Goal: Task Accomplishment & Management: Use online tool/utility

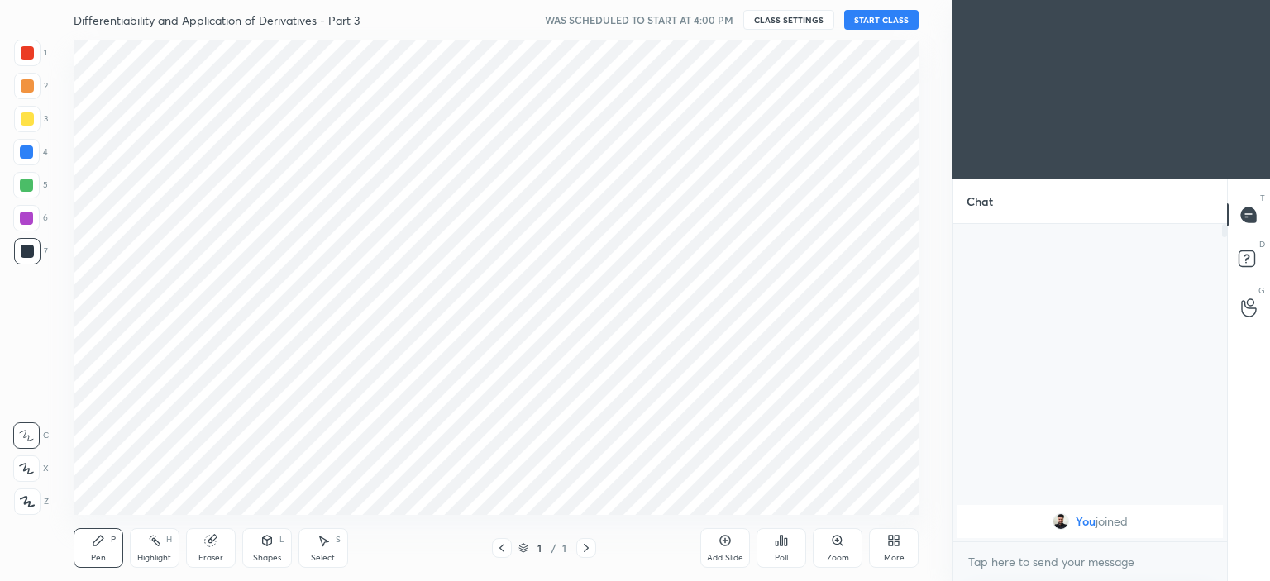
scroll to position [82234, 81824]
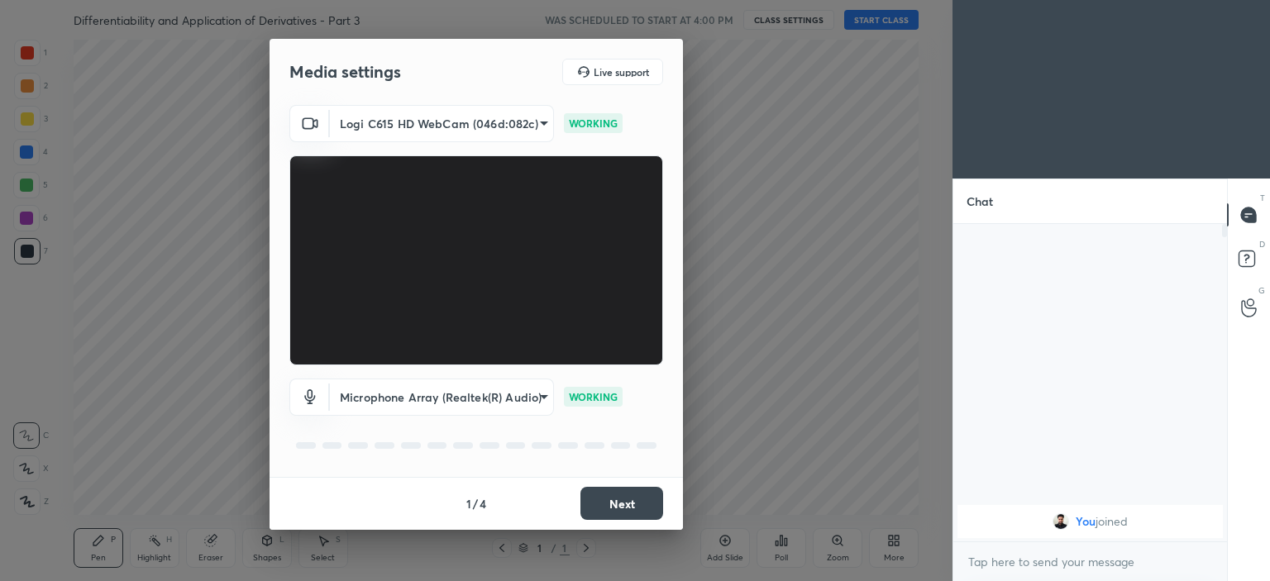
click at [626, 499] on button "Next" at bounding box center [622, 503] width 83 height 33
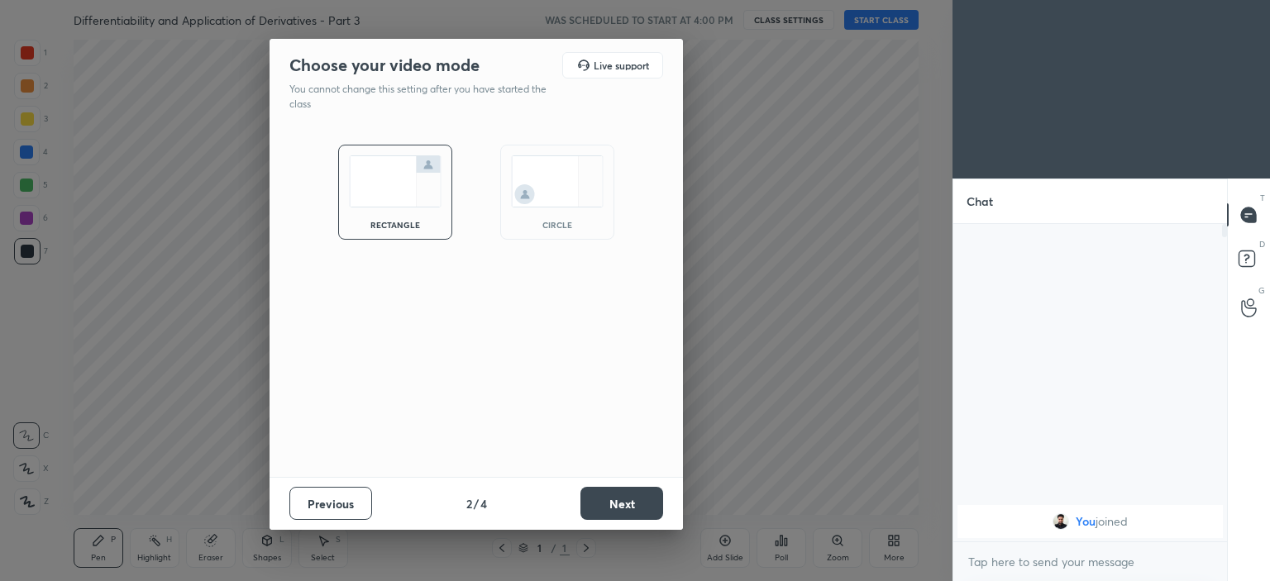
click at [562, 177] on img at bounding box center [557, 181] width 93 height 52
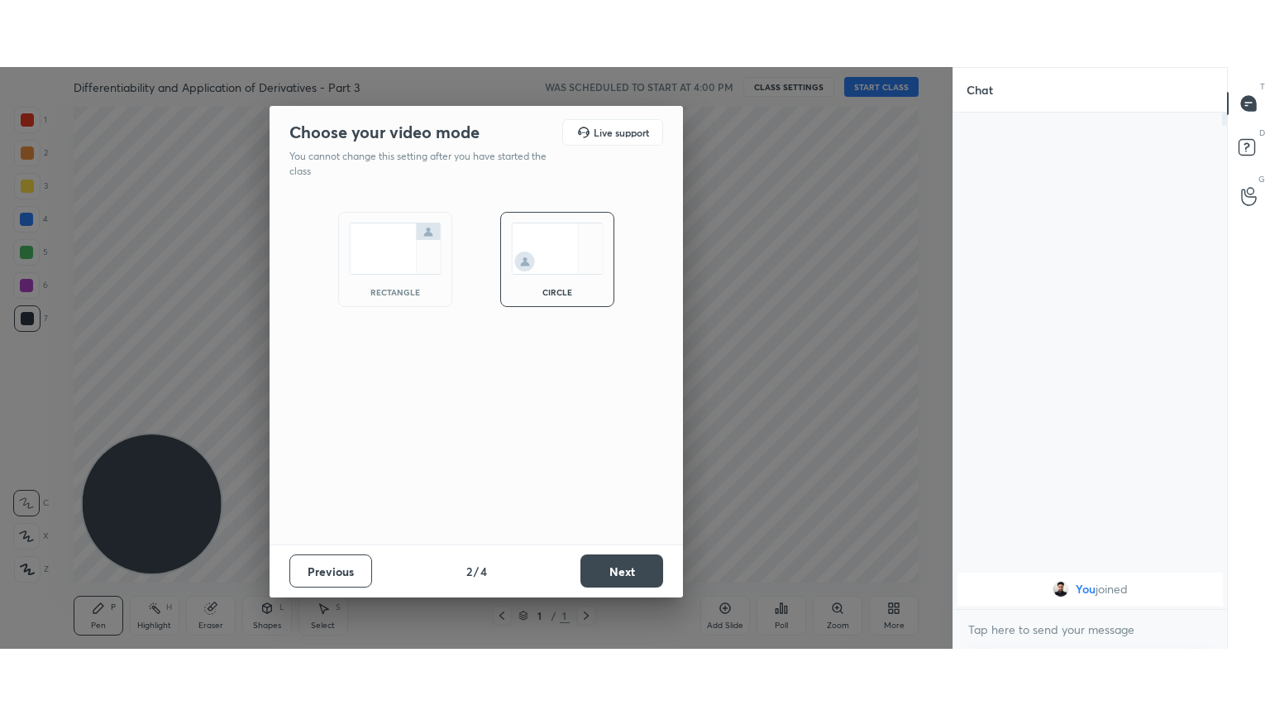
scroll to position [354, 269]
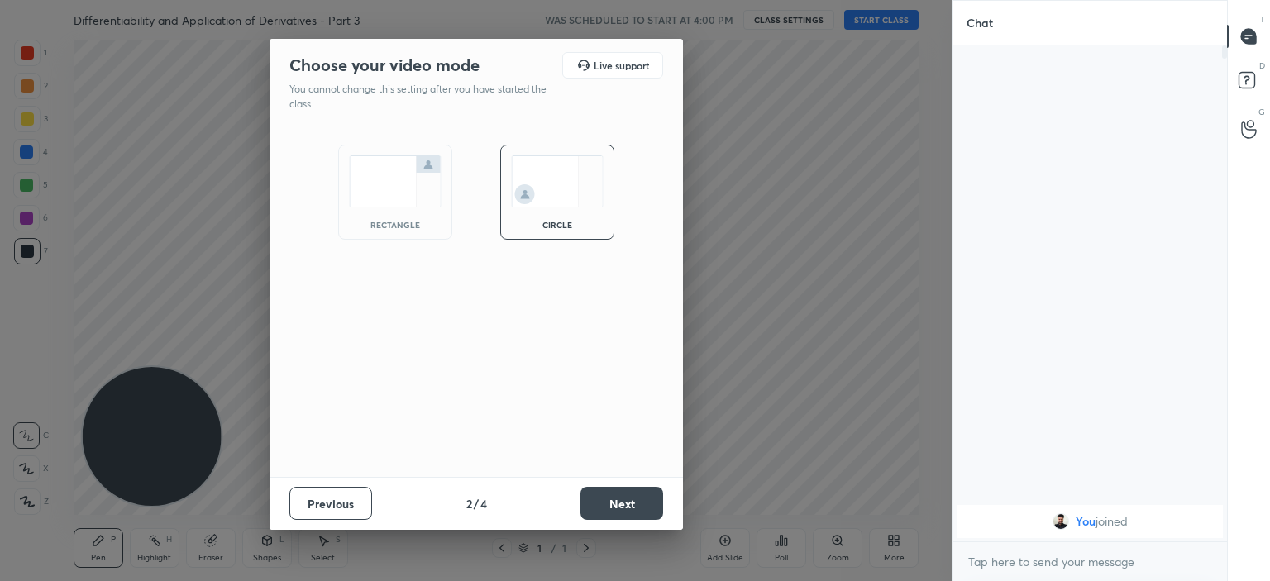
click at [639, 504] on button "Next" at bounding box center [622, 503] width 83 height 33
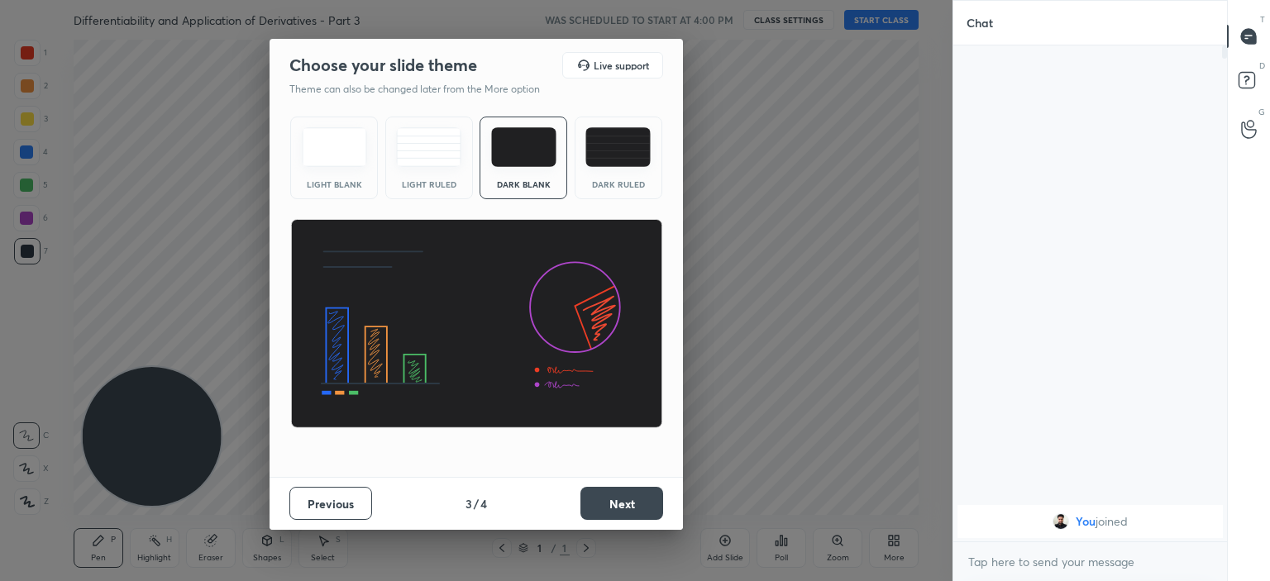
click at [627, 498] on button "Next" at bounding box center [622, 503] width 83 height 33
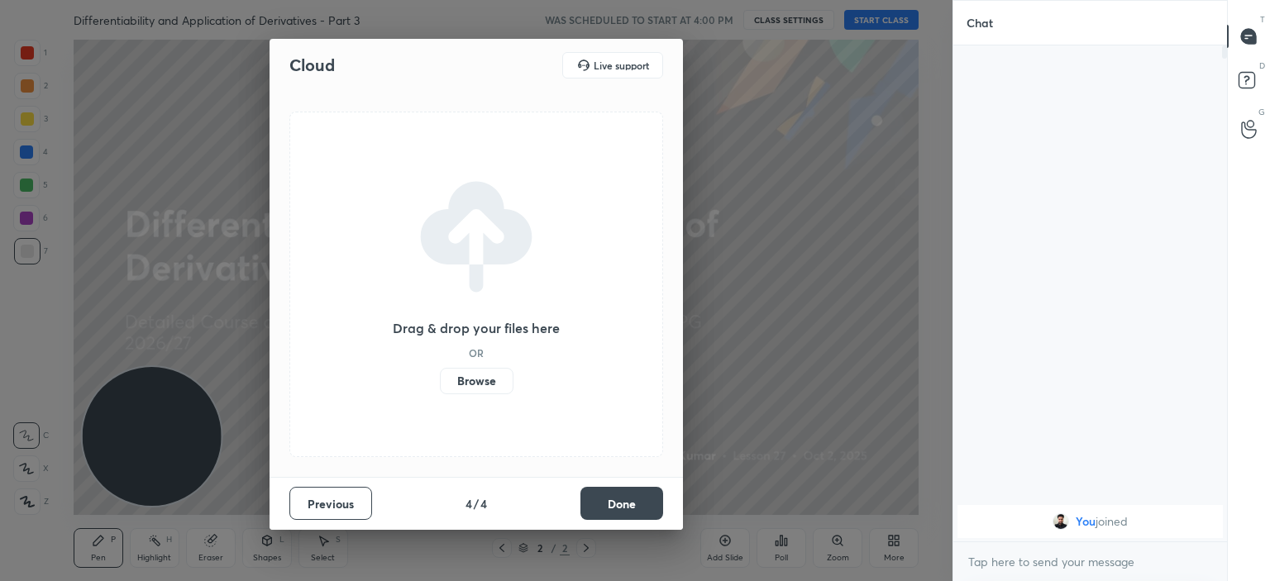
click at [480, 379] on label "Browse" at bounding box center [477, 381] width 74 height 26
click at [440, 379] on input "Browse" at bounding box center [440, 381] width 0 height 26
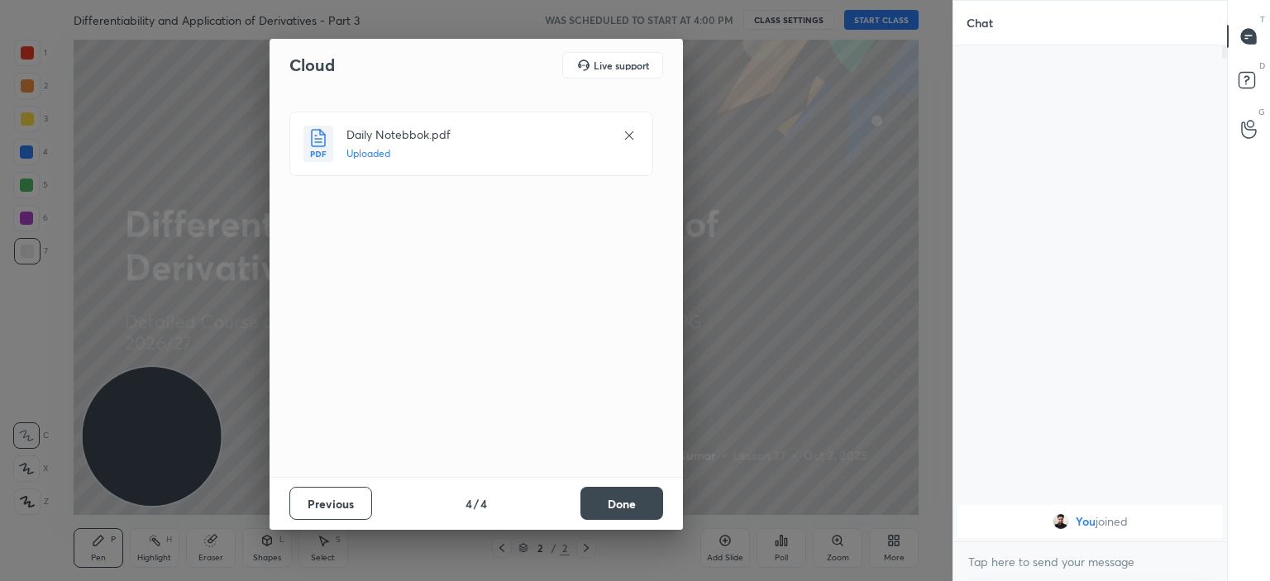
click at [619, 497] on button "Done" at bounding box center [622, 503] width 83 height 33
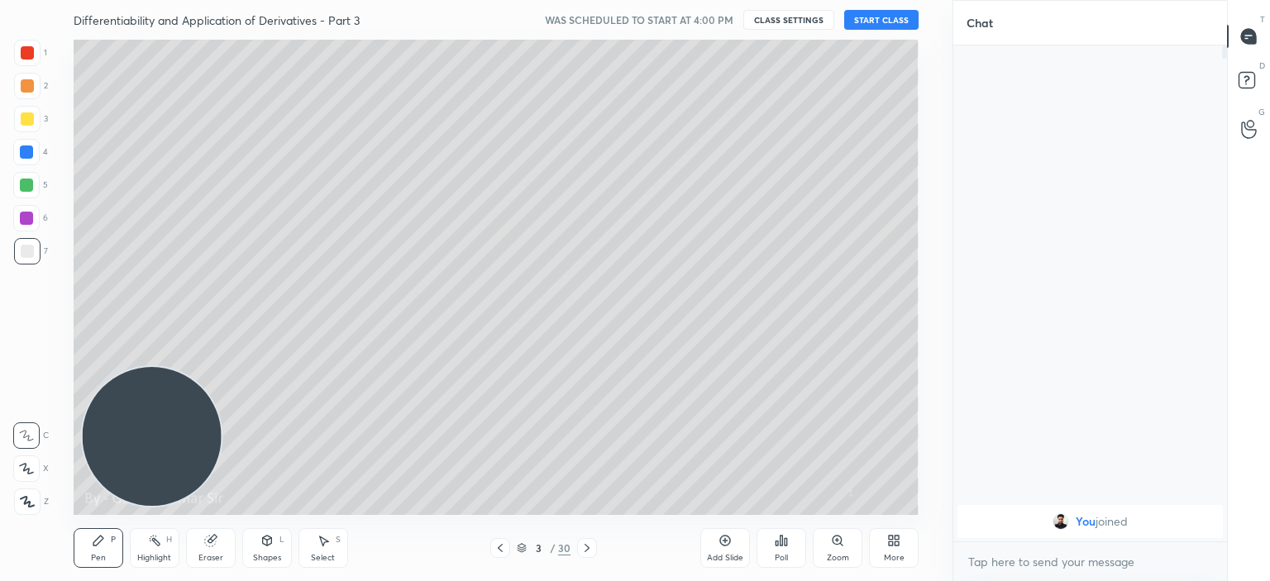
click at [496, 552] on icon at bounding box center [500, 548] width 13 height 13
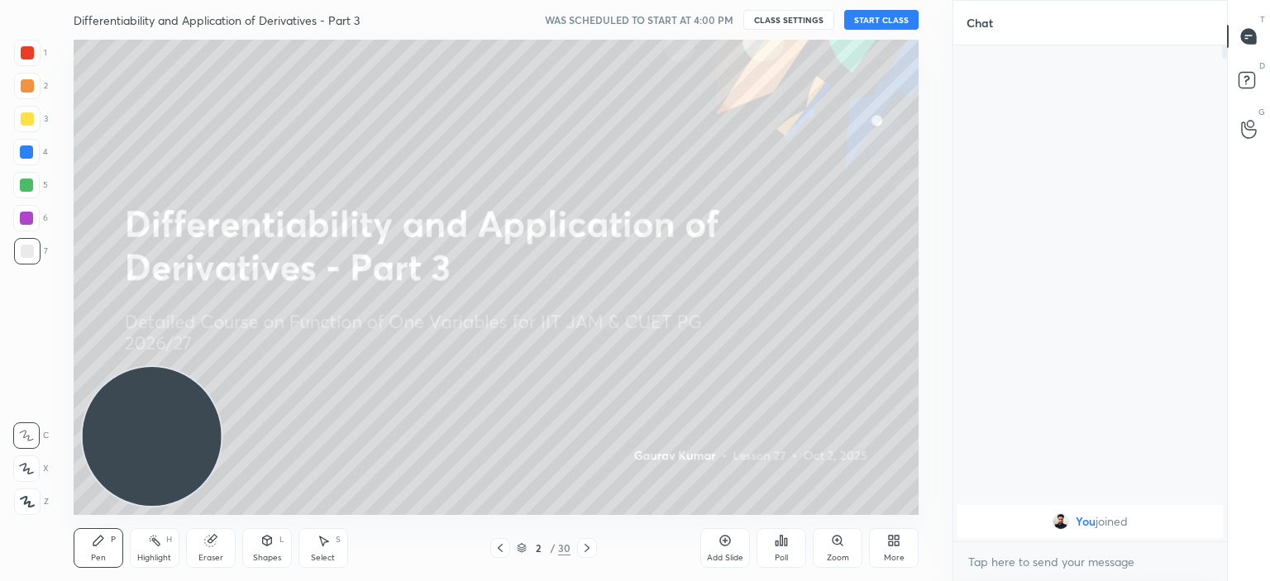
click at [871, 16] on button "START CLASS" at bounding box center [881, 20] width 74 height 20
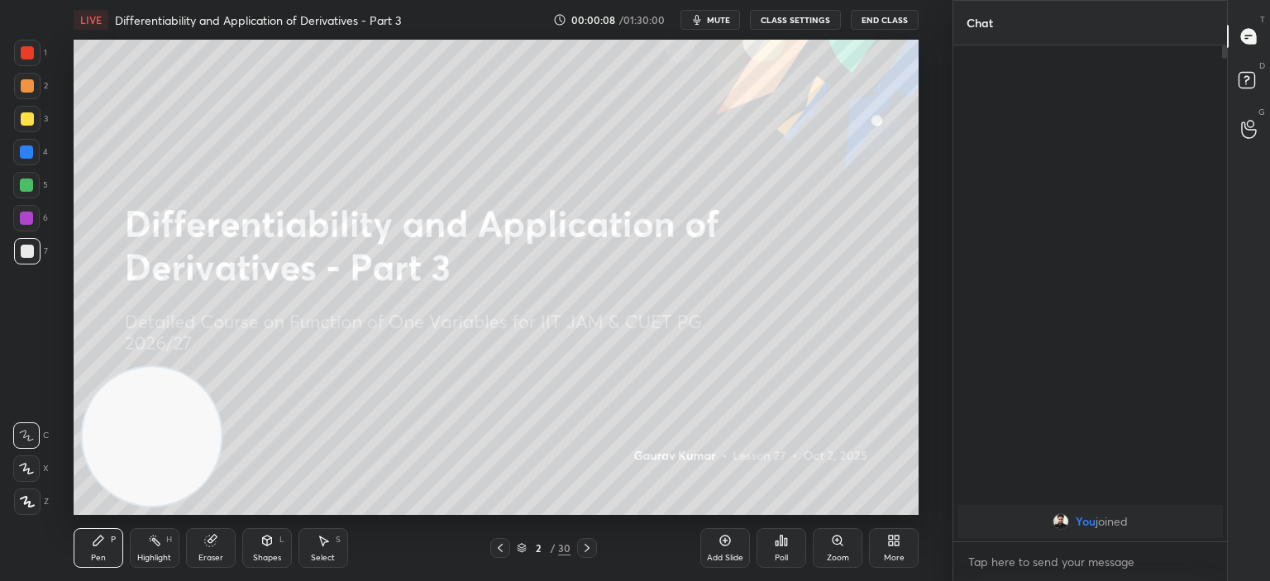
click at [887, 548] on div "More" at bounding box center [894, 549] width 50 height 40
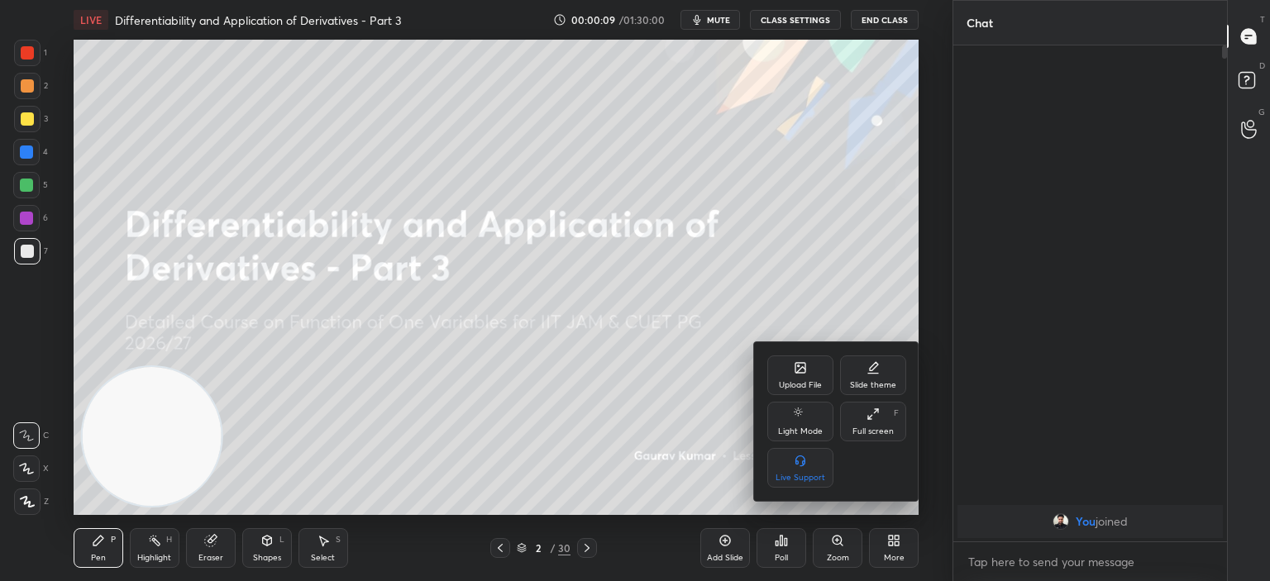
click at [873, 428] on div "Full screen" at bounding box center [873, 432] width 41 height 8
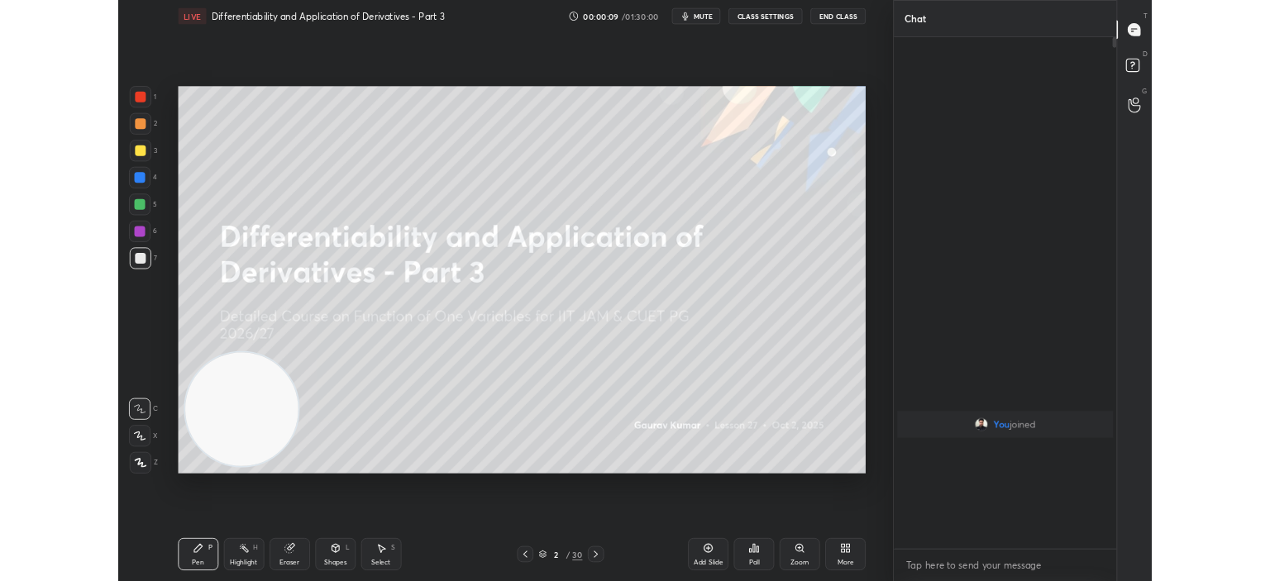
scroll to position [487, 269]
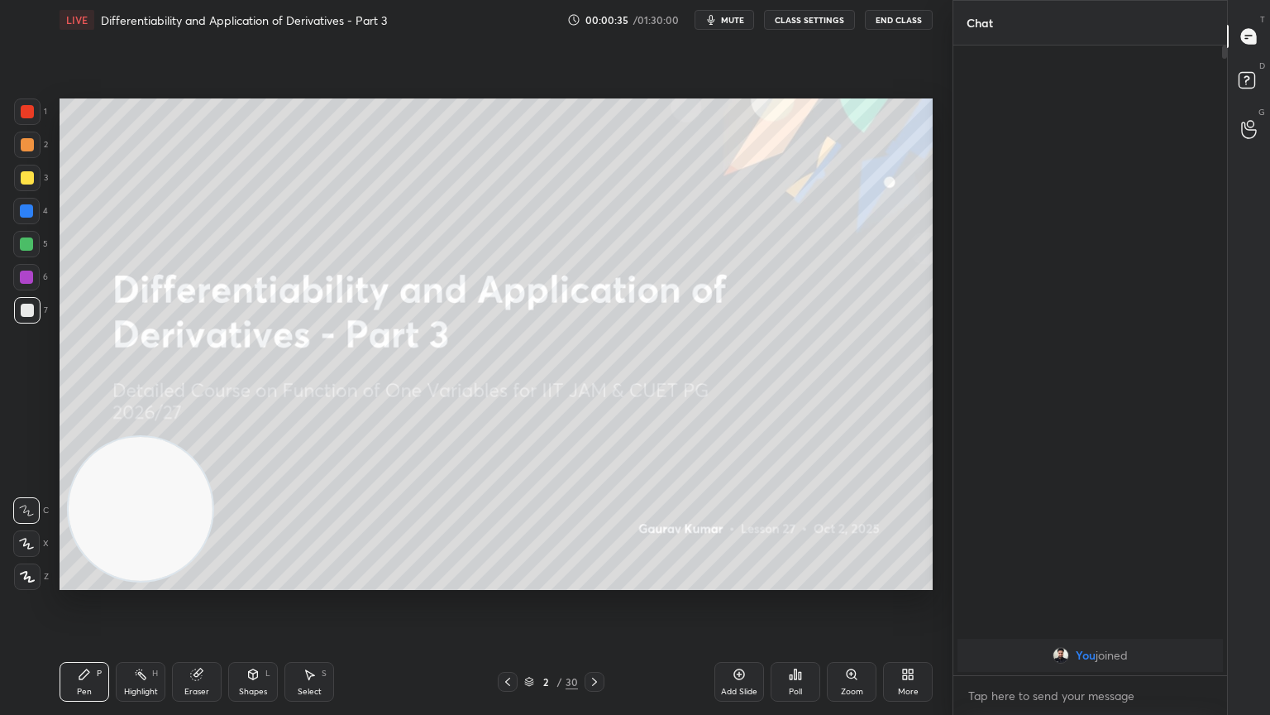
click at [122, 523] on video at bounding box center [141, 509] width 144 height 144
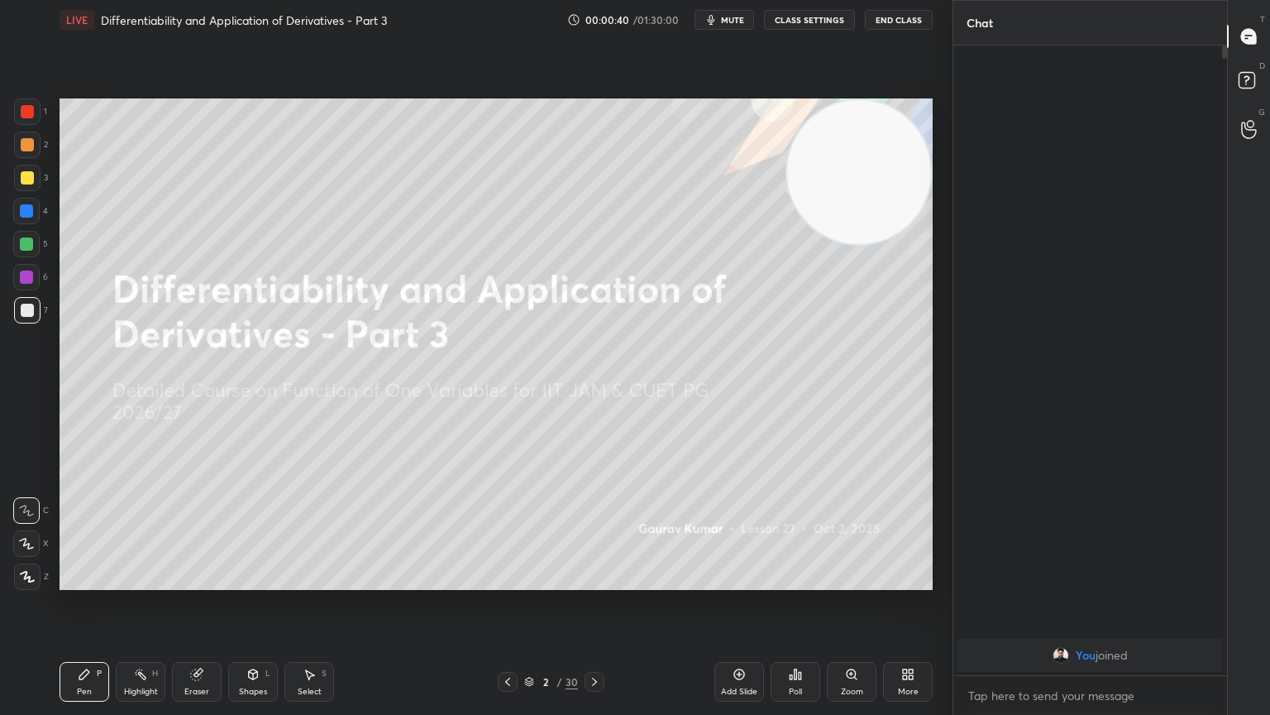
click at [911, 581] on div "More" at bounding box center [908, 682] width 50 height 40
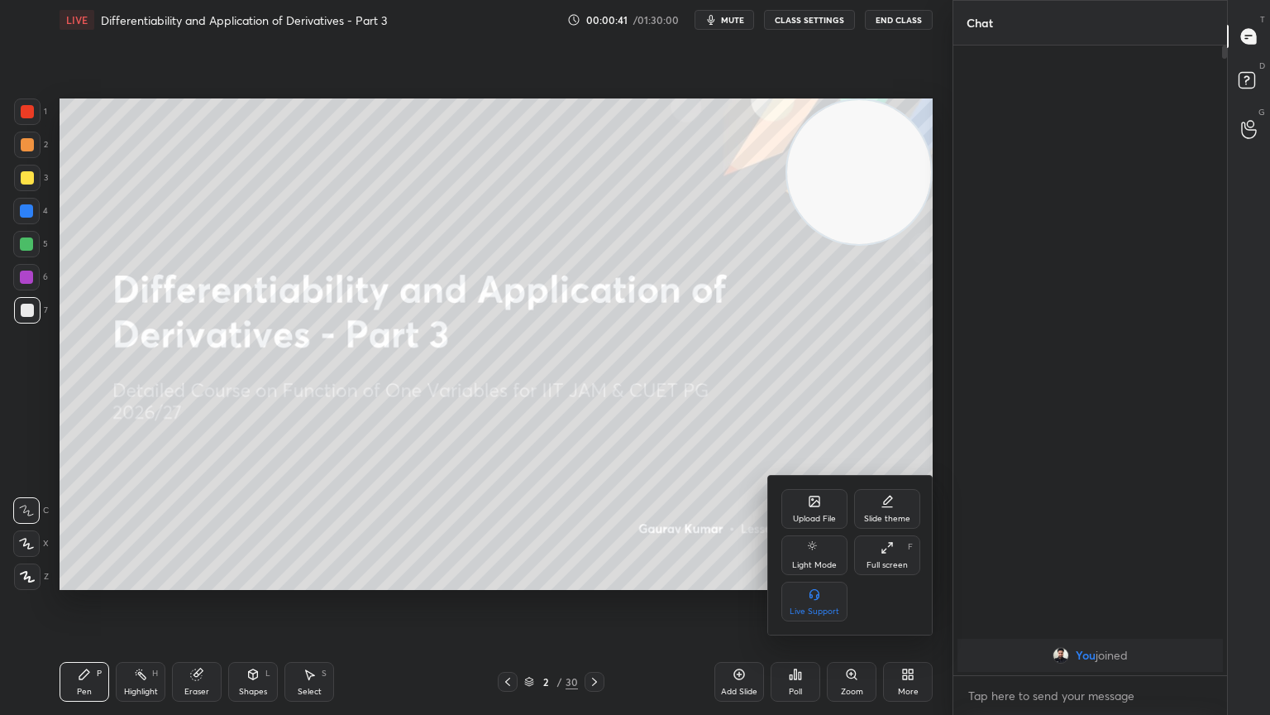
click at [890, 553] on icon at bounding box center [887, 547] width 13 height 13
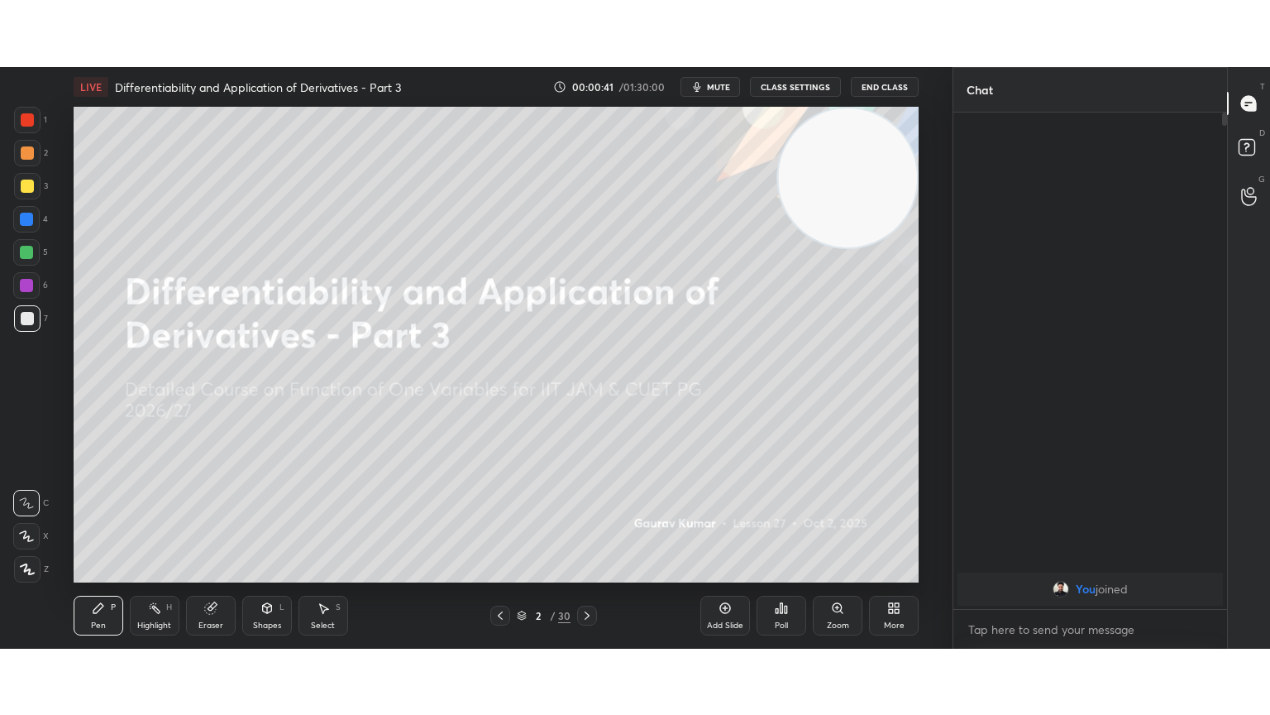
scroll to position [4, 5]
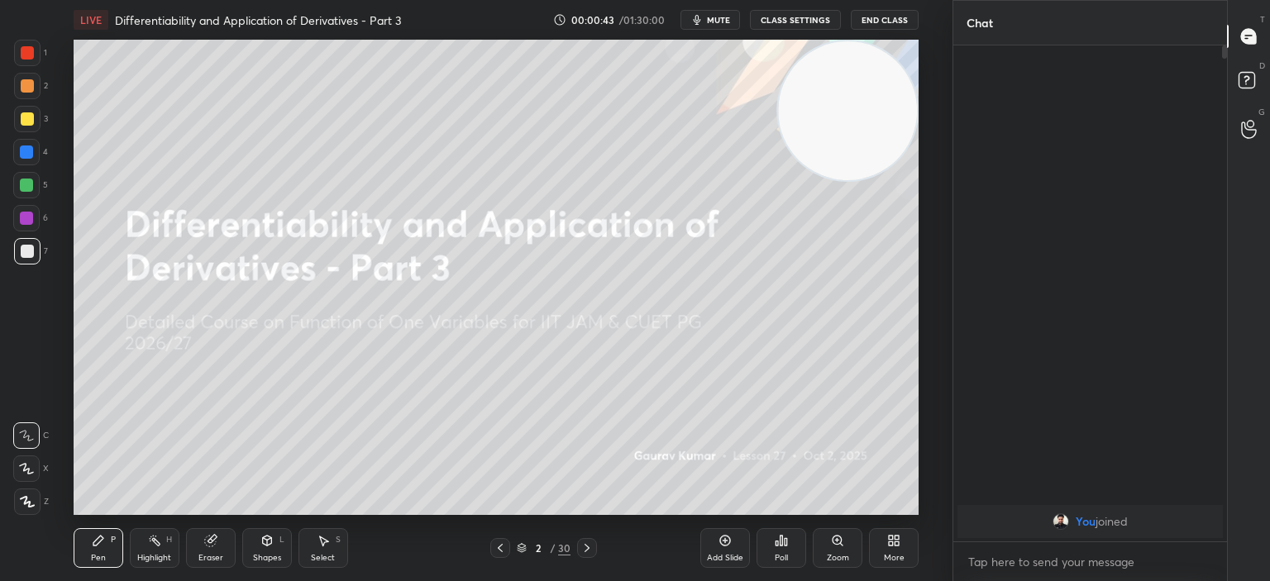
click at [916, 560] on div "More" at bounding box center [894, 549] width 50 height 40
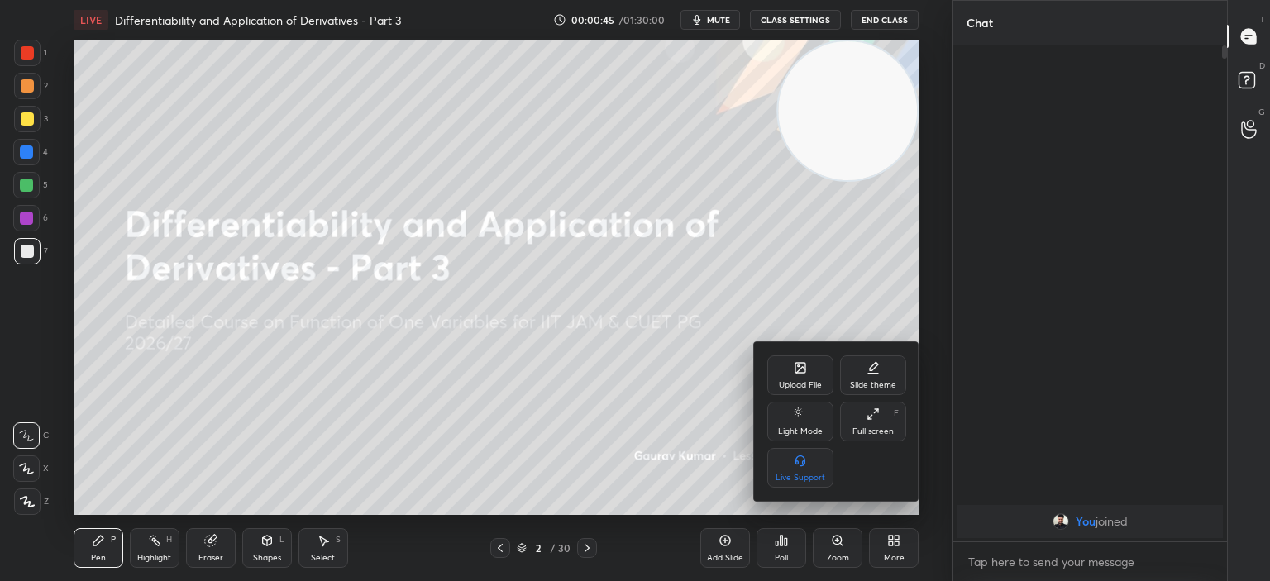
click at [866, 431] on div "Full screen" at bounding box center [873, 432] width 41 height 8
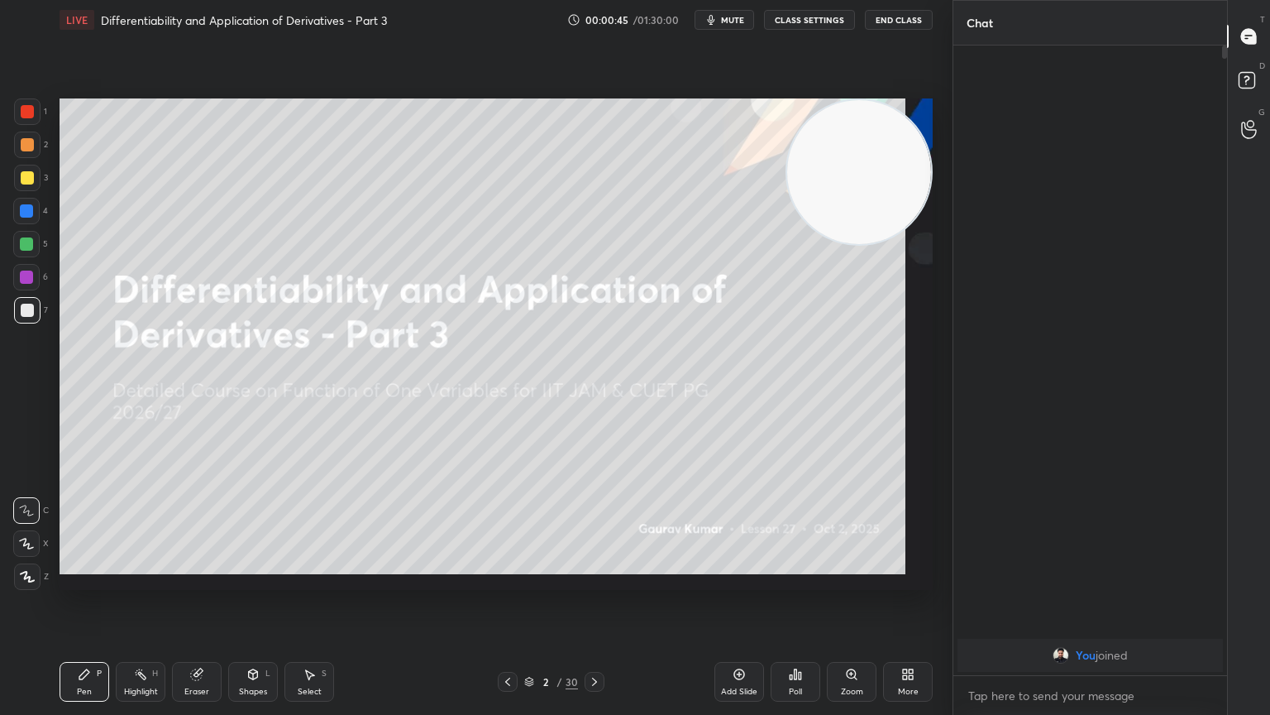
type textarea "x"
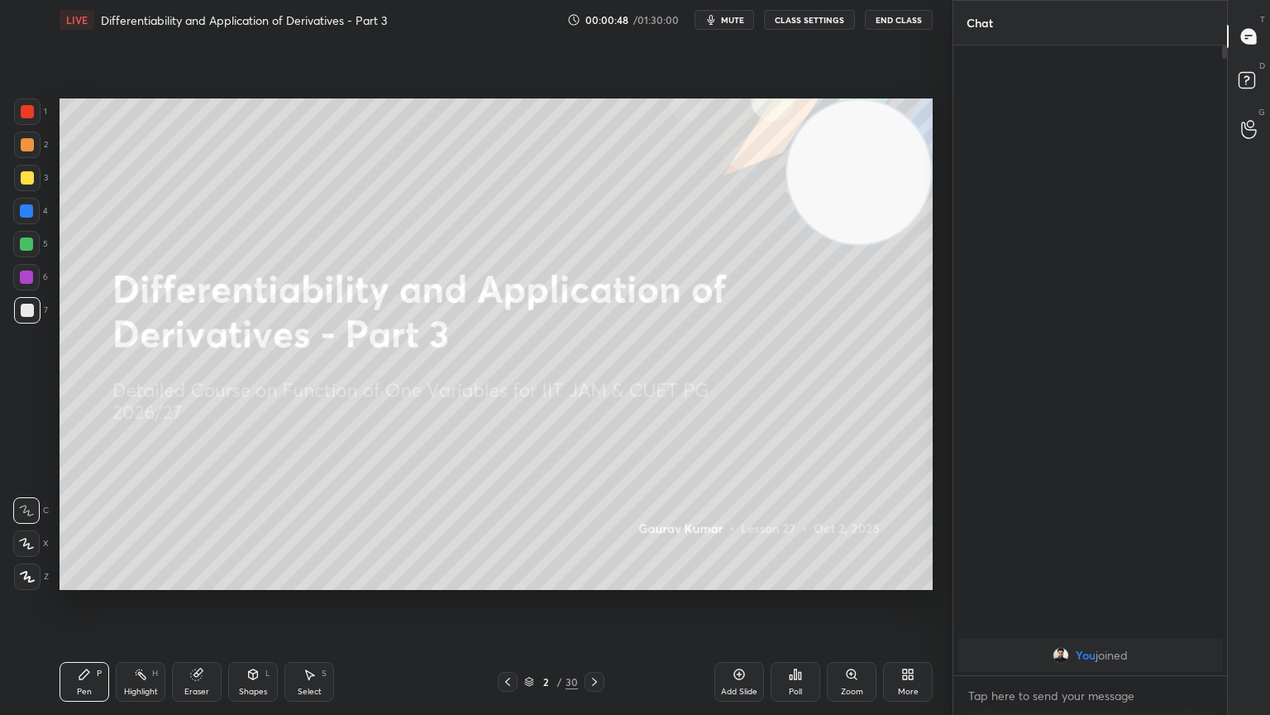
click at [31, 547] on icon at bounding box center [26, 543] width 13 height 10
click at [26, 144] on div at bounding box center [27, 144] width 13 height 13
click at [595, 581] on icon at bounding box center [594, 681] width 5 height 8
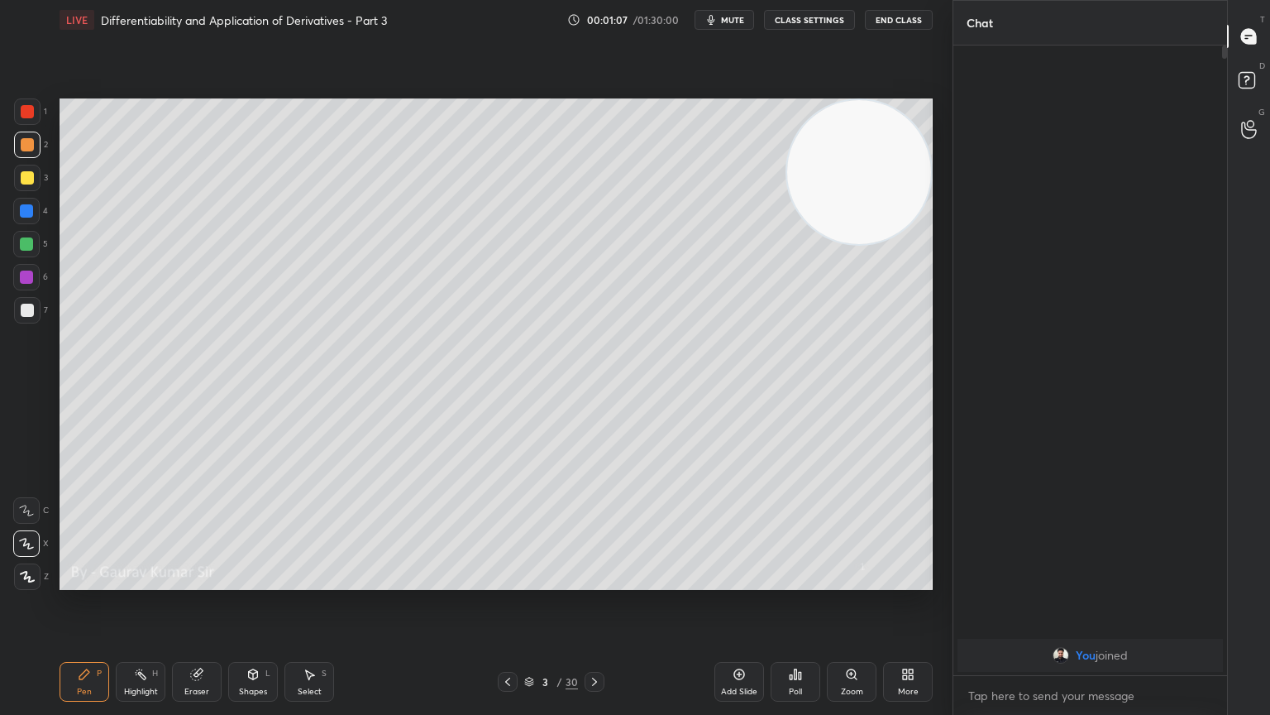
click at [29, 109] on div at bounding box center [27, 111] width 13 height 13
click at [32, 179] on div at bounding box center [27, 177] width 13 height 13
click at [212, 581] on div "Eraser" at bounding box center [197, 682] width 50 height 40
click at [99, 581] on div "P" at bounding box center [99, 673] width 5 height 8
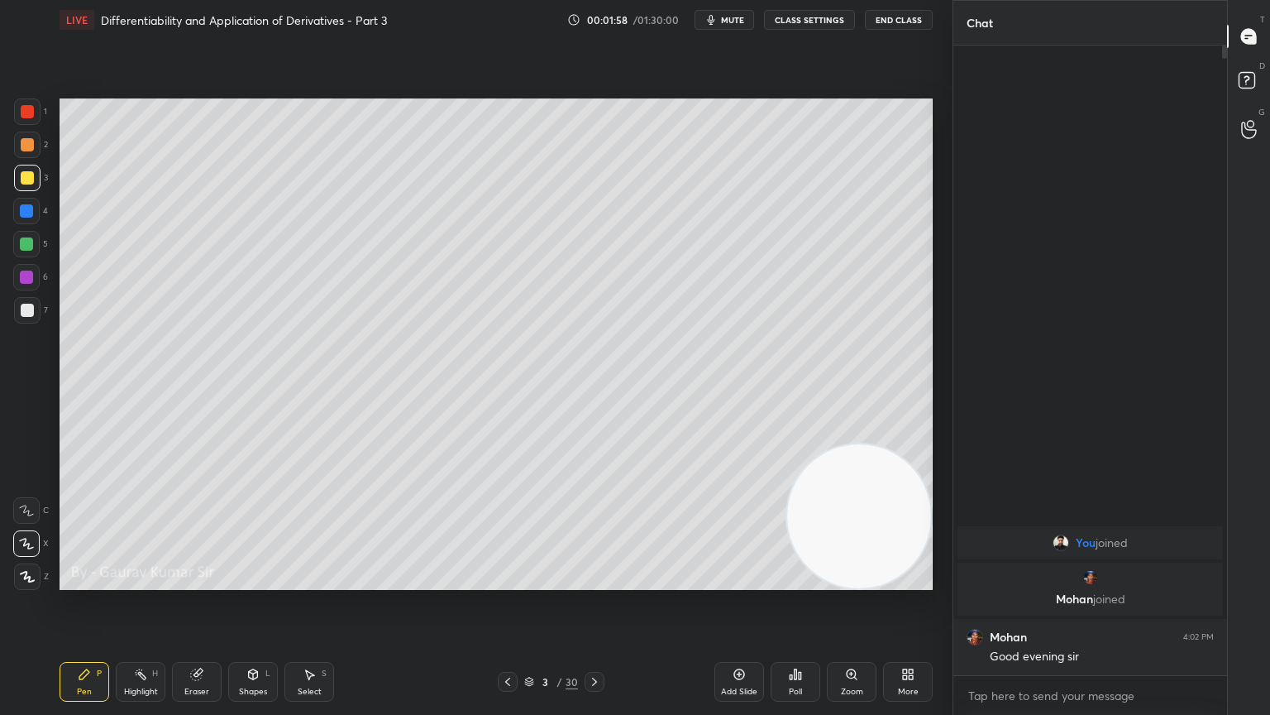
click at [26, 278] on div at bounding box center [26, 276] width 13 height 13
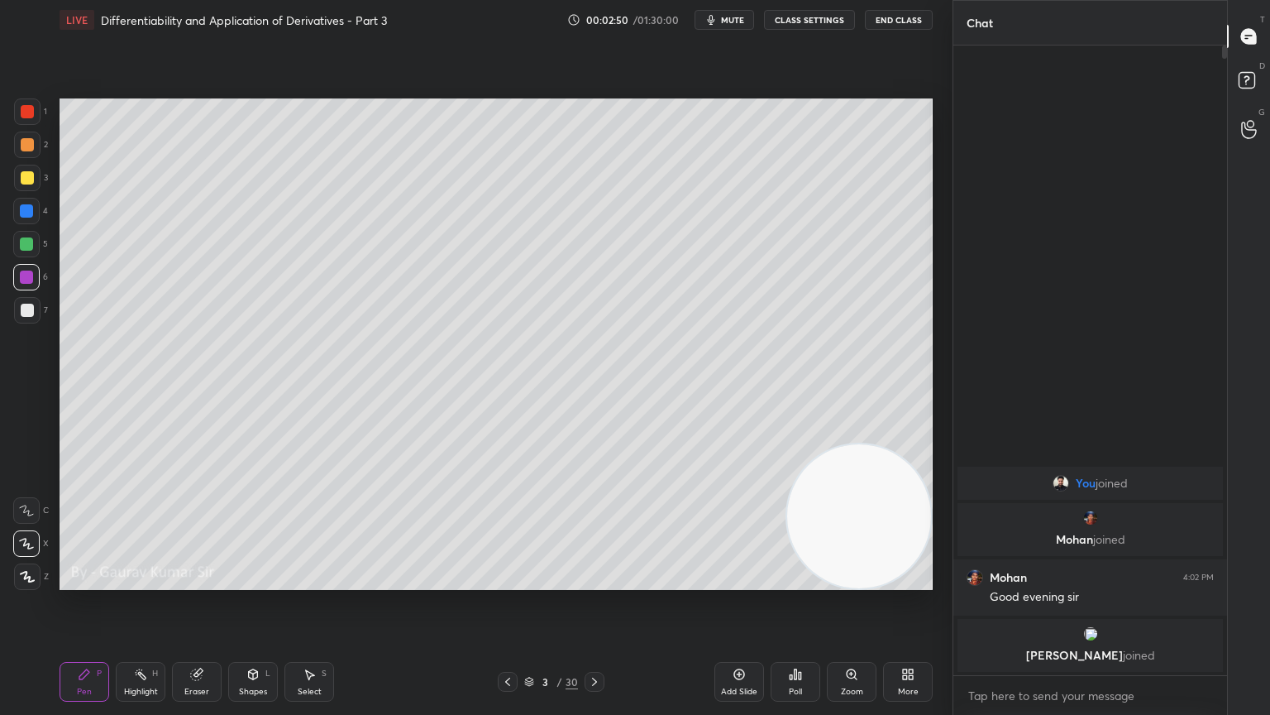
click at [596, 581] on icon at bounding box center [594, 681] width 13 height 13
click at [27, 111] on div at bounding box center [27, 111] width 13 height 13
click at [195, 581] on div "Eraser" at bounding box center [197, 682] width 50 height 40
click at [84, 581] on icon at bounding box center [84, 674] width 10 height 10
click at [203, 581] on div "Eraser" at bounding box center [197, 682] width 50 height 40
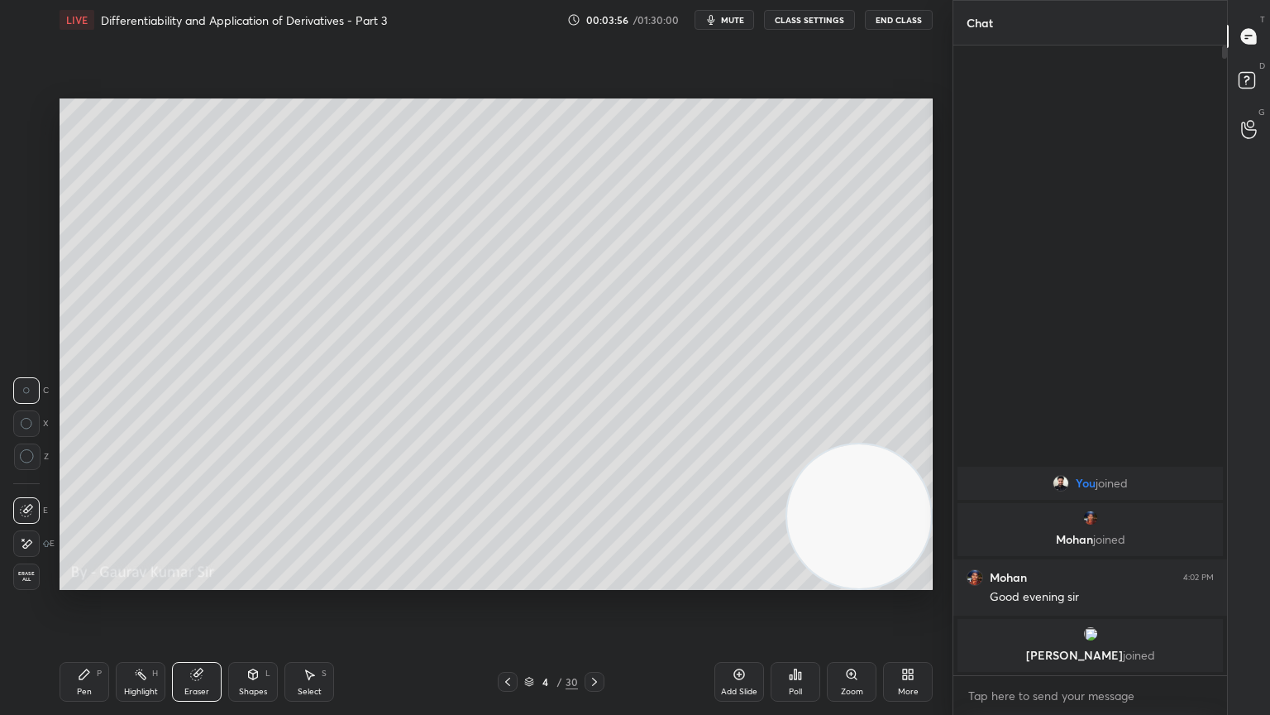
click at [87, 581] on div "Pen P" at bounding box center [85, 682] width 50 height 40
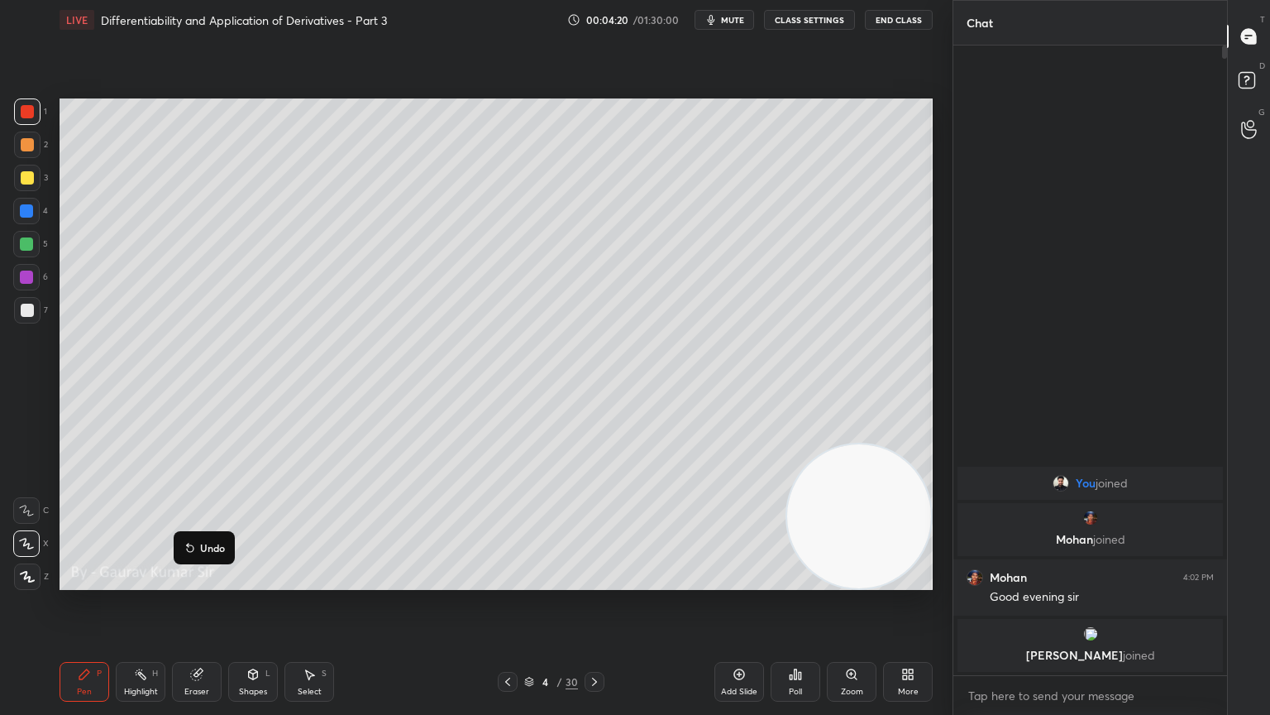
click at [30, 279] on div at bounding box center [26, 276] width 13 height 13
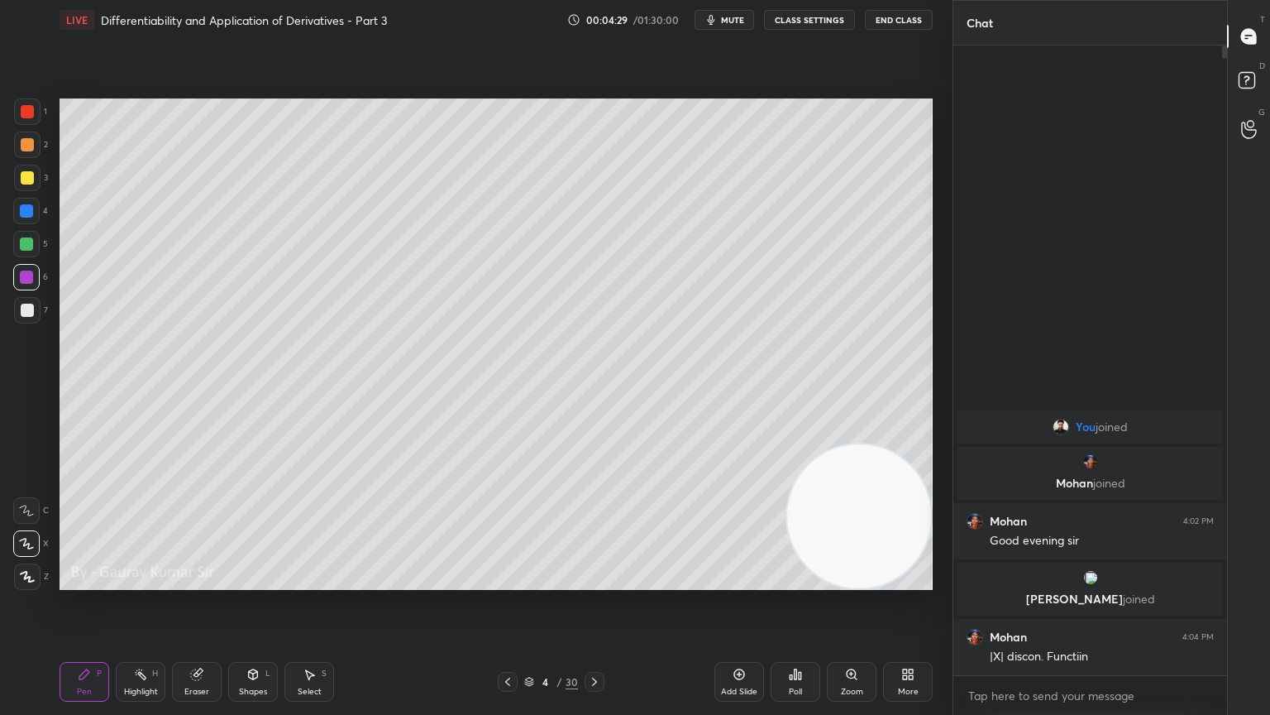
click at [26, 244] on div at bounding box center [26, 243] width 13 height 13
click at [27, 311] on div at bounding box center [27, 310] width 13 height 13
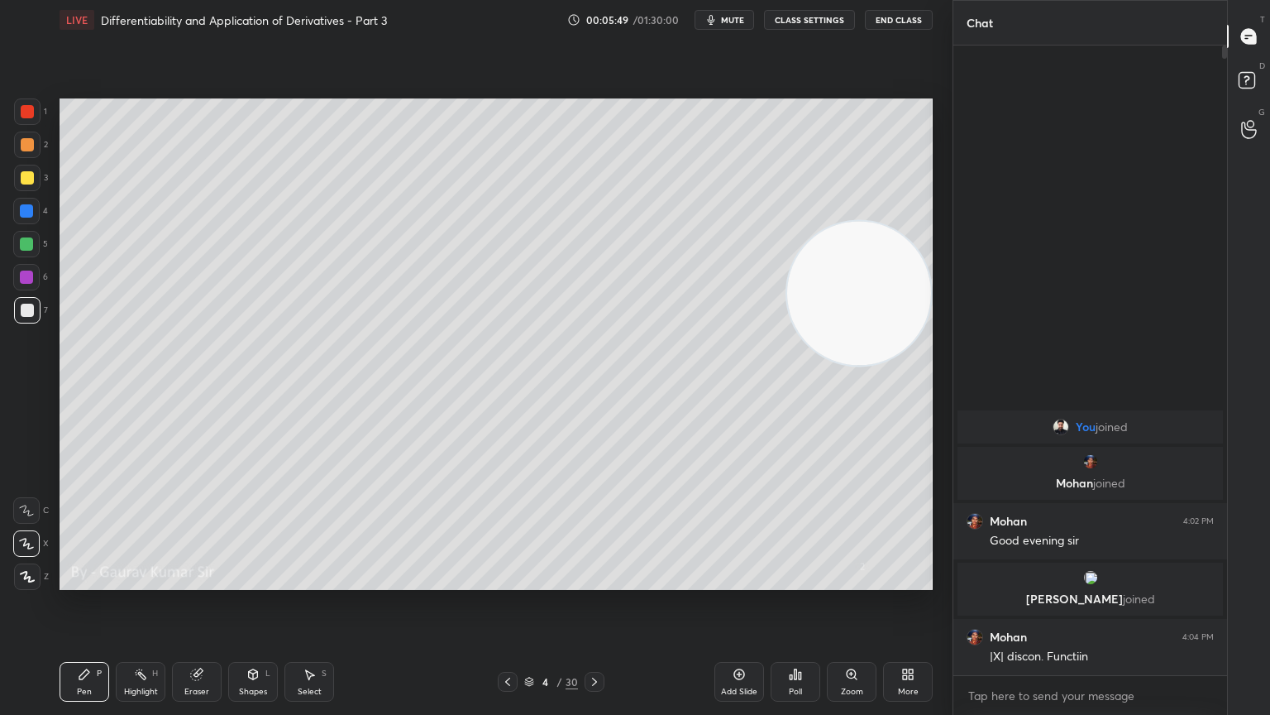
click at [194, 581] on div "Eraser" at bounding box center [197, 682] width 50 height 40
click at [84, 581] on div "Pen P" at bounding box center [85, 682] width 50 height 40
click at [593, 581] on icon at bounding box center [594, 681] width 13 height 13
click at [29, 139] on div at bounding box center [27, 144] width 13 height 13
click at [30, 112] on div at bounding box center [27, 111] width 13 height 13
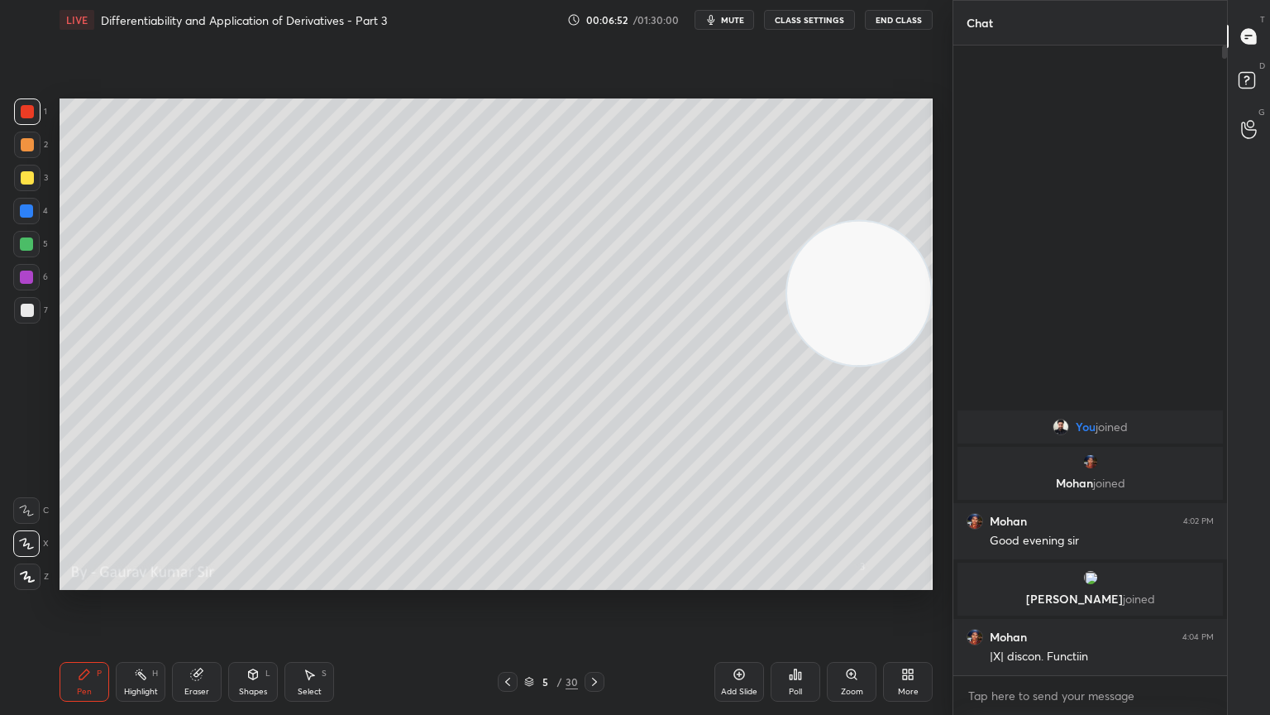
click at [201, 581] on div "Eraser" at bounding box center [196, 691] width 25 height 8
click at [89, 581] on icon at bounding box center [84, 673] width 13 height 13
click at [86, 581] on div "Pen" at bounding box center [84, 691] width 15 height 8
click at [26, 280] on div at bounding box center [26, 276] width 13 height 13
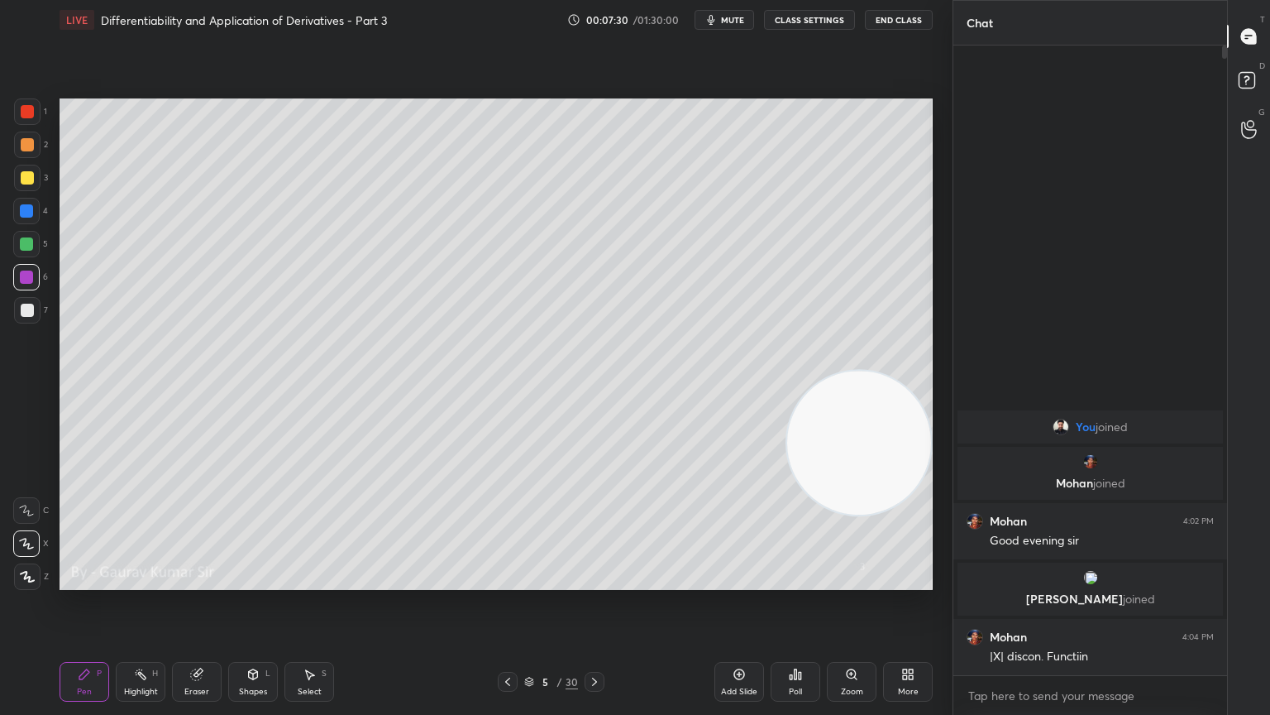
click at [199, 581] on div "Eraser" at bounding box center [196, 691] width 25 height 8
click at [78, 581] on icon at bounding box center [84, 673] width 13 height 13
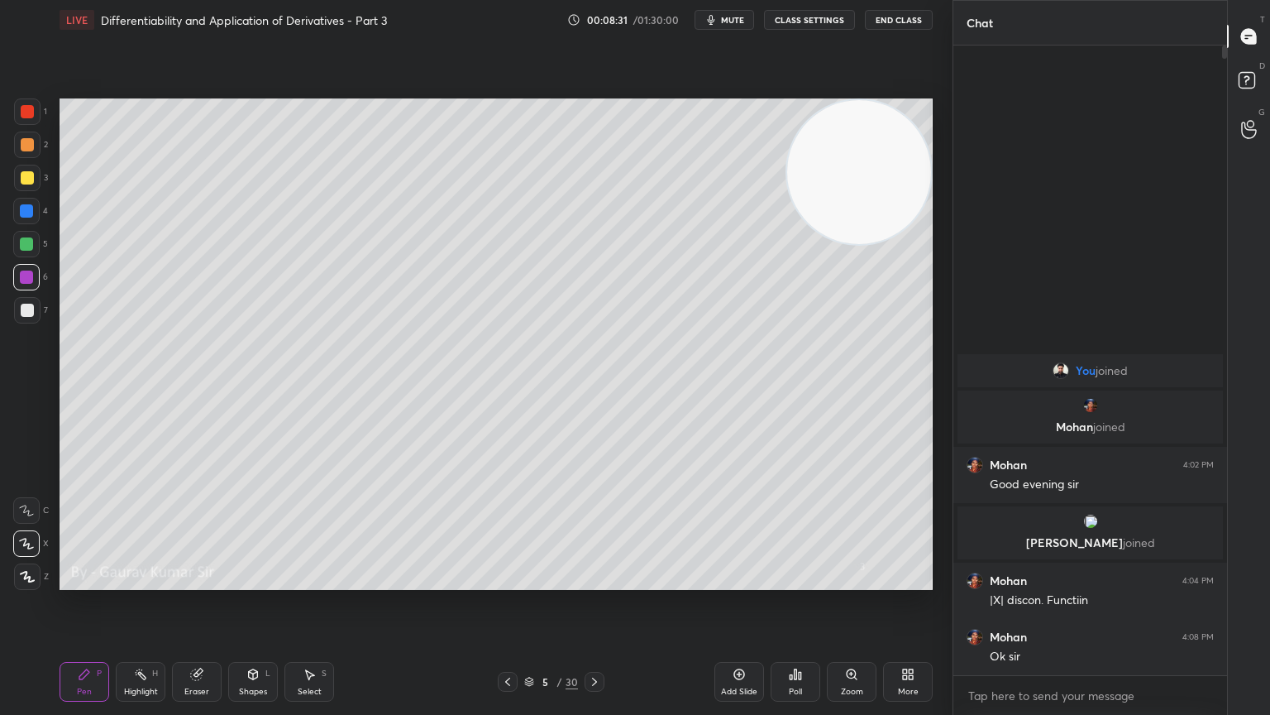
click at [596, 581] on icon at bounding box center [594, 681] width 13 height 13
click at [26, 210] on div at bounding box center [26, 210] width 13 height 13
click at [27, 181] on div at bounding box center [27, 177] width 13 height 13
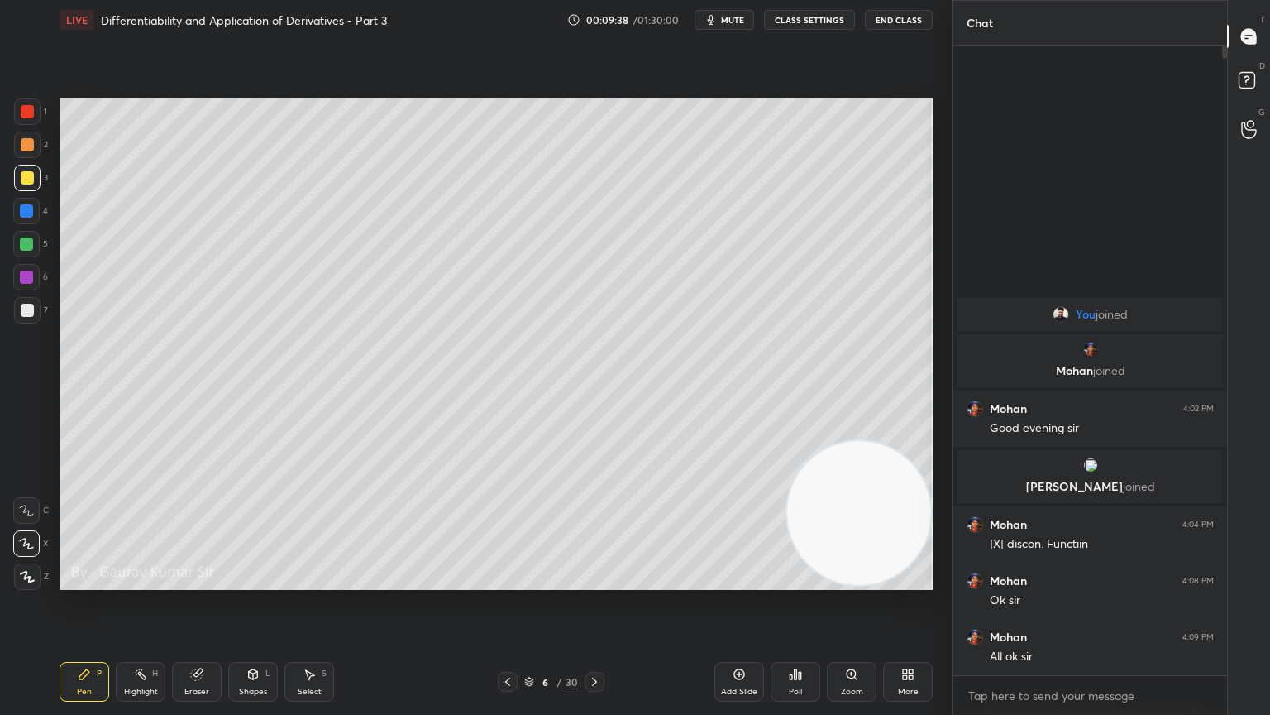
click at [507, 581] on icon at bounding box center [507, 681] width 13 height 13
click at [593, 581] on icon at bounding box center [594, 681] width 13 height 13
click at [595, 581] on icon at bounding box center [594, 681] width 5 height 8
click at [32, 114] on div at bounding box center [27, 111] width 13 height 13
click at [210, 581] on div "Eraser" at bounding box center [197, 682] width 50 height 40
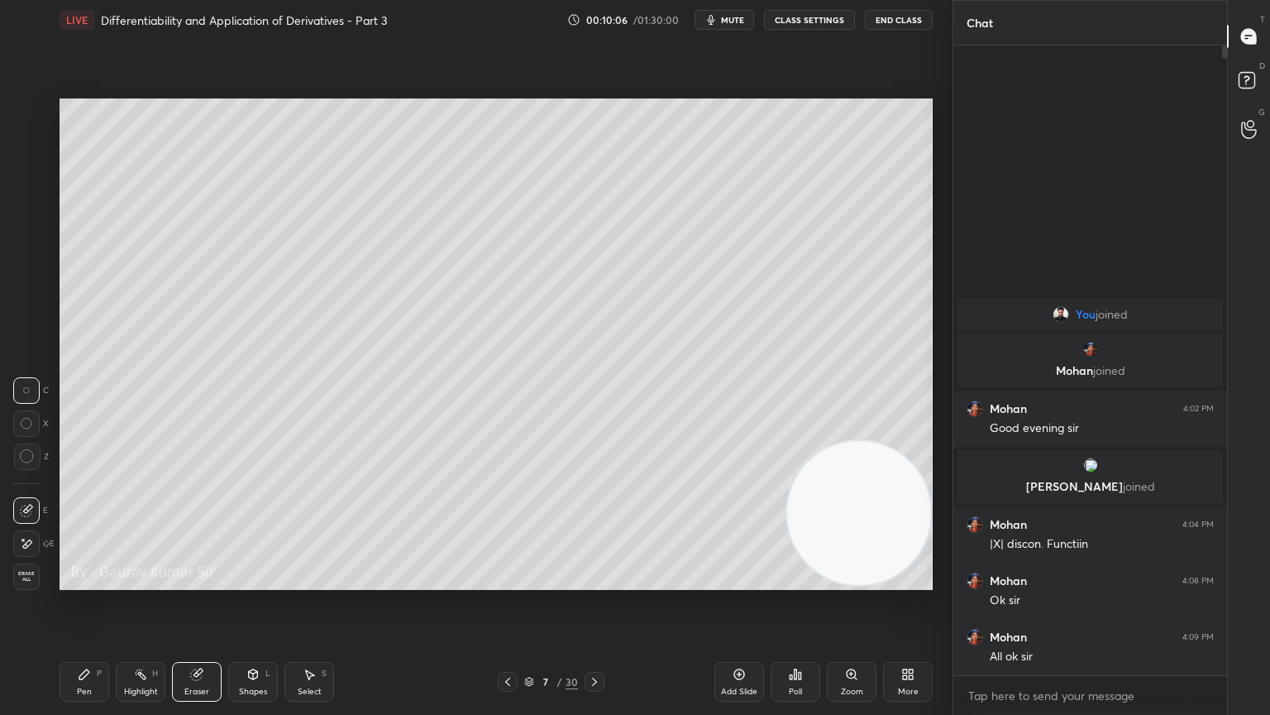
click at [93, 581] on div "Pen P" at bounding box center [85, 682] width 50 height 40
click at [31, 245] on div at bounding box center [26, 243] width 13 height 13
click at [30, 212] on div at bounding box center [26, 210] width 13 height 13
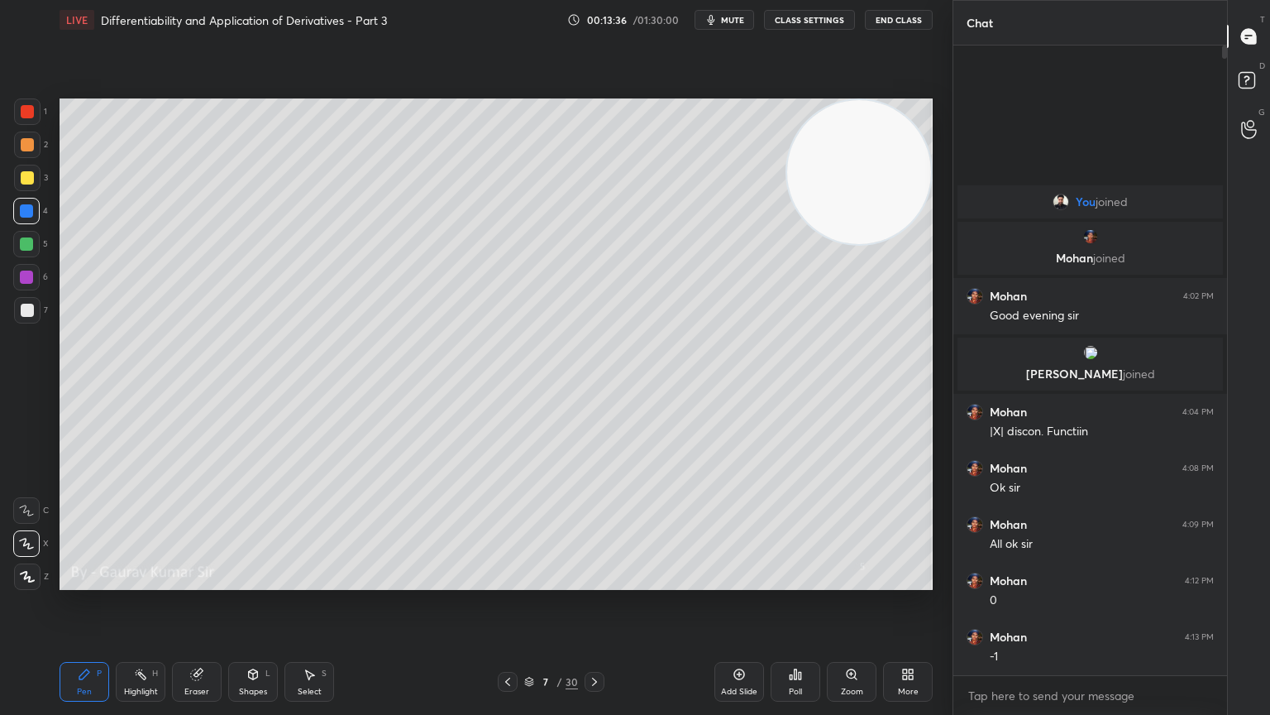
click at [598, 581] on icon at bounding box center [594, 681] width 13 height 13
click at [28, 151] on div at bounding box center [27, 144] width 13 height 13
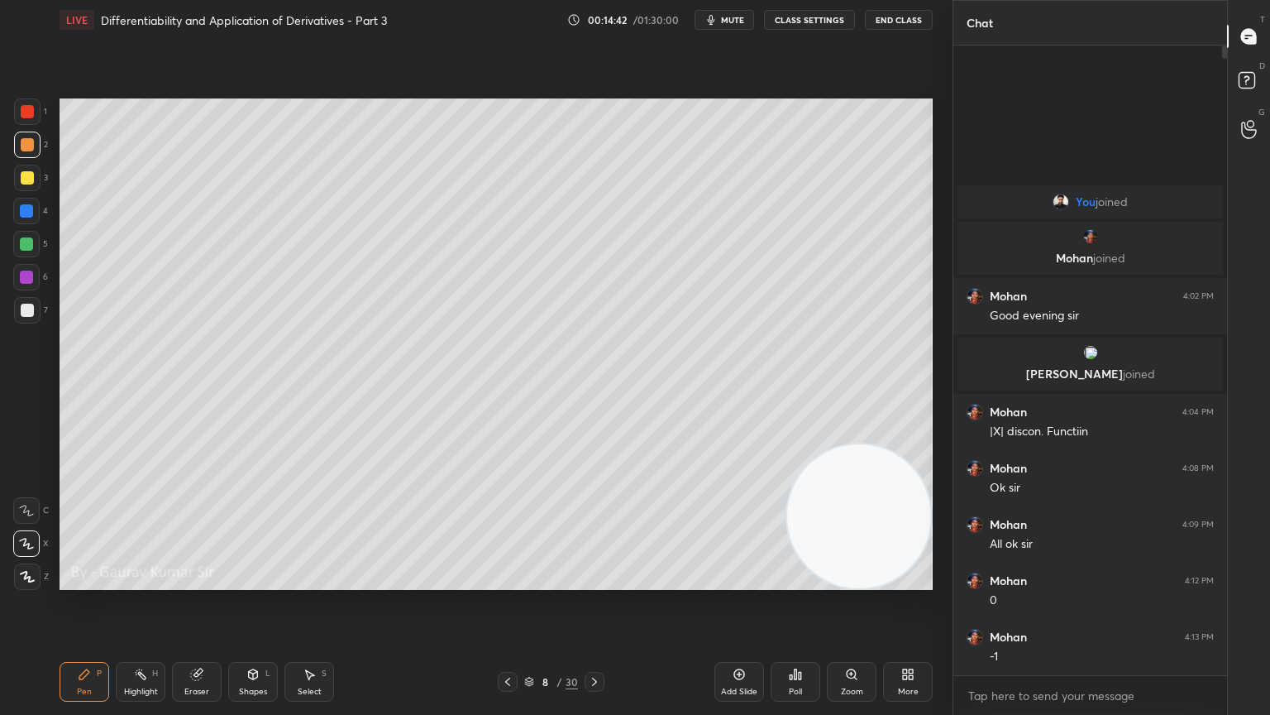
click at [791, 581] on icon at bounding box center [791, 677] width 2 height 4
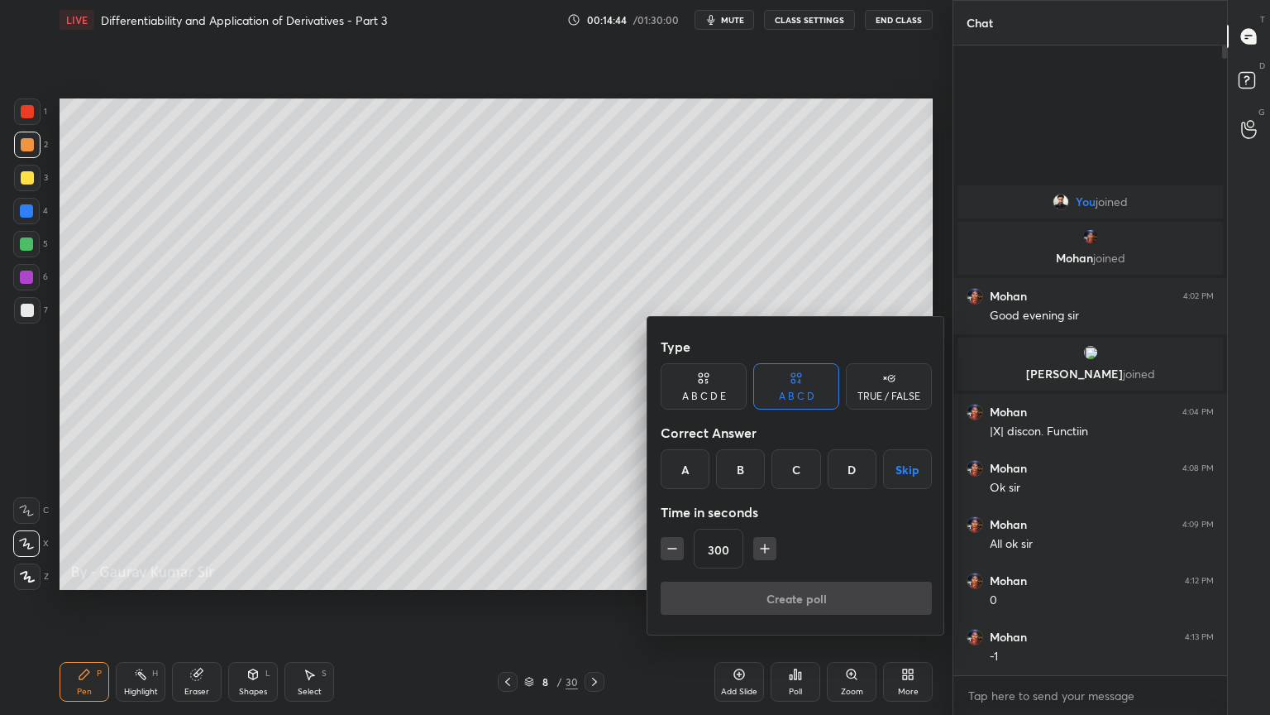
click at [675, 548] on icon "button" at bounding box center [672, 548] width 8 height 0
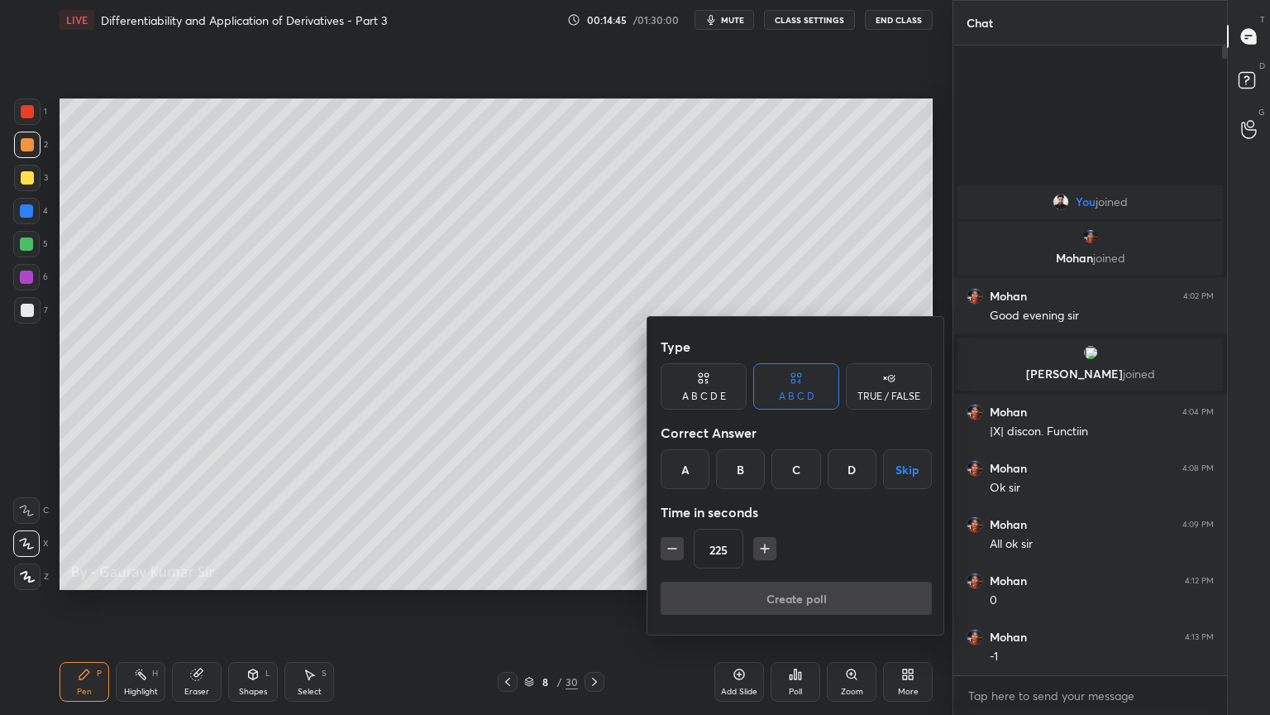
click at [675, 548] on icon "button" at bounding box center [672, 548] width 8 height 0
click at [763, 556] on button "button" at bounding box center [764, 548] width 23 height 23
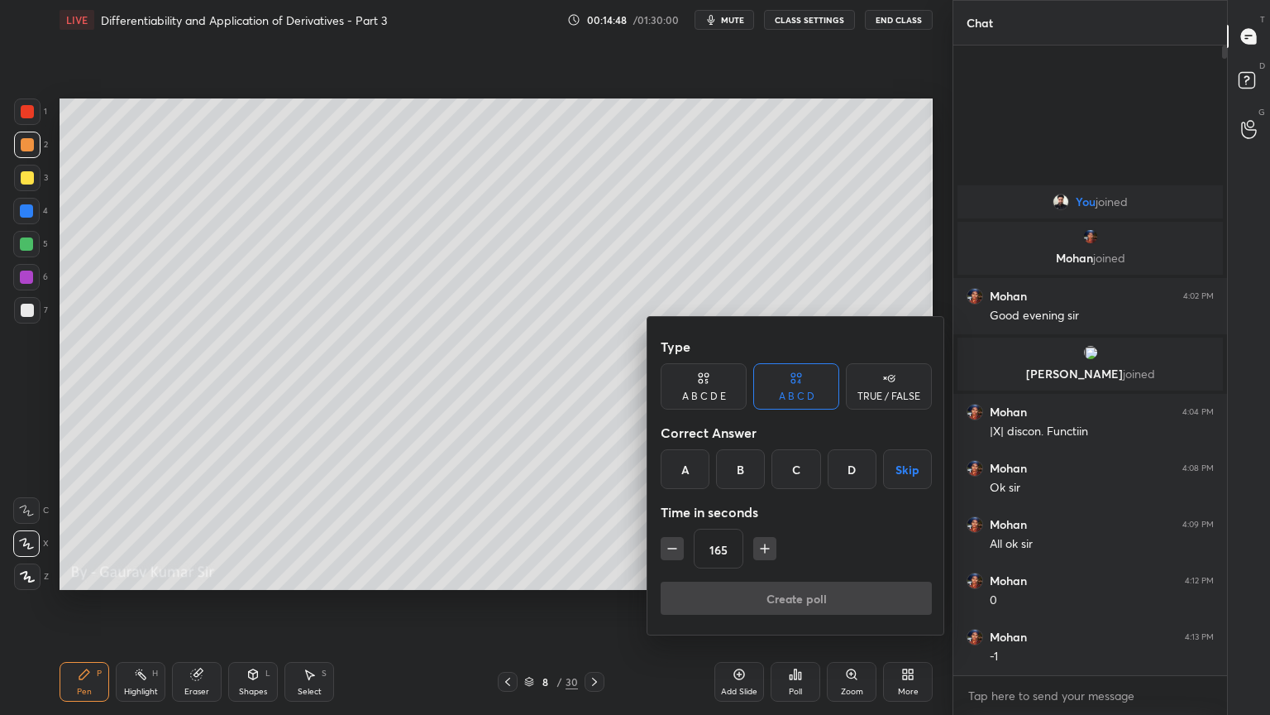
type input "180"
click at [890, 461] on button "Skip" at bounding box center [907, 469] width 49 height 40
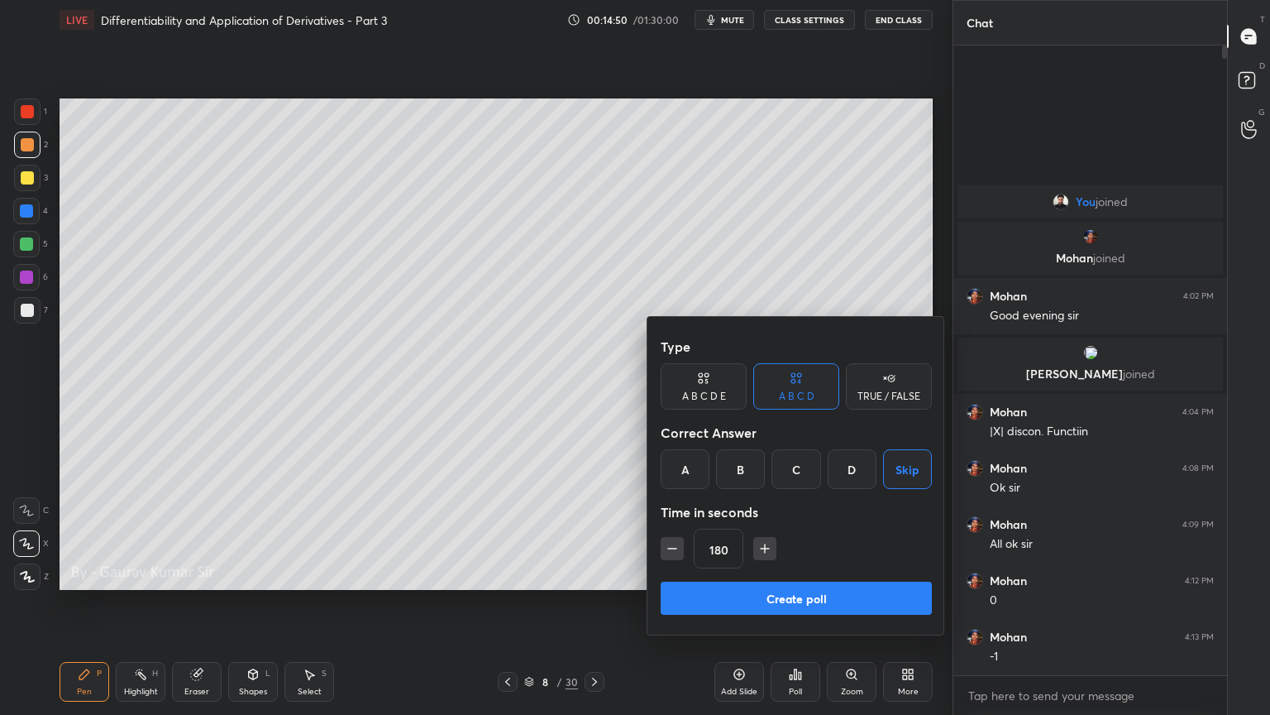
click at [787, 581] on button "Create poll" at bounding box center [796, 597] width 271 height 33
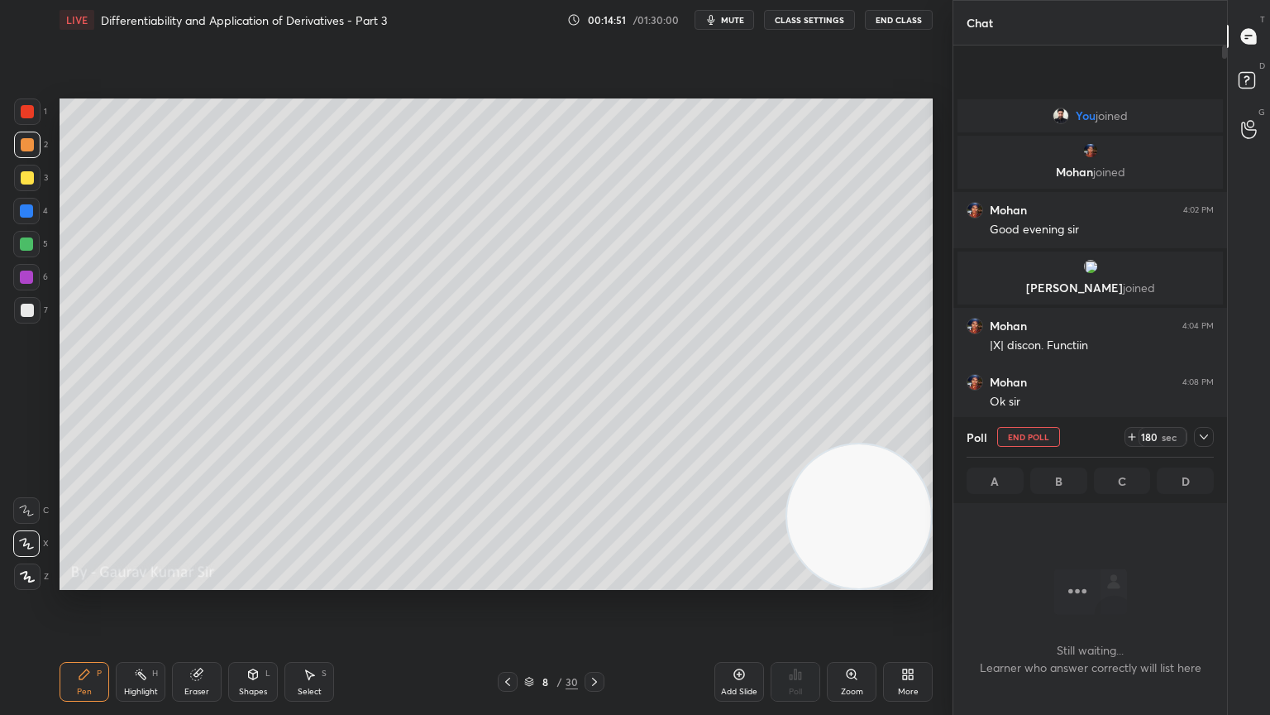
scroll to position [6, 5]
click at [592, 581] on div "Setting up your live class Poll for secs No correct answer Start poll" at bounding box center [496, 344] width 887 height 609
click at [1204, 438] on icon at bounding box center [1204, 436] width 13 height 13
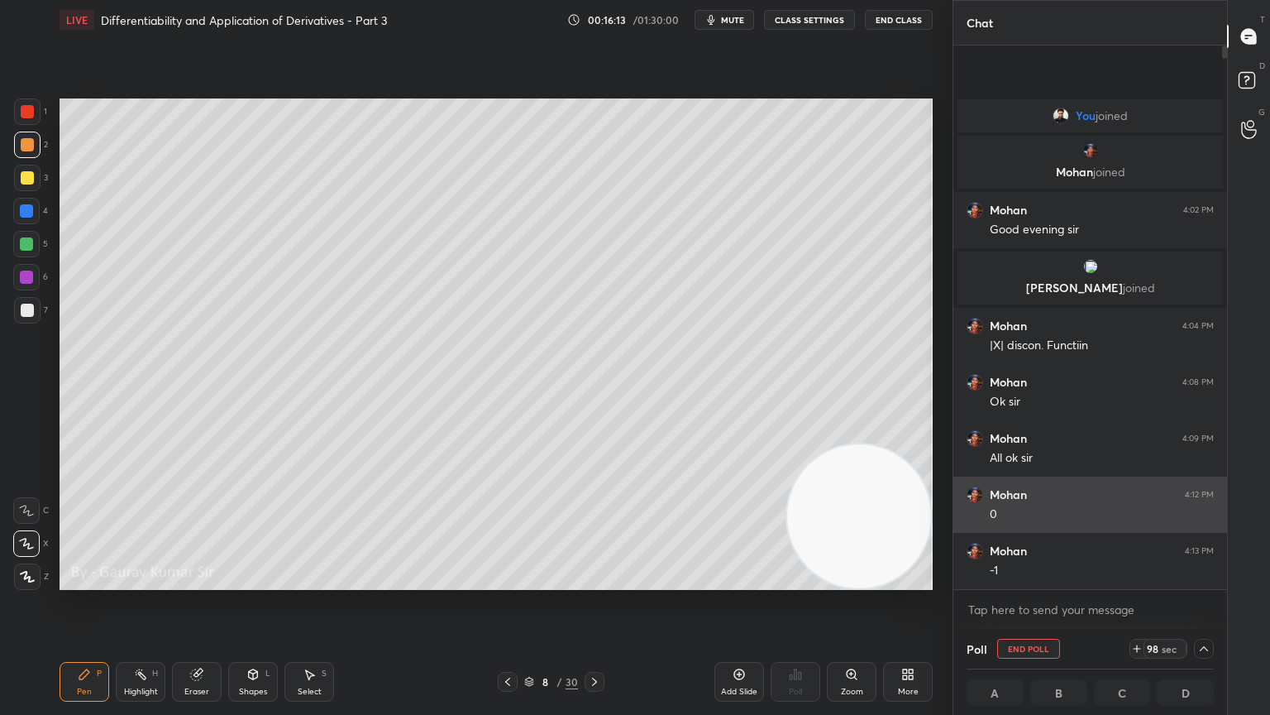
click at [26, 245] on div at bounding box center [26, 243] width 13 height 13
click at [28, 178] on div at bounding box center [27, 177] width 13 height 13
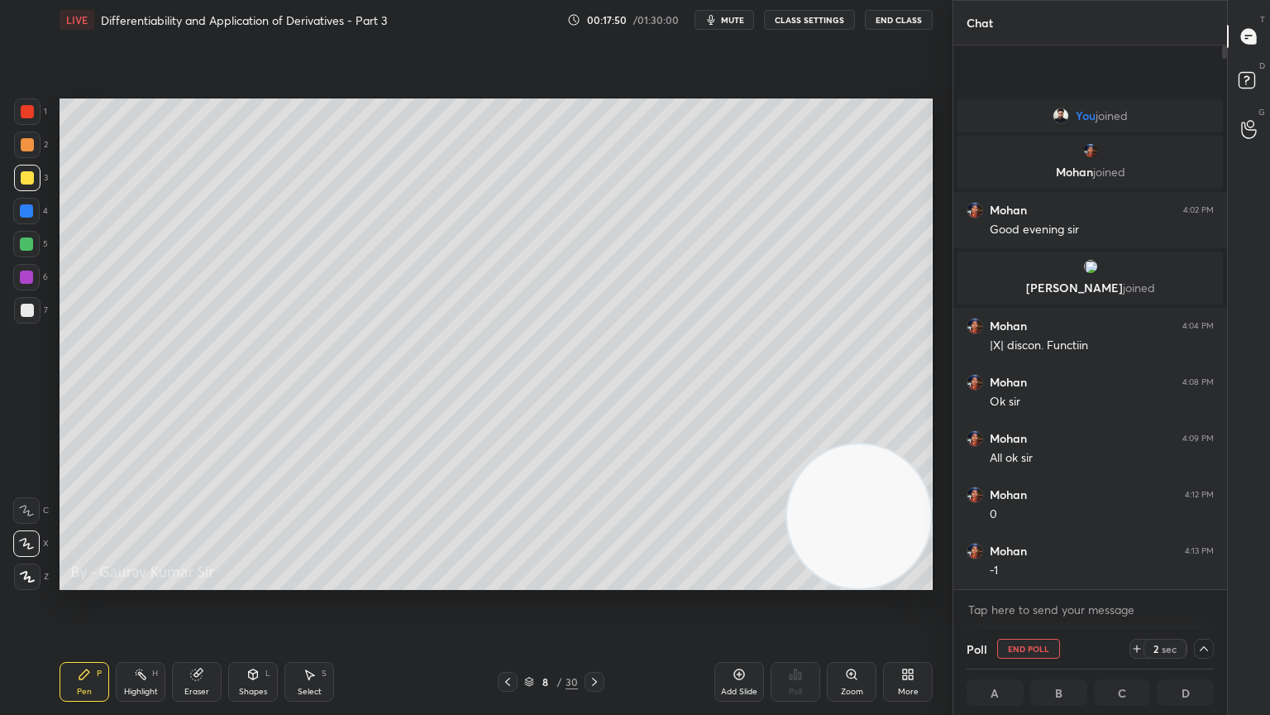
click at [29, 311] on div at bounding box center [27, 310] width 13 height 13
click at [202, 581] on div "Eraser" at bounding box center [197, 682] width 50 height 40
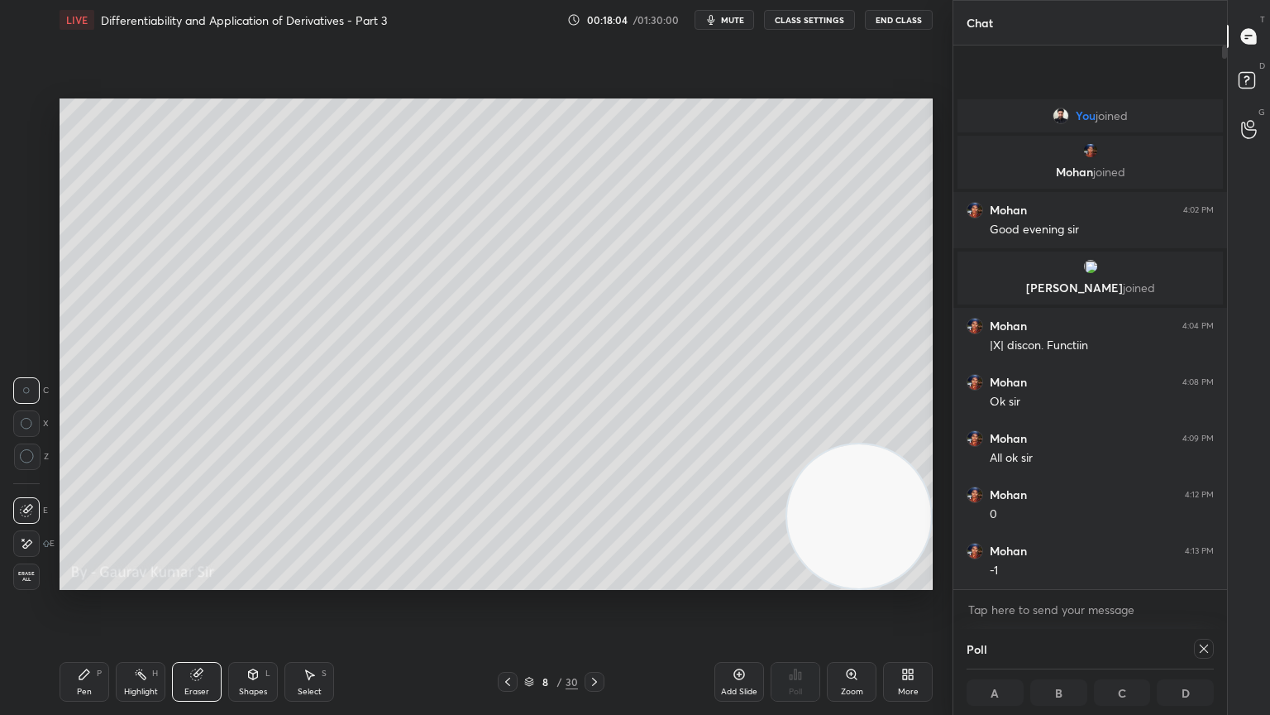
click at [72, 581] on div "Pen P" at bounding box center [85, 682] width 50 height 40
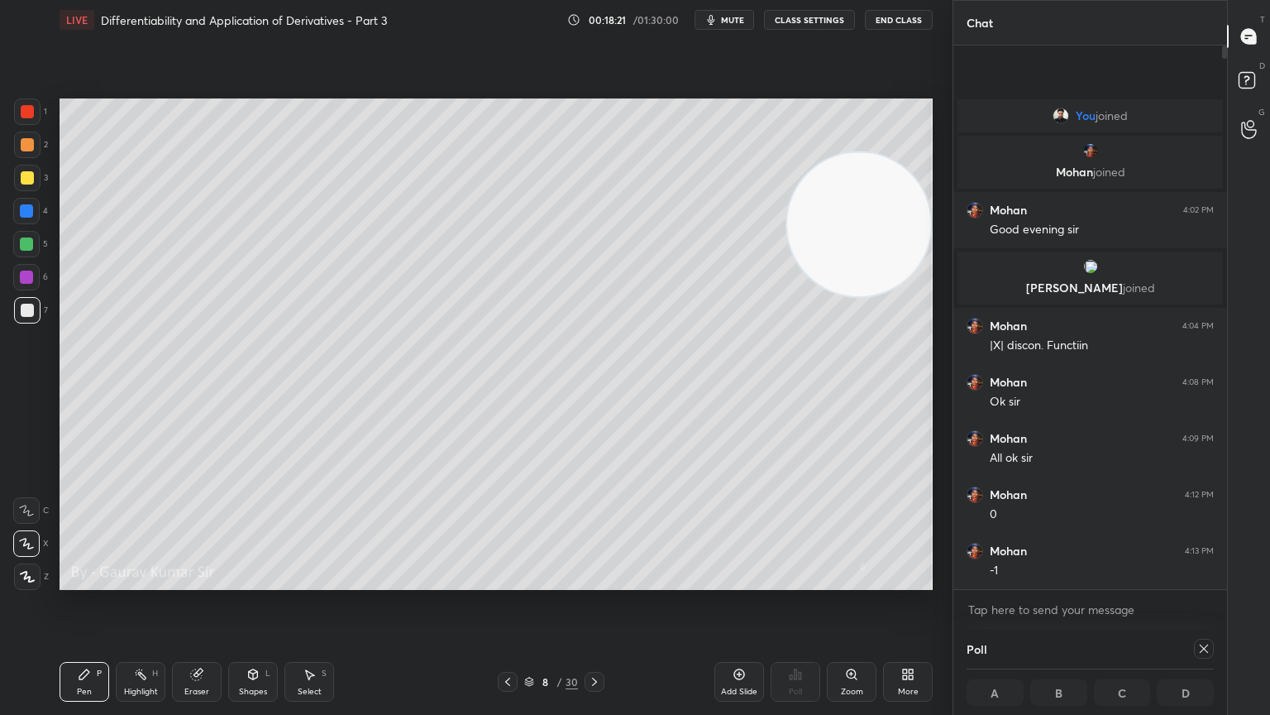
click at [207, 581] on div "Eraser" at bounding box center [197, 682] width 50 height 40
click at [83, 581] on div "Pen" at bounding box center [84, 691] width 15 height 8
click at [202, 581] on div "Eraser" at bounding box center [197, 682] width 50 height 40
click at [94, 581] on div "Pen P" at bounding box center [85, 682] width 50 height 40
click at [596, 581] on icon at bounding box center [594, 681] width 13 height 13
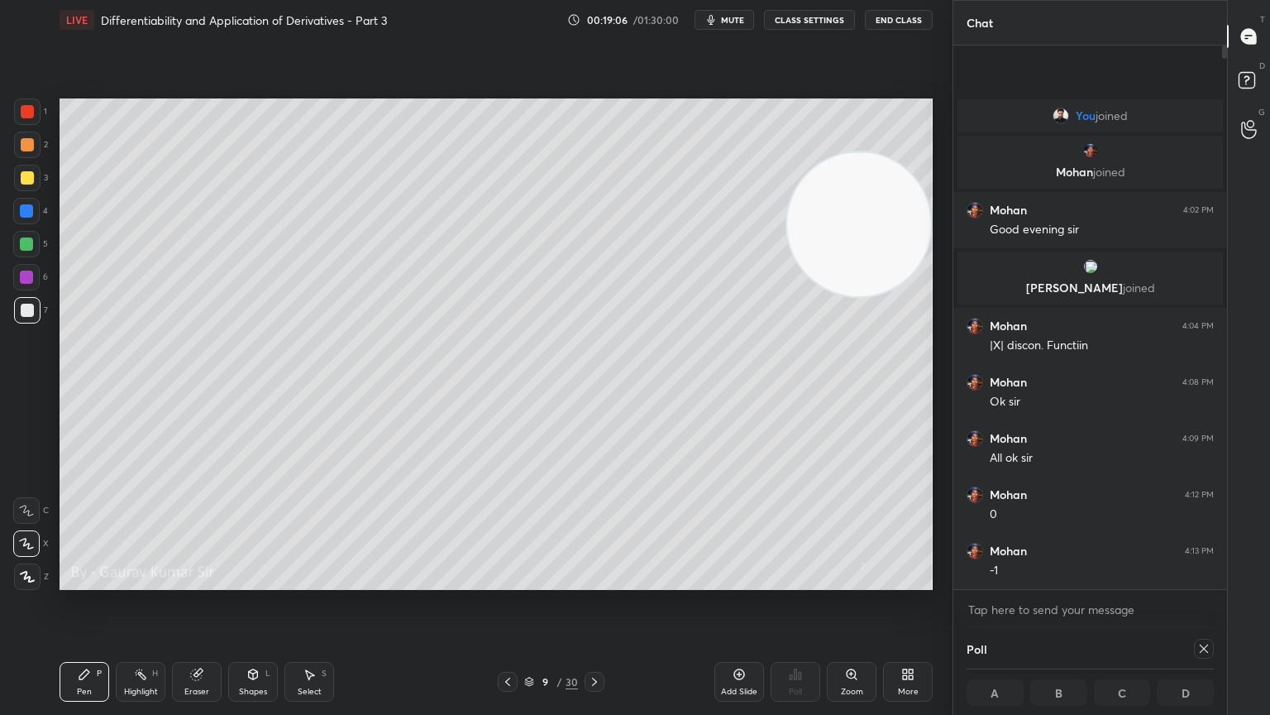
click at [506, 581] on icon at bounding box center [507, 681] width 13 height 13
click at [593, 581] on icon at bounding box center [594, 681] width 13 height 13
click at [218, 581] on div "Eraser" at bounding box center [197, 682] width 50 height 40
click at [86, 581] on div "Pen P" at bounding box center [85, 682] width 50 height 40
click at [504, 581] on icon at bounding box center [507, 681] width 13 height 13
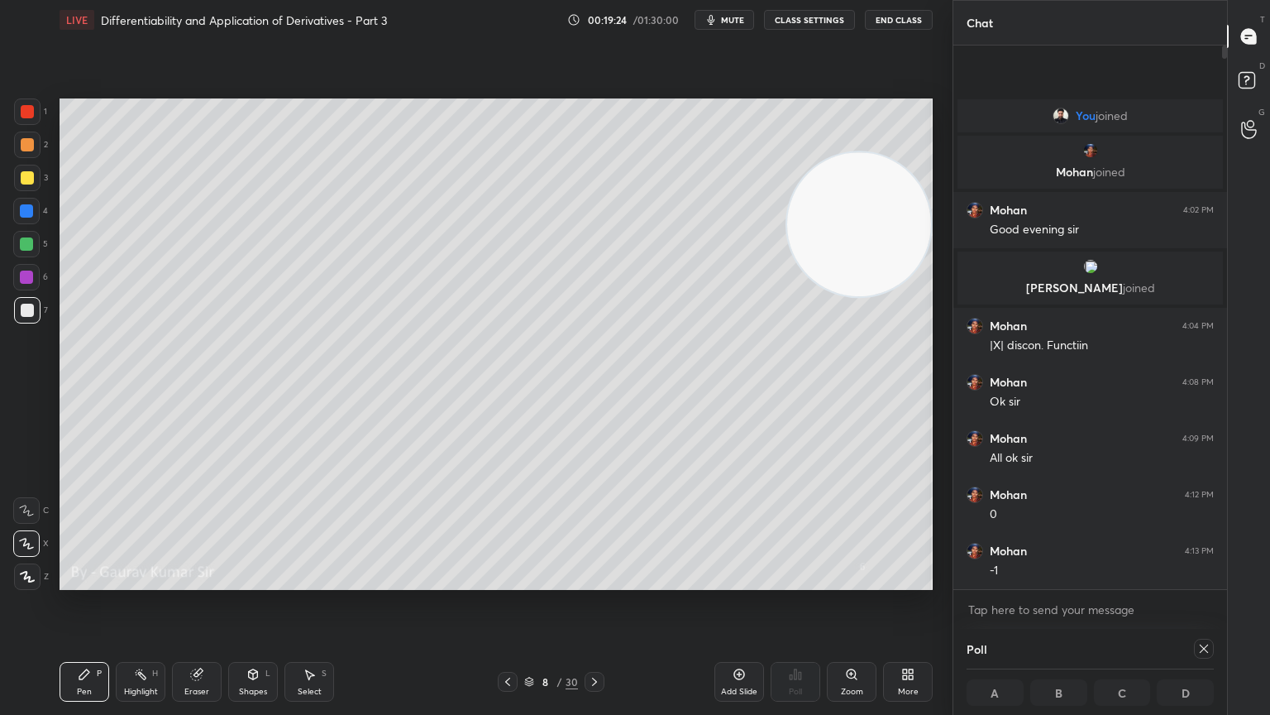
click at [598, 581] on icon at bounding box center [594, 681] width 13 height 13
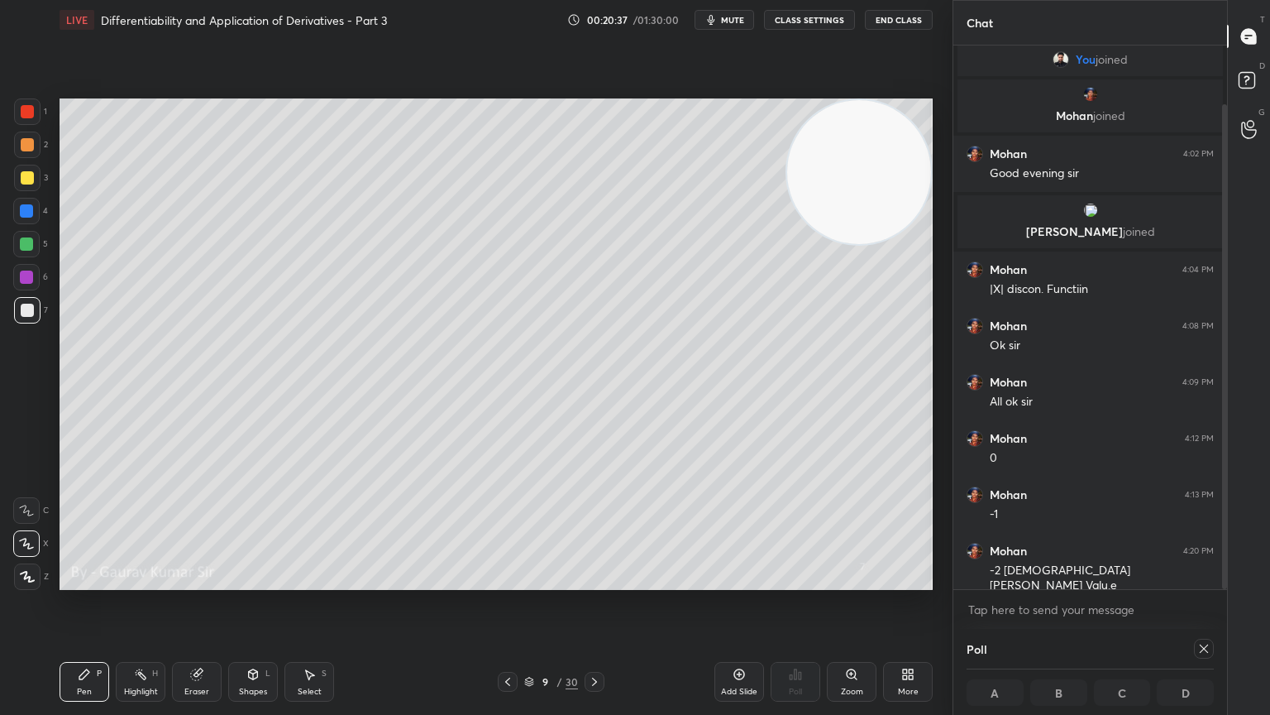
scroll to position [65, 0]
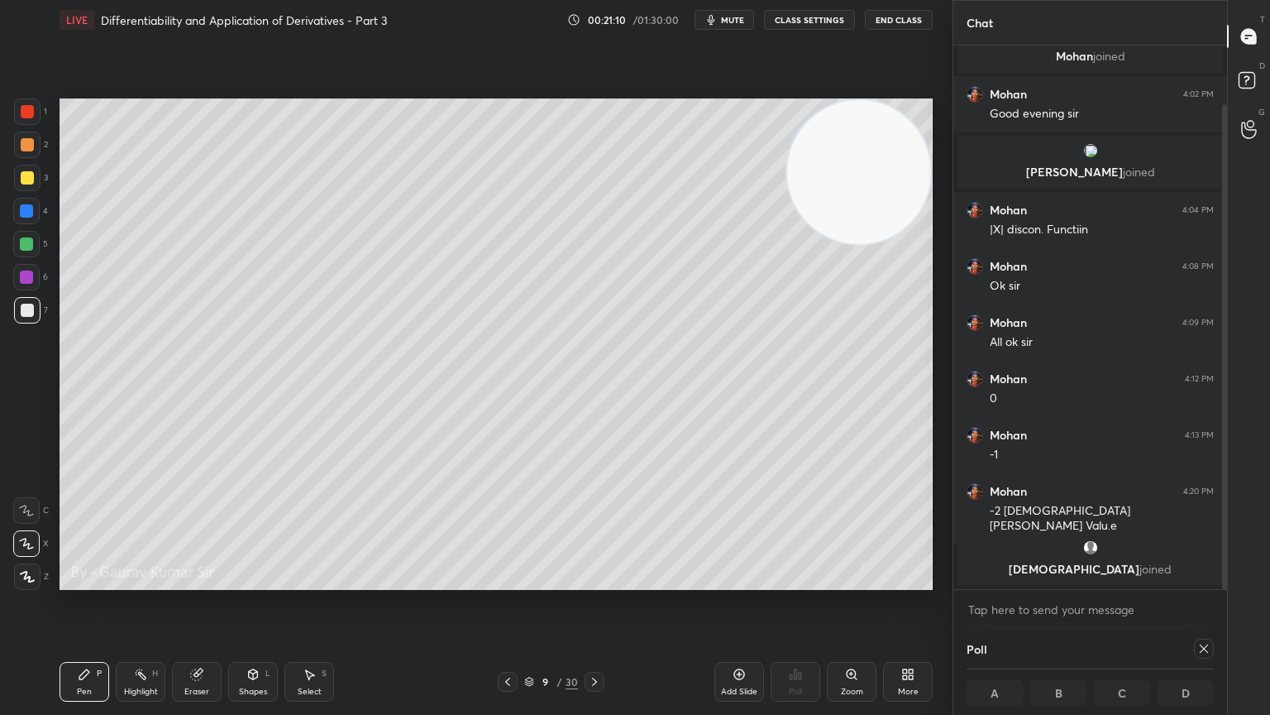
click at [594, 581] on icon at bounding box center [594, 681] width 13 height 13
click at [500, 581] on div at bounding box center [508, 682] width 20 height 20
click at [592, 581] on icon at bounding box center [594, 681] width 13 height 13
click at [191, 581] on icon at bounding box center [196, 674] width 11 height 11
click at [89, 581] on div "Pen" at bounding box center [84, 691] width 15 height 8
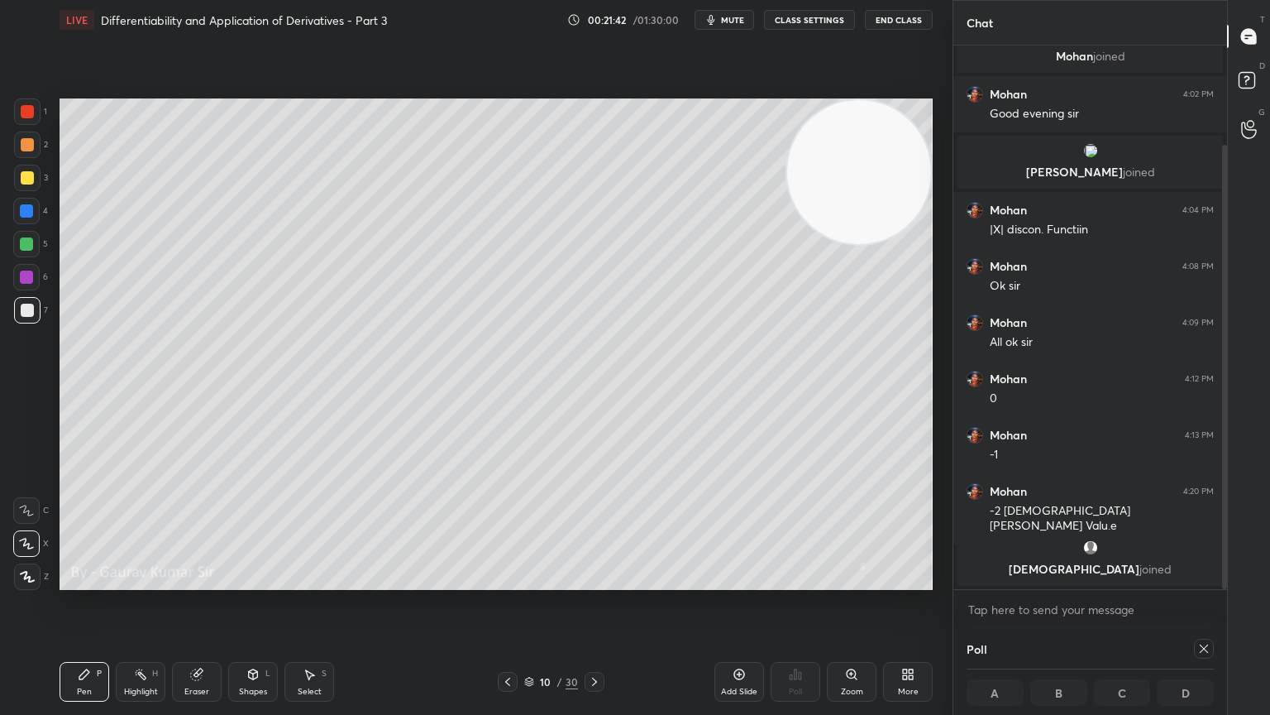
scroll to position [122, 0]
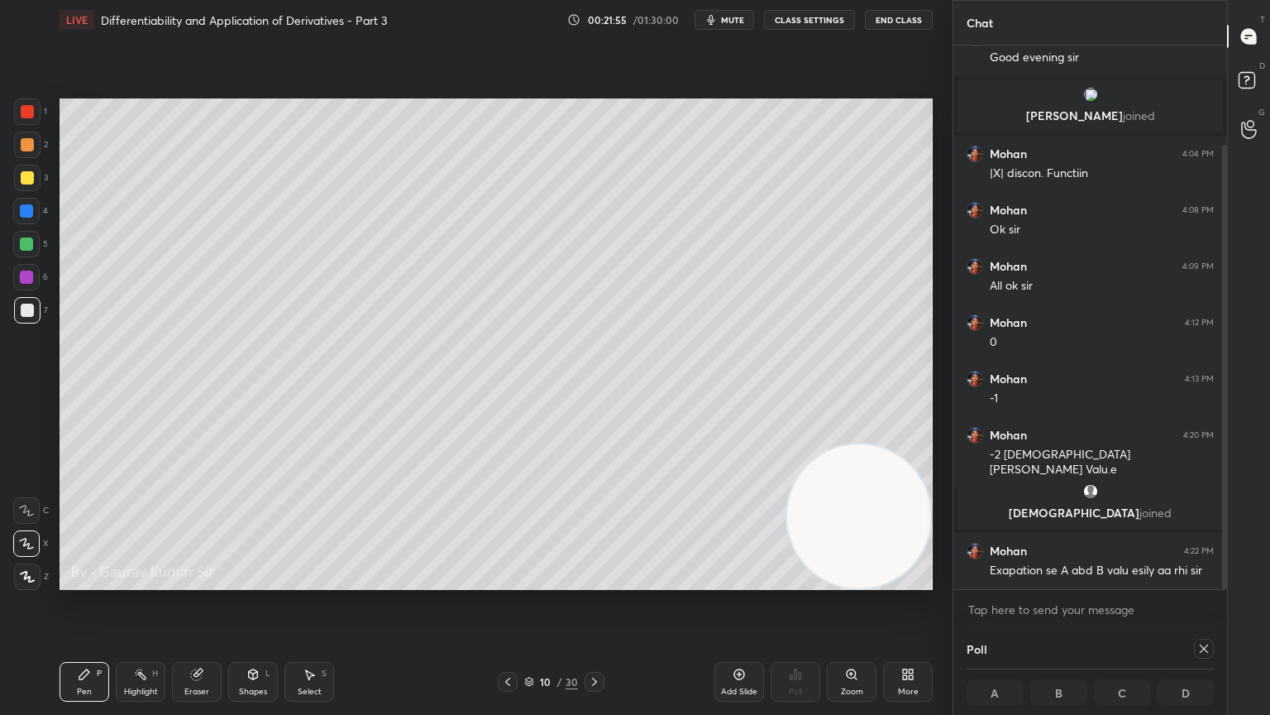
click at [506, 581] on icon at bounding box center [507, 681] width 5 height 8
click at [593, 581] on icon at bounding box center [594, 681] width 13 height 13
click at [594, 581] on icon at bounding box center [594, 681] width 5 height 8
click at [503, 581] on icon at bounding box center [507, 681] width 13 height 13
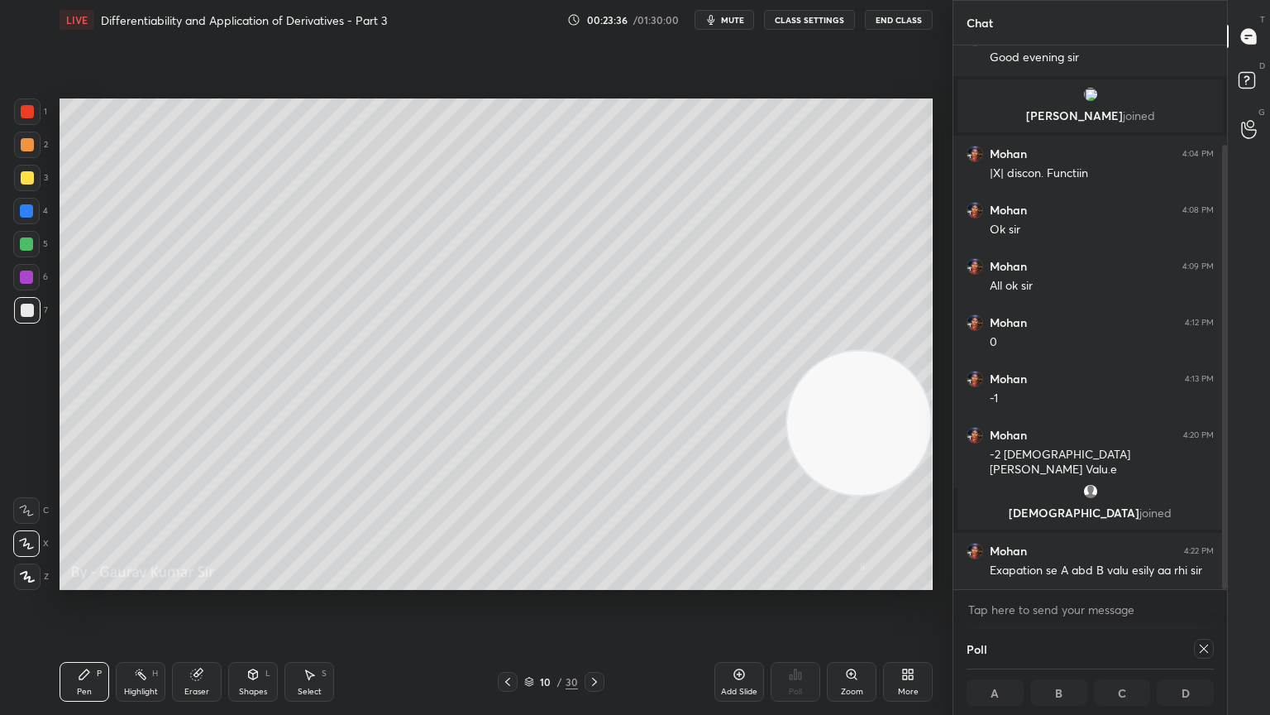
click at [501, 581] on icon at bounding box center [507, 681] width 13 height 13
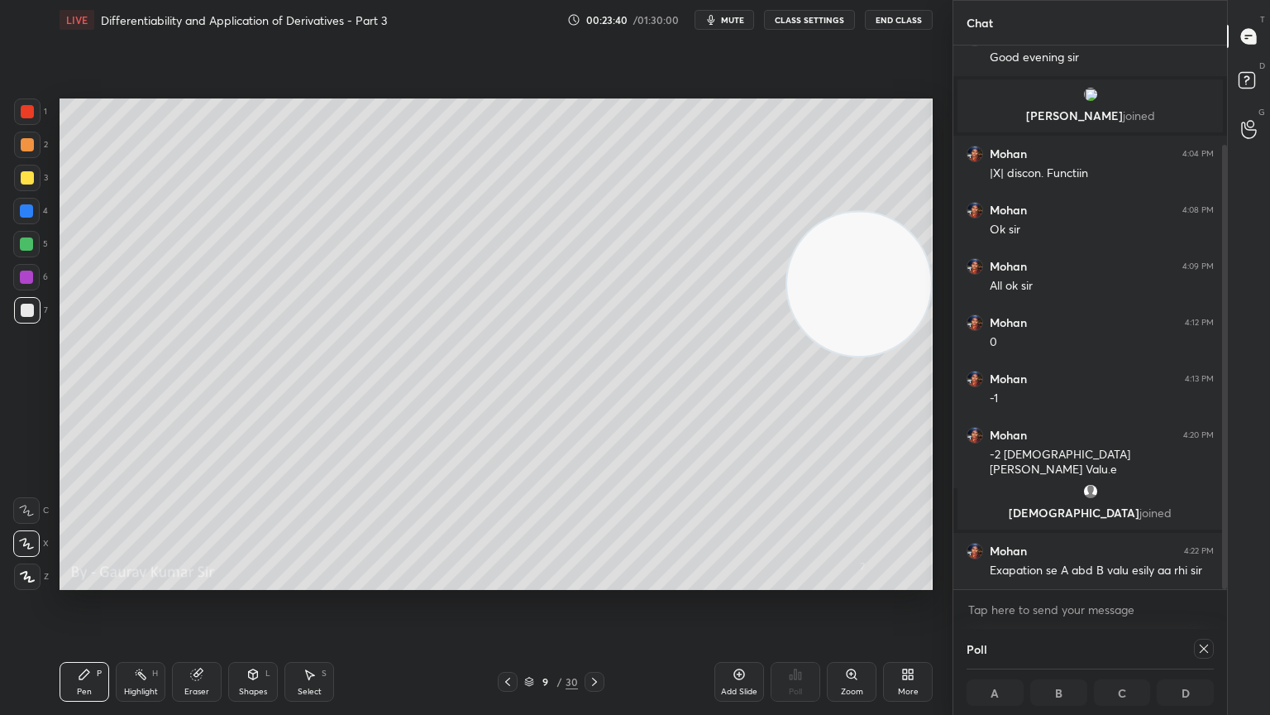
click at [507, 581] on icon at bounding box center [507, 681] width 13 height 13
click at [593, 581] on icon at bounding box center [594, 681] width 13 height 13
click at [592, 581] on icon at bounding box center [594, 681] width 13 height 13
click at [596, 581] on icon at bounding box center [594, 681] width 13 height 13
click at [592, 581] on icon at bounding box center [594, 681] width 13 height 13
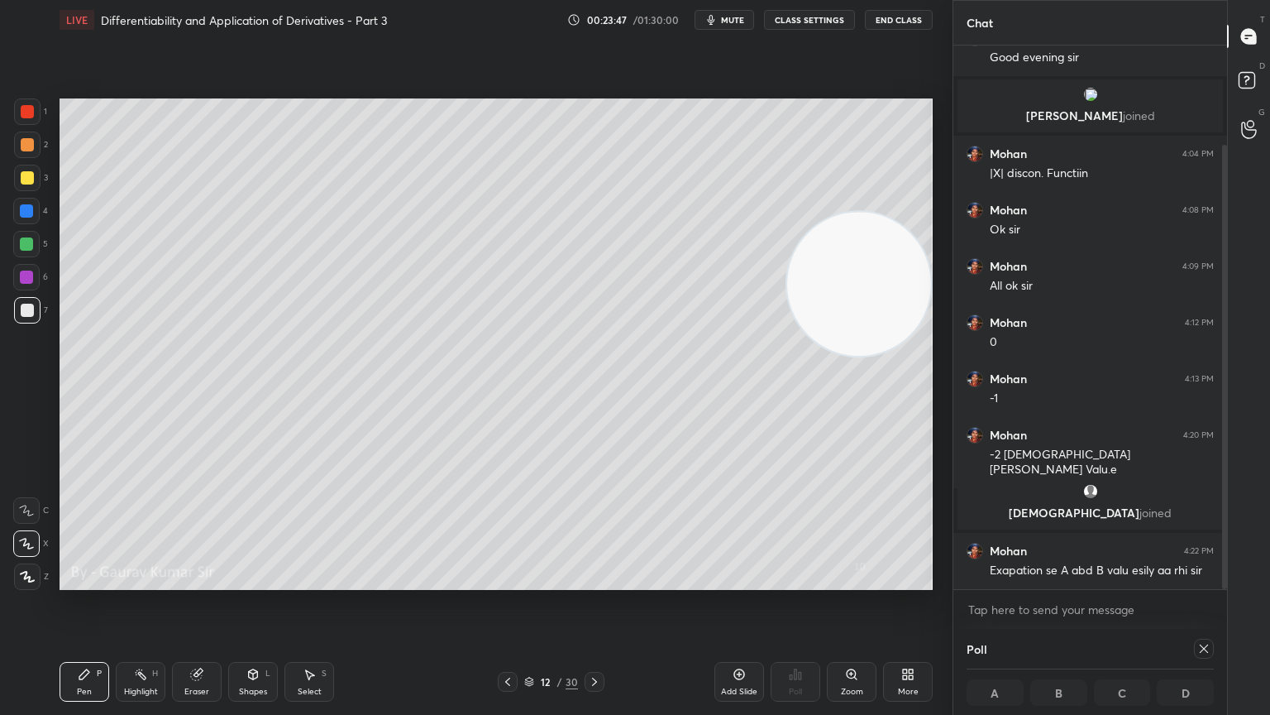
click at [14, 116] on div at bounding box center [27, 111] width 26 height 26
click at [26, 141] on div at bounding box center [27, 144] width 13 height 13
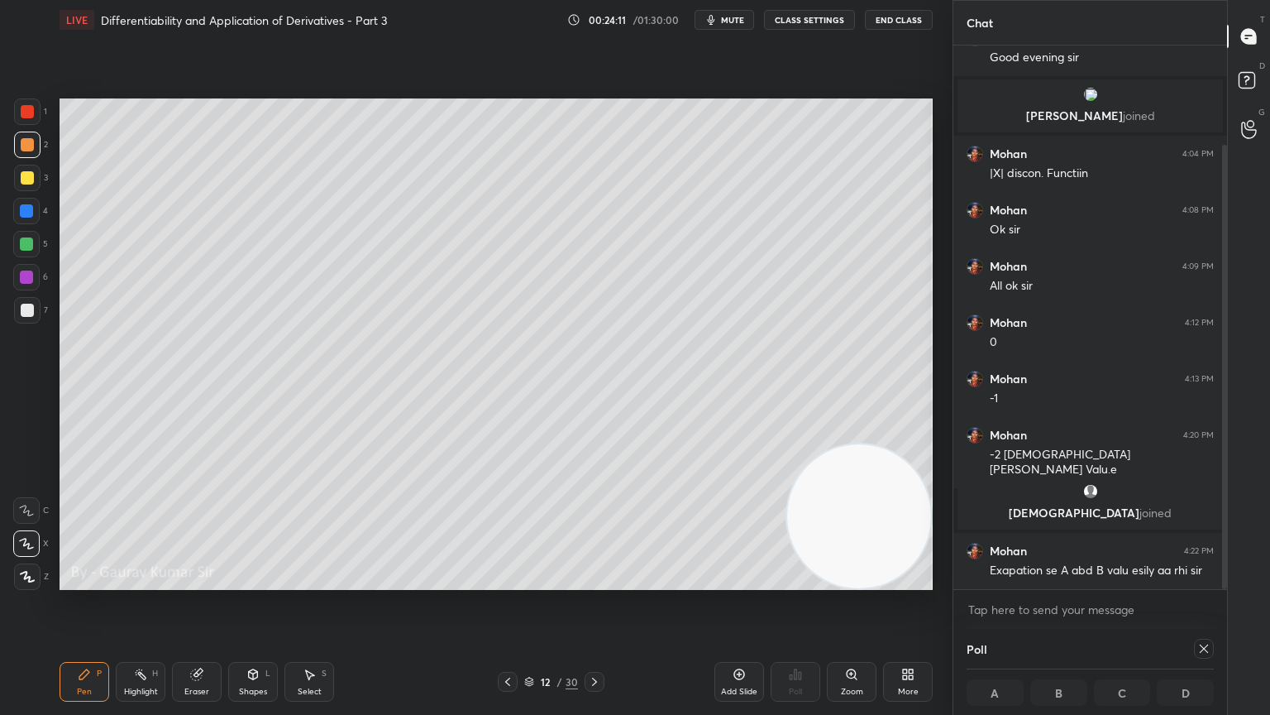
click at [26, 115] on div at bounding box center [27, 111] width 13 height 13
click at [30, 238] on div at bounding box center [26, 243] width 13 height 13
click at [202, 581] on div "Eraser" at bounding box center [197, 682] width 50 height 40
click at [84, 581] on div "Pen P" at bounding box center [85, 682] width 50 height 40
click at [29, 113] on div at bounding box center [27, 111] width 13 height 13
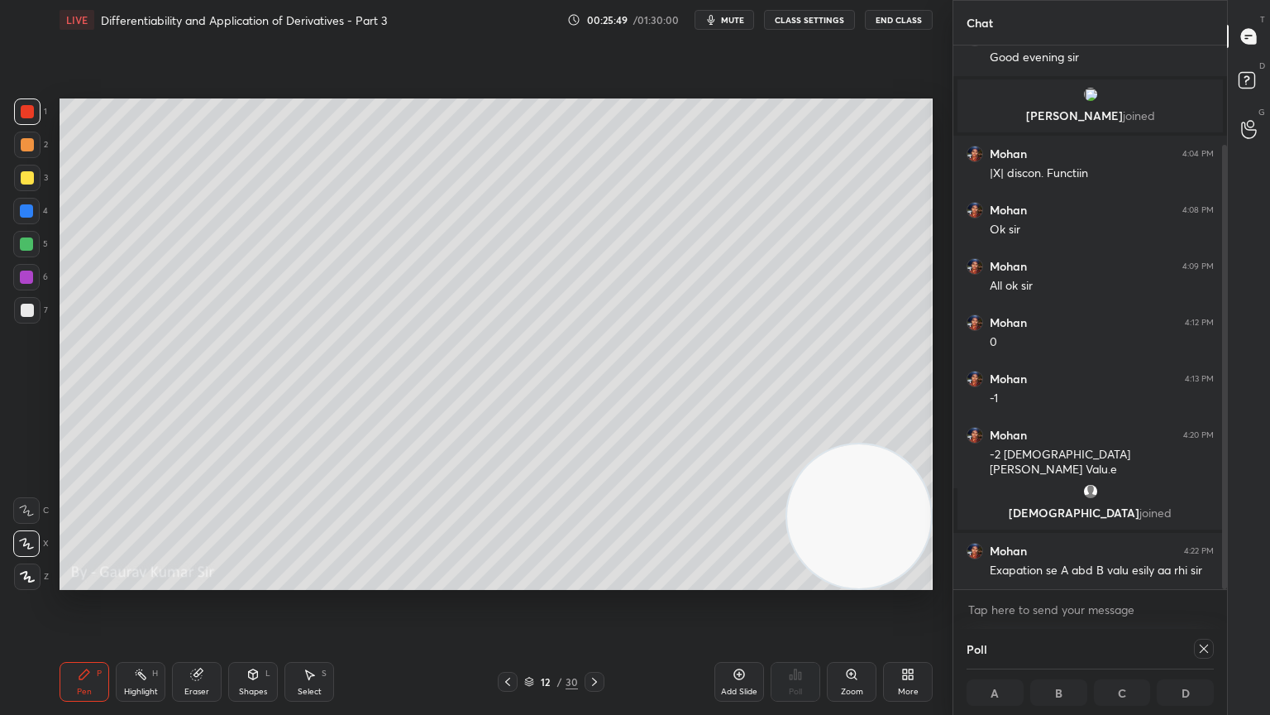
click at [201, 581] on div "Eraser" at bounding box center [196, 691] width 25 height 8
click at [96, 581] on div "Pen P" at bounding box center [85, 682] width 50 height 40
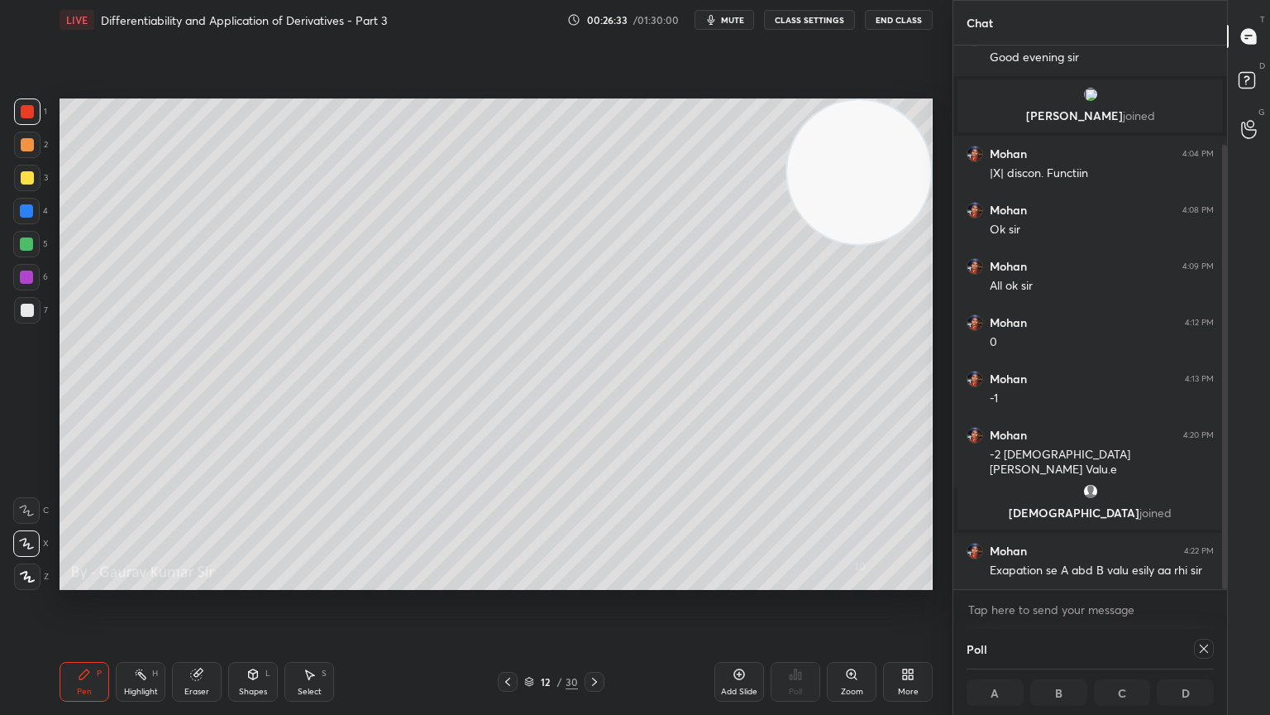
click at [20, 275] on div at bounding box center [26, 276] width 13 height 13
click at [185, 581] on div "Eraser" at bounding box center [196, 691] width 25 height 8
click at [93, 581] on div "Pen P" at bounding box center [85, 682] width 50 height 40
click at [192, 581] on icon at bounding box center [196, 674] width 11 height 11
click at [26, 547] on icon at bounding box center [26, 544] width 13 height 14
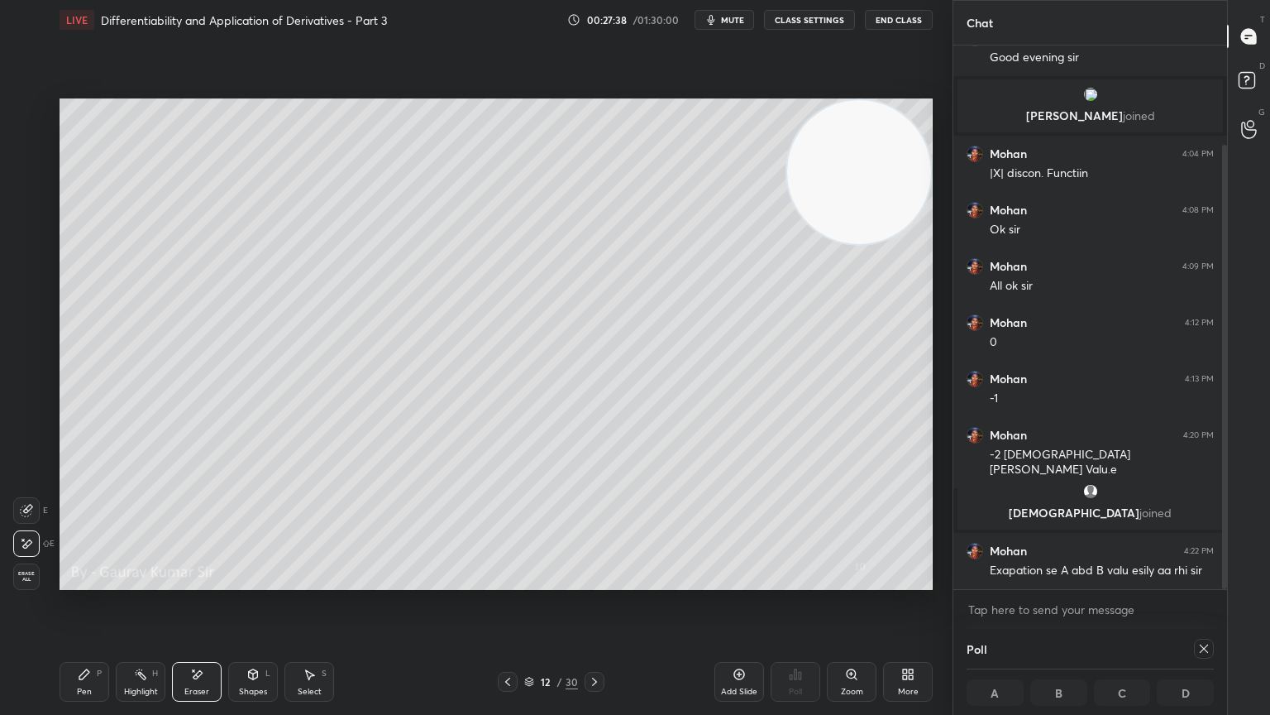
click at [84, 581] on div "Pen" at bounding box center [84, 691] width 15 height 8
click at [26, 115] on div at bounding box center [27, 111] width 13 height 13
click at [203, 581] on div "Eraser" at bounding box center [197, 682] width 50 height 40
click at [78, 581] on div "Pen" at bounding box center [84, 691] width 15 height 8
click at [26, 275] on div at bounding box center [26, 276] width 13 height 13
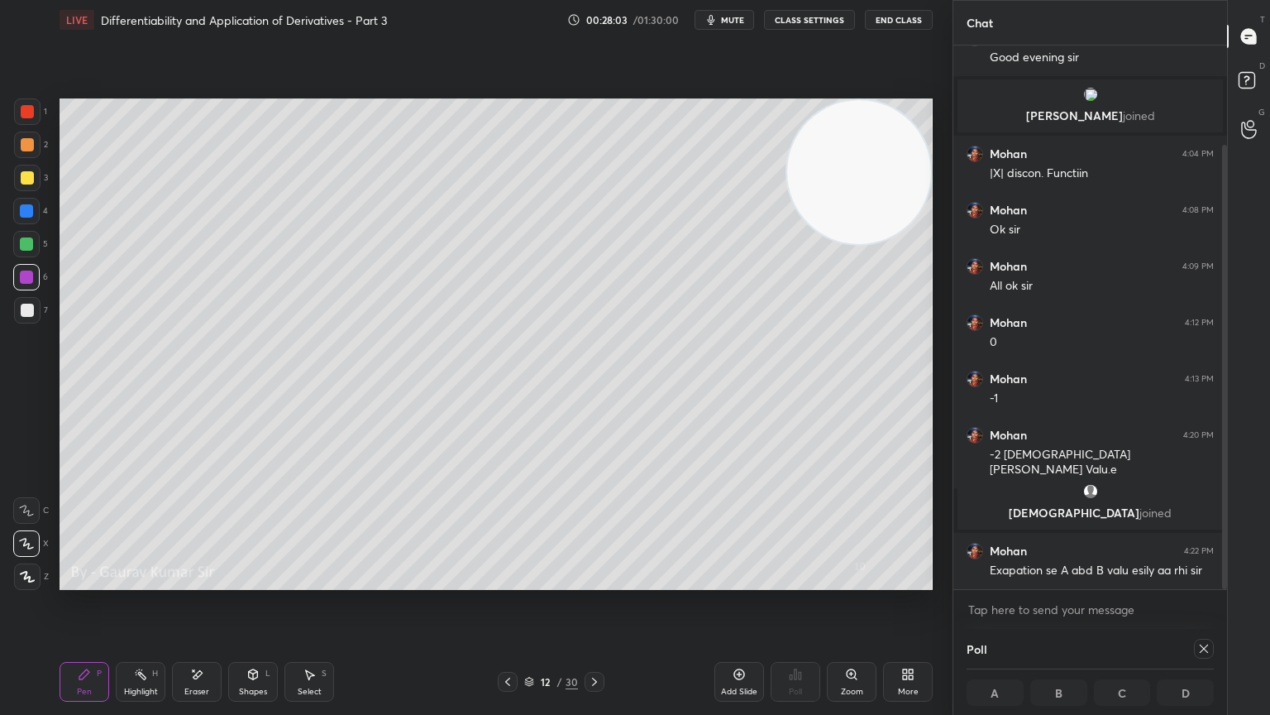
click at [197, 581] on div "Eraser" at bounding box center [197, 682] width 50 height 40
click at [90, 581] on icon at bounding box center [84, 673] width 13 height 13
click at [321, 581] on div "Setting up your live class Poll for secs No correct answer Start poll" at bounding box center [496, 344] width 887 height 609
click at [203, 581] on div "Eraser" at bounding box center [197, 682] width 50 height 40
click at [592, 581] on icon at bounding box center [594, 681] width 13 height 13
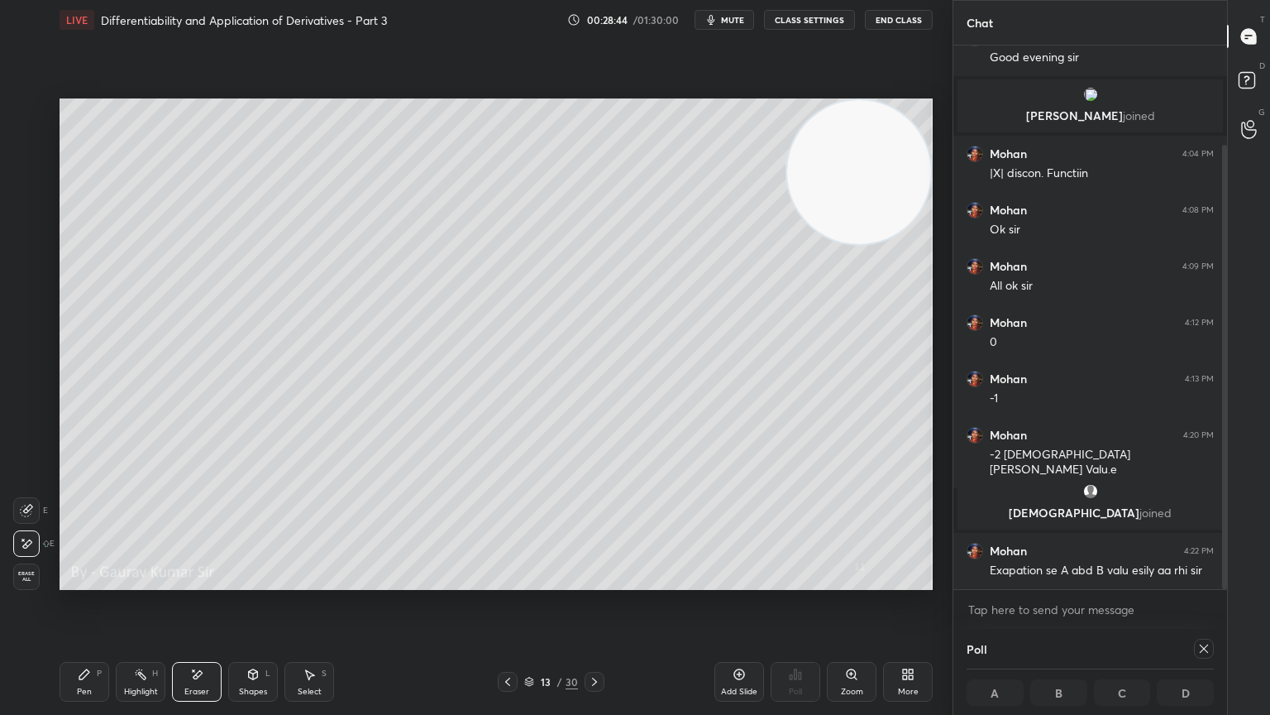
click at [503, 581] on icon at bounding box center [507, 681] width 13 height 13
click at [599, 581] on icon at bounding box center [594, 681] width 13 height 13
click at [84, 581] on div "Pen P" at bounding box center [85, 682] width 50 height 40
click at [28, 116] on div at bounding box center [27, 111] width 13 height 13
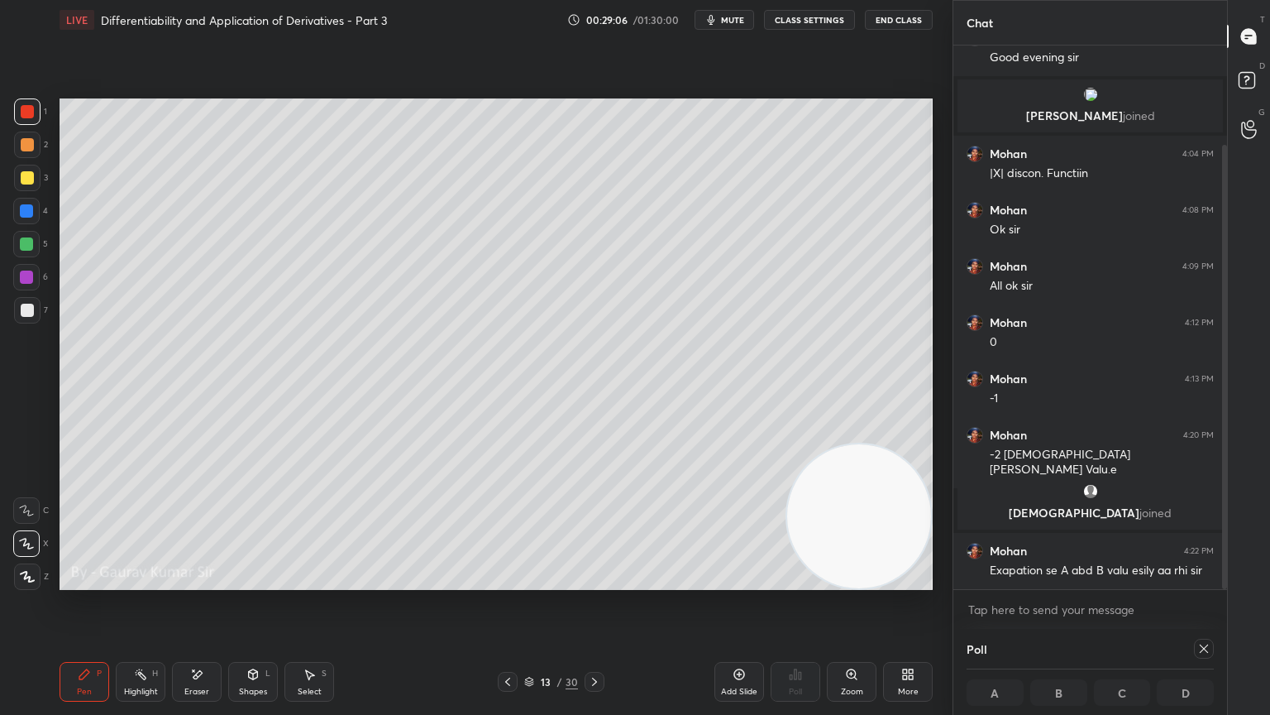
click at [194, 581] on icon at bounding box center [196, 674] width 13 height 14
click at [84, 581] on div "Pen" at bounding box center [84, 691] width 15 height 8
click at [195, 581] on div "Eraser" at bounding box center [196, 691] width 25 height 8
click at [87, 581] on div "Pen P" at bounding box center [85, 682] width 50 height 40
click at [212, 581] on div "Eraser" at bounding box center [197, 682] width 50 height 40
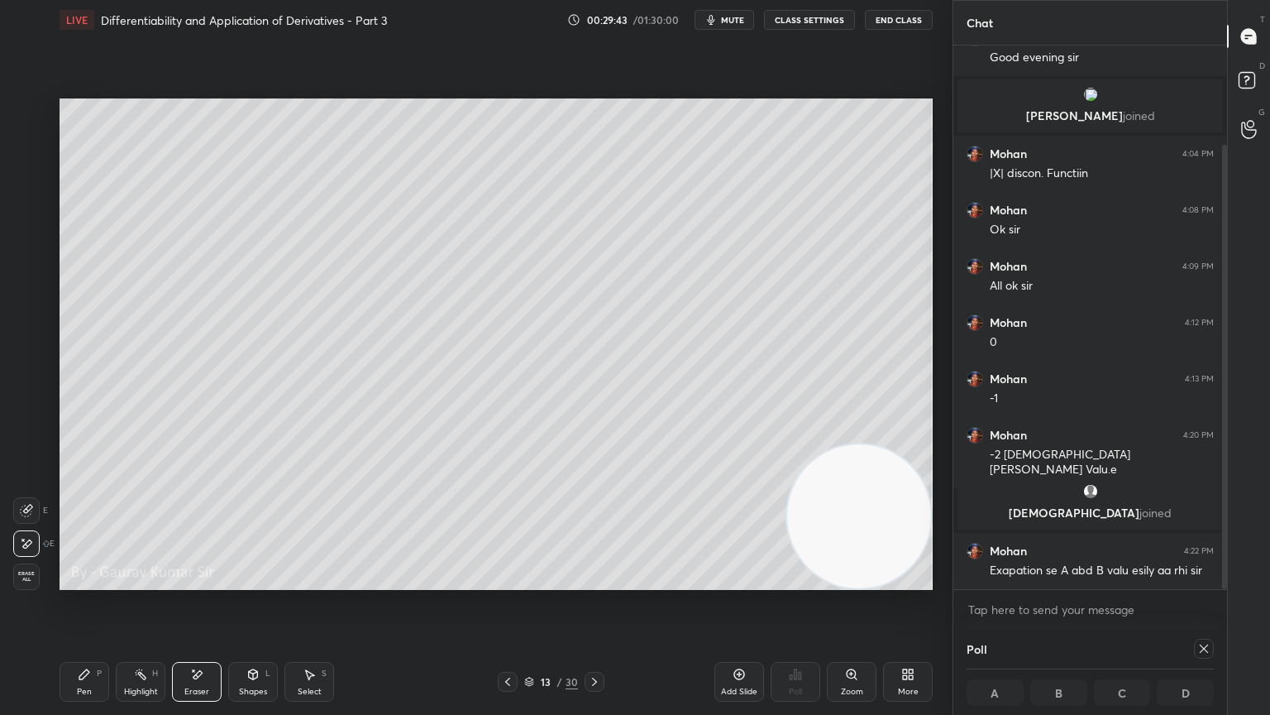
click at [95, 581] on div "Pen P" at bounding box center [85, 682] width 50 height 40
click at [190, 581] on icon at bounding box center [196, 674] width 13 height 14
click at [78, 581] on div "Pen P" at bounding box center [85, 682] width 50 height 40
click at [26, 301] on div at bounding box center [27, 310] width 26 height 26
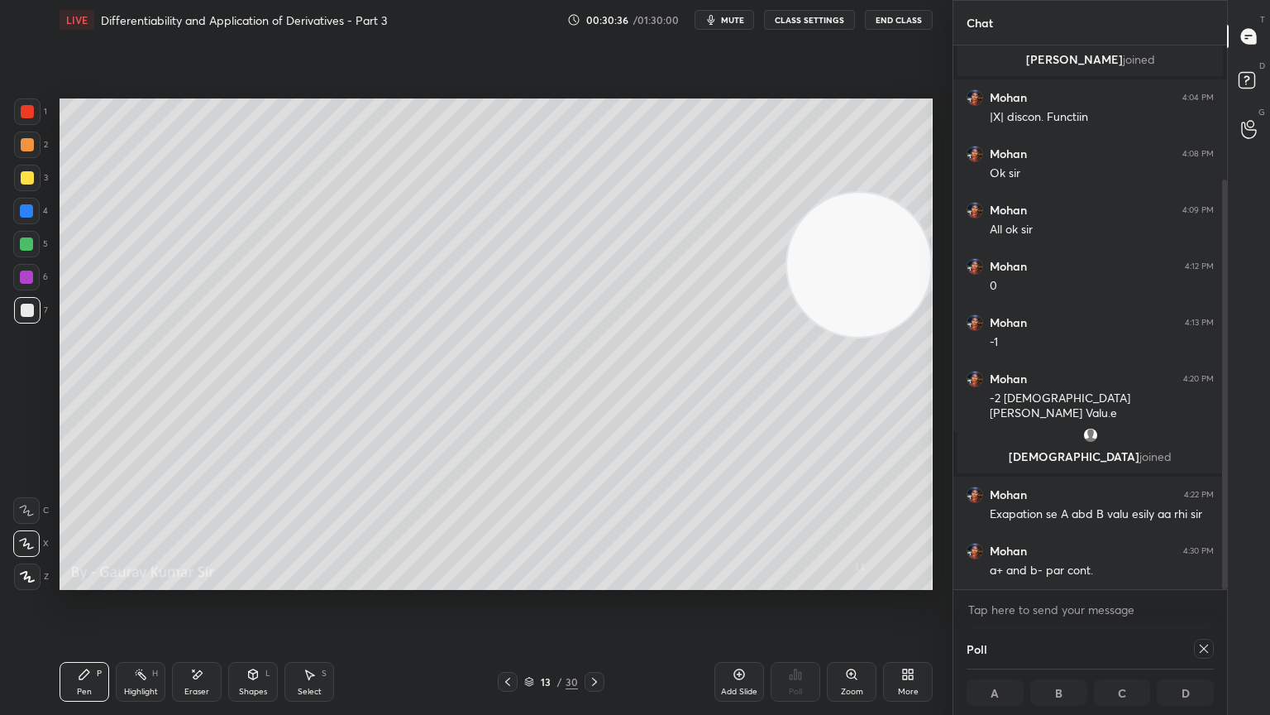
click at [30, 114] on div at bounding box center [27, 111] width 13 height 13
click at [33, 308] on div at bounding box center [27, 310] width 13 height 13
click at [593, 581] on icon at bounding box center [594, 681] width 13 height 13
click at [26, 141] on div at bounding box center [27, 144] width 13 height 13
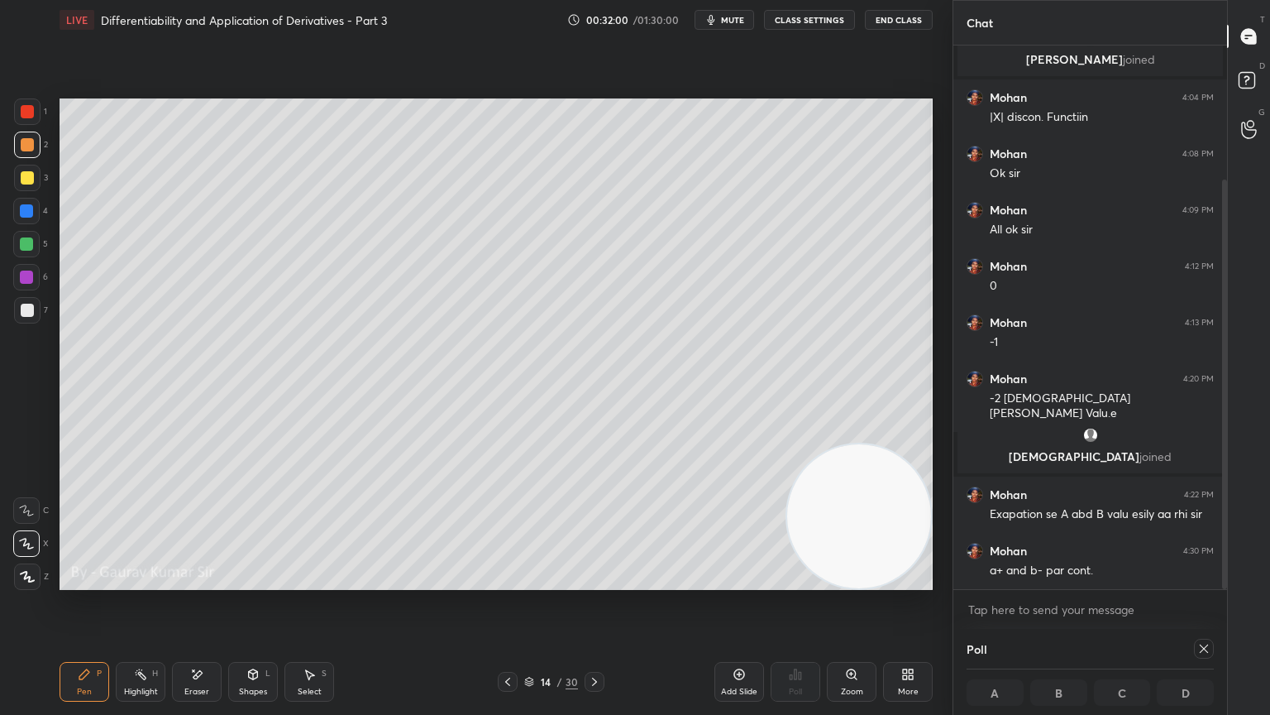
click at [198, 581] on div "Eraser" at bounding box center [197, 682] width 50 height 40
click at [88, 581] on icon at bounding box center [84, 673] width 13 height 13
click at [24, 280] on div at bounding box center [26, 276] width 13 height 13
click at [199, 581] on div "Eraser" at bounding box center [197, 682] width 50 height 40
click at [85, 581] on div "Pen P" at bounding box center [85, 682] width 50 height 40
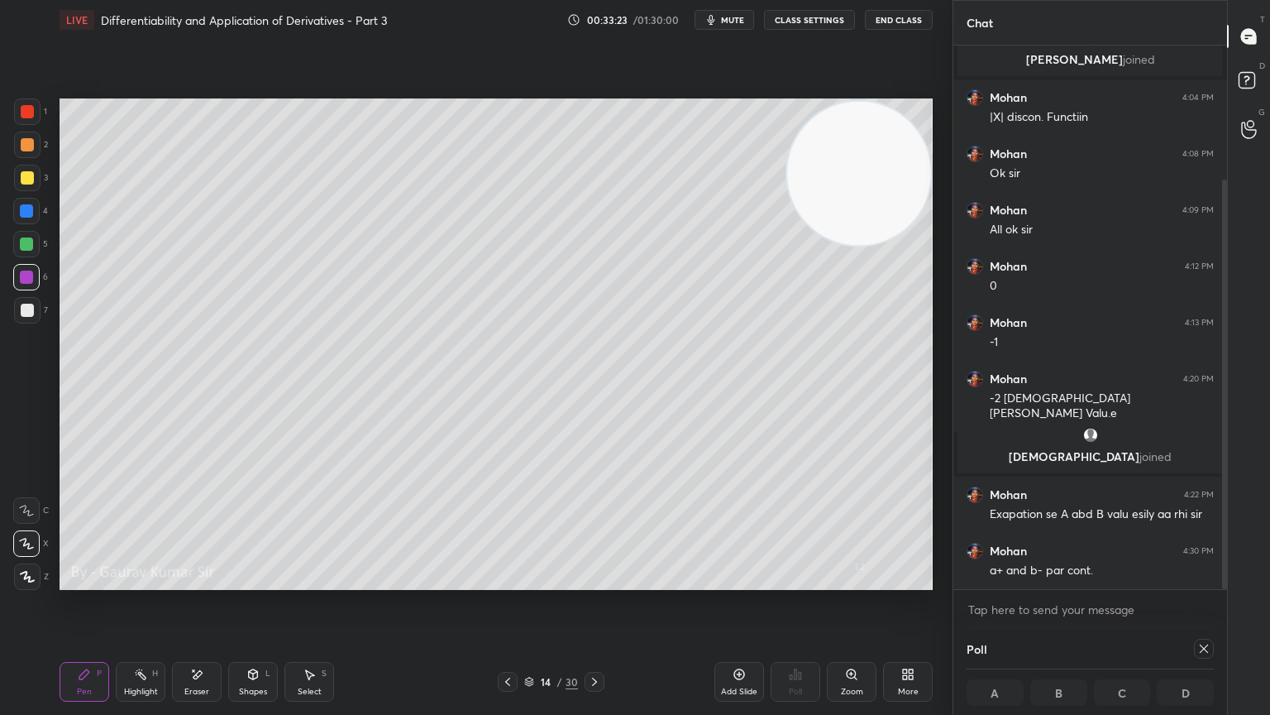
click at [203, 581] on div "Eraser" at bounding box center [197, 682] width 50 height 40
click at [89, 581] on icon at bounding box center [84, 673] width 13 height 13
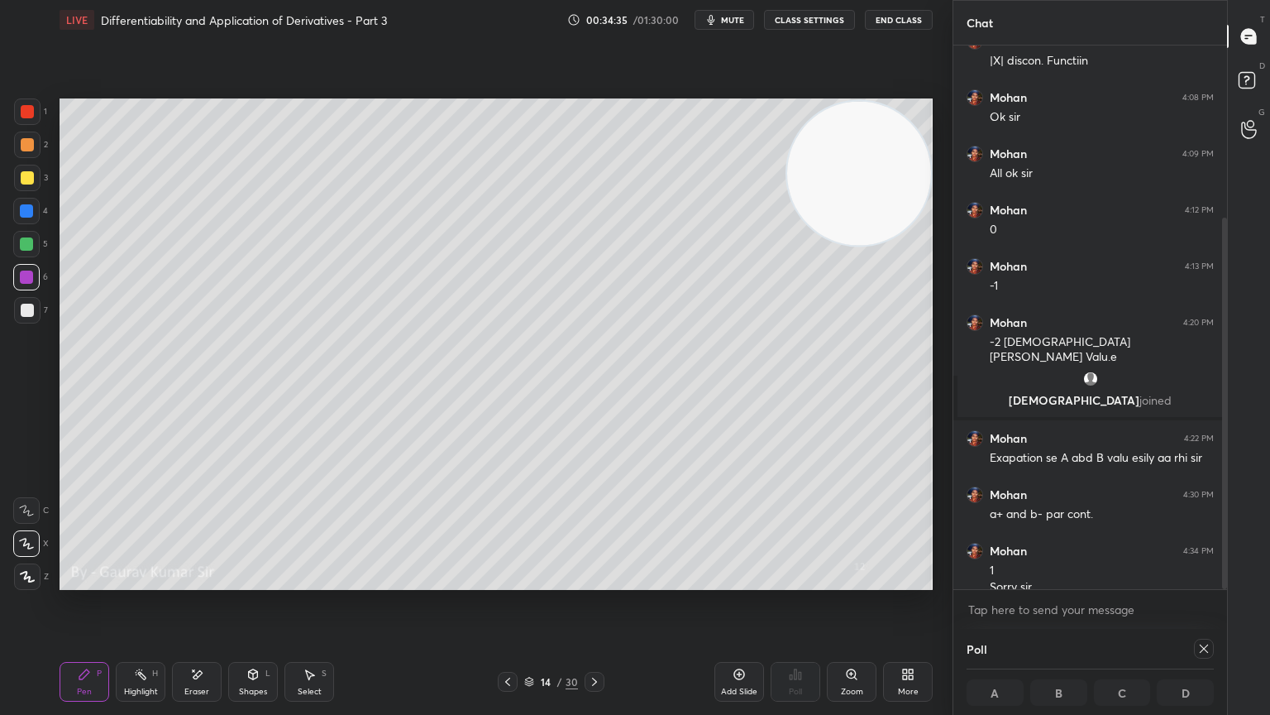
scroll to position [251, 0]
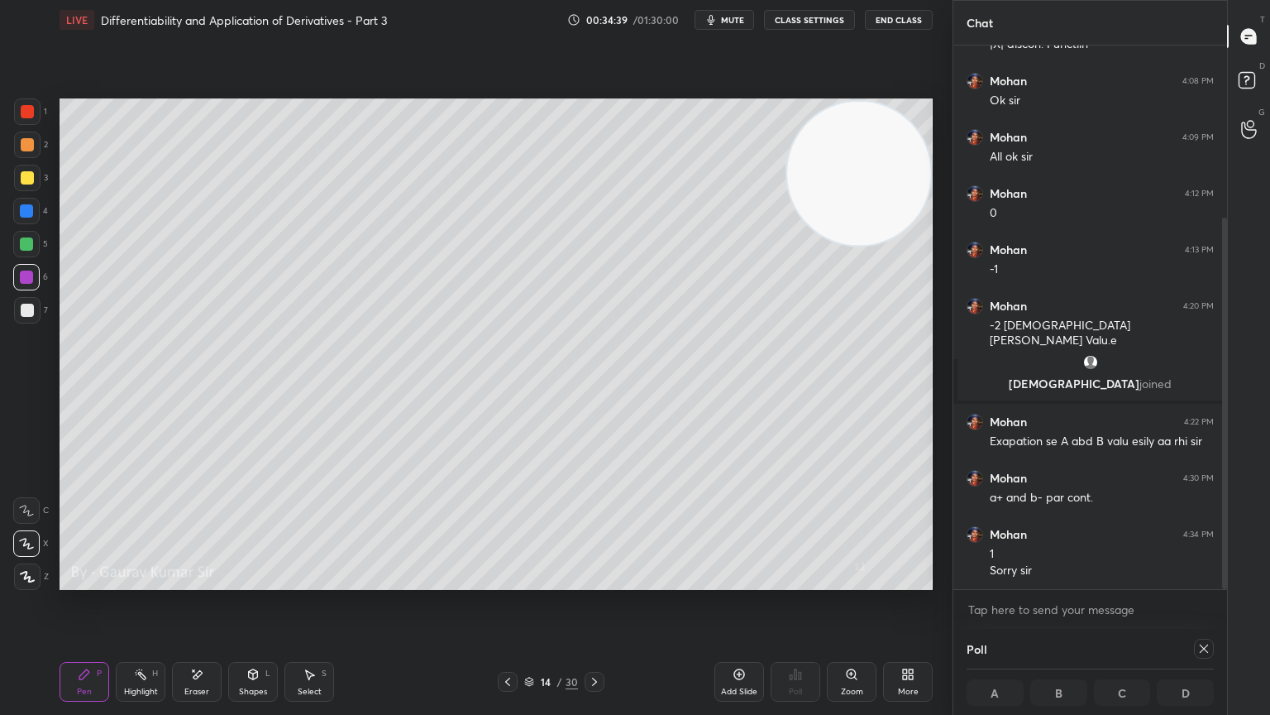
click at [197, 581] on div "Eraser" at bounding box center [197, 682] width 50 height 40
click at [92, 581] on div "Pen P" at bounding box center [85, 682] width 50 height 40
click at [596, 581] on icon at bounding box center [594, 681] width 13 height 13
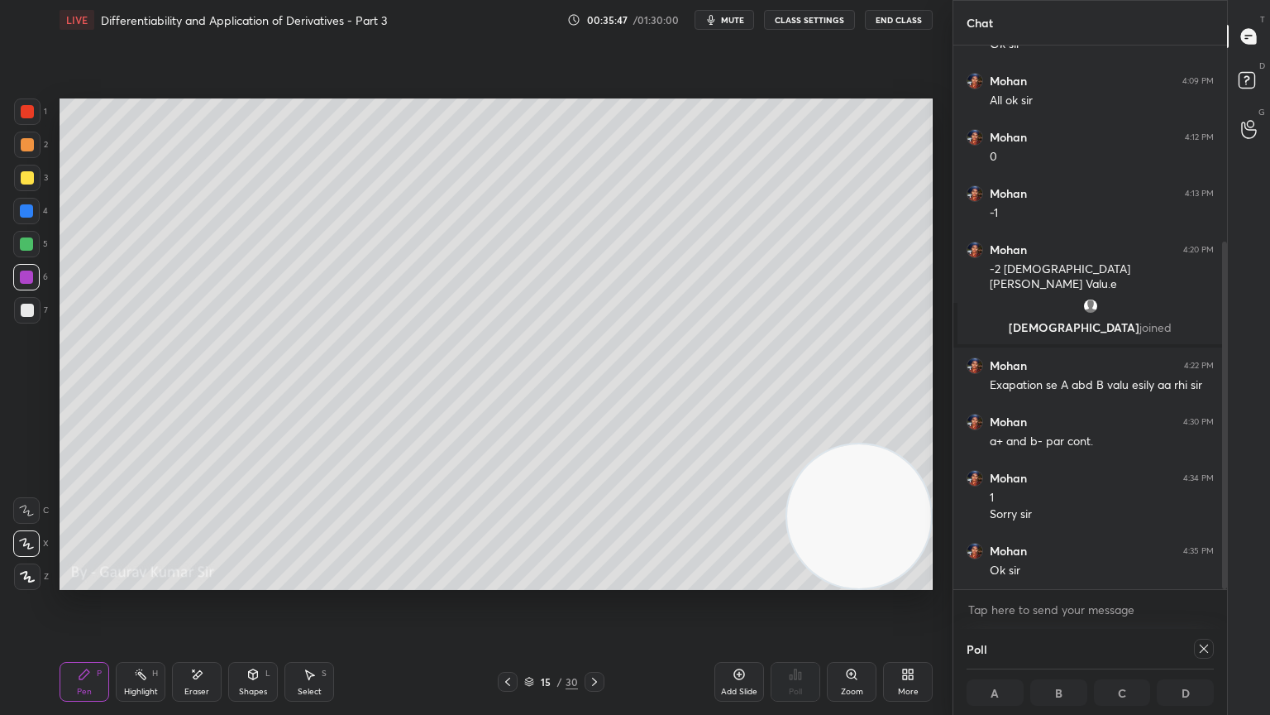
click at [30, 245] on div at bounding box center [26, 243] width 13 height 13
click at [594, 581] on icon at bounding box center [594, 681] width 5 height 8
click at [501, 581] on icon at bounding box center [507, 681] width 13 height 13
click at [506, 581] on icon at bounding box center [507, 681] width 5 height 8
click at [595, 581] on icon at bounding box center [594, 681] width 13 height 13
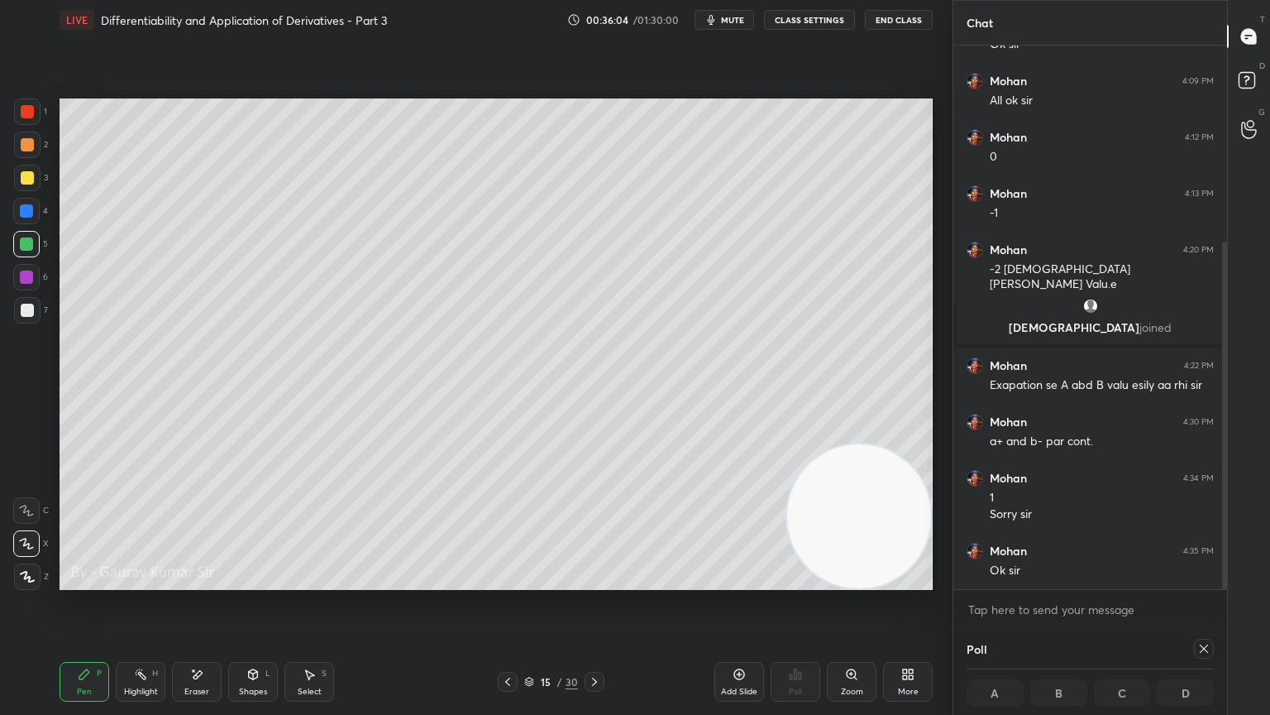
click at [507, 581] on icon at bounding box center [507, 681] width 13 height 13
click at [599, 581] on icon at bounding box center [594, 681] width 13 height 13
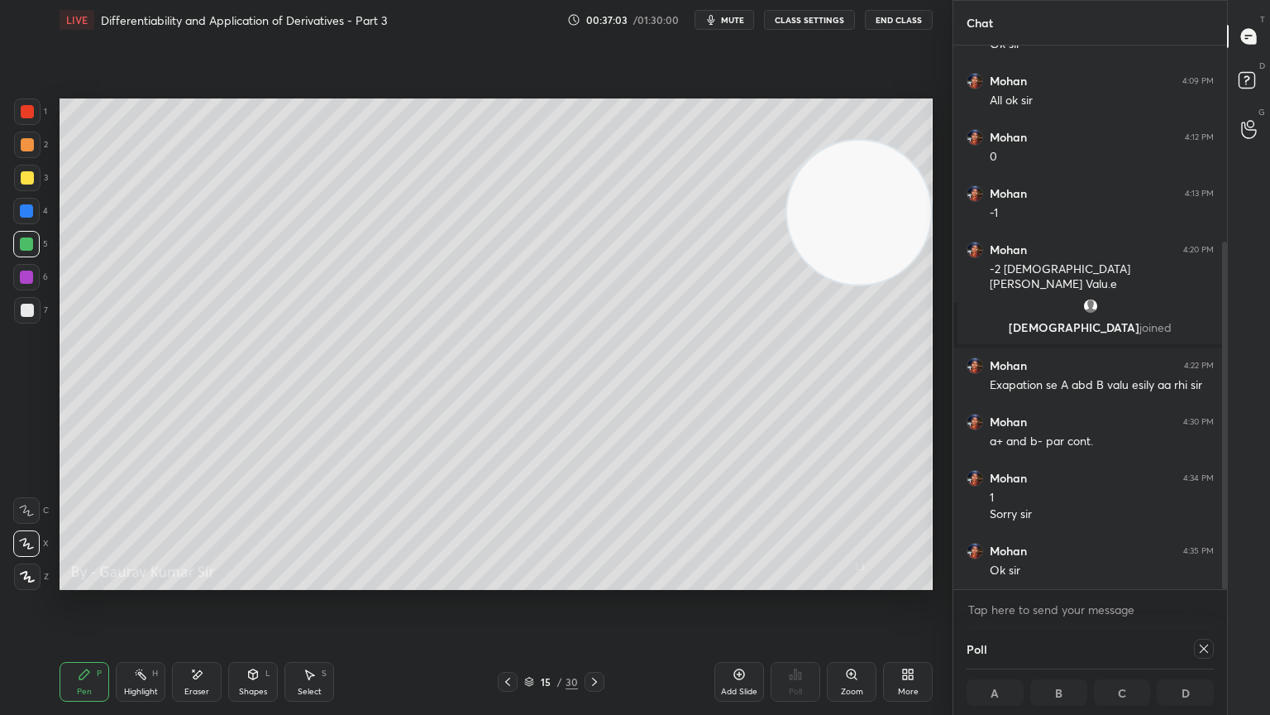
scroll to position [363, 0]
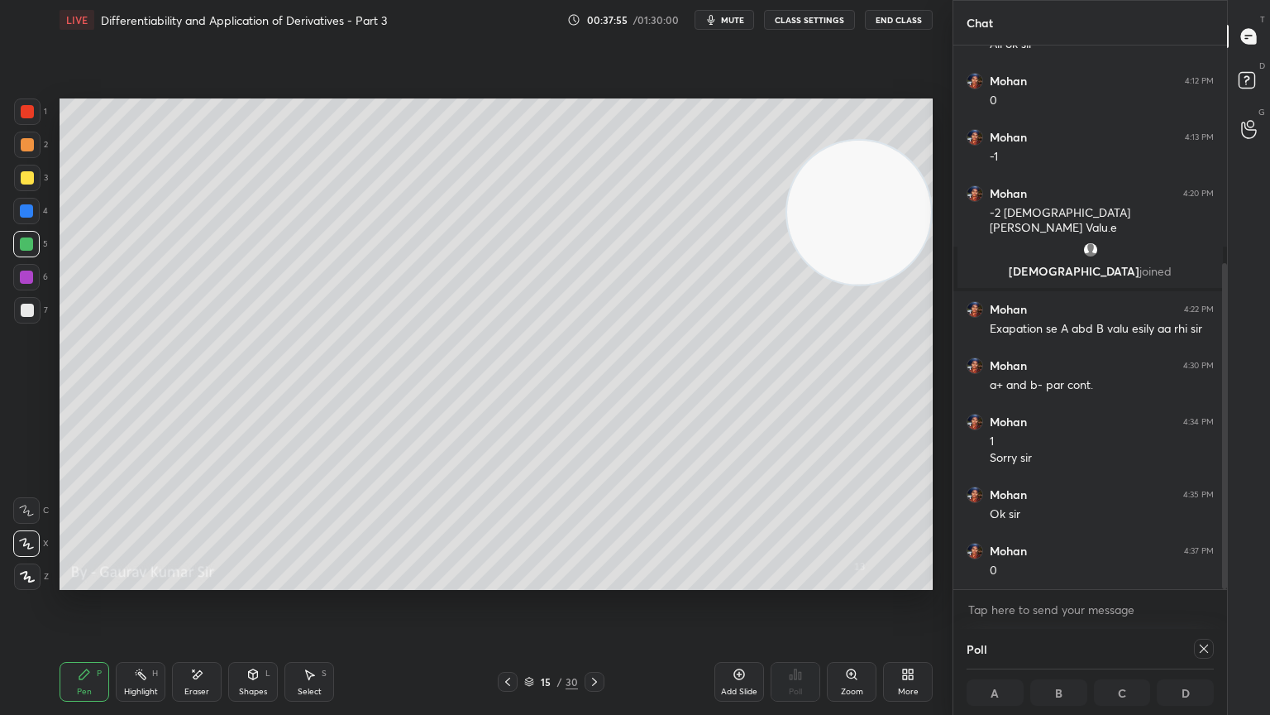
click at [596, 581] on icon at bounding box center [594, 681] width 13 height 13
click at [201, 581] on icon at bounding box center [196, 674] width 13 height 14
click at [95, 581] on div "Pen P" at bounding box center [85, 682] width 50 height 40
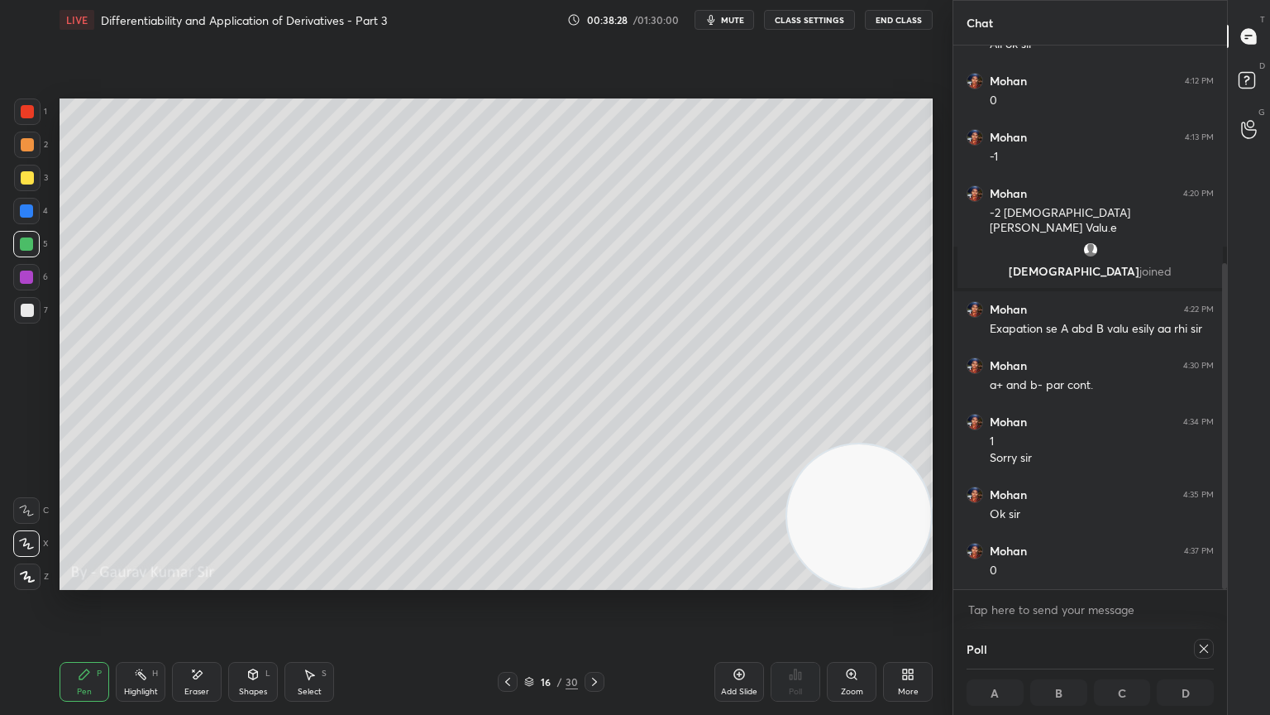
click at [594, 581] on icon at bounding box center [594, 681] width 13 height 13
click at [30, 106] on div at bounding box center [27, 111] width 13 height 13
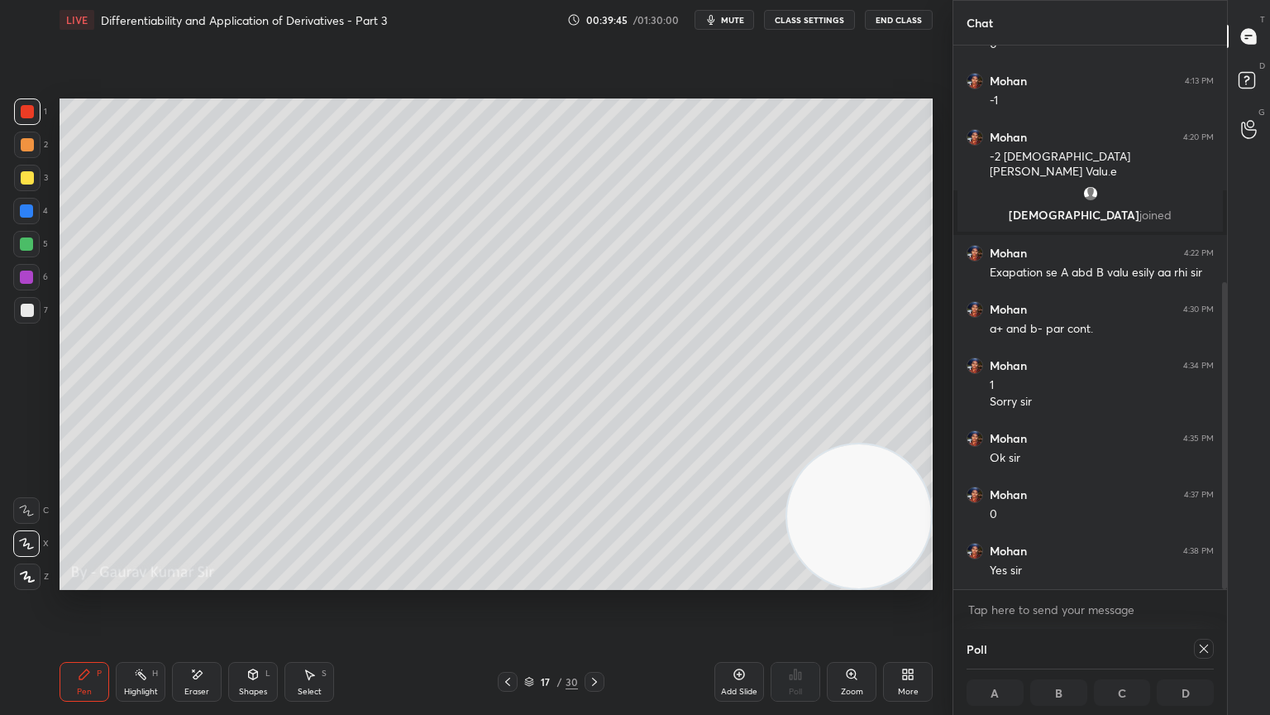
click at [505, 581] on icon at bounding box center [507, 681] width 13 height 13
click at [740, 581] on icon at bounding box center [739, 673] width 13 height 13
click at [26, 146] on div at bounding box center [27, 144] width 13 height 13
click at [200, 581] on div "Eraser" at bounding box center [196, 691] width 25 height 8
click at [116, 581] on div "Highlight H" at bounding box center [141, 682] width 50 height 40
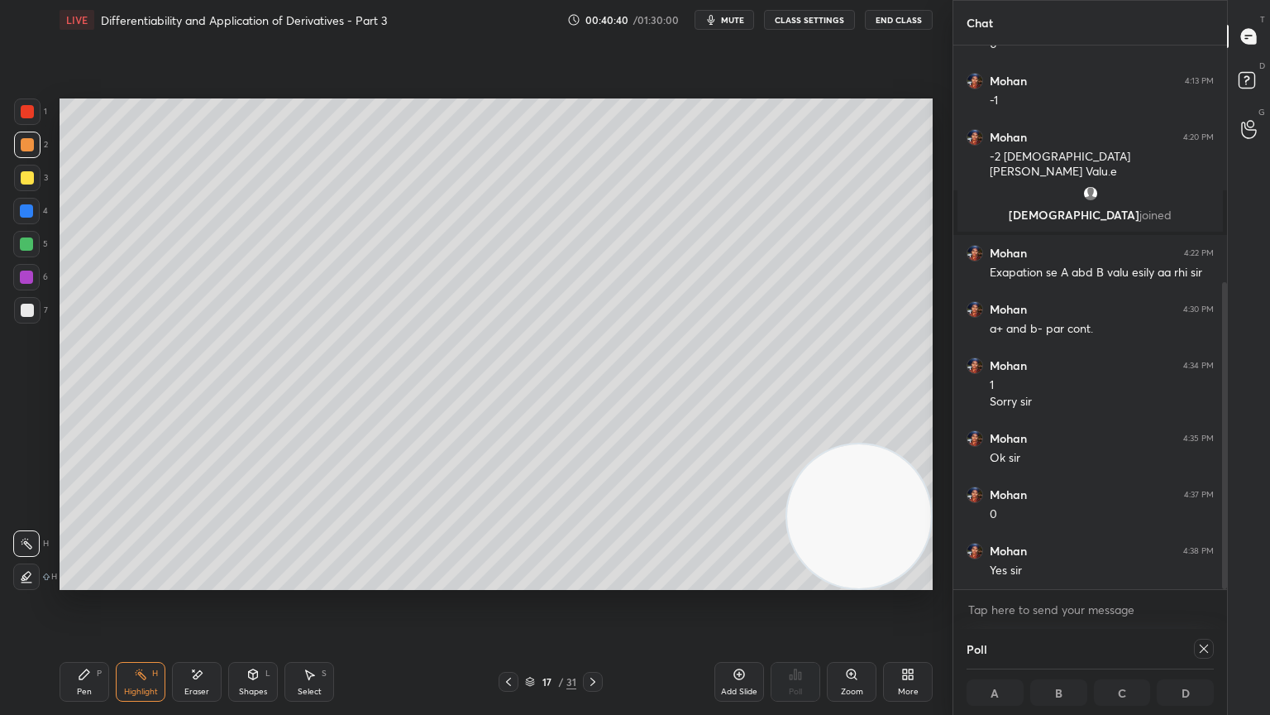
click at [79, 581] on icon at bounding box center [84, 674] width 10 height 10
click at [205, 581] on div "Eraser" at bounding box center [197, 682] width 50 height 40
click at [82, 581] on div "Pen P" at bounding box center [85, 682] width 50 height 40
click at [23, 239] on div at bounding box center [26, 243] width 13 height 13
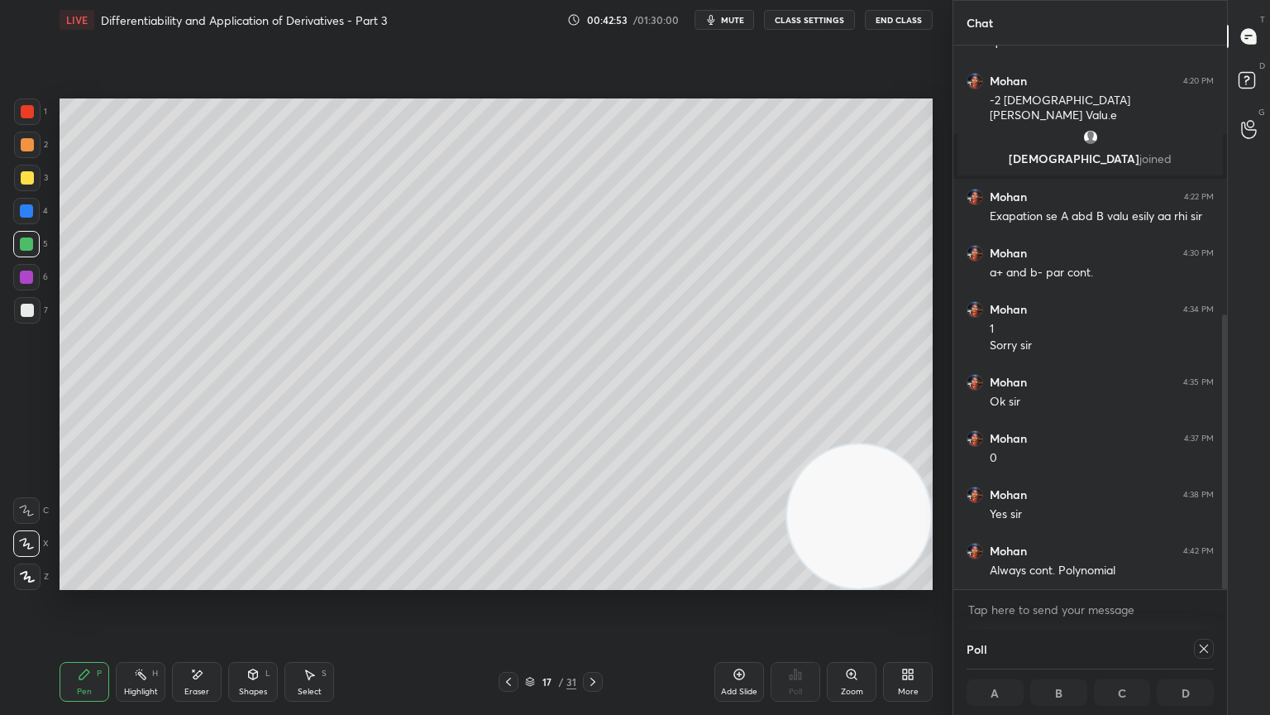
scroll to position [532, 0]
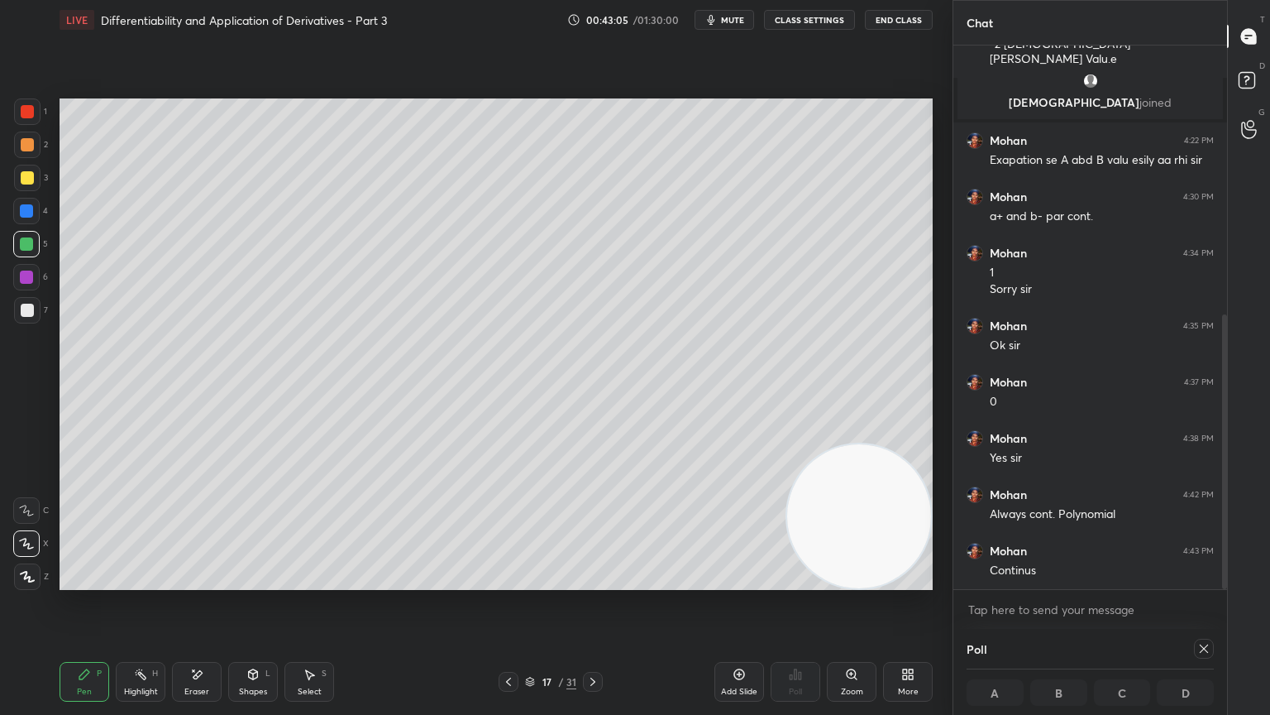
click at [505, 581] on div at bounding box center [509, 682] width 20 height 20
click at [508, 581] on icon at bounding box center [508, 681] width 13 height 13
click at [509, 581] on icon at bounding box center [508, 681] width 13 height 13
click at [502, 581] on icon at bounding box center [508, 681] width 13 height 13
click at [593, 581] on icon at bounding box center [593, 681] width 5 height 8
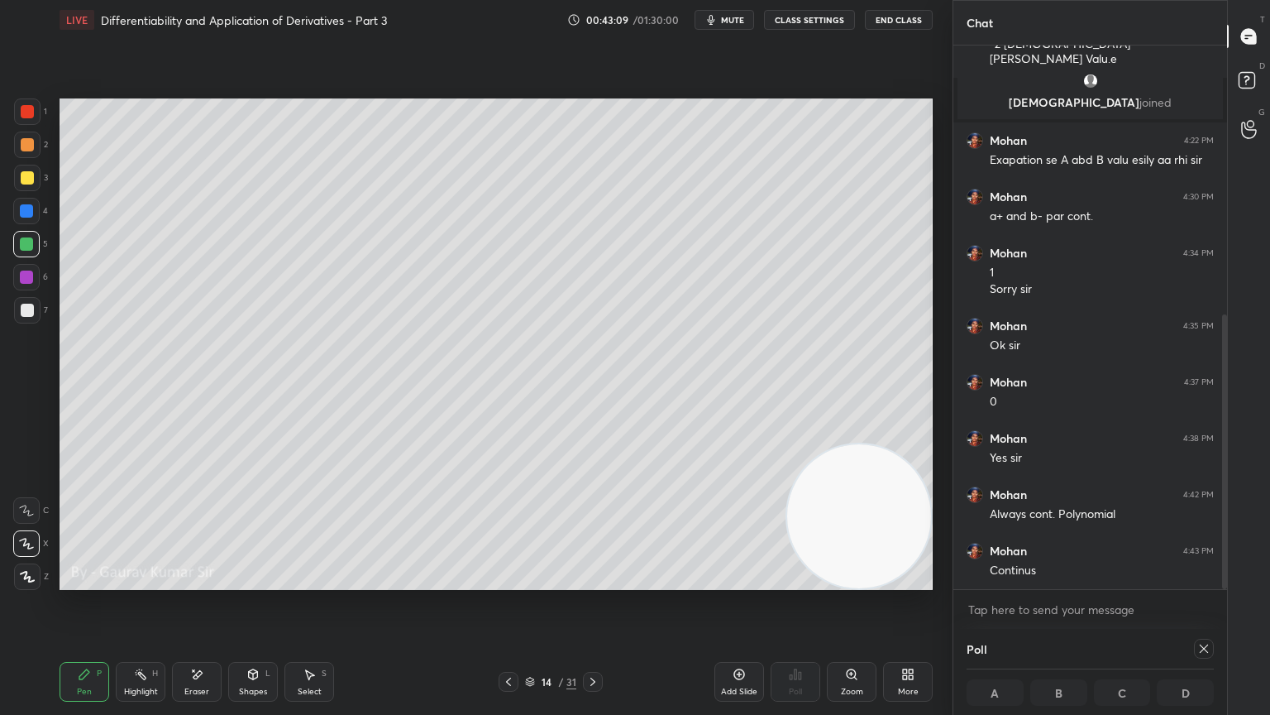
click at [596, 581] on icon at bounding box center [592, 681] width 13 height 13
click at [595, 581] on icon at bounding box center [593, 681] width 5 height 8
click at [598, 581] on icon at bounding box center [592, 681] width 13 height 13
click at [592, 581] on icon at bounding box center [593, 681] width 5 height 8
click at [26, 181] on div at bounding box center [27, 177] width 13 height 13
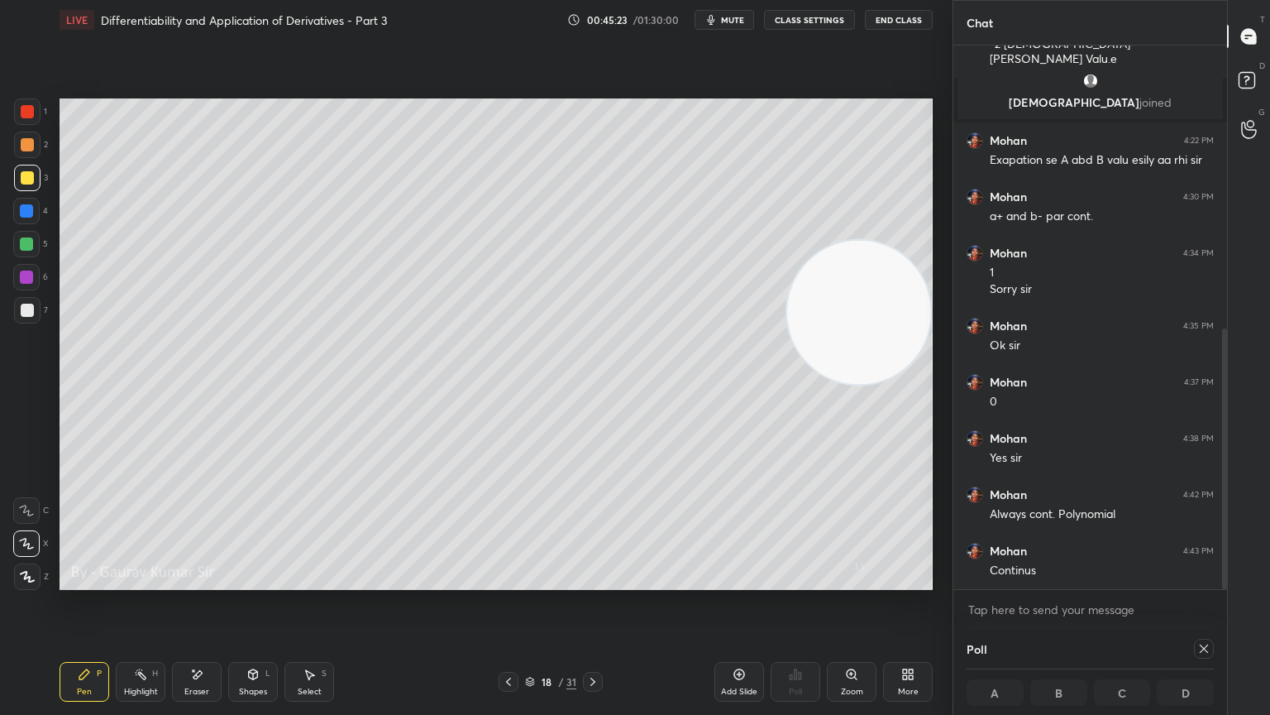
scroll to position [591, 0]
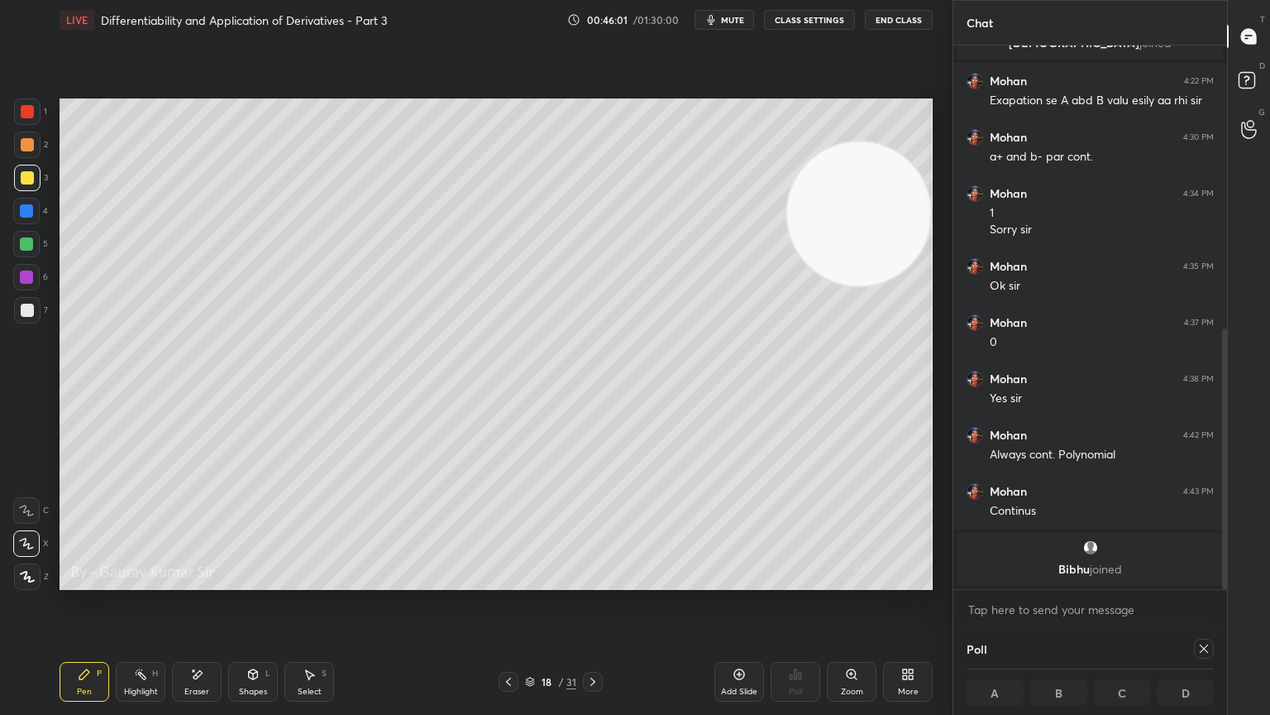
click at [593, 581] on icon at bounding box center [592, 681] width 13 height 13
click at [30, 248] on div at bounding box center [26, 243] width 13 height 13
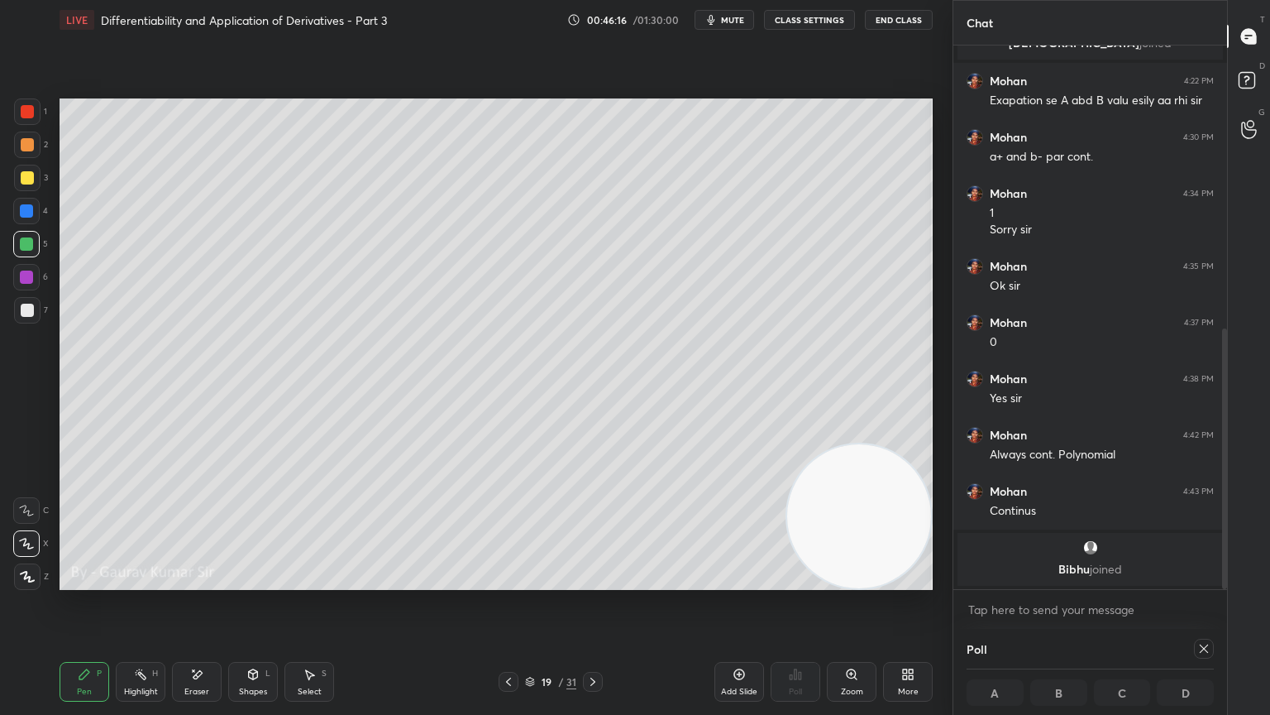
click at [504, 581] on icon at bounding box center [508, 681] width 13 height 13
click at [592, 581] on icon at bounding box center [593, 681] width 5 height 8
click at [505, 581] on icon at bounding box center [508, 681] width 13 height 13
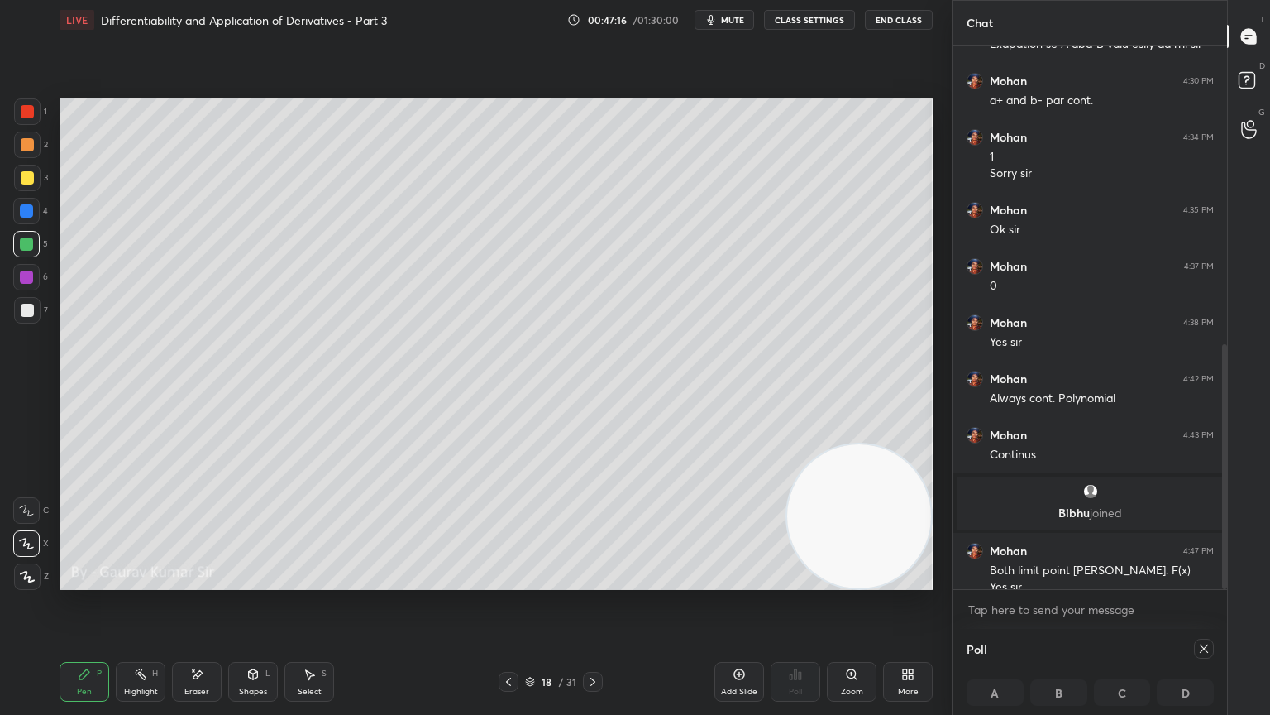
scroll to position [664, 0]
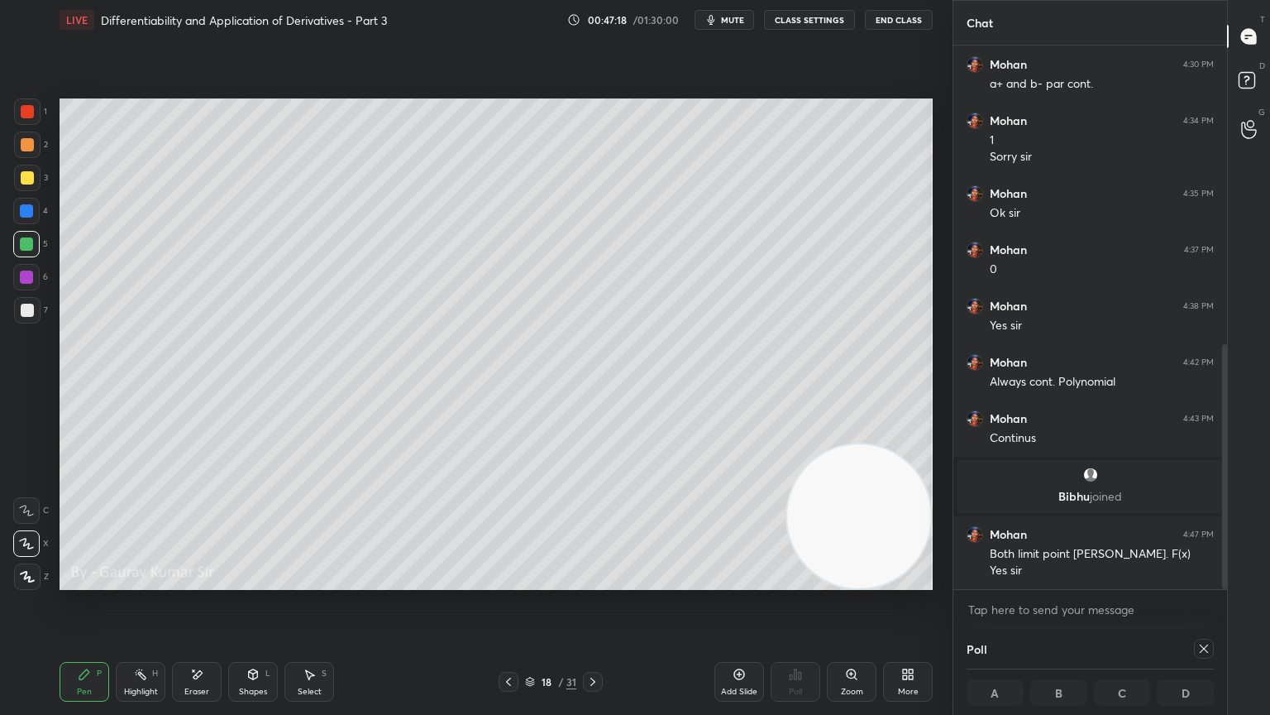
click at [1201, 581] on div at bounding box center [1204, 649] width 20 height 20
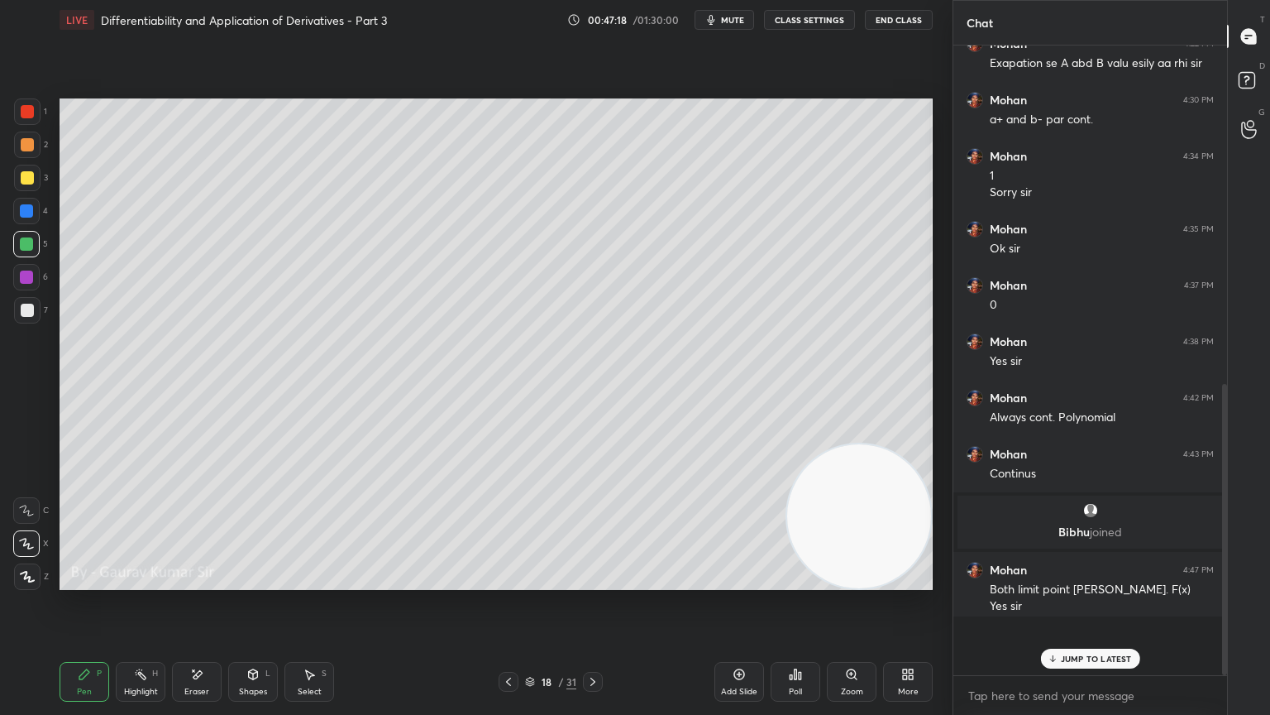
scroll to position [6, 5]
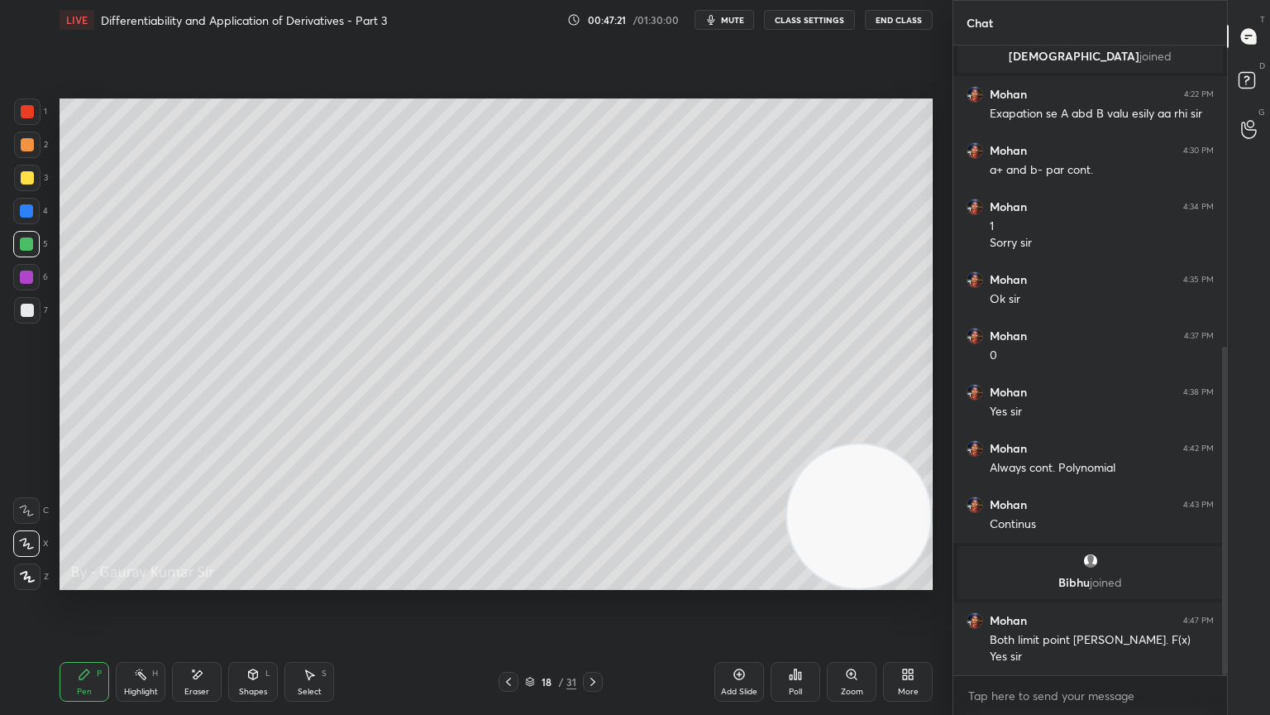
click at [587, 581] on icon at bounding box center [592, 681] width 13 height 13
click at [28, 175] on div at bounding box center [27, 177] width 13 height 13
click at [508, 581] on icon at bounding box center [508, 681] width 5 height 8
click at [590, 581] on icon at bounding box center [592, 681] width 13 height 13
click at [597, 581] on icon at bounding box center [592, 681] width 13 height 13
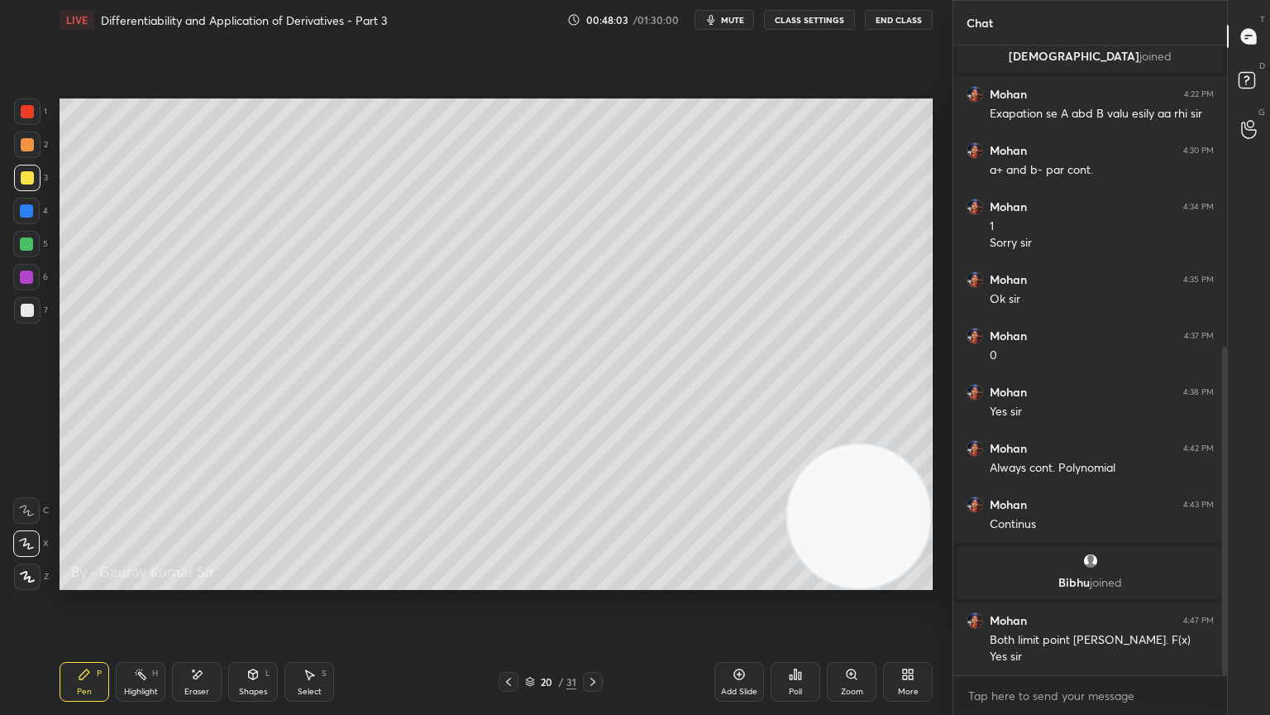
click at [27, 248] on div at bounding box center [26, 243] width 13 height 13
click at [503, 581] on icon at bounding box center [508, 681] width 13 height 13
click at [509, 581] on icon at bounding box center [508, 681] width 13 height 13
click at [595, 581] on icon at bounding box center [592, 681] width 13 height 13
click at [597, 581] on icon at bounding box center [592, 681] width 13 height 13
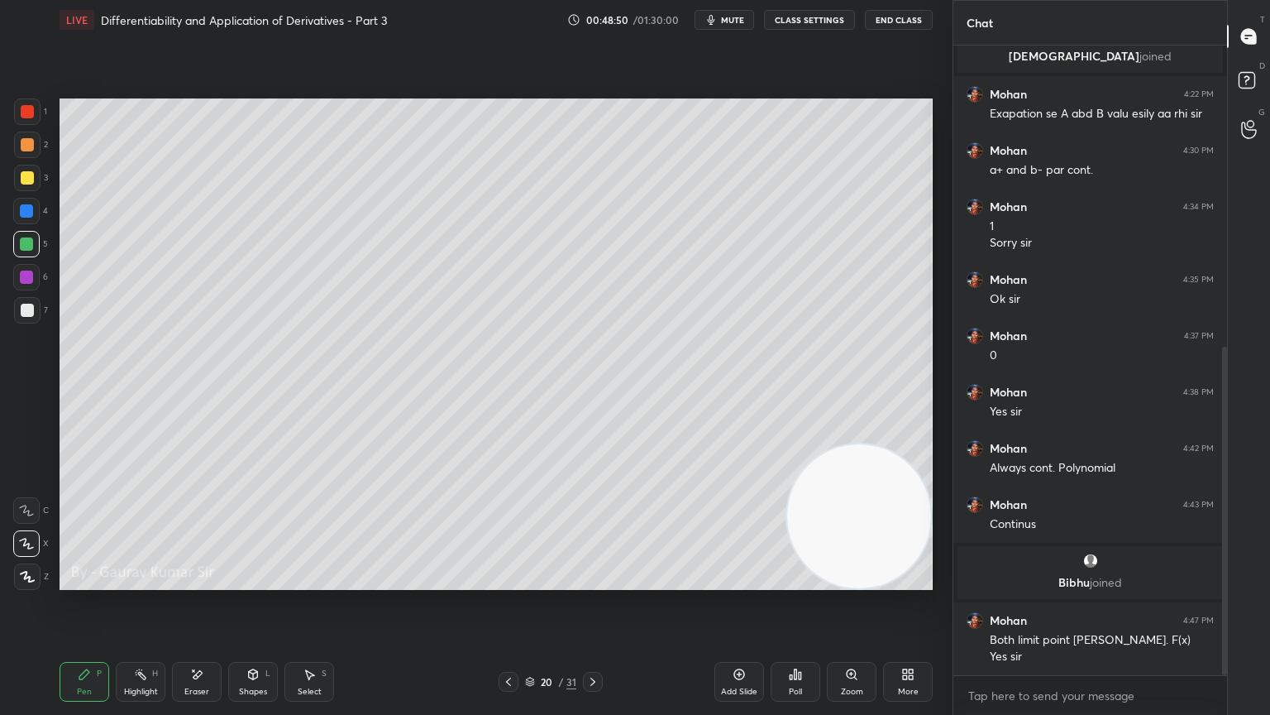
click at [508, 581] on icon at bounding box center [508, 681] width 13 height 13
click at [509, 581] on icon at bounding box center [508, 681] width 13 height 13
click at [599, 581] on icon at bounding box center [592, 681] width 13 height 13
click at [587, 581] on icon at bounding box center [592, 681] width 13 height 13
click at [509, 581] on icon at bounding box center [508, 681] width 13 height 13
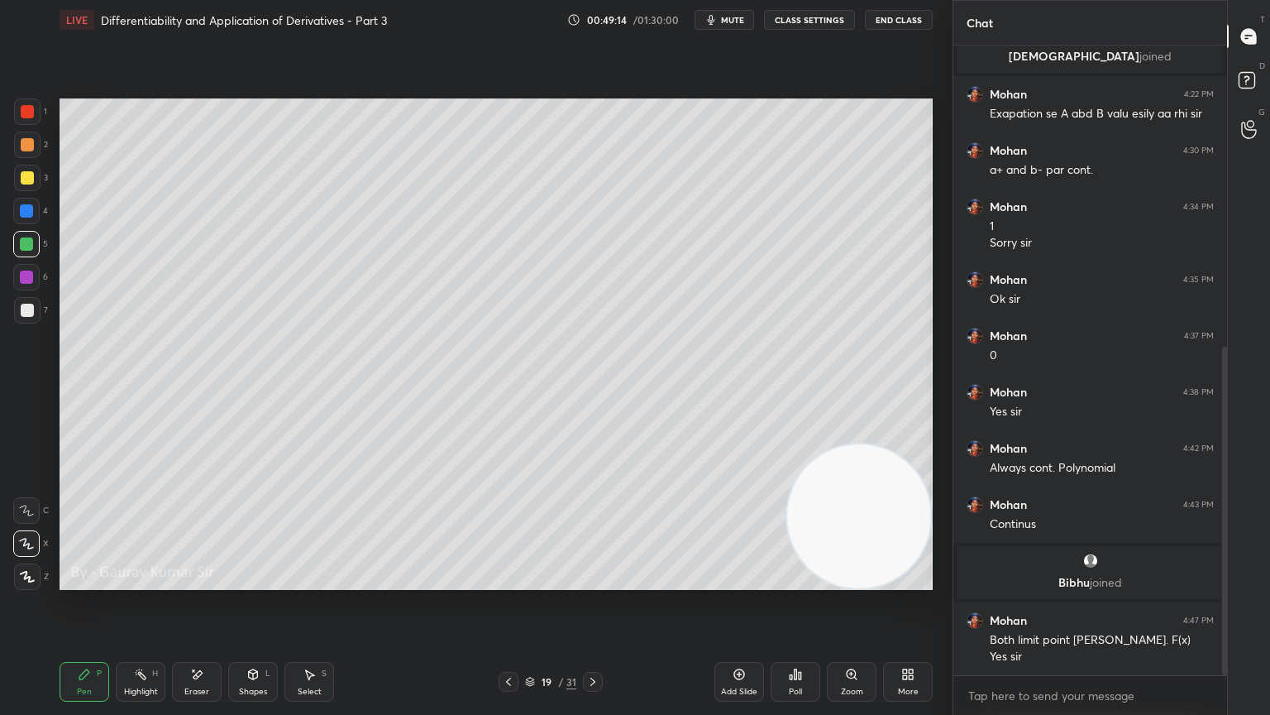
click at [504, 581] on icon at bounding box center [508, 681] width 13 height 13
click at [591, 581] on icon at bounding box center [593, 681] width 5 height 8
click at [590, 581] on icon at bounding box center [592, 681] width 13 height 13
click at [509, 581] on icon at bounding box center [508, 681] width 13 height 13
click at [505, 581] on icon at bounding box center [508, 681] width 13 height 13
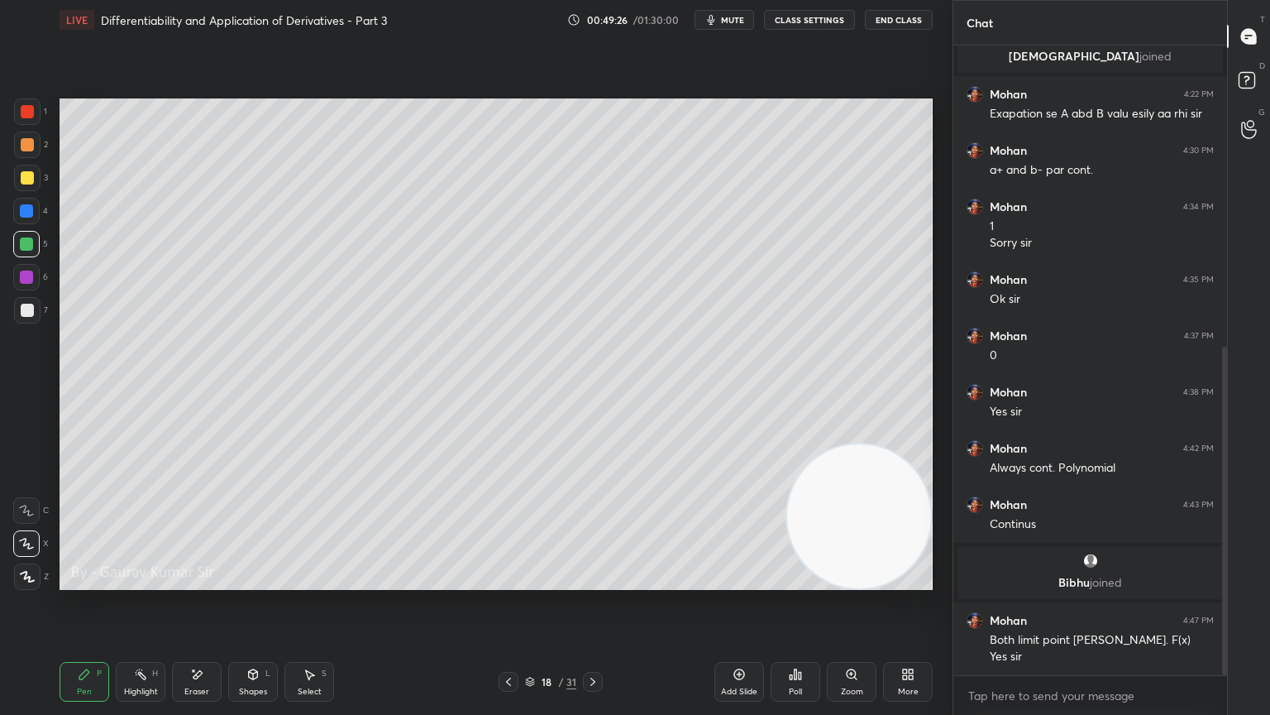
click at [597, 581] on icon at bounding box center [592, 681] width 13 height 13
click at [594, 581] on icon at bounding box center [592, 681] width 13 height 13
click at [506, 581] on icon at bounding box center [508, 681] width 13 height 13
click at [510, 581] on icon at bounding box center [508, 681] width 5 height 8
click at [32, 176] on div at bounding box center [27, 177] width 13 height 13
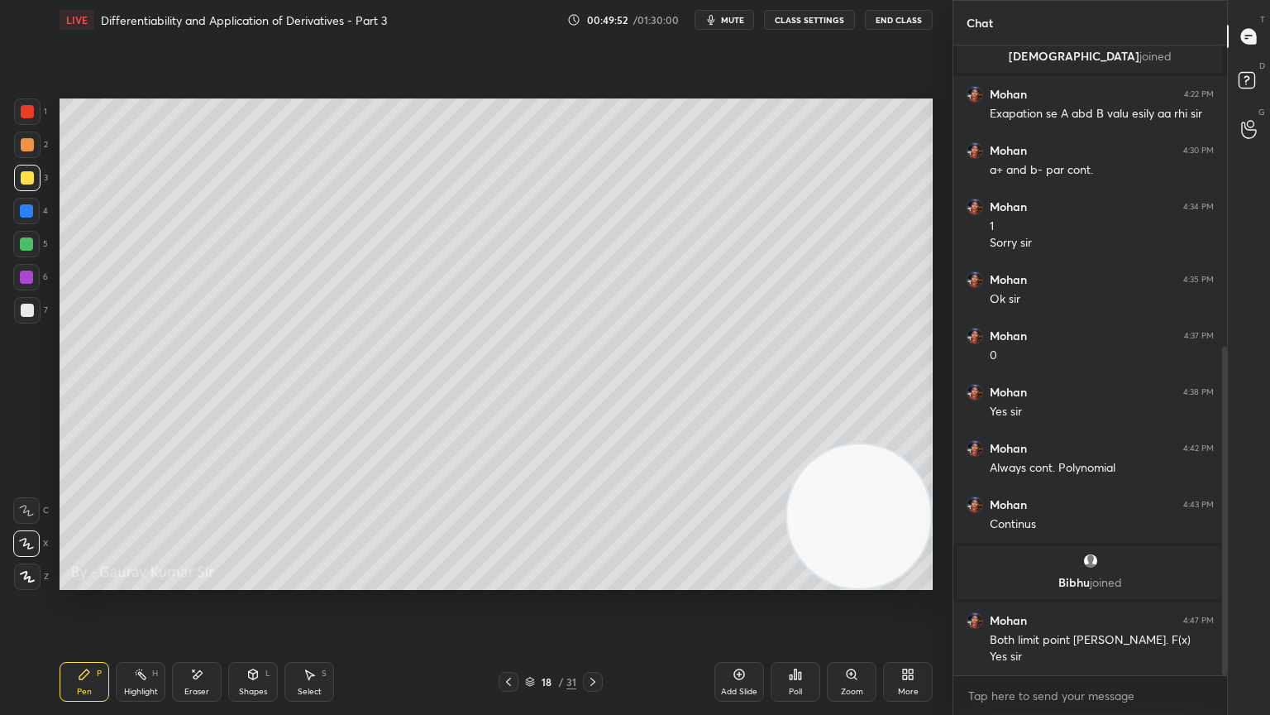
click at [593, 581] on icon at bounding box center [592, 681] width 13 height 13
click at [597, 581] on icon at bounding box center [592, 681] width 13 height 13
click at [595, 581] on icon at bounding box center [592, 681] width 13 height 13
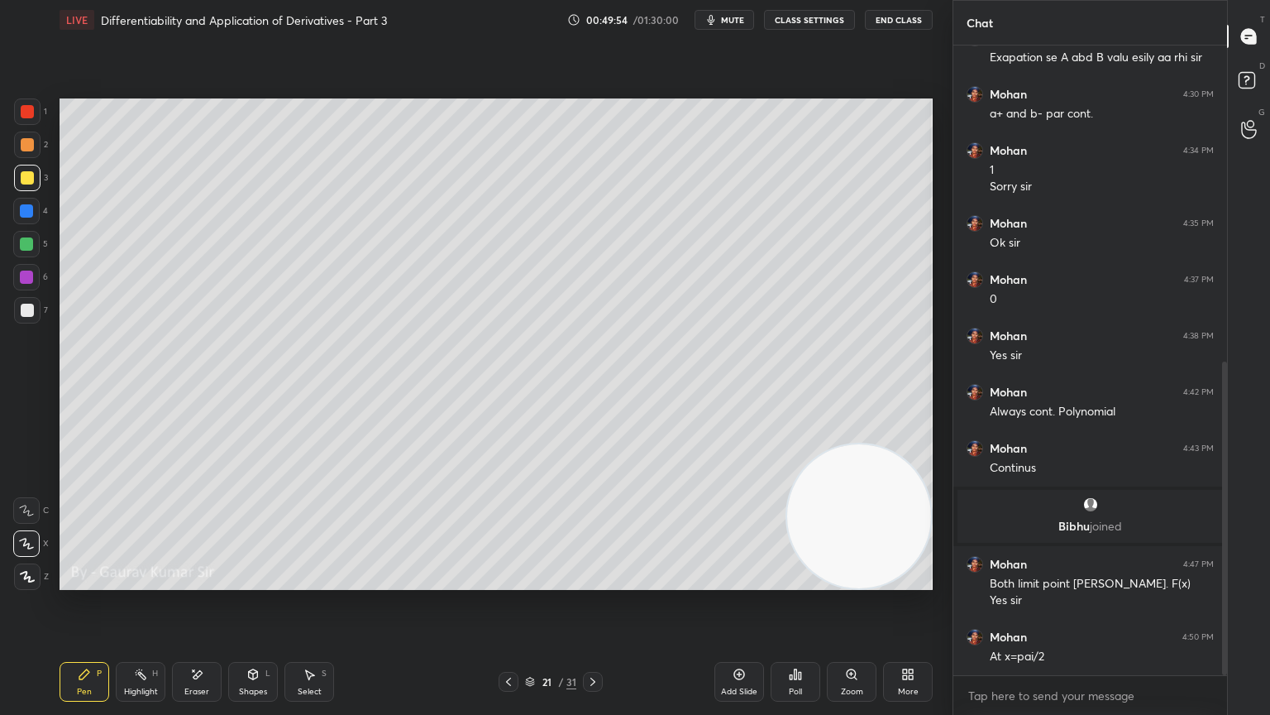
click at [509, 581] on icon at bounding box center [508, 681] width 13 height 13
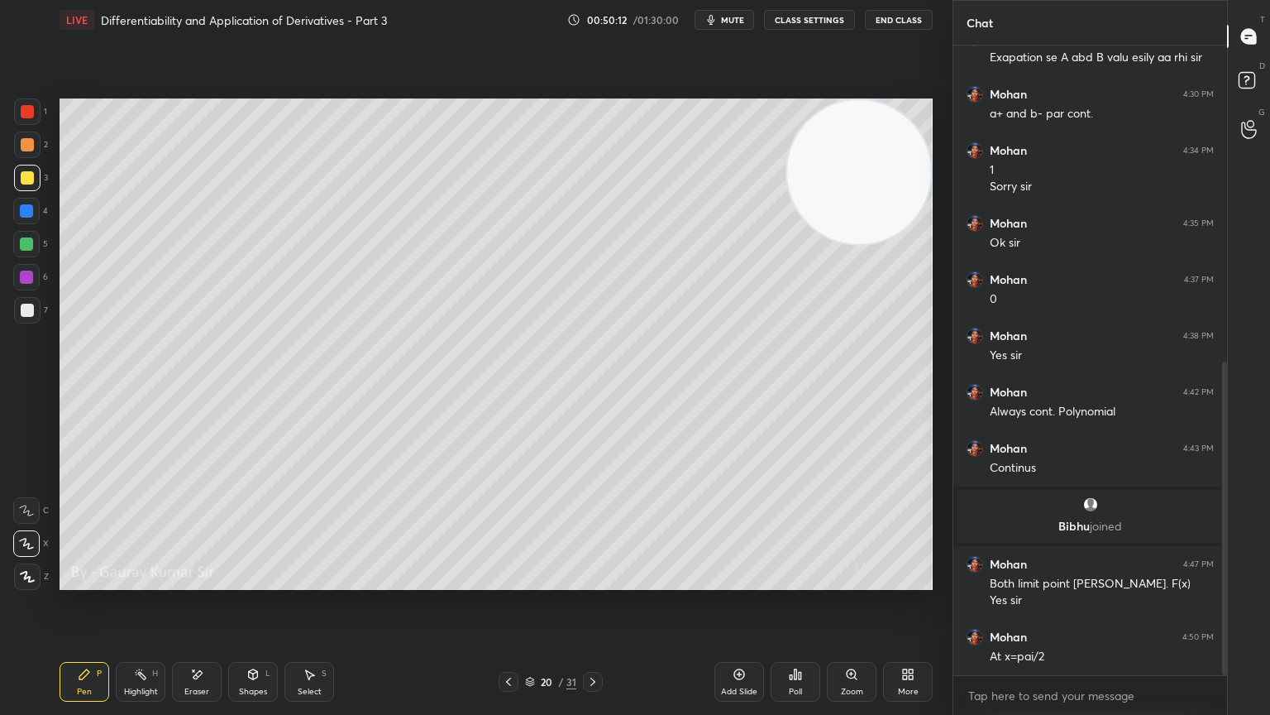
click at [200, 581] on div "Eraser" at bounding box center [197, 682] width 50 height 40
click at [92, 581] on div "Pen P" at bounding box center [85, 682] width 50 height 40
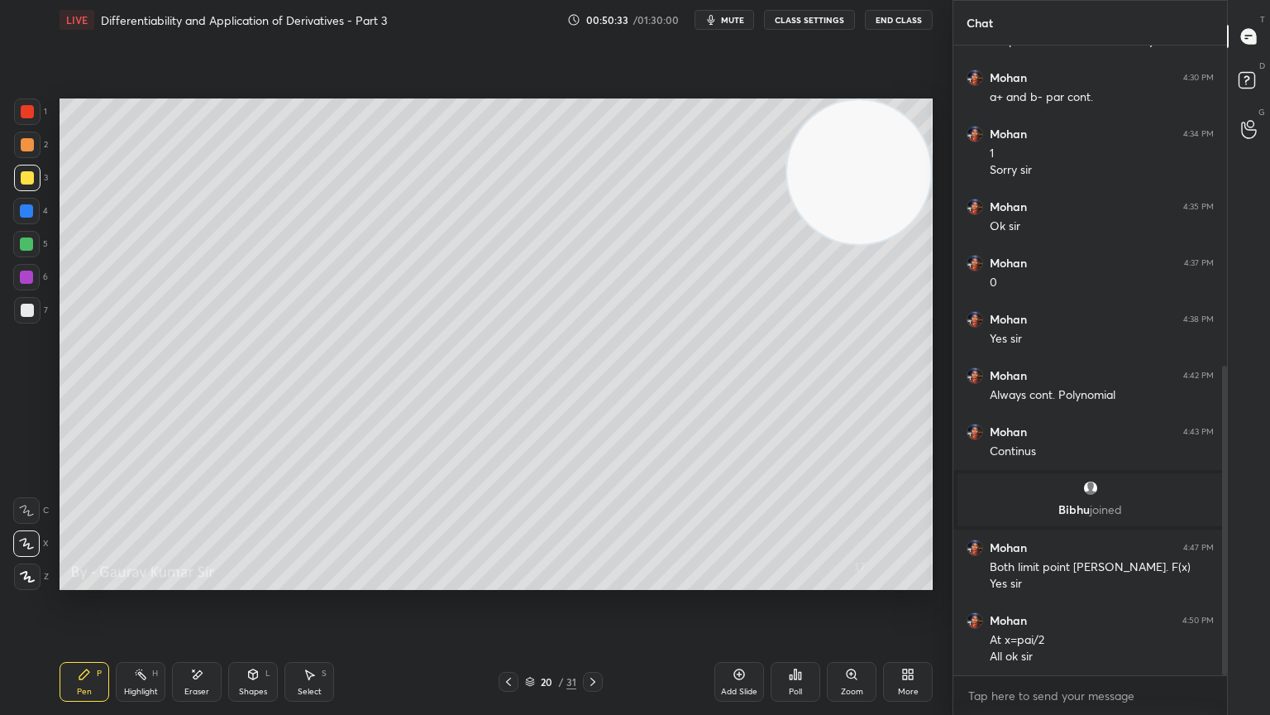
click at [595, 581] on icon at bounding box center [593, 681] width 5 height 8
click at [26, 108] on div at bounding box center [27, 111] width 13 height 13
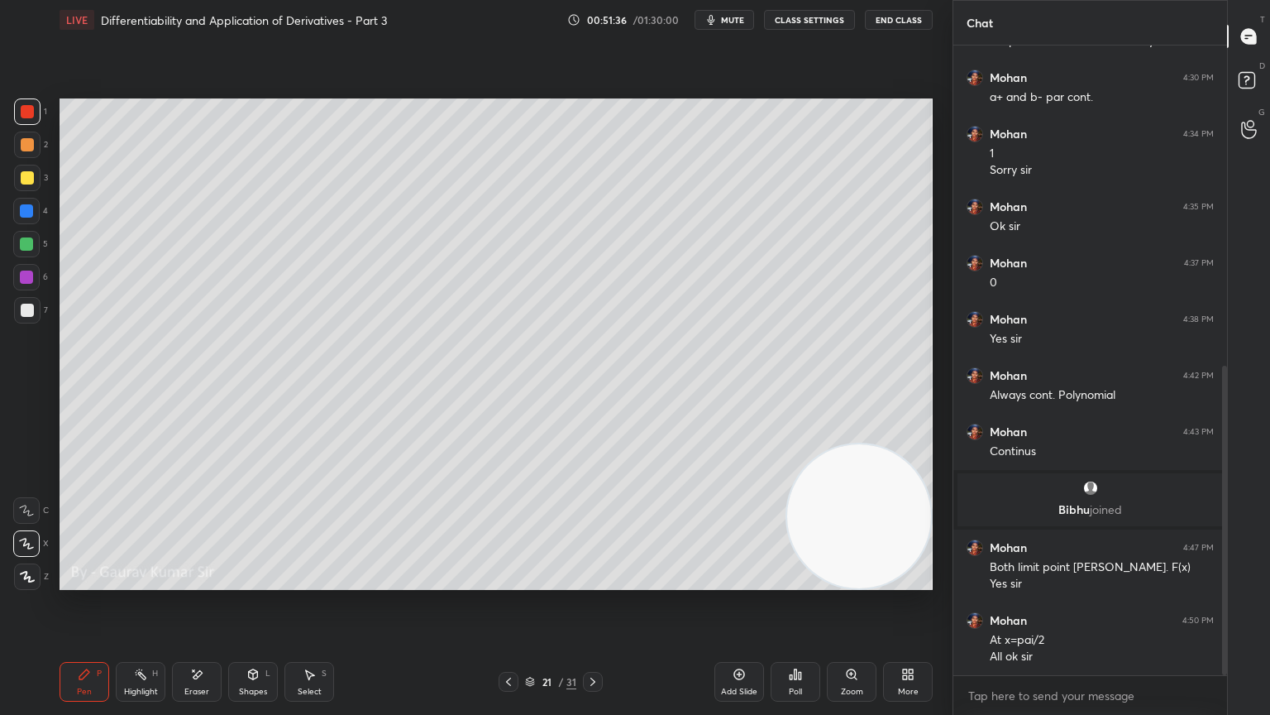
scroll to position [707, 0]
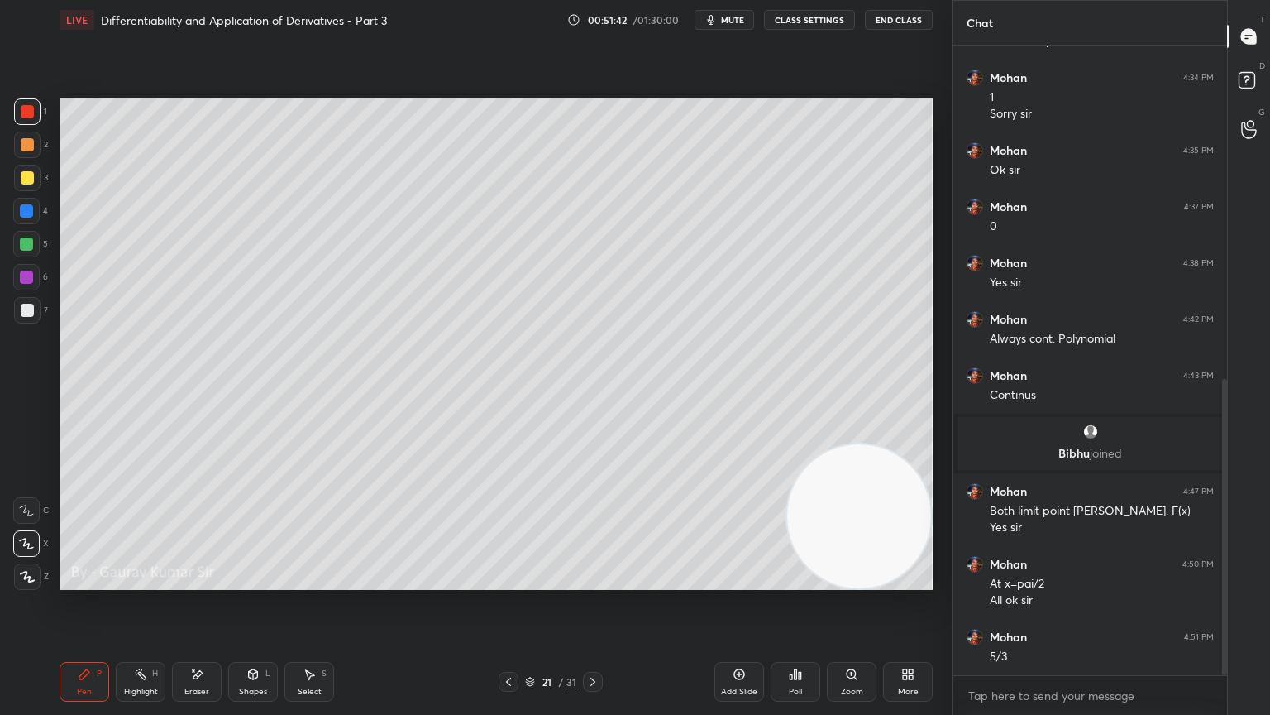
click at [24, 275] on div at bounding box center [26, 276] width 13 height 13
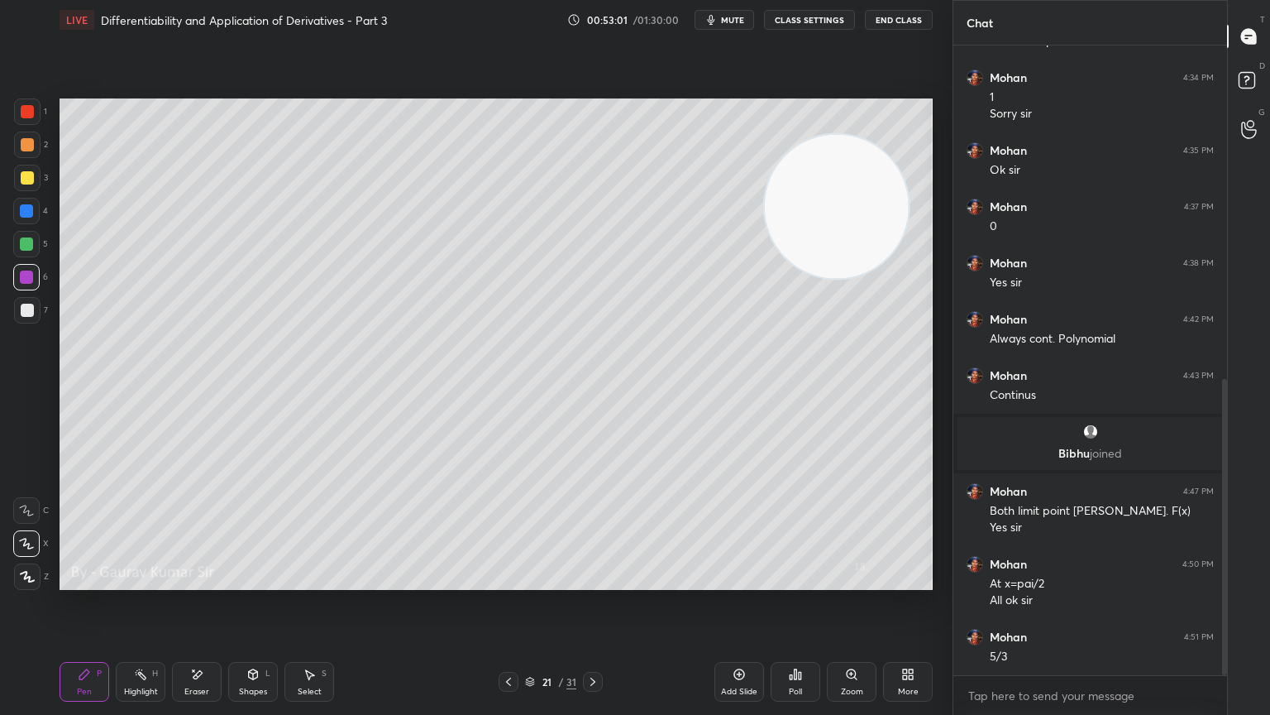
click at [597, 581] on icon at bounding box center [592, 681] width 13 height 13
click at [27, 111] on div at bounding box center [27, 111] width 13 height 13
click at [23, 182] on div at bounding box center [27, 177] width 13 height 13
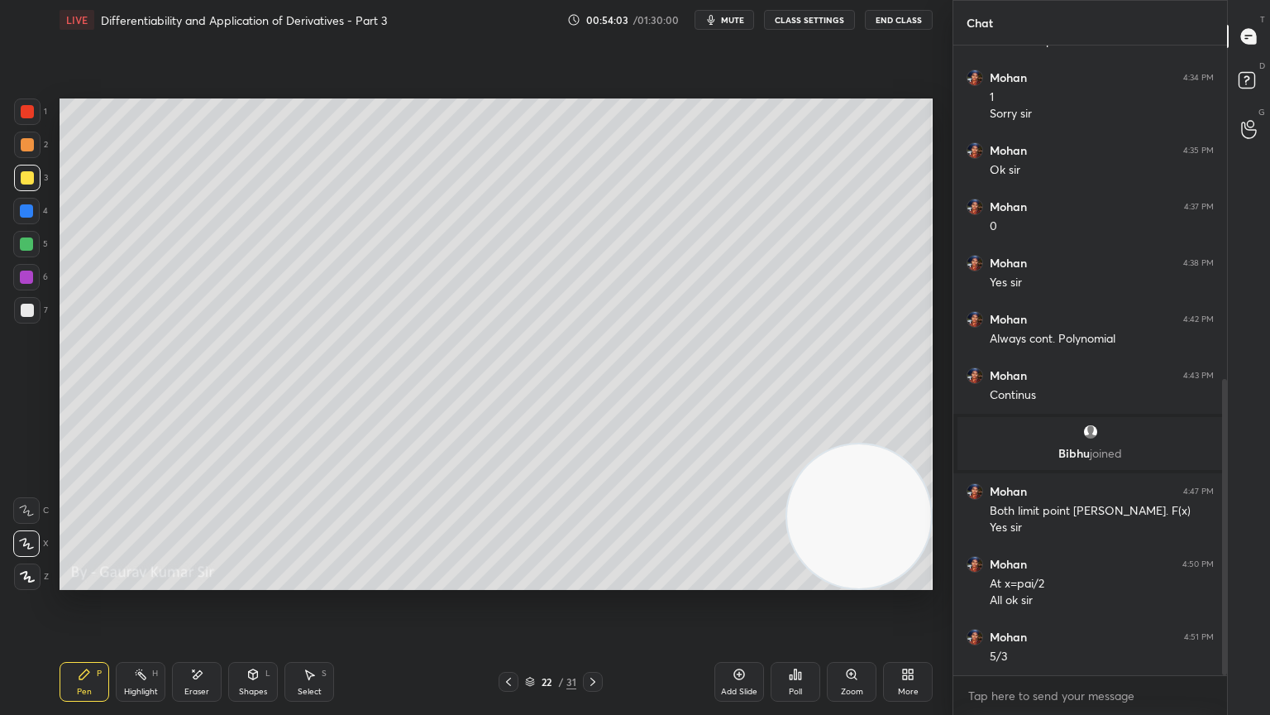
click at [198, 581] on icon at bounding box center [198, 674] width 9 height 8
click at [103, 581] on div "Pen P" at bounding box center [85, 682] width 50 height 40
click at [30, 242] on div at bounding box center [26, 243] width 13 height 13
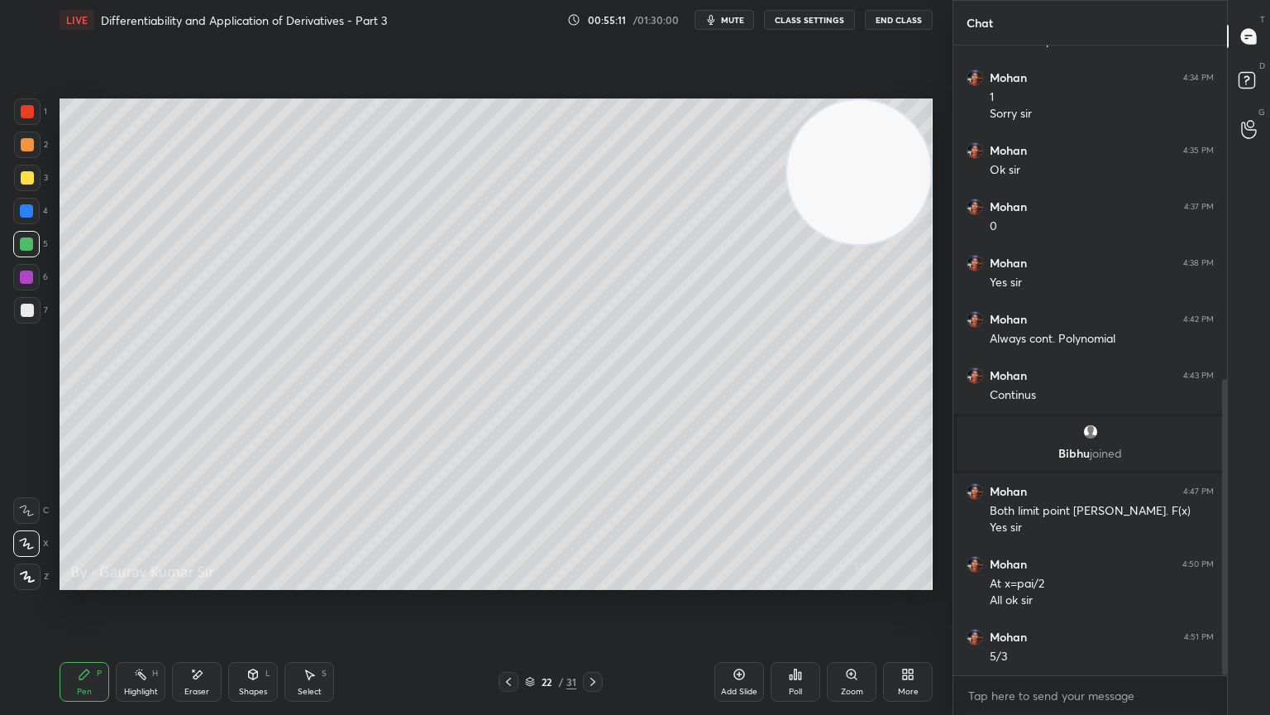
click at [595, 581] on icon at bounding box center [592, 681] width 13 height 13
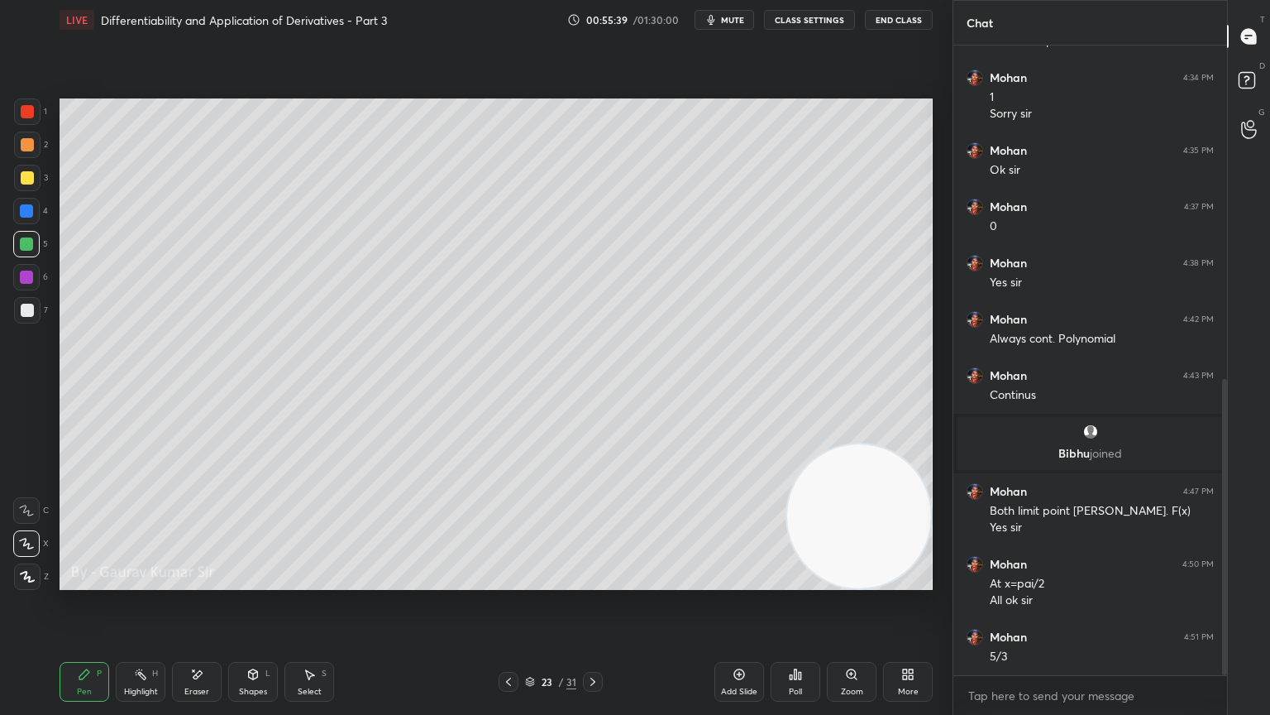
click at [30, 179] on div at bounding box center [27, 177] width 13 height 13
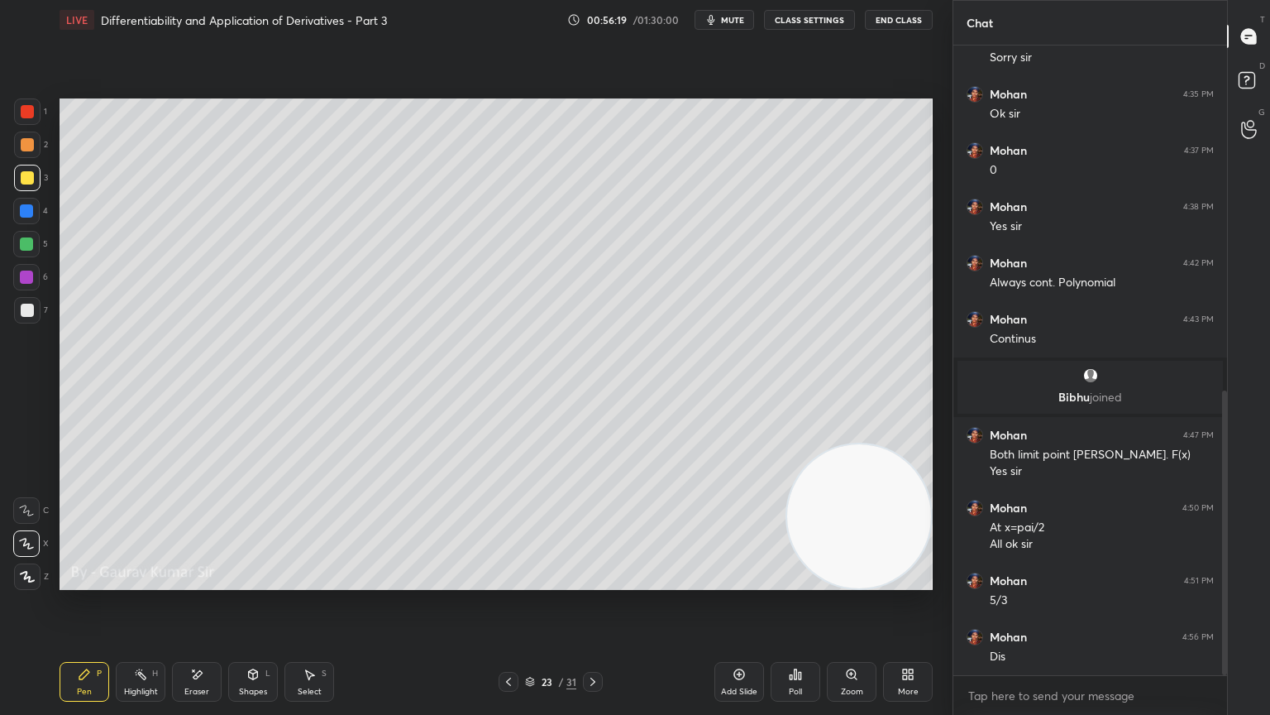
click at [192, 581] on icon at bounding box center [196, 674] width 13 height 14
click at [90, 581] on div "Pen P" at bounding box center [85, 682] width 50 height 40
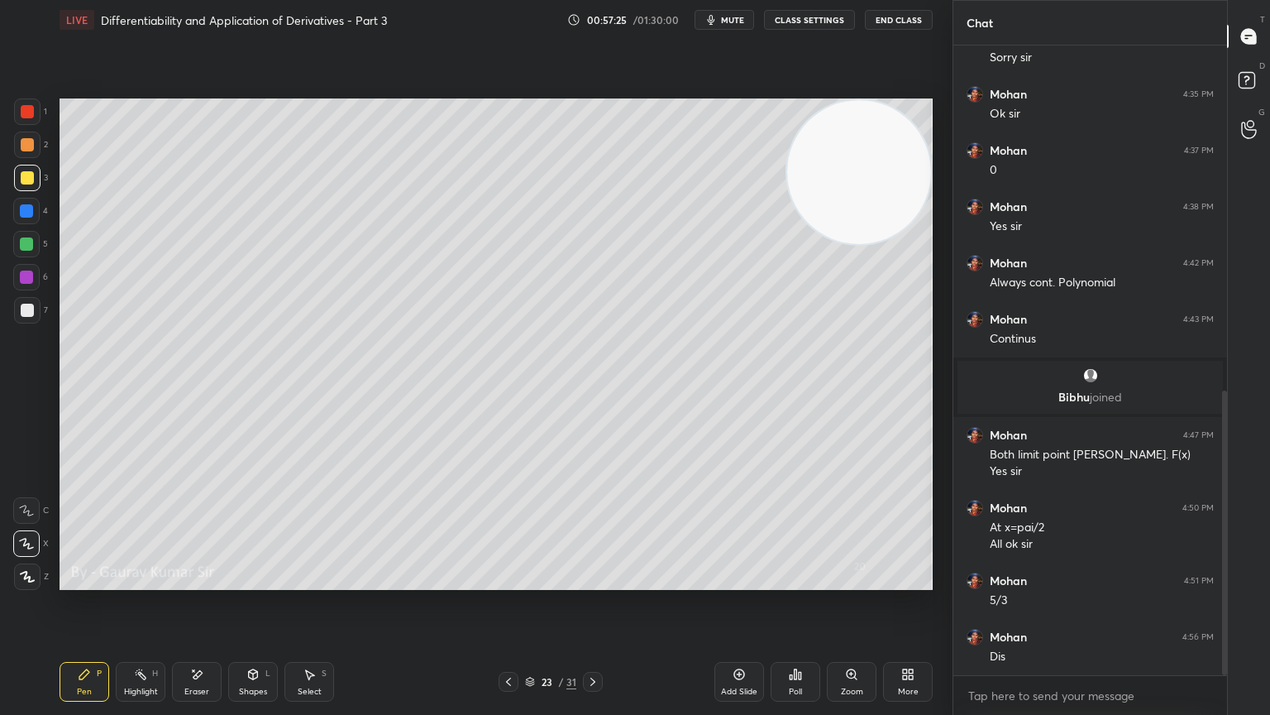
click at [25, 276] on div at bounding box center [26, 276] width 13 height 13
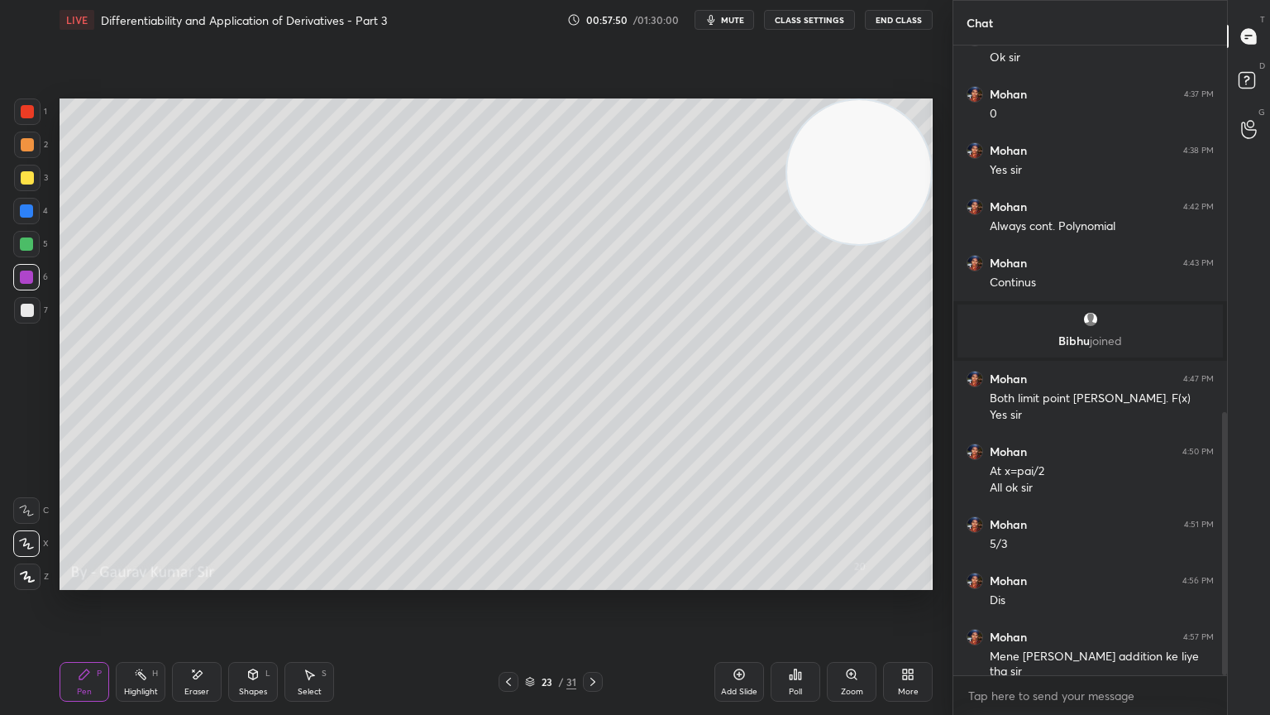
scroll to position [876, 0]
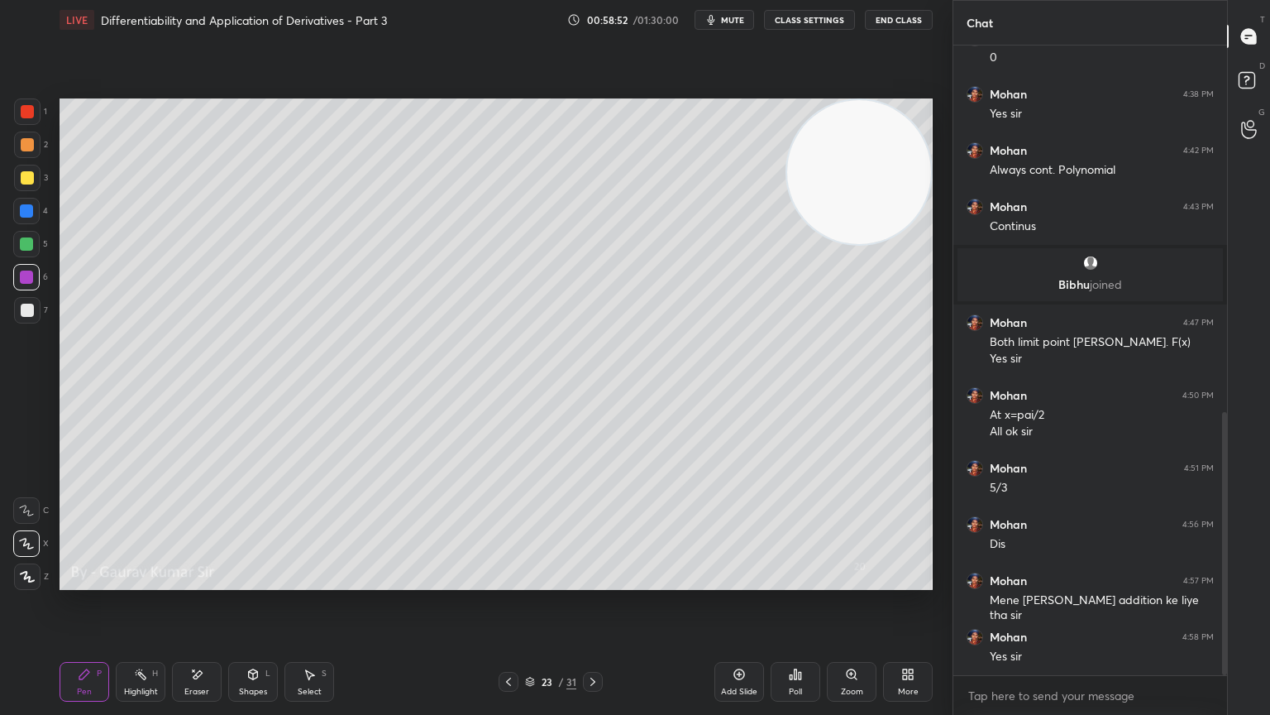
click at [597, 581] on icon at bounding box center [592, 681] width 13 height 13
click at [28, 176] on div at bounding box center [27, 177] width 13 height 13
click at [514, 581] on icon at bounding box center [508, 681] width 13 height 13
click at [599, 581] on icon at bounding box center [592, 681] width 13 height 13
click at [198, 581] on icon at bounding box center [198, 674] width 9 height 8
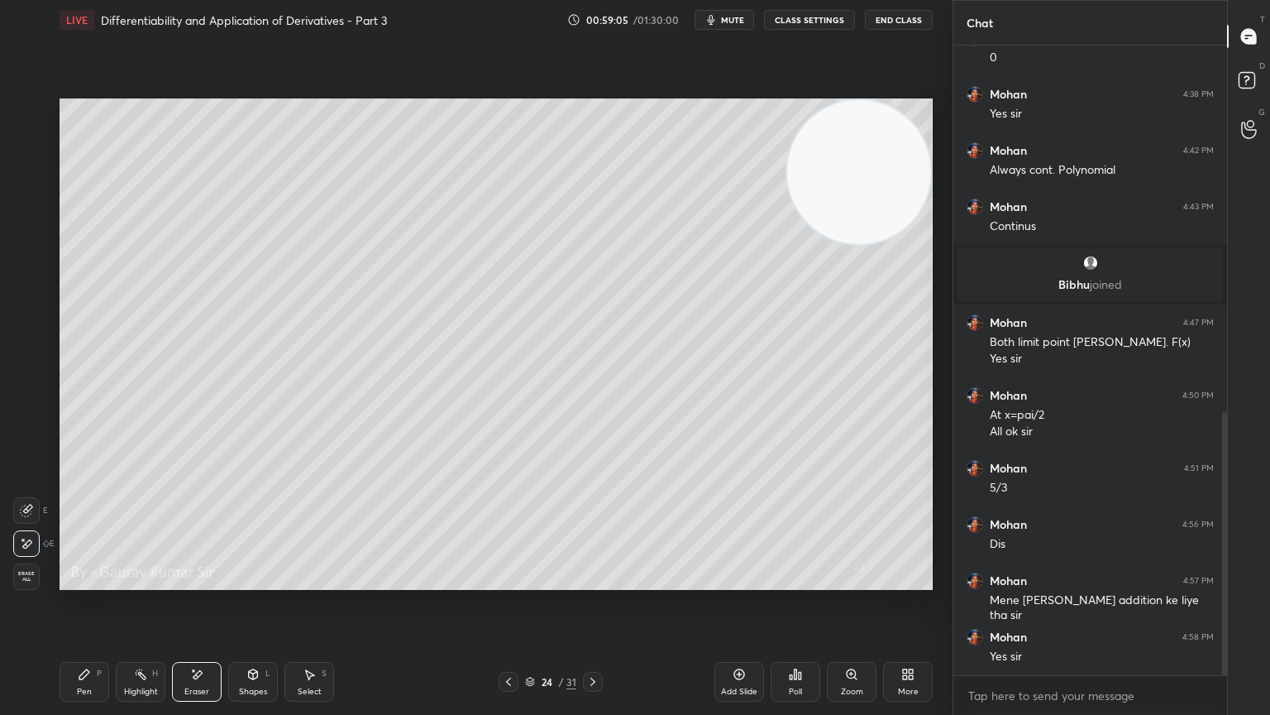
click at [92, 581] on div "Pen P" at bounding box center [85, 682] width 50 height 40
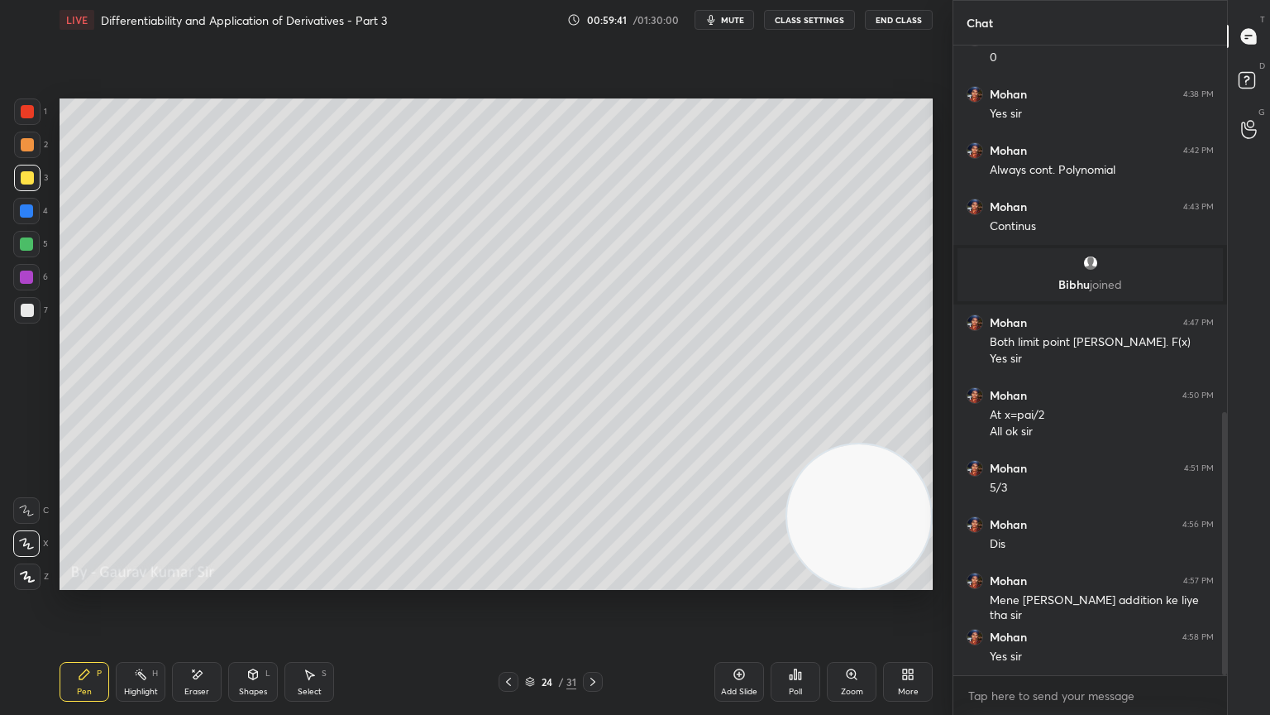
click at [505, 581] on icon at bounding box center [508, 681] width 13 height 13
click at [595, 581] on icon at bounding box center [593, 681] width 5 height 8
click at [597, 581] on icon at bounding box center [592, 681] width 13 height 13
click at [33, 145] on div at bounding box center [27, 144] width 13 height 13
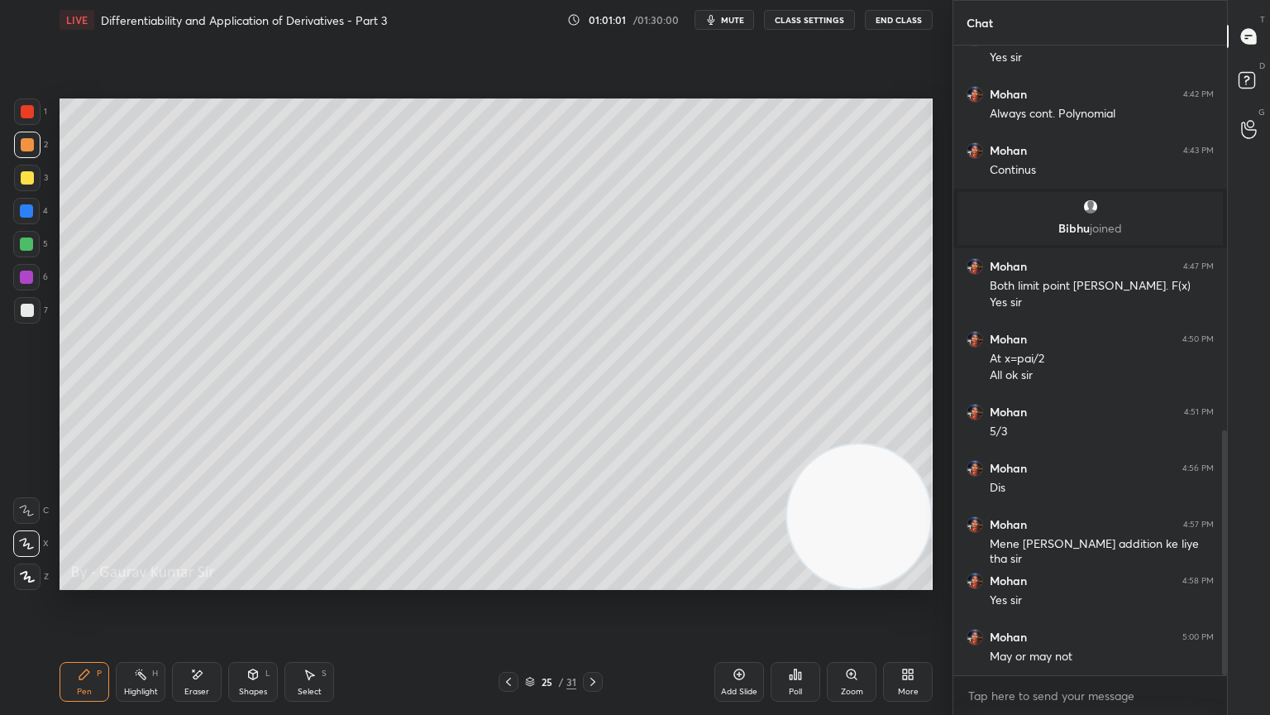
scroll to position [988, 0]
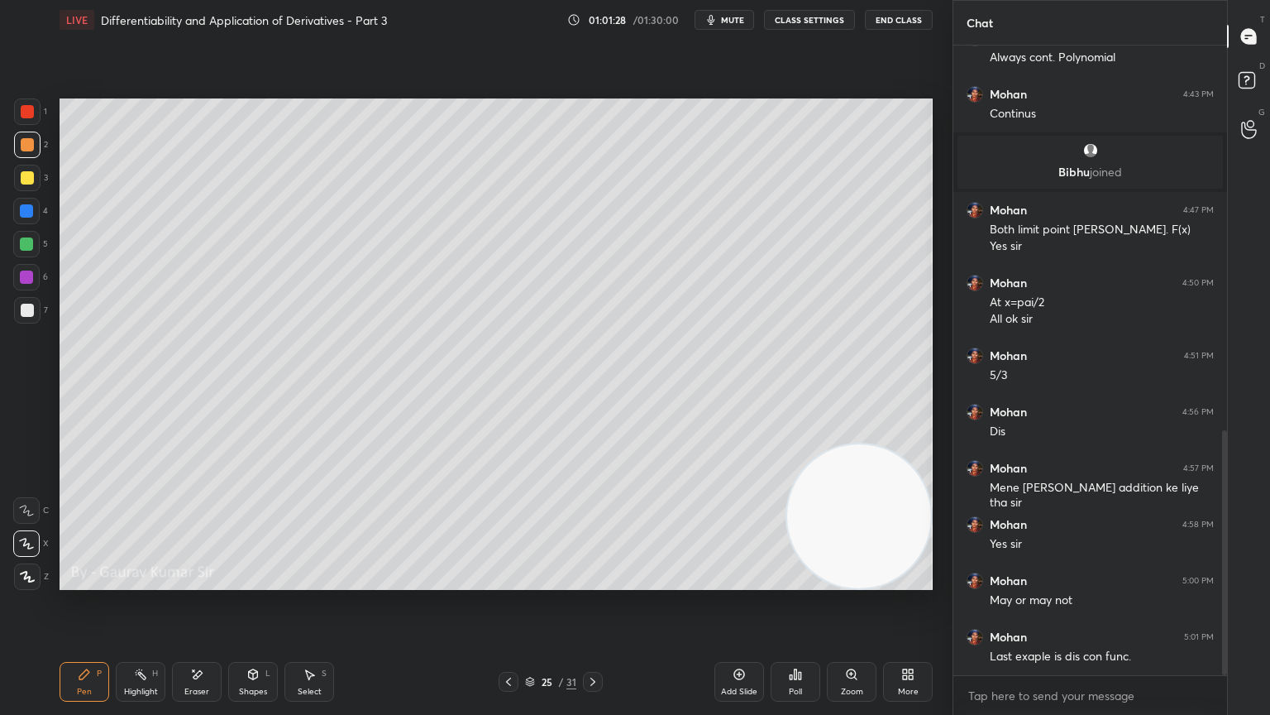
click at [510, 581] on icon at bounding box center [508, 681] width 13 height 13
click at [509, 581] on icon at bounding box center [508, 681] width 13 height 13
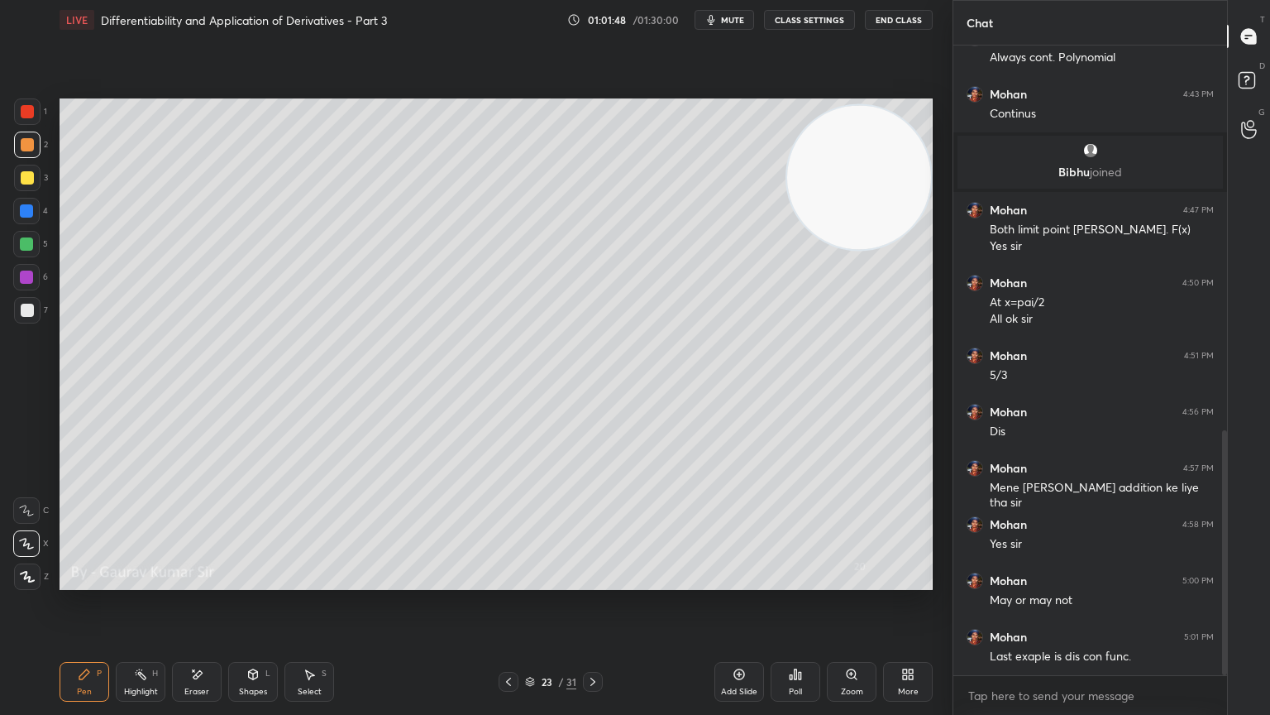
click at [594, 581] on icon at bounding box center [592, 681] width 13 height 13
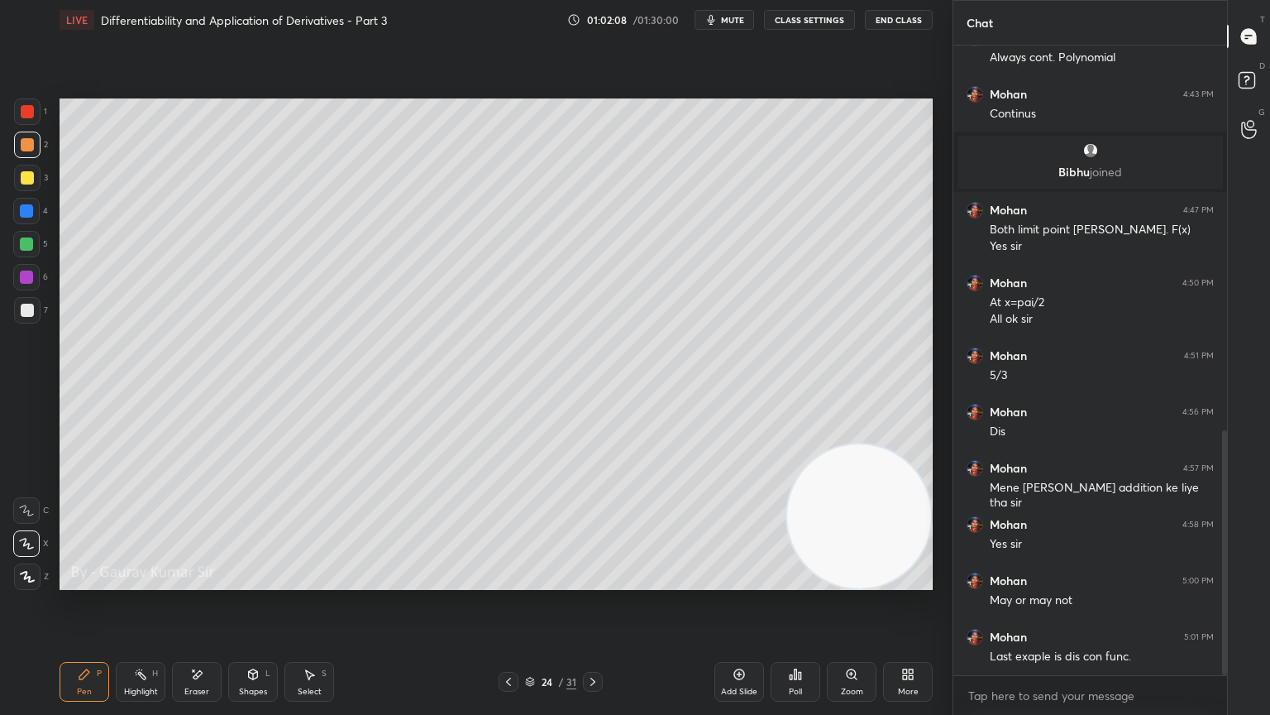
scroll to position [1045, 0]
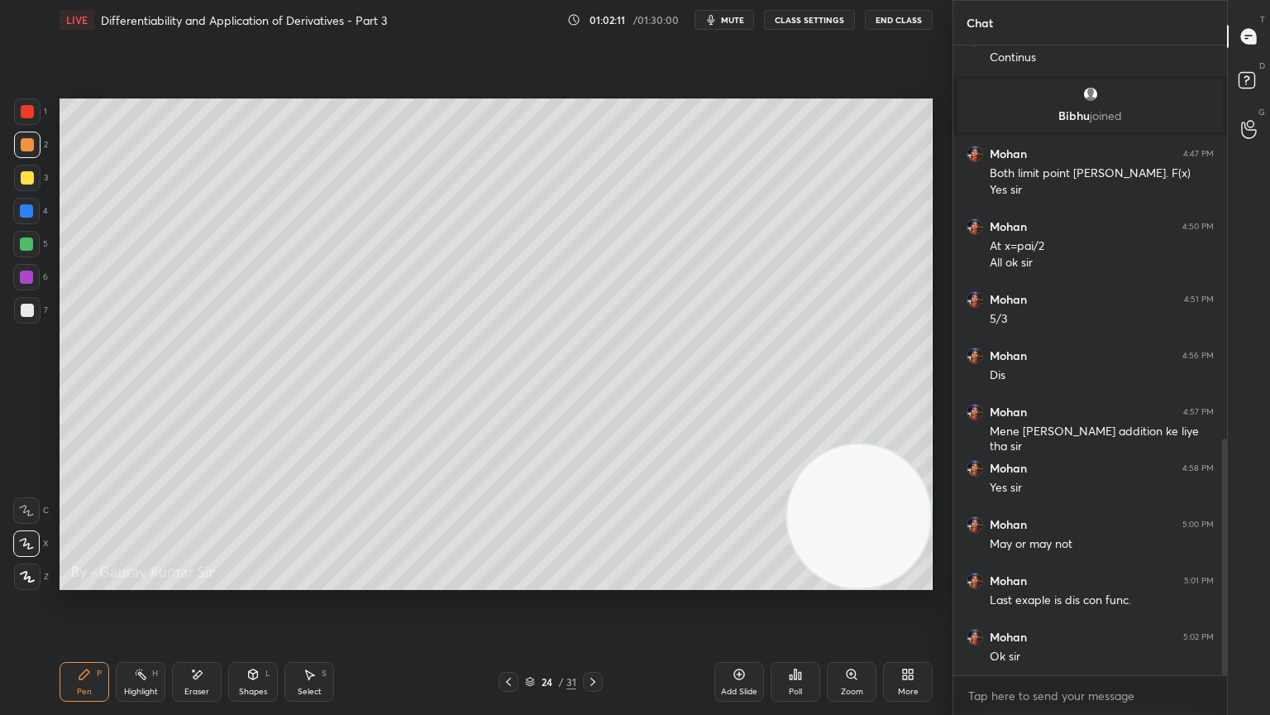
click at [594, 581] on icon at bounding box center [592, 681] width 13 height 13
click at [30, 279] on div at bounding box center [26, 276] width 13 height 13
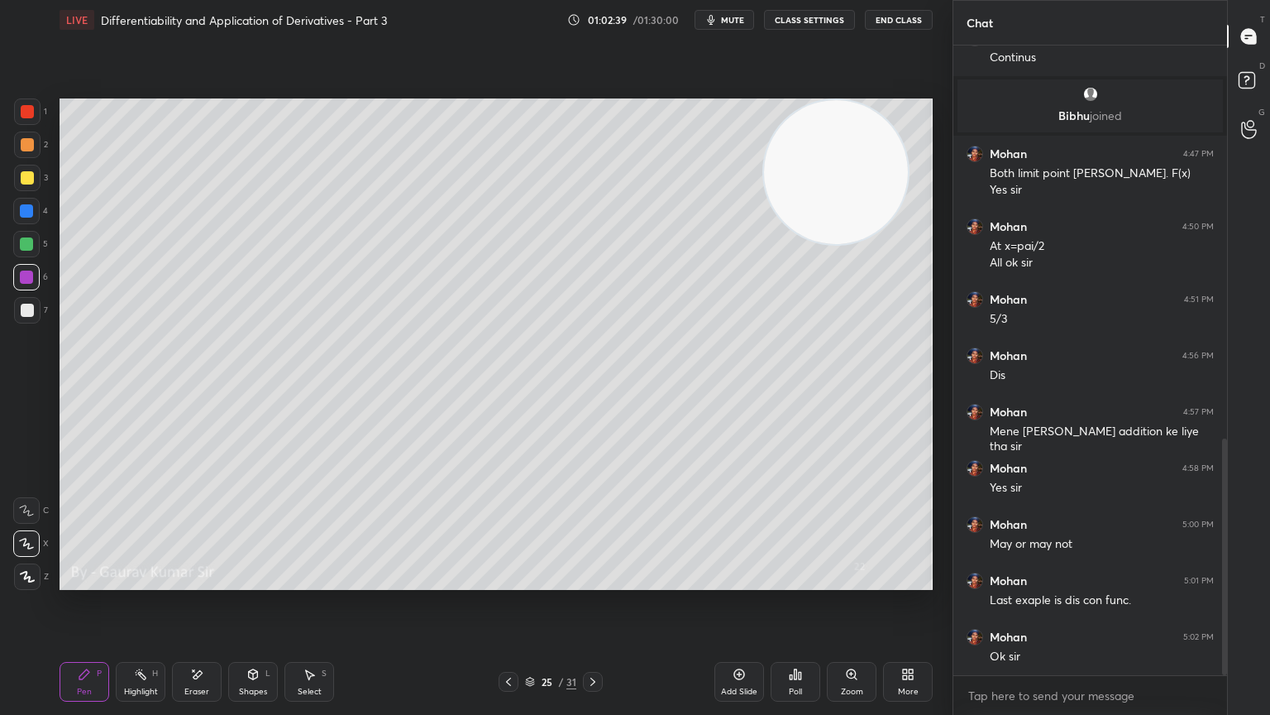
click at [561, 581] on div "Setting up your live class Poll for secs No correct answer Start poll" at bounding box center [496, 344] width 887 height 609
click at [27, 306] on div at bounding box center [27, 310] width 13 height 13
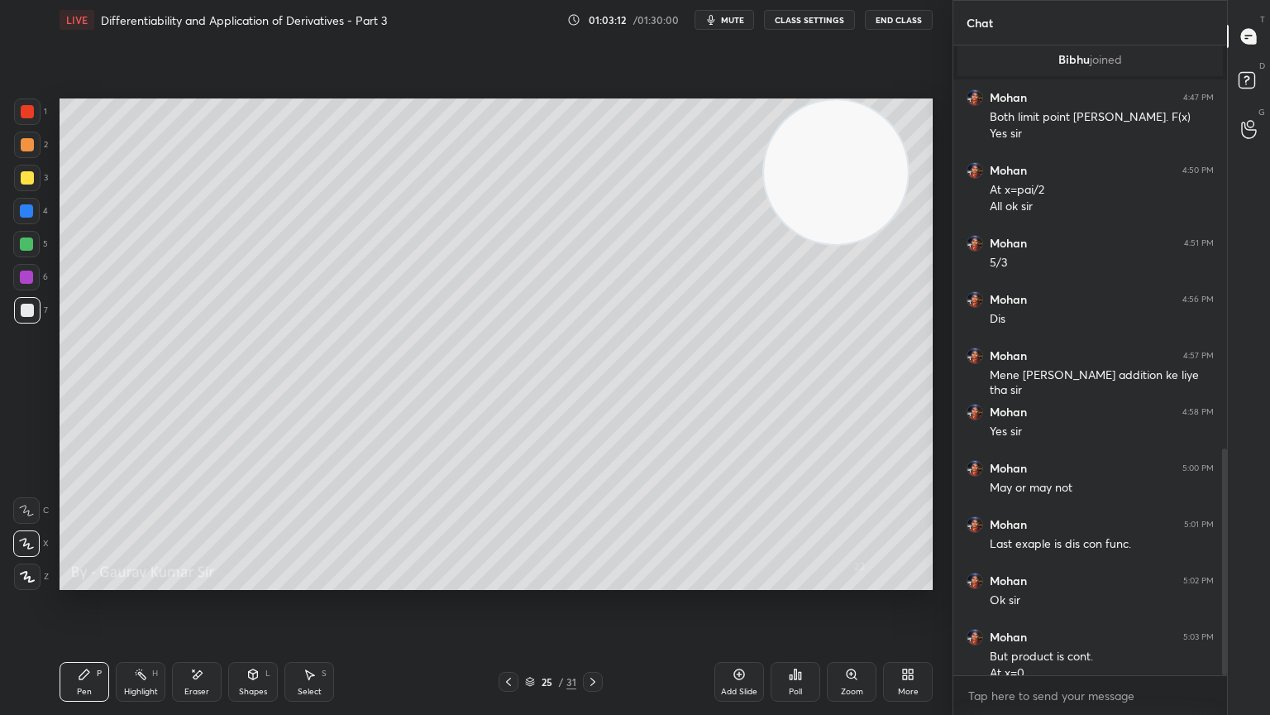
scroll to position [1117, 0]
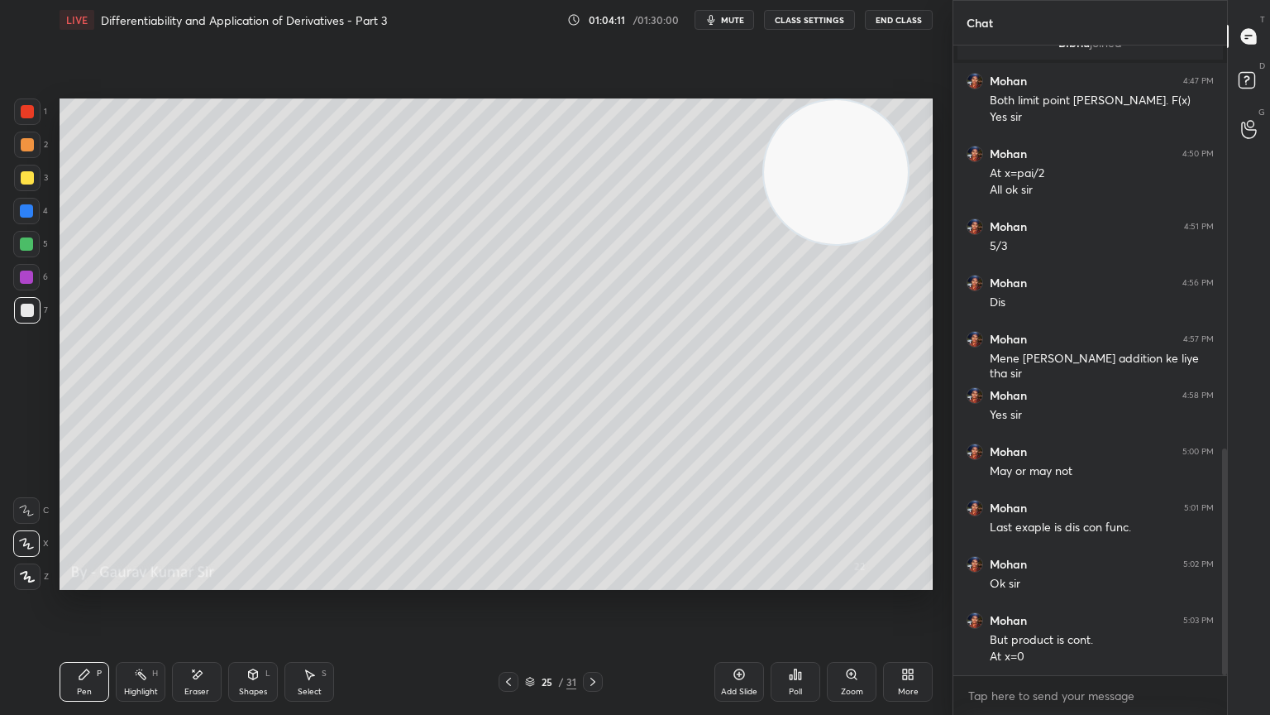
click at [596, 581] on icon at bounding box center [592, 681] width 13 height 13
click at [33, 143] on div at bounding box center [27, 144] width 13 height 13
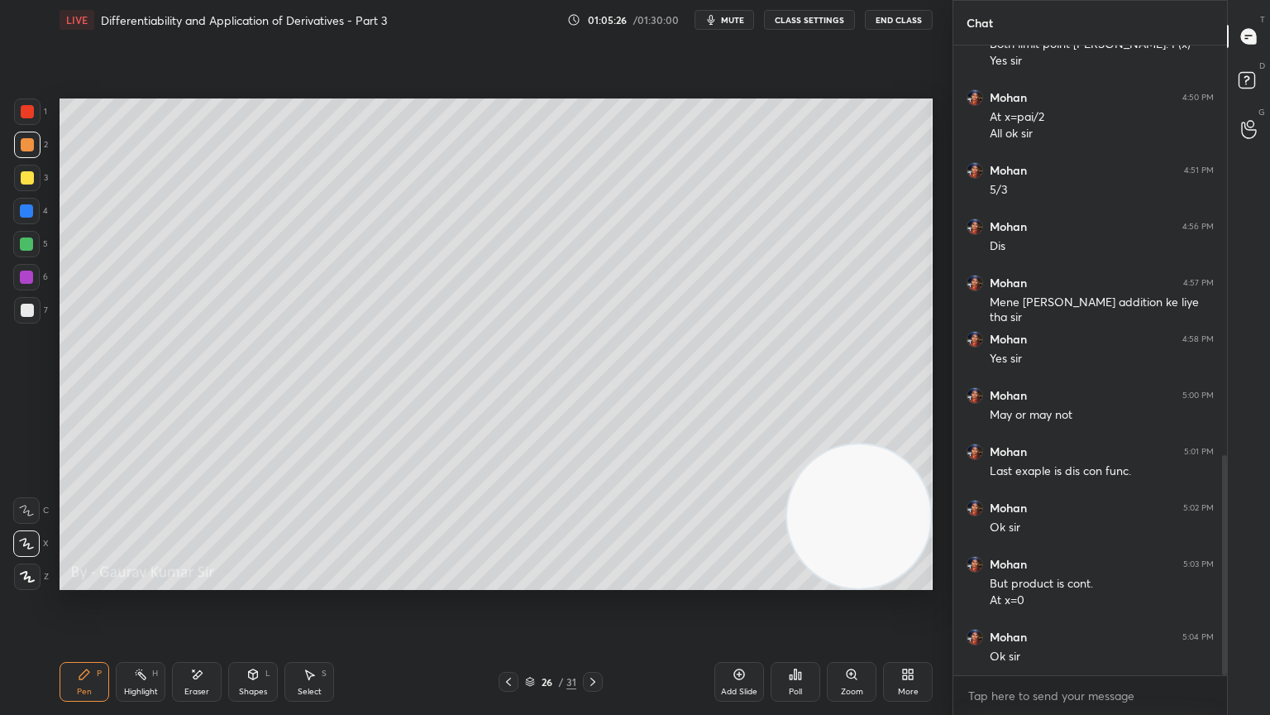
click at [596, 581] on icon at bounding box center [592, 681] width 13 height 13
click at [30, 244] on div at bounding box center [26, 243] width 13 height 13
click at [26, 179] on div at bounding box center [27, 177] width 13 height 13
click at [203, 581] on div "Eraser" at bounding box center [197, 682] width 50 height 40
click at [506, 581] on icon at bounding box center [508, 681] width 13 height 13
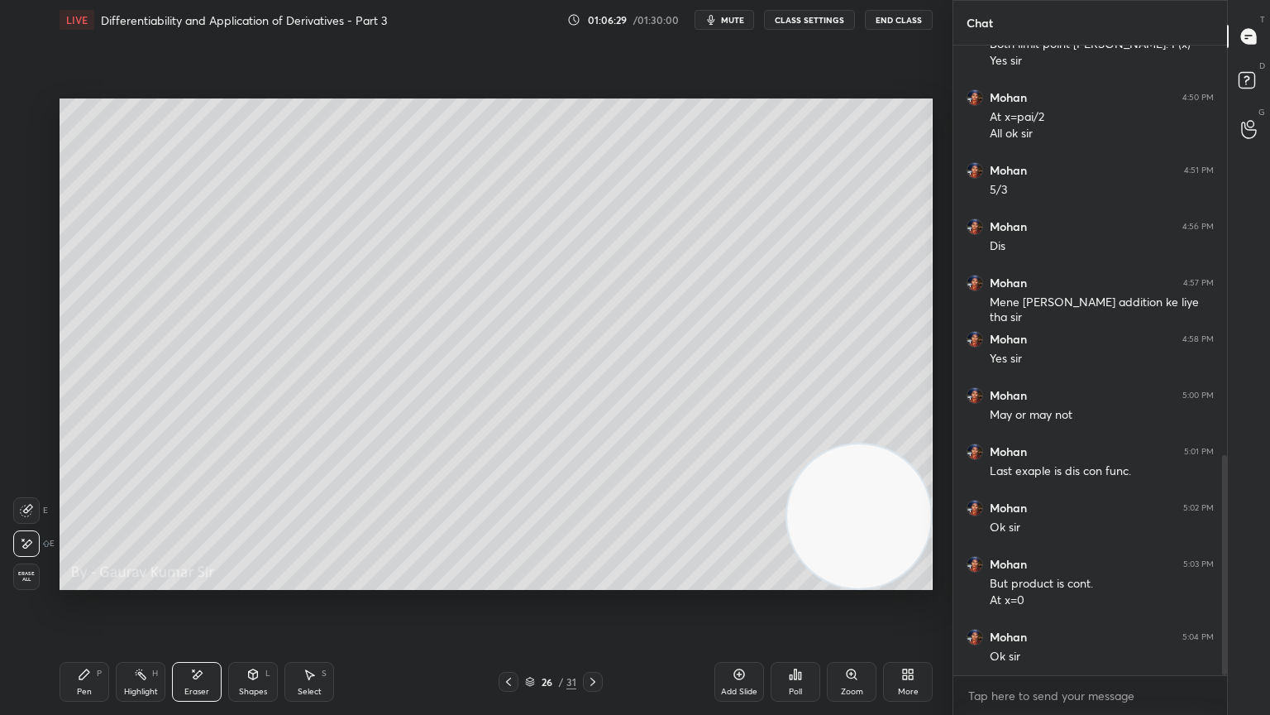
click at [82, 581] on div "Pen P" at bounding box center [85, 682] width 50 height 40
click at [29, 148] on div at bounding box center [27, 144] width 13 height 13
click at [207, 581] on div "Eraser" at bounding box center [197, 682] width 50 height 40
click at [120, 581] on div "Highlight H" at bounding box center [141, 682] width 50 height 40
click at [66, 581] on div "Pen P" at bounding box center [85, 682] width 50 height 40
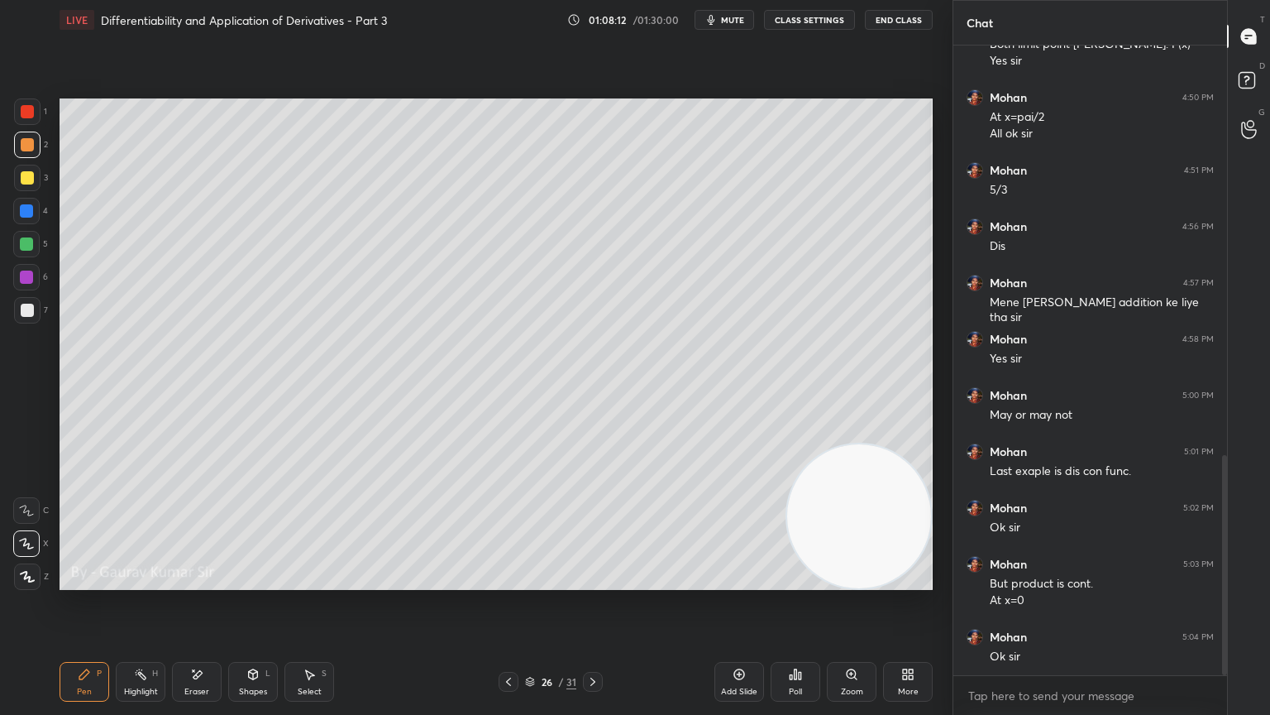
click at [195, 581] on div "Eraser" at bounding box center [197, 682] width 50 height 40
click at [70, 581] on div "Pen P" at bounding box center [85, 682] width 50 height 40
click at [203, 581] on div "Eraser" at bounding box center [196, 691] width 25 height 8
click at [99, 581] on div "P" at bounding box center [99, 673] width 5 height 8
click at [596, 581] on icon at bounding box center [592, 681] width 13 height 13
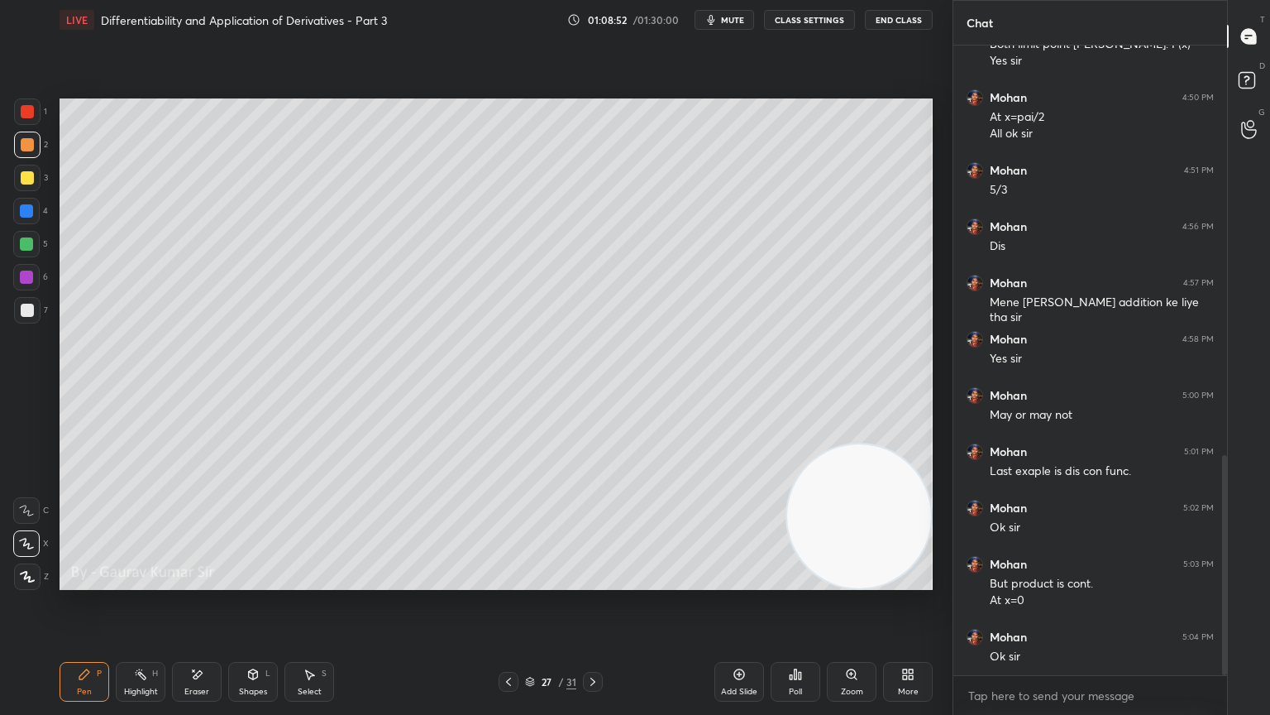
click at [26, 113] on div at bounding box center [27, 111] width 13 height 13
click at [200, 581] on div "Eraser" at bounding box center [196, 691] width 25 height 8
click at [103, 581] on div "Pen P" at bounding box center [85, 682] width 50 height 40
click at [23, 272] on div at bounding box center [26, 276] width 13 height 13
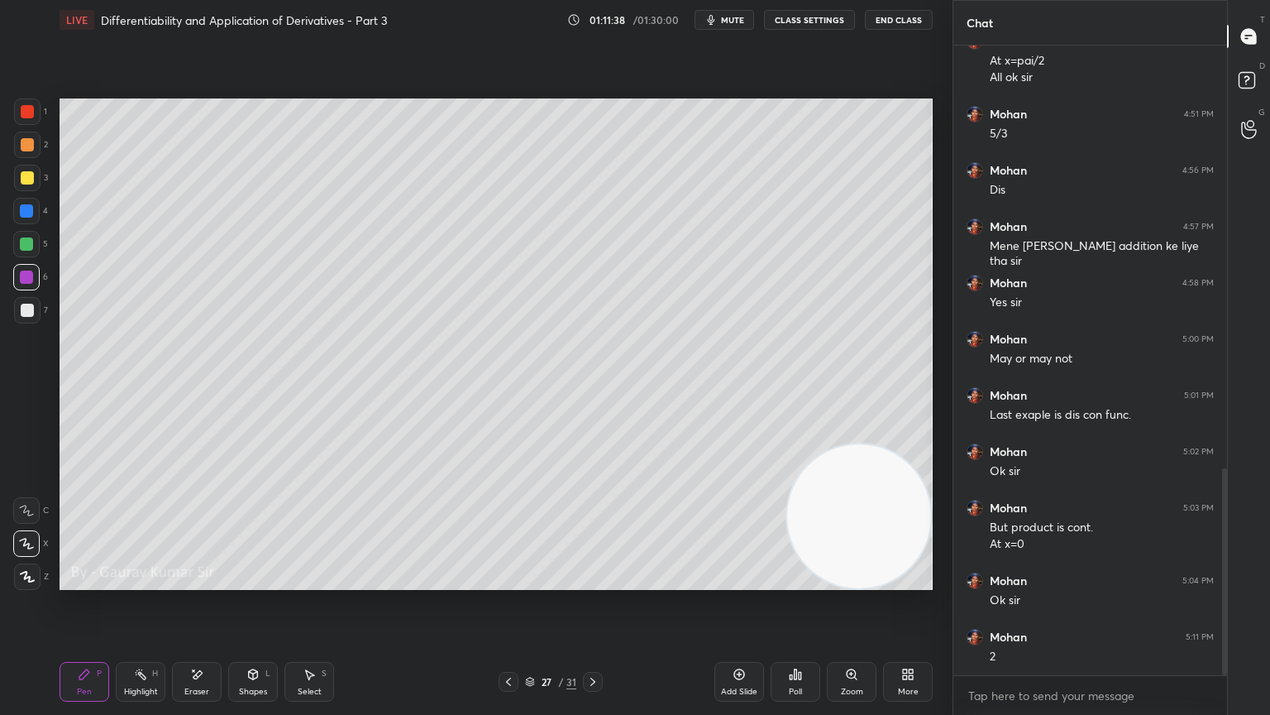
scroll to position [1286, 0]
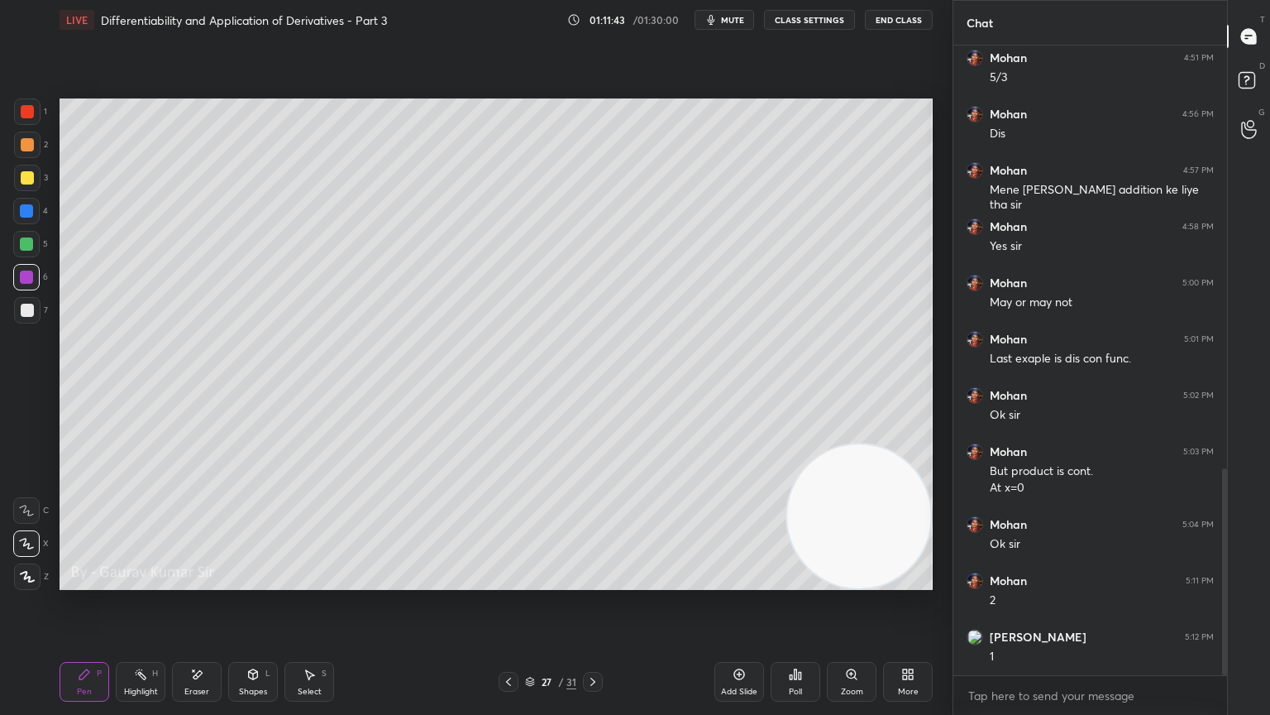
click at [208, 581] on div "Eraser" at bounding box center [197, 682] width 50 height 40
click at [83, 581] on icon at bounding box center [84, 673] width 13 height 13
click at [830, 581] on video at bounding box center [859, 516] width 144 height 144
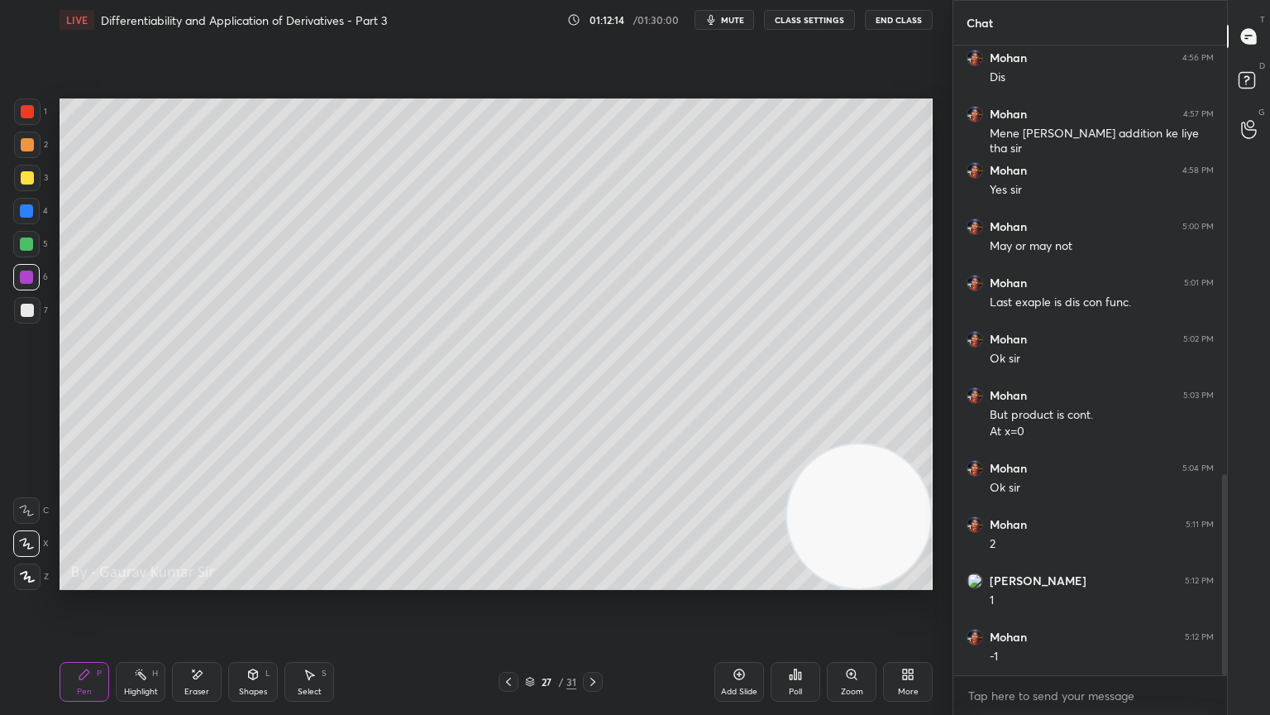
click at [648, 581] on div "Setting up your live class Poll for secs No correct answer Start poll" at bounding box center [496, 344] width 887 height 609
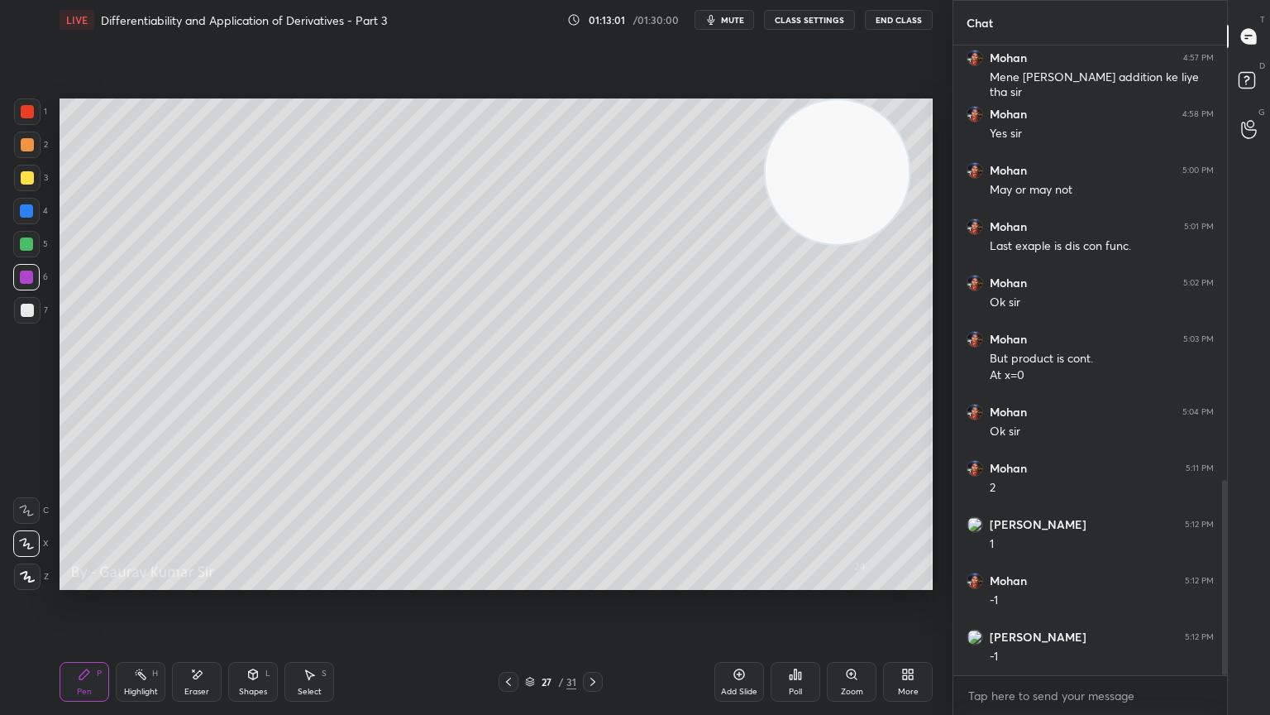
scroll to position [1455, 0]
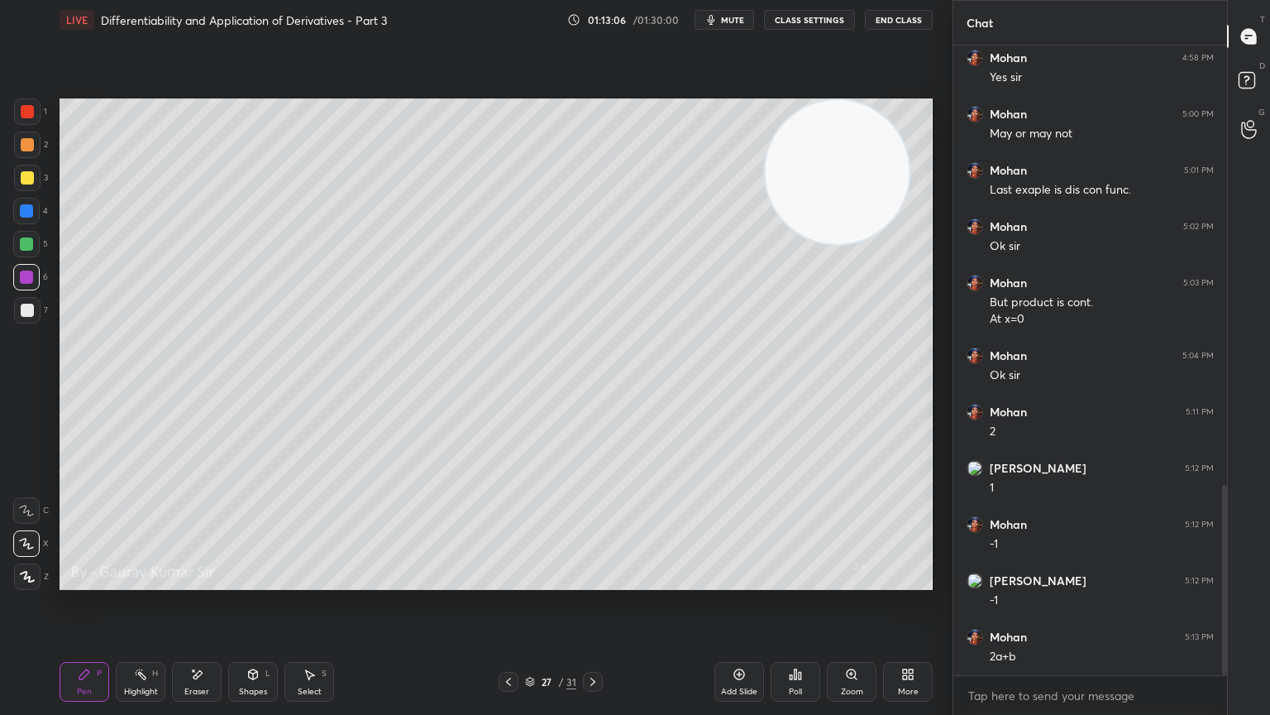
click at [207, 581] on div "Eraser" at bounding box center [197, 682] width 50 height 40
click at [84, 581] on div "Pen P" at bounding box center [85, 682] width 50 height 40
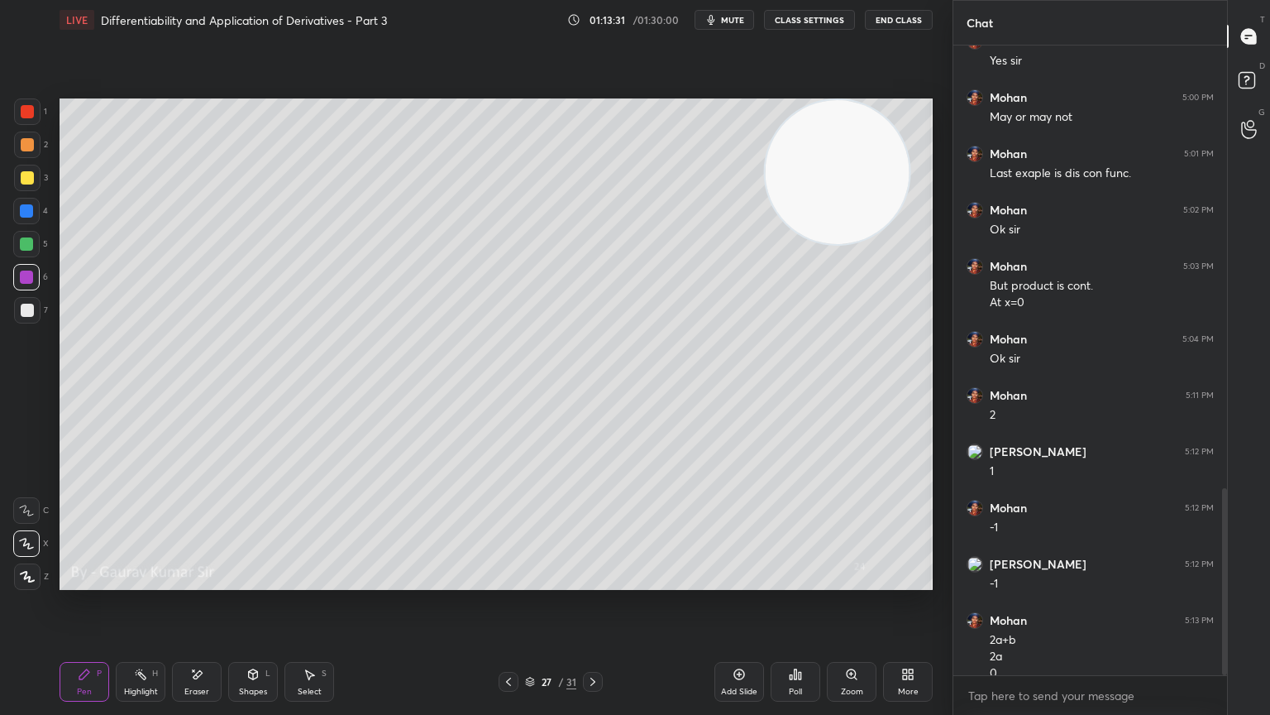
scroll to position [1488, 0]
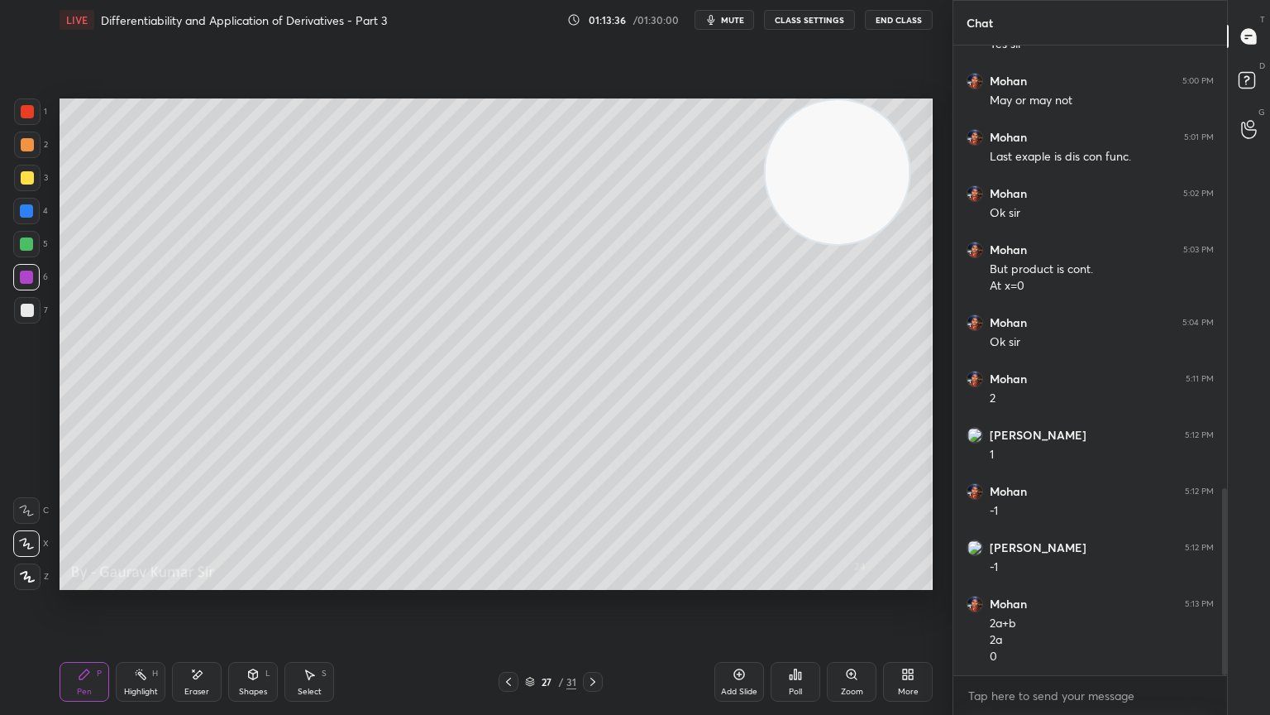
click at [596, 581] on icon at bounding box center [592, 681] width 13 height 13
click at [509, 581] on icon at bounding box center [508, 681] width 5 height 8
click at [596, 581] on icon at bounding box center [592, 681] width 13 height 13
click at [513, 581] on icon at bounding box center [508, 681] width 13 height 13
click at [596, 581] on icon at bounding box center [592, 681] width 13 height 13
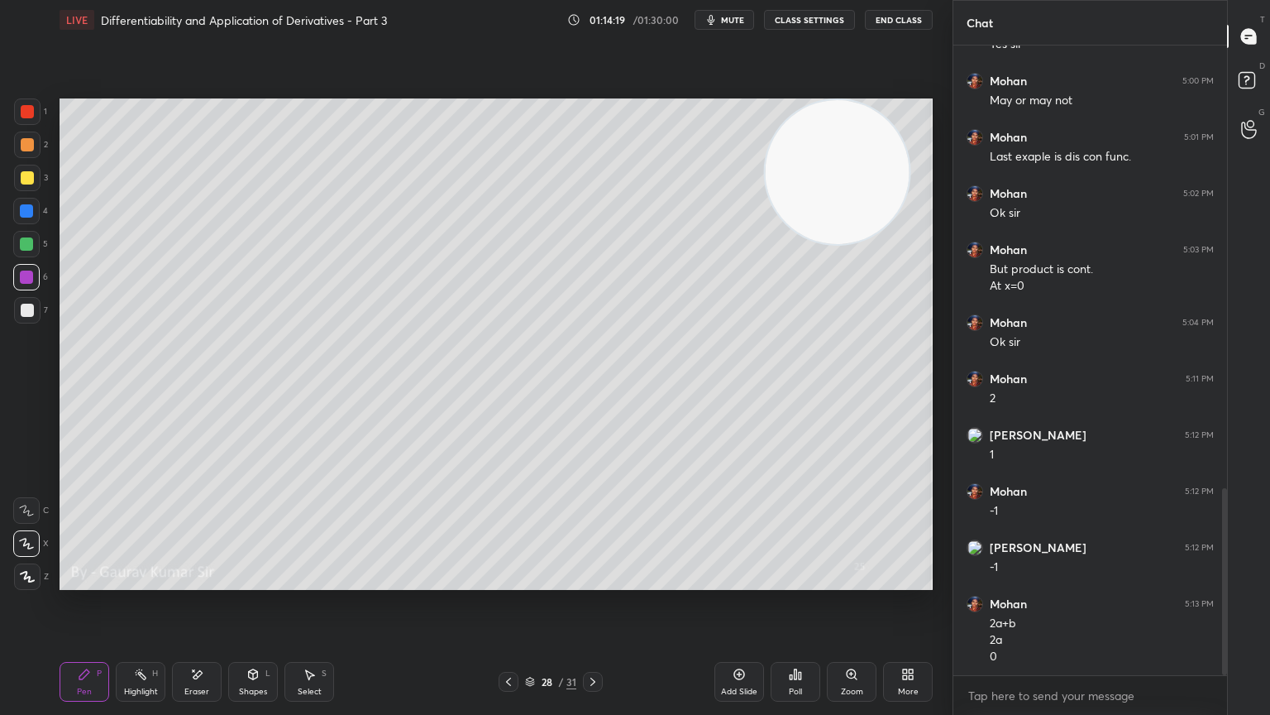
click at [26, 242] on div at bounding box center [26, 243] width 13 height 13
click at [510, 581] on icon at bounding box center [508, 681] width 13 height 13
click at [591, 581] on icon at bounding box center [592, 681] width 13 height 13
click at [501, 581] on div at bounding box center [509, 682] width 20 height 20
click at [599, 581] on icon at bounding box center [592, 681] width 13 height 13
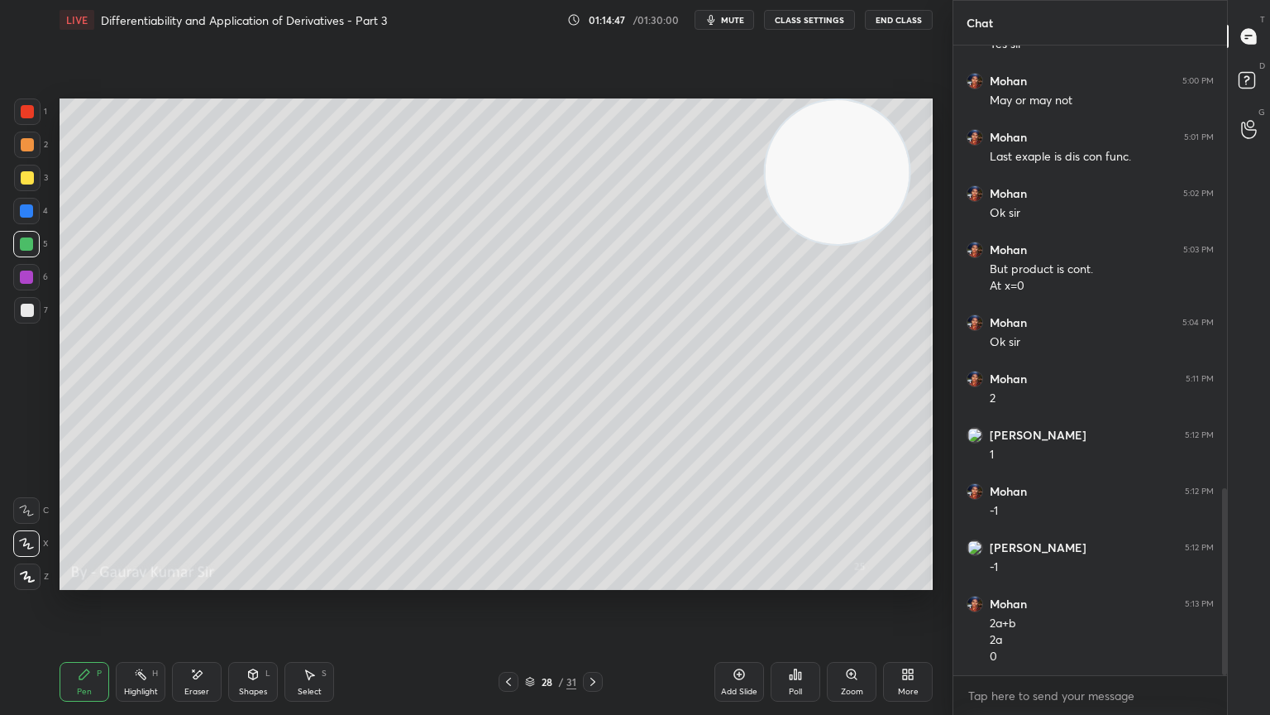
click at [505, 581] on icon at bounding box center [508, 681] width 13 height 13
click at [592, 581] on icon at bounding box center [592, 681] width 13 height 13
click at [503, 581] on icon at bounding box center [508, 681] width 13 height 13
click at [592, 581] on icon at bounding box center [592, 681] width 13 height 13
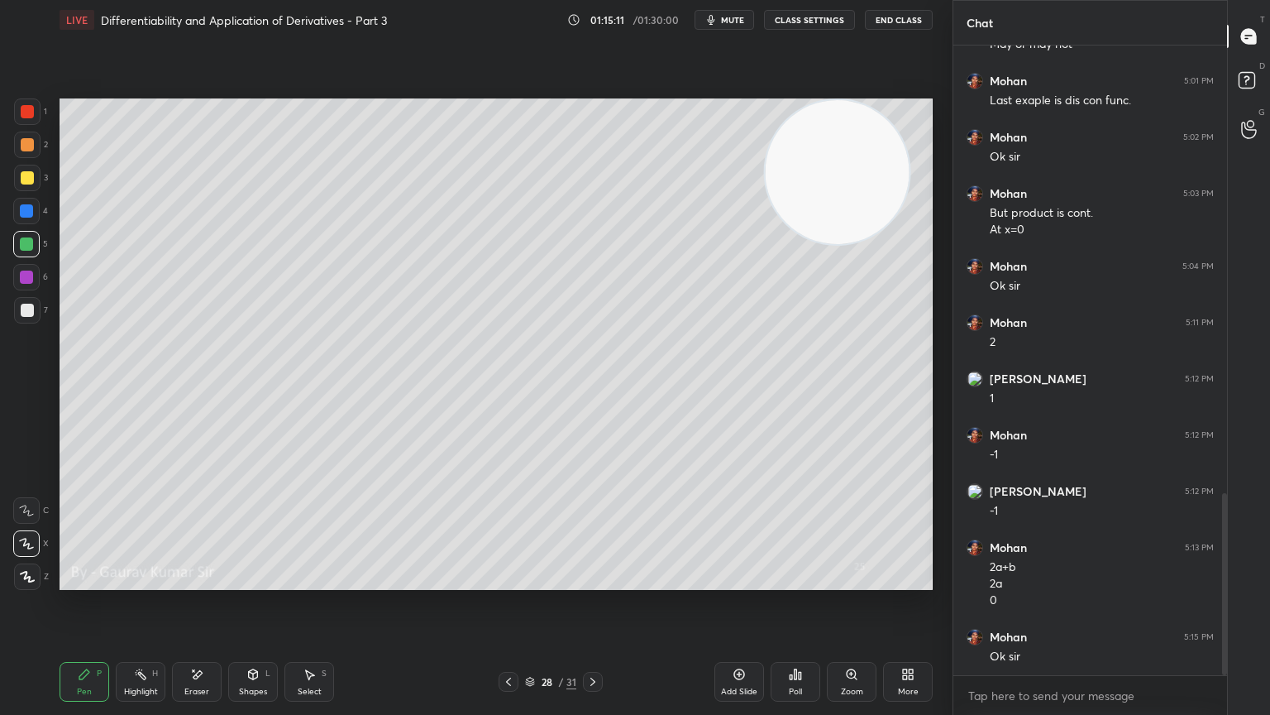
click at [599, 581] on icon at bounding box center [592, 681] width 13 height 13
click at [27, 112] on div at bounding box center [27, 111] width 13 height 13
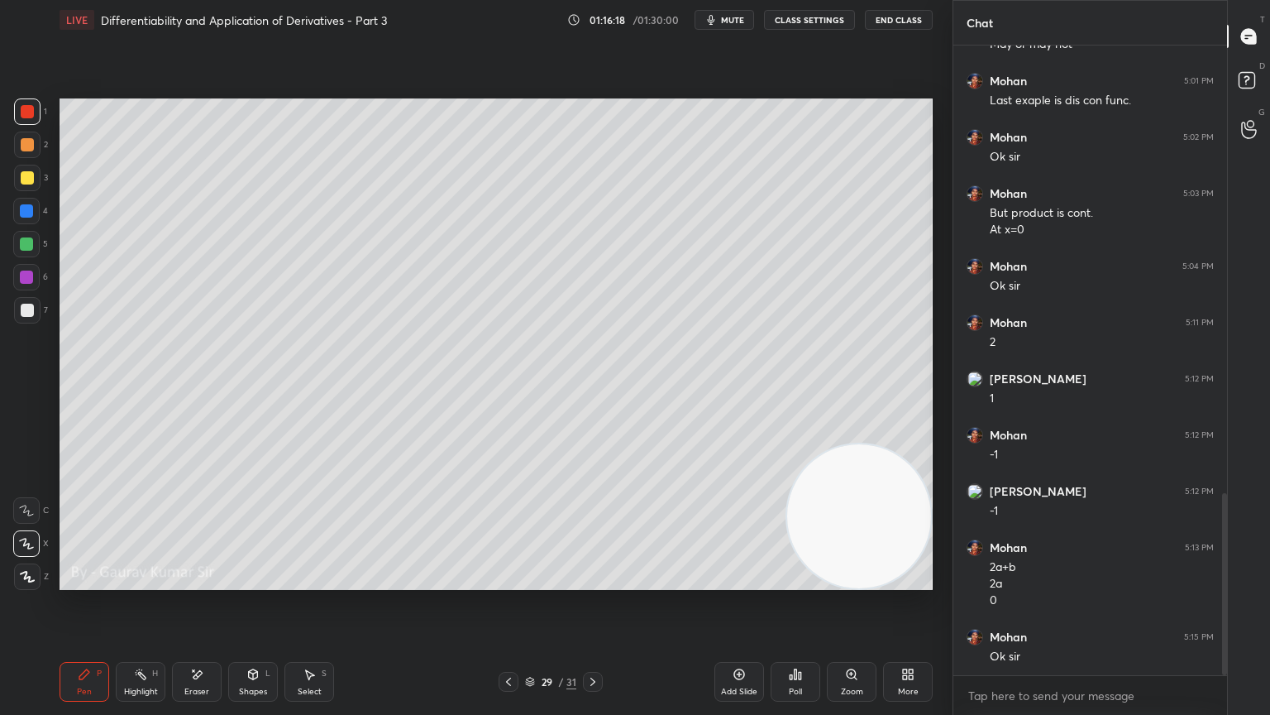
click at [207, 581] on div "Eraser" at bounding box center [197, 682] width 50 height 40
click at [320, 581] on div "Select S" at bounding box center [310, 682] width 50 height 40
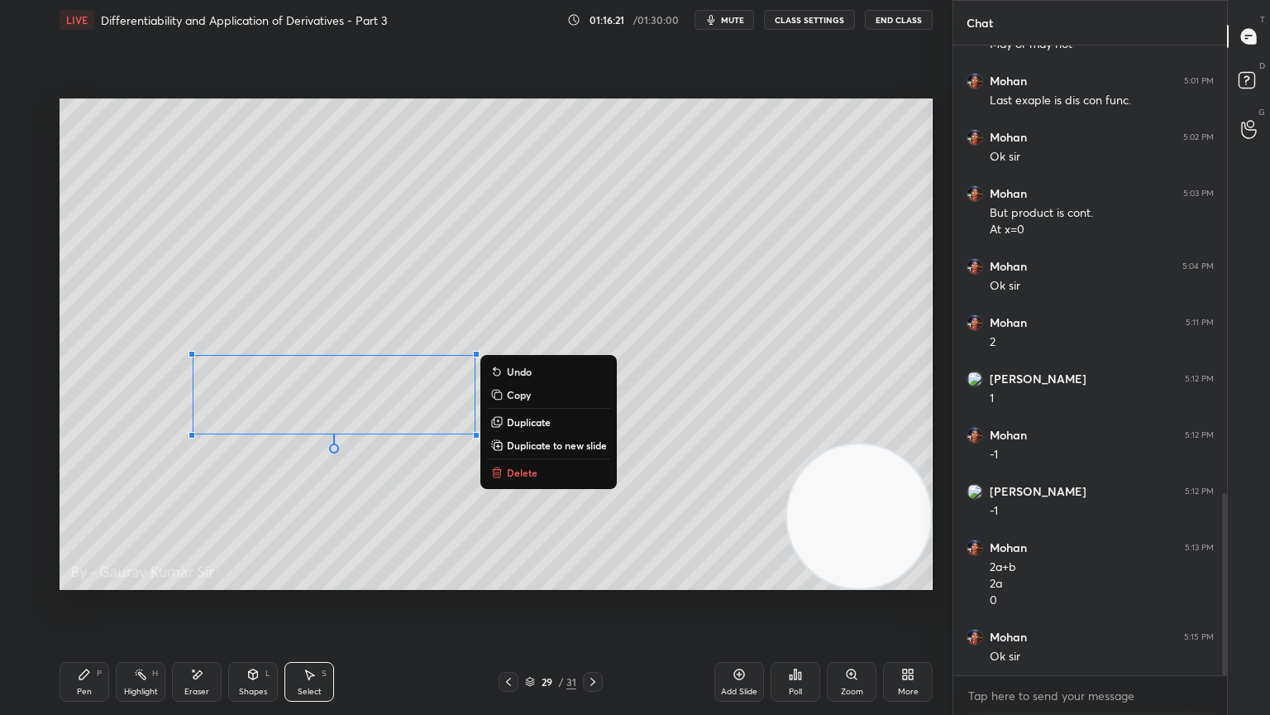
click at [99, 581] on div "P" at bounding box center [99, 673] width 5 height 8
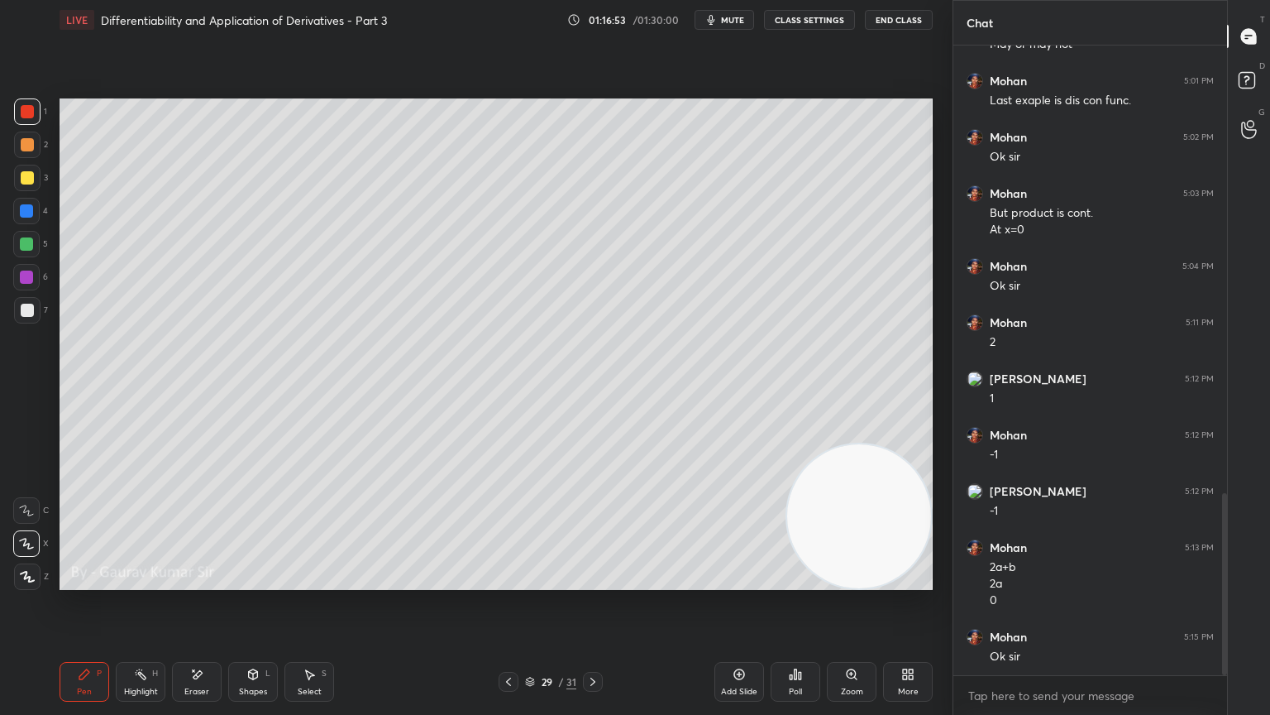
click at [193, 581] on div "Eraser" at bounding box center [197, 682] width 50 height 40
click at [76, 581] on div "Pen P" at bounding box center [85, 682] width 50 height 40
click at [26, 313] on div at bounding box center [27, 310] width 13 height 13
click at [30, 278] on div at bounding box center [26, 276] width 13 height 13
click at [194, 581] on div "Eraser" at bounding box center [197, 682] width 50 height 40
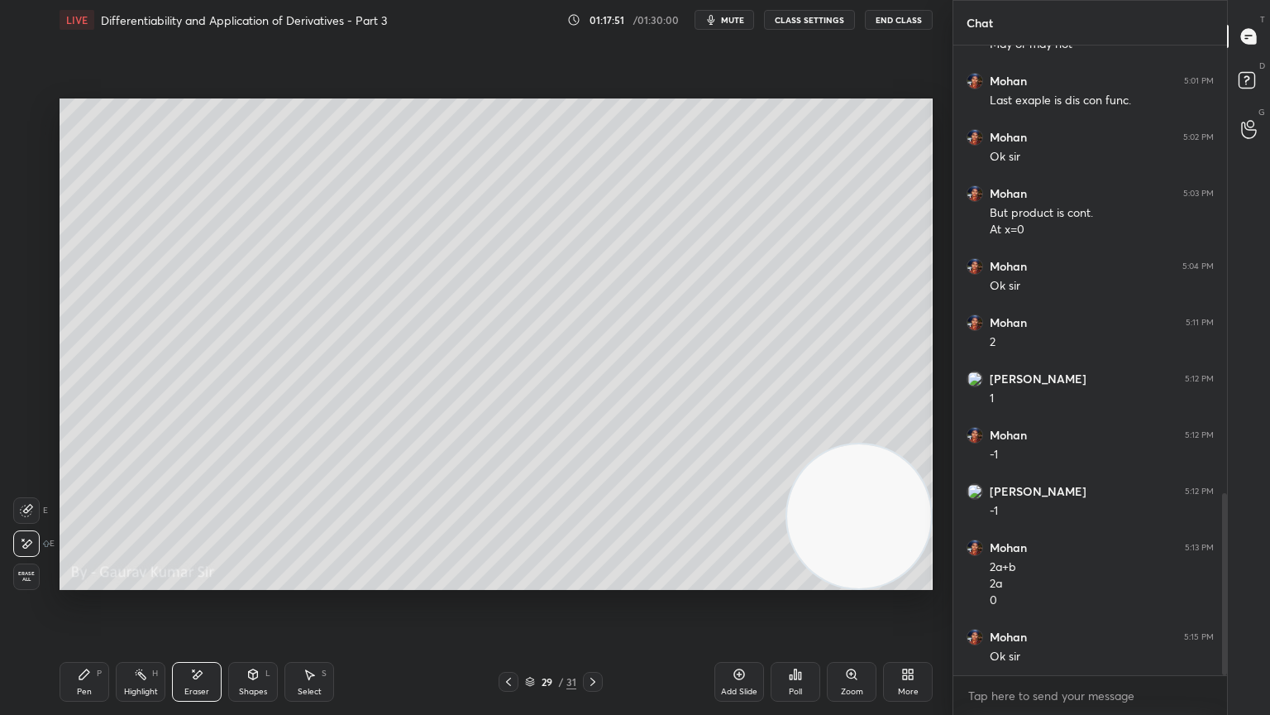
click at [89, 581] on div "Pen" at bounding box center [84, 691] width 15 height 8
click at [593, 581] on icon at bounding box center [593, 681] width 5 height 8
click at [27, 178] on div at bounding box center [27, 177] width 13 height 13
click at [505, 581] on icon at bounding box center [508, 681] width 13 height 13
click at [194, 581] on div "Eraser" at bounding box center [197, 682] width 50 height 40
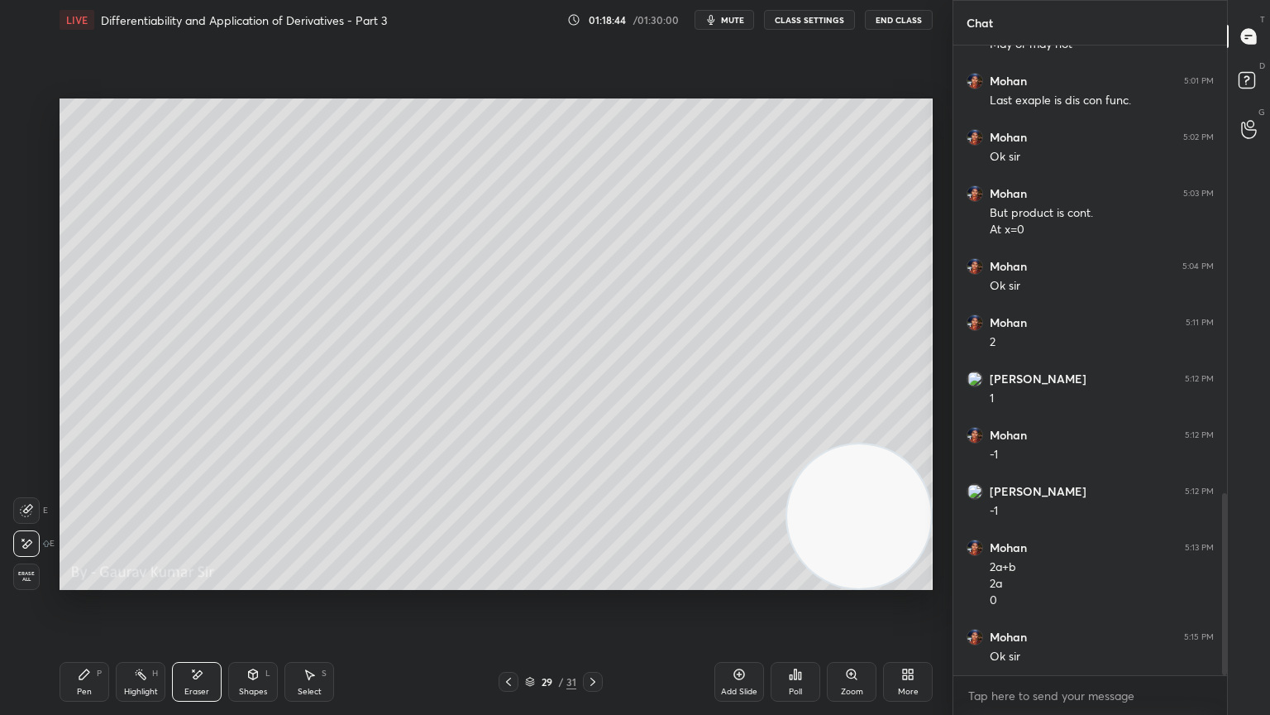
click at [80, 581] on div "Pen P" at bounding box center [85, 682] width 50 height 40
click at [23, 280] on div at bounding box center [26, 276] width 13 height 13
click at [596, 581] on icon at bounding box center [592, 681] width 13 height 13
click at [206, 581] on div "Eraser" at bounding box center [196, 691] width 25 height 8
click at [87, 581] on div "Pen P" at bounding box center [85, 682] width 50 height 40
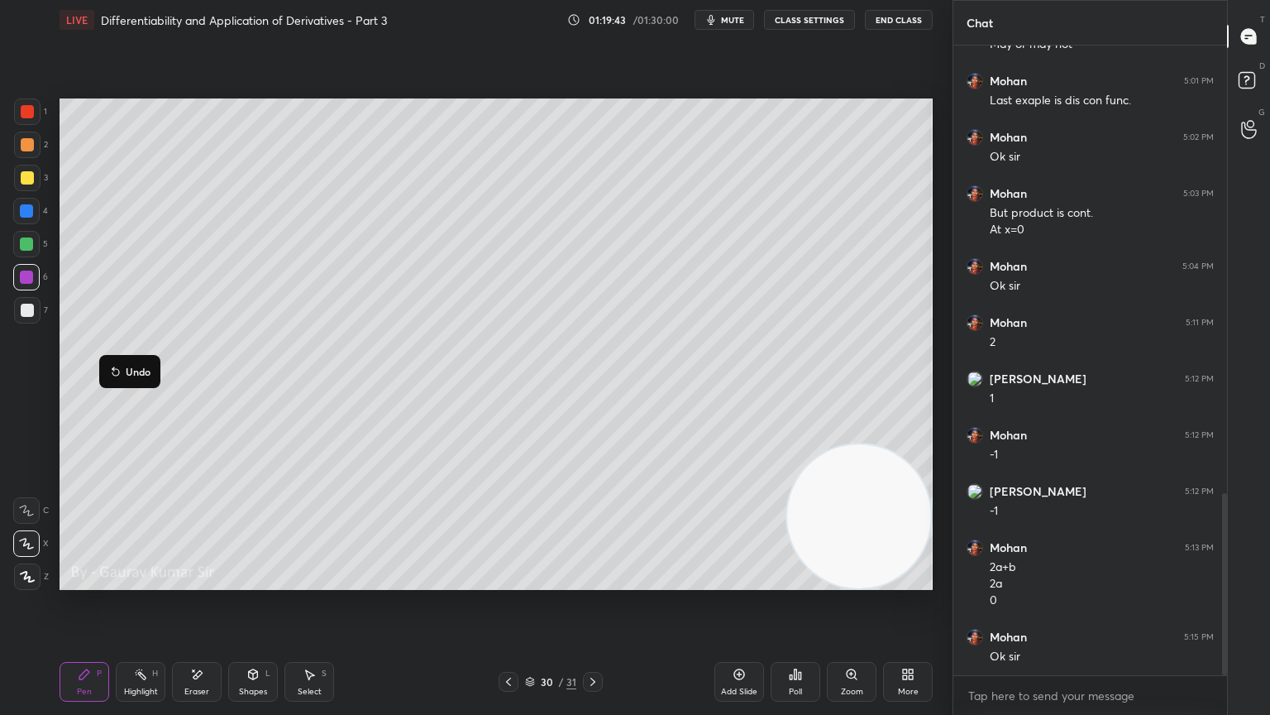
click at [24, 247] on div at bounding box center [26, 243] width 13 height 13
click at [508, 581] on icon at bounding box center [508, 681] width 13 height 13
click at [591, 581] on icon at bounding box center [592, 681] width 13 height 13
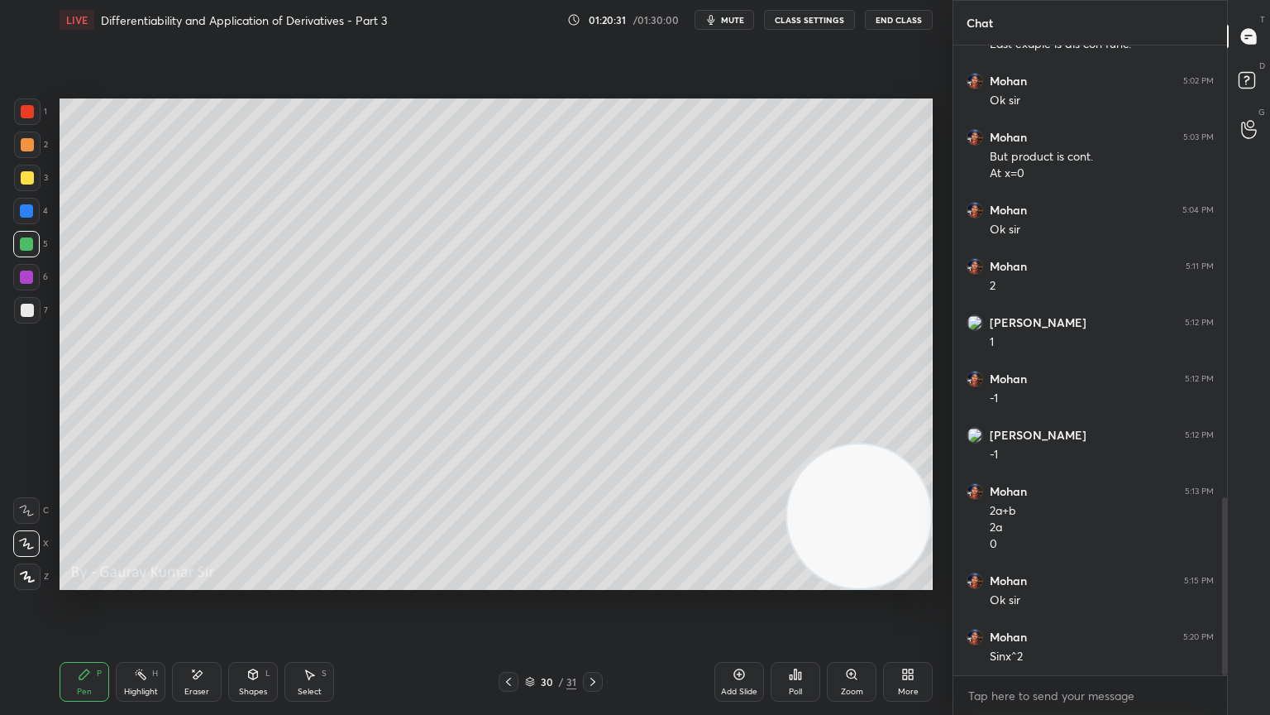
click at [592, 581] on icon at bounding box center [592, 681] width 13 height 13
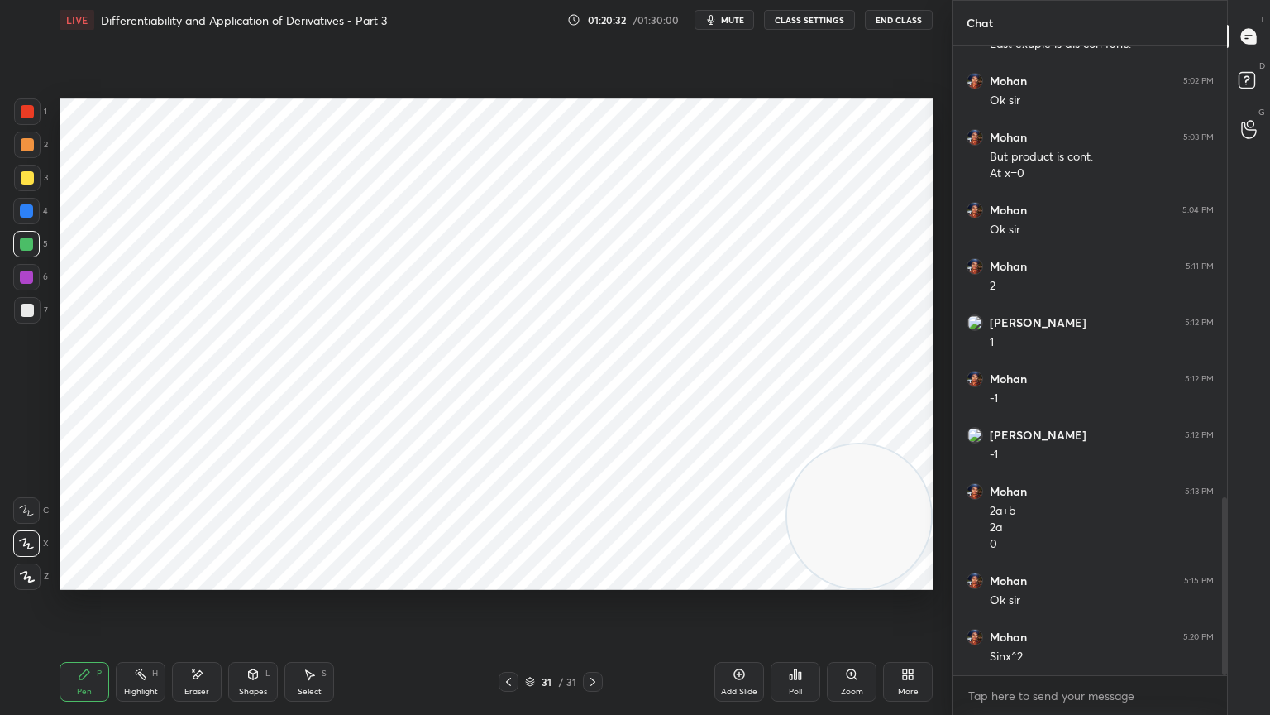
click at [504, 581] on icon at bounding box center [508, 681] width 13 height 13
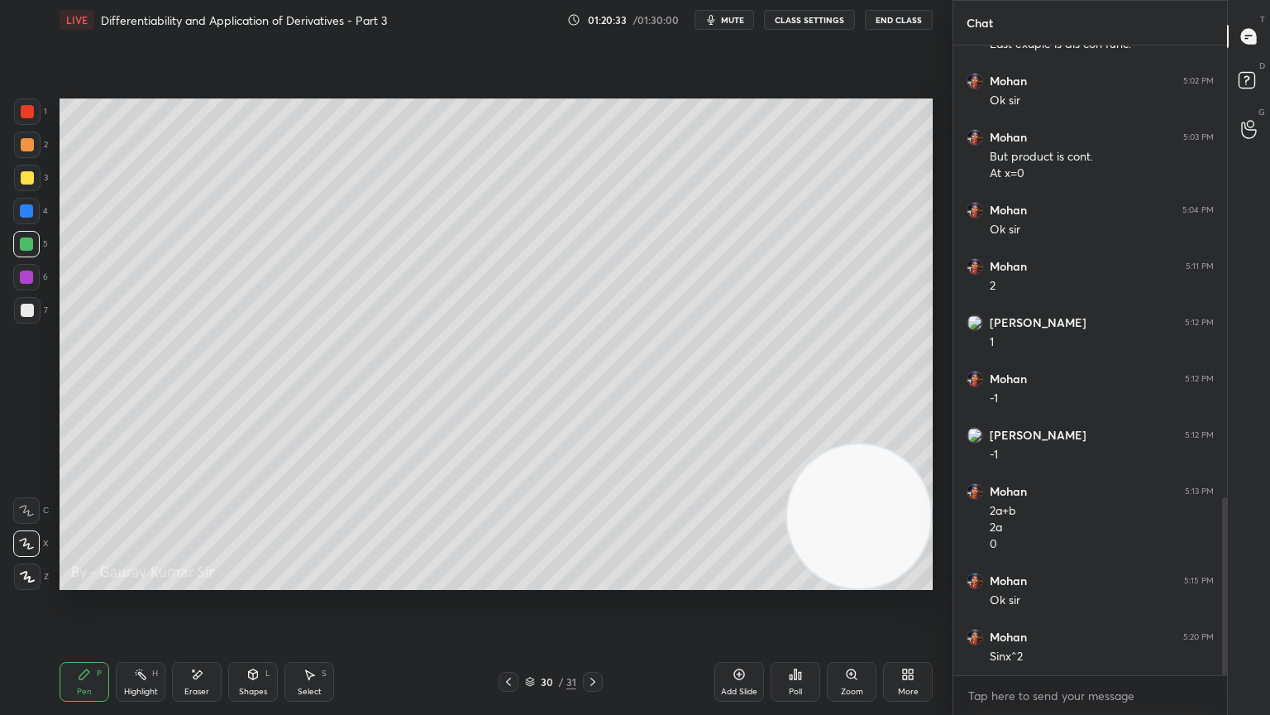
click at [733, 581] on div "Add Slide" at bounding box center [739, 691] width 36 height 8
click at [27, 144] on div at bounding box center [27, 144] width 13 height 13
click at [210, 581] on div "Eraser" at bounding box center [197, 682] width 50 height 40
click at [80, 581] on div "Pen" at bounding box center [84, 691] width 15 height 8
click at [32, 313] on div at bounding box center [27, 310] width 13 height 13
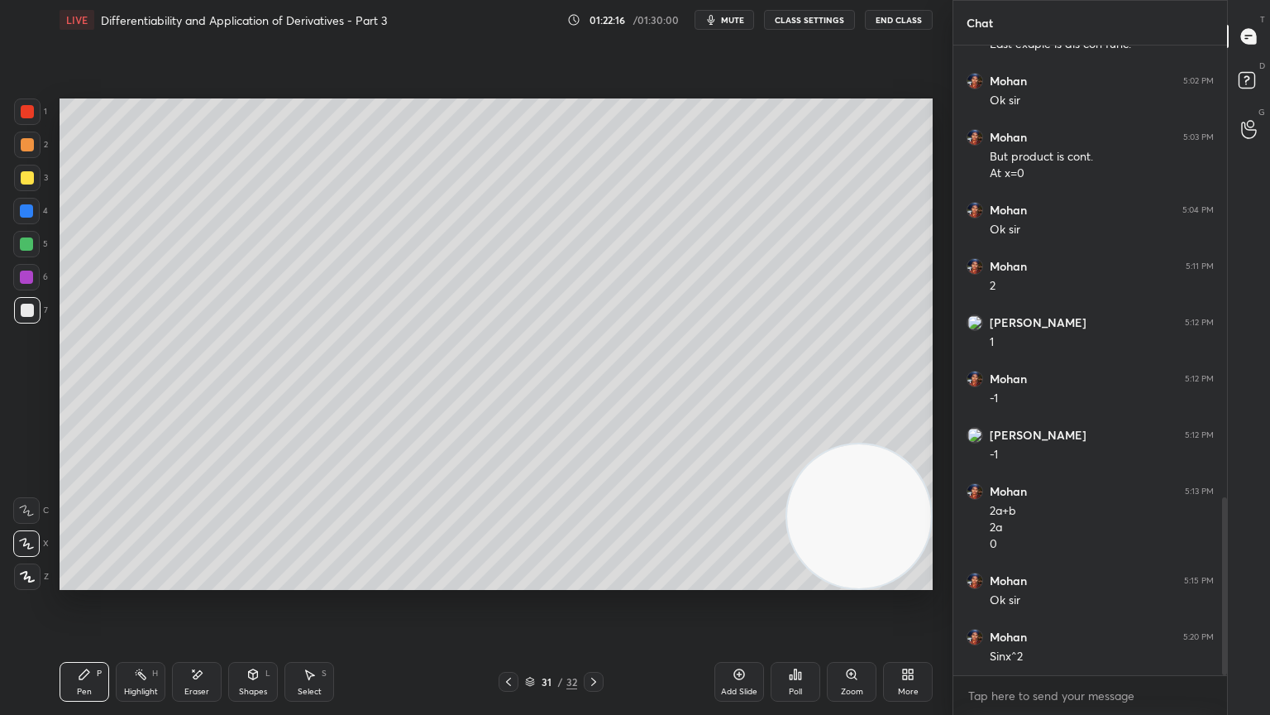
scroll to position [1657, 0]
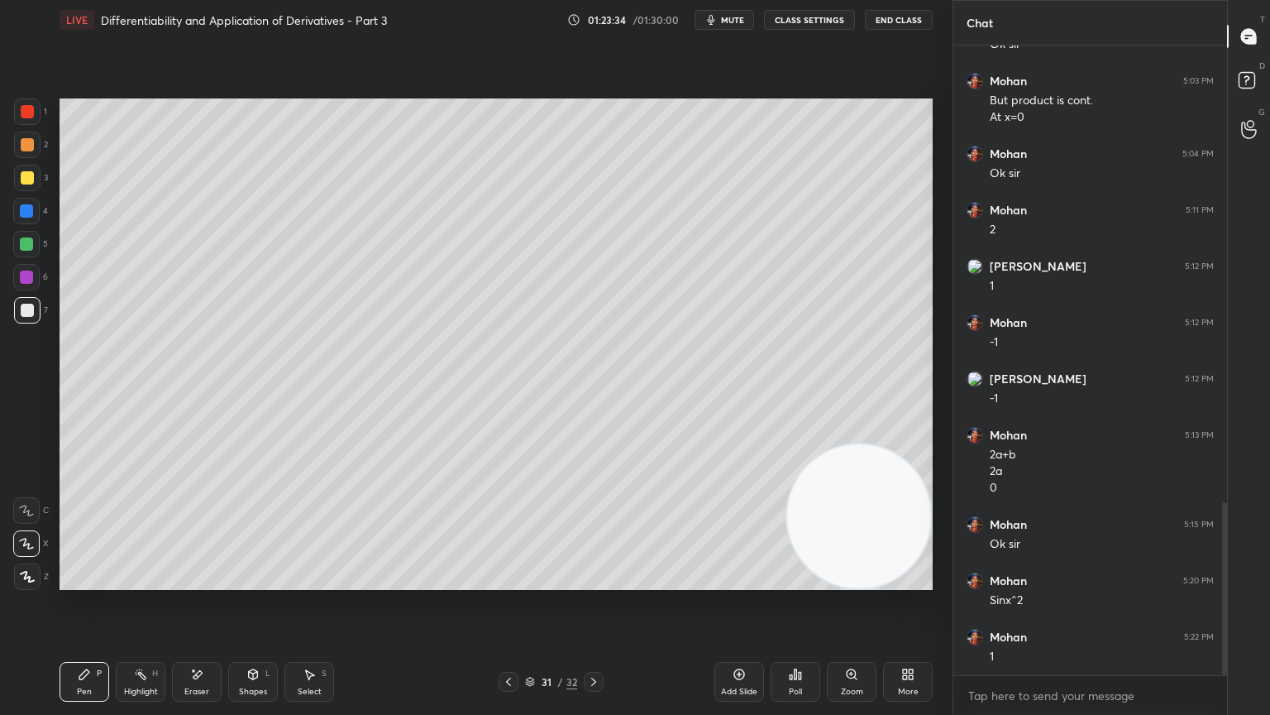
click at [594, 581] on icon at bounding box center [593, 681] width 13 height 13
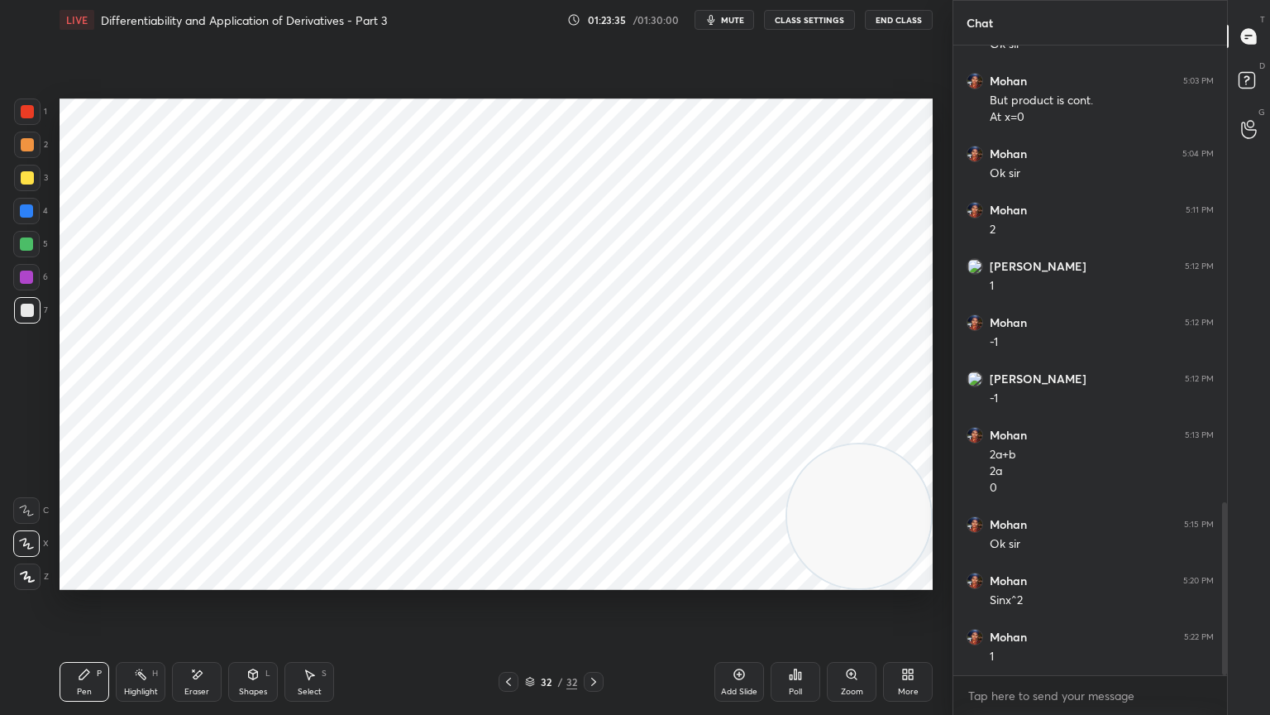
click at [507, 581] on icon at bounding box center [508, 681] width 13 height 13
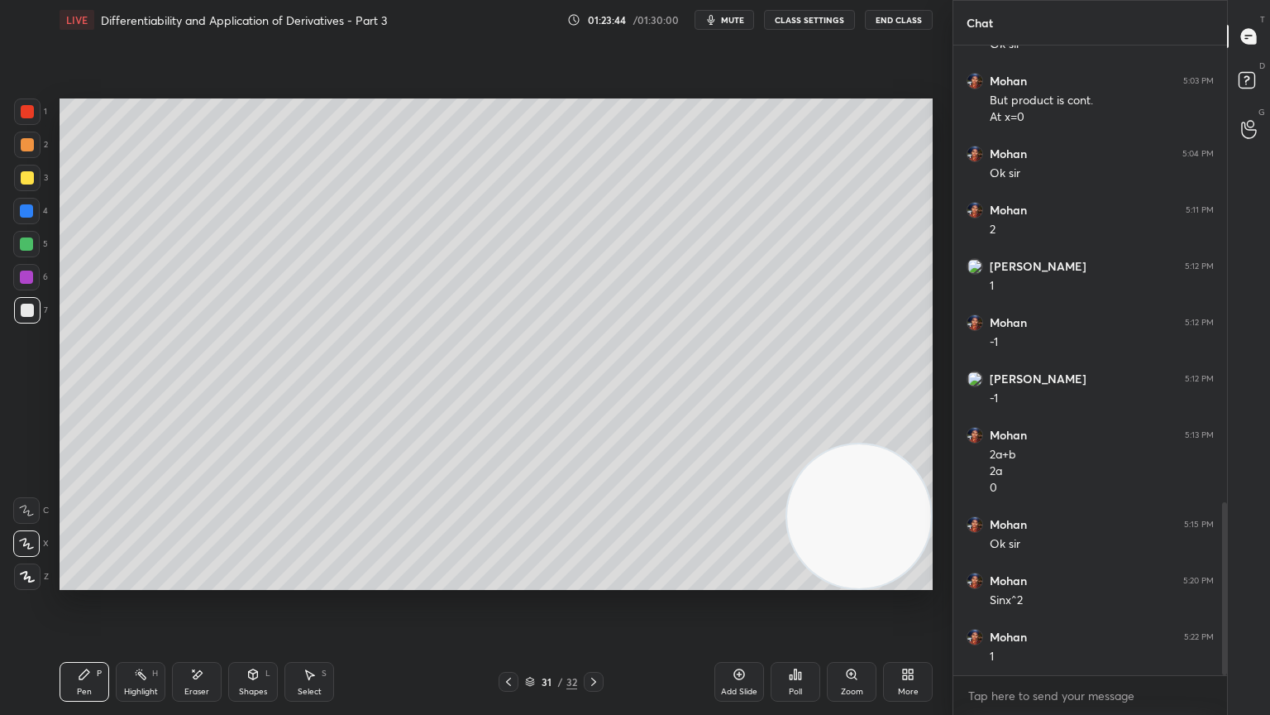
click at [598, 581] on icon at bounding box center [593, 681] width 13 height 13
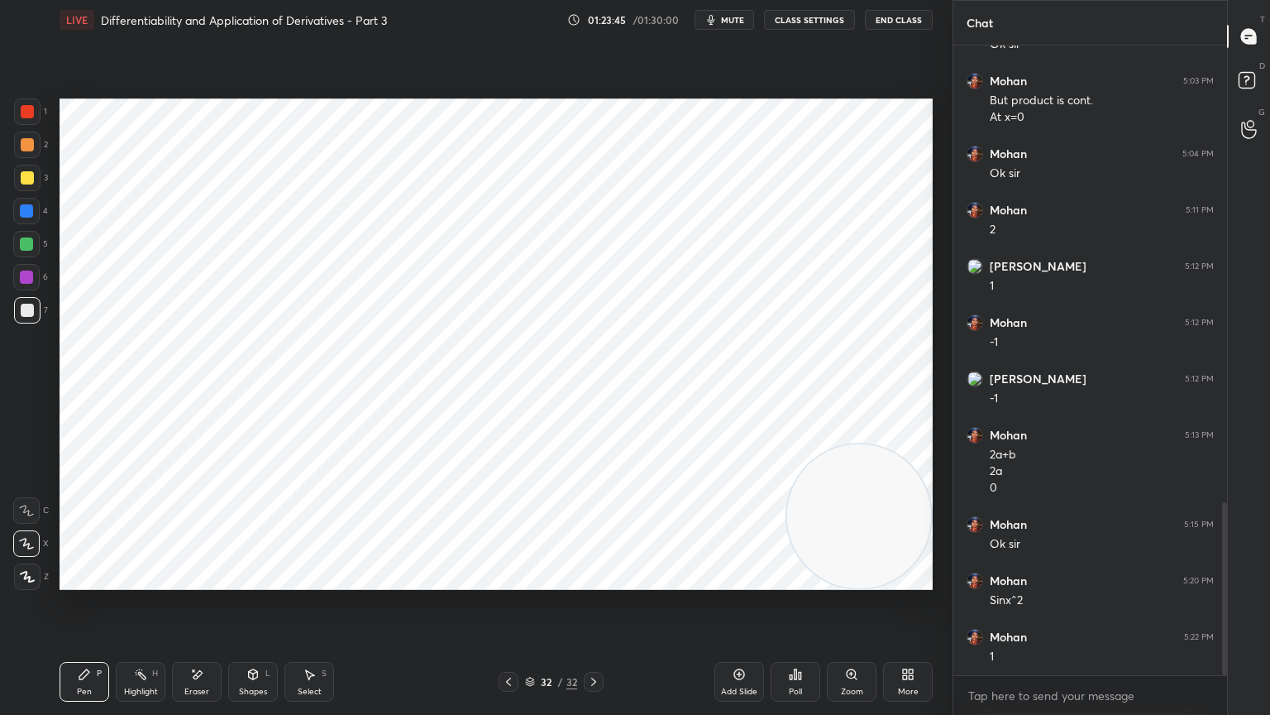
click at [29, 178] on div at bounding box center [27, 177] width 13 height 13
click at [504, 581] on icon at bounding box center [508, 681] width 13 height 13
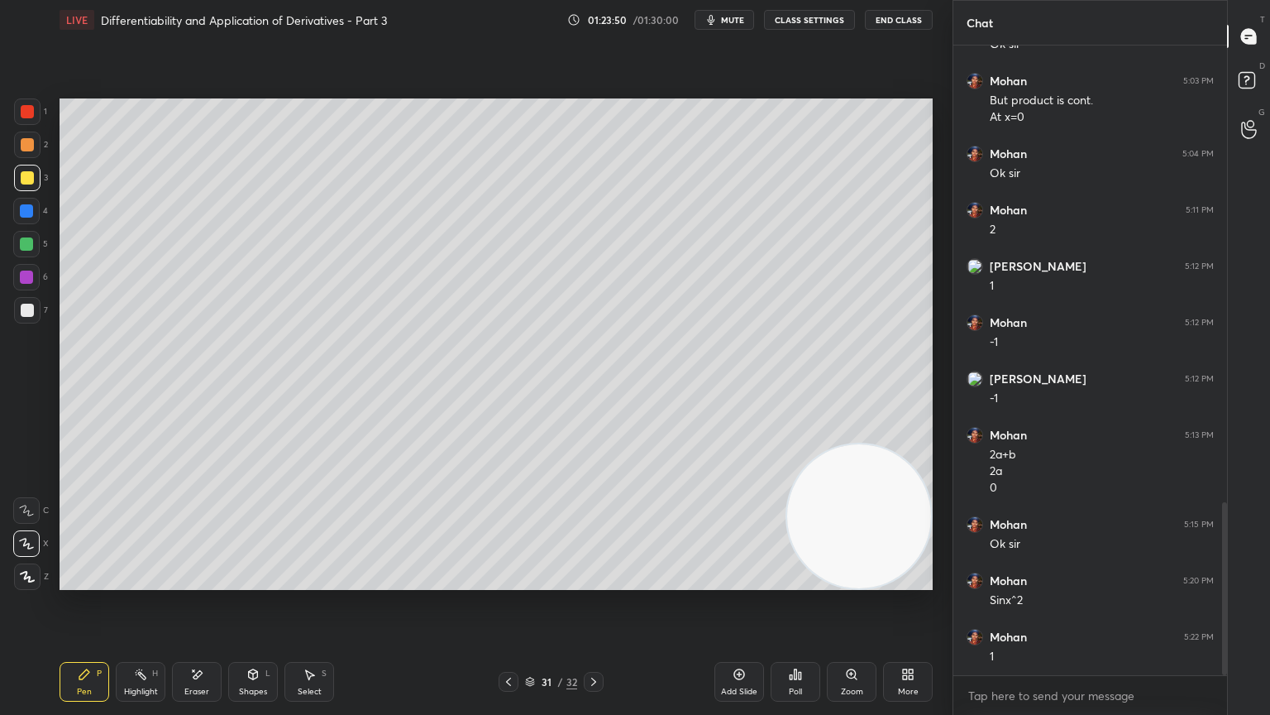
click at [739, 581] on div "Add Slide" at bounding box center [739, 691] width 36 height 8
click at [509, 581] on icon at bounding box center [507, 681] width 13 height 13
click at [592, 581] on icon at bounding box center [593, 681] width 13 height 13
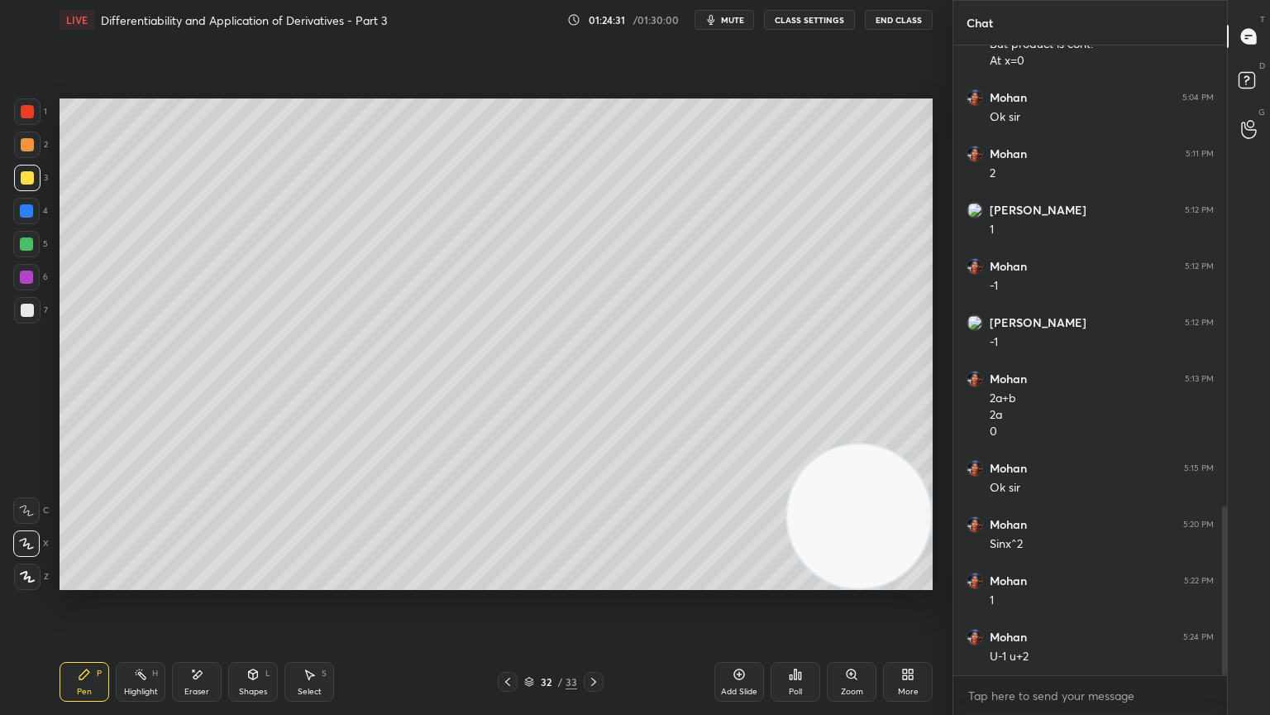
click at [30, 279] on div at bounding box center [26, 276] width 13 height 13
click at [513, 581] on icon at bounding box center [507, 681] width 13 height 13
click at [593, 581] on icon at bounding box center [593, 681] width 13 height 13
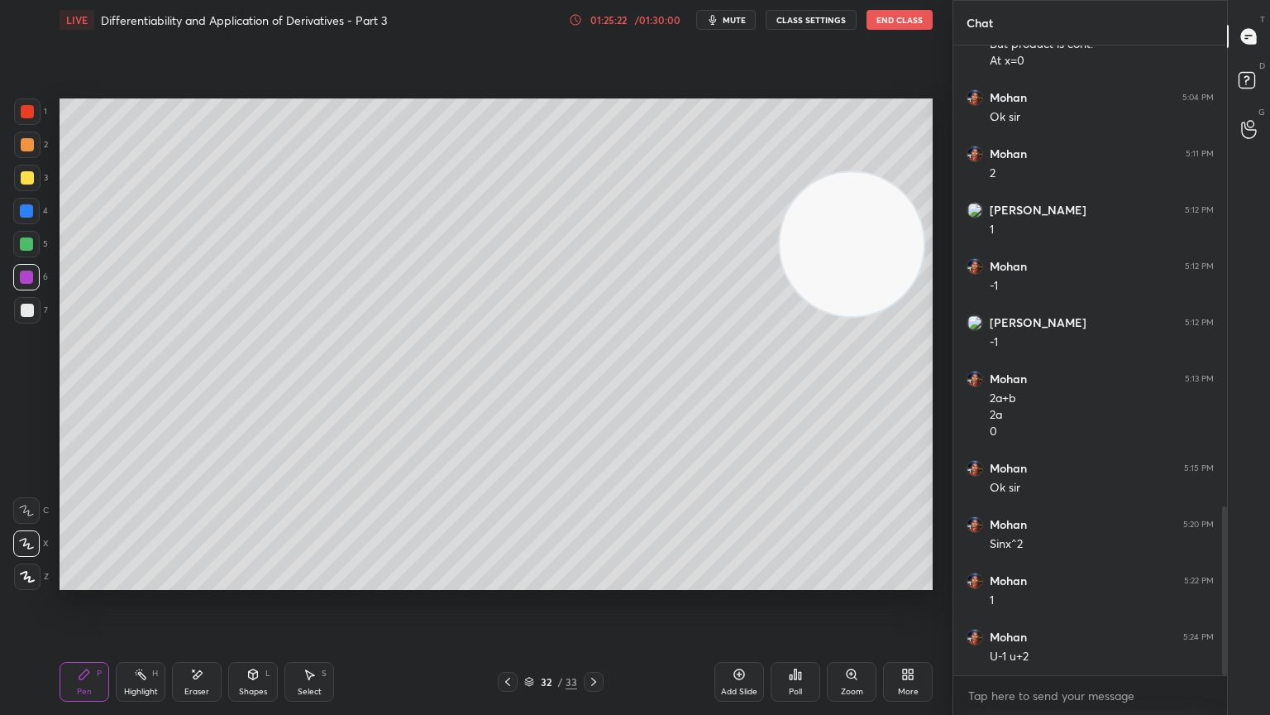
click at [26, 108] on div at bounding box center [27, 111] width 13 height 13
click at [502, 581] on icon at bounding box center [507, 681] width 13 height 13
click at [591, 581] on icon at bounding box center [593, 681] width 13 height 13
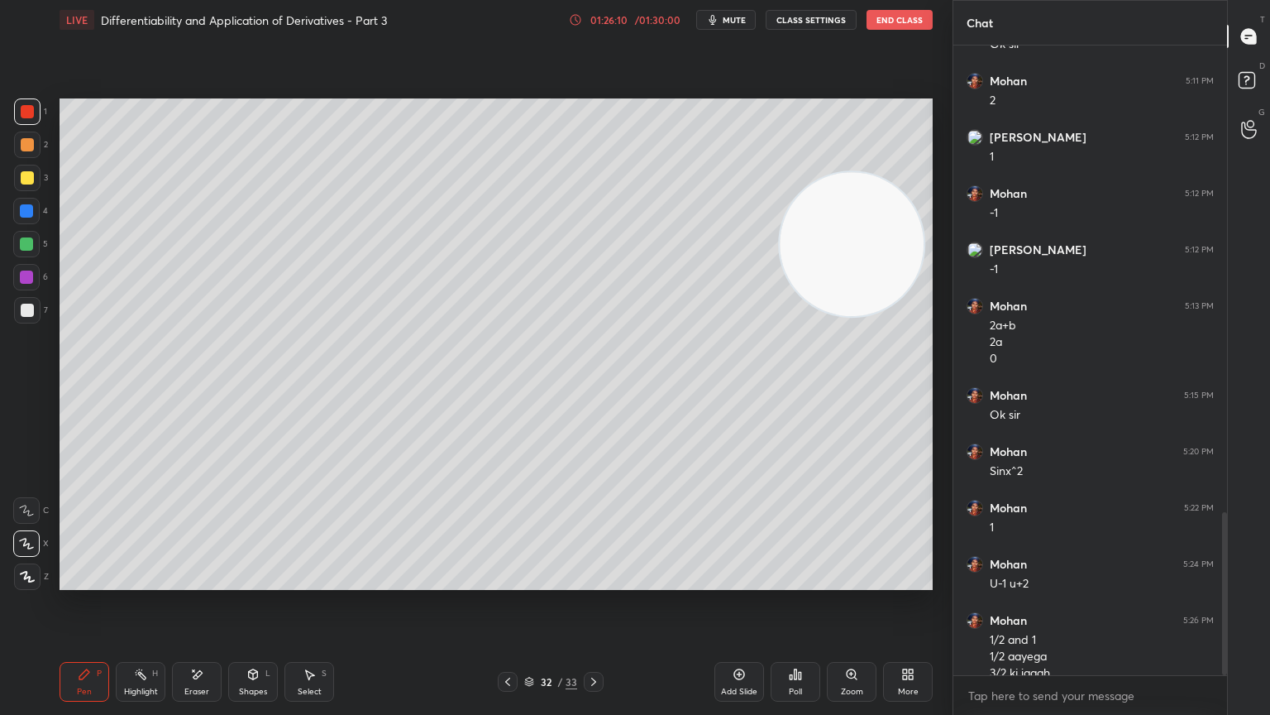
scroll to position [1802, 0]
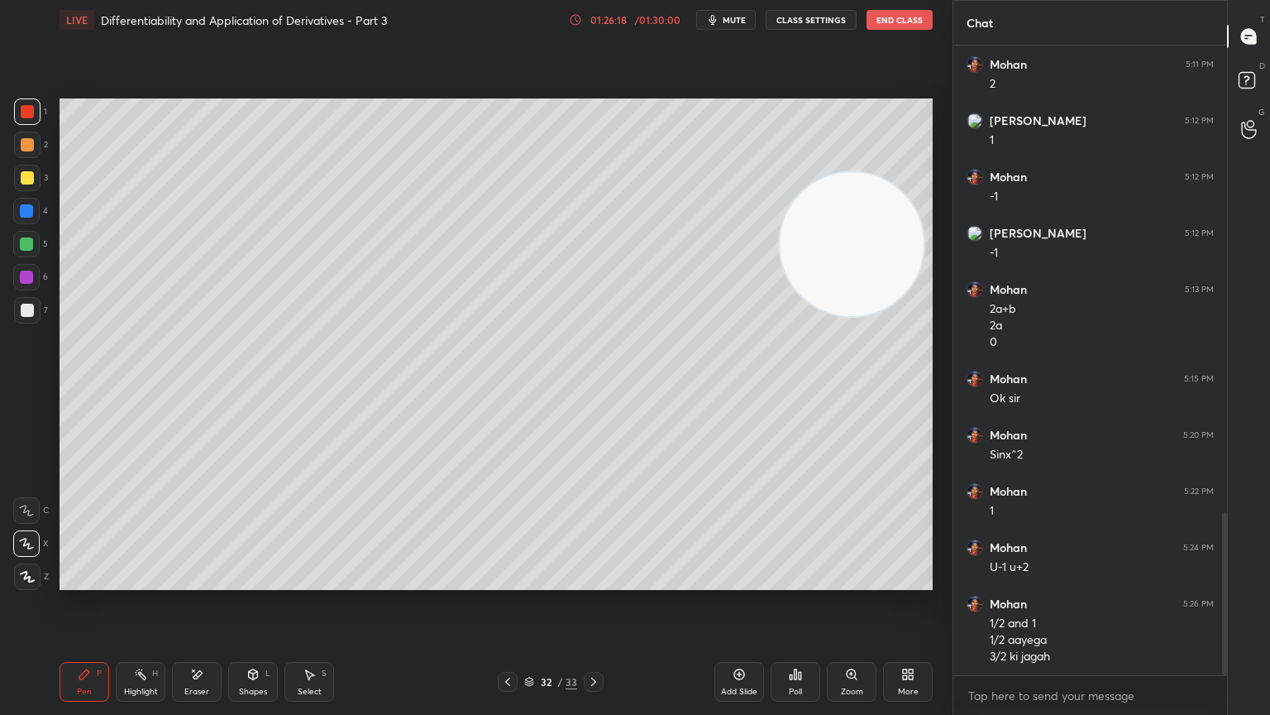
click at [505, 581] on icon at bounding box center [507, 681] width 13 height 13
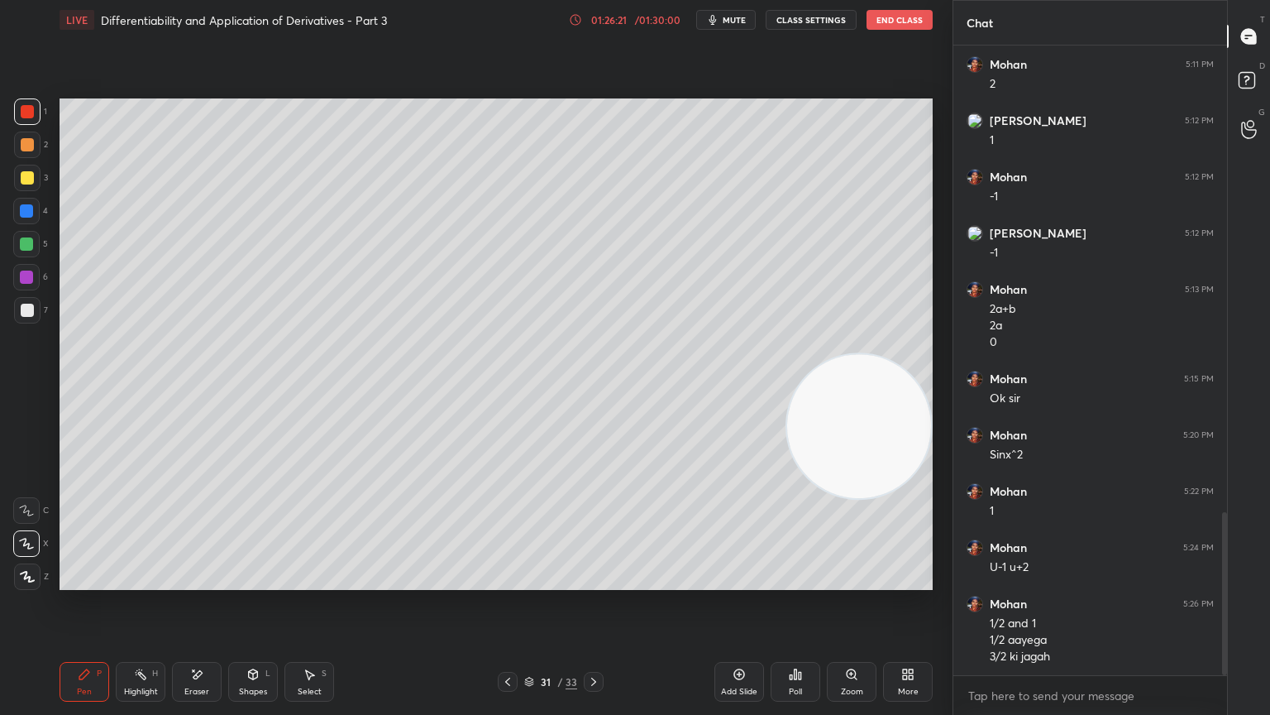
click at [596, 581] on icon at bounding box center [593, 681] width 13 height 13
click at [189, 581] on div "Eraser" at bounding box center [197, 682] width 50 height 40
click at [85, 581] on div "Pen" at bounding box center [84, 691] width 15 height 8
click at [202, 581] on div "Eraser" at bounding box center [197, 682] width 50 height 40
click at [76, 581] on div "Pen P" at bounding box center [85, 682] width 50 height 40
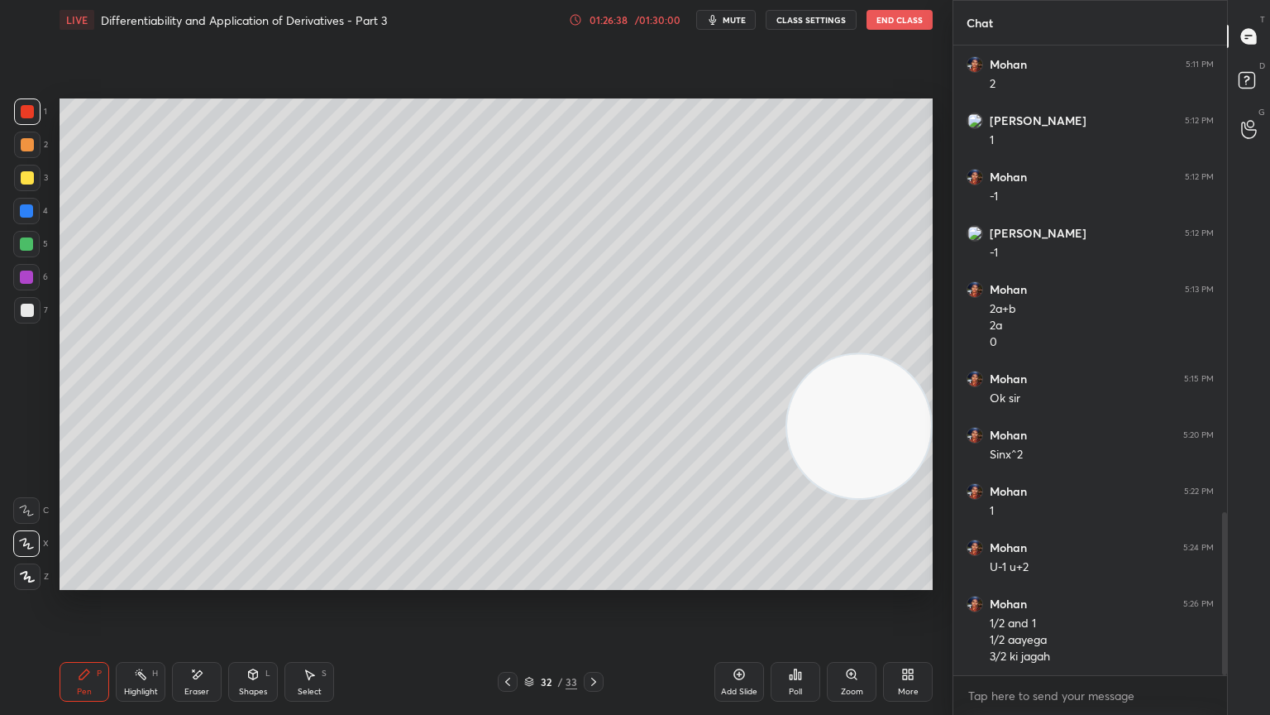
click at [203, 581] on div "Eraser" at bounding box center [197, 682] width 50 height 40
click at [86, 581] on icon at bounding box center [84, 674] width 10 height 10
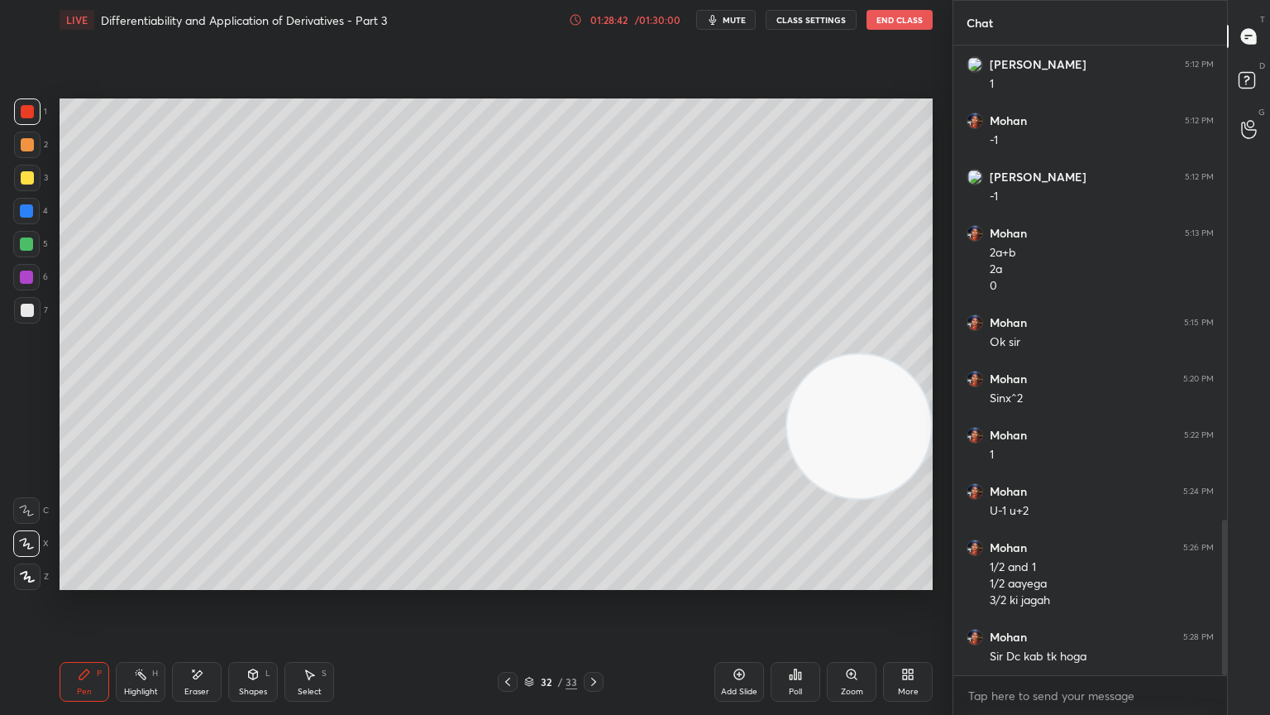
scroll to position [1915, 0]
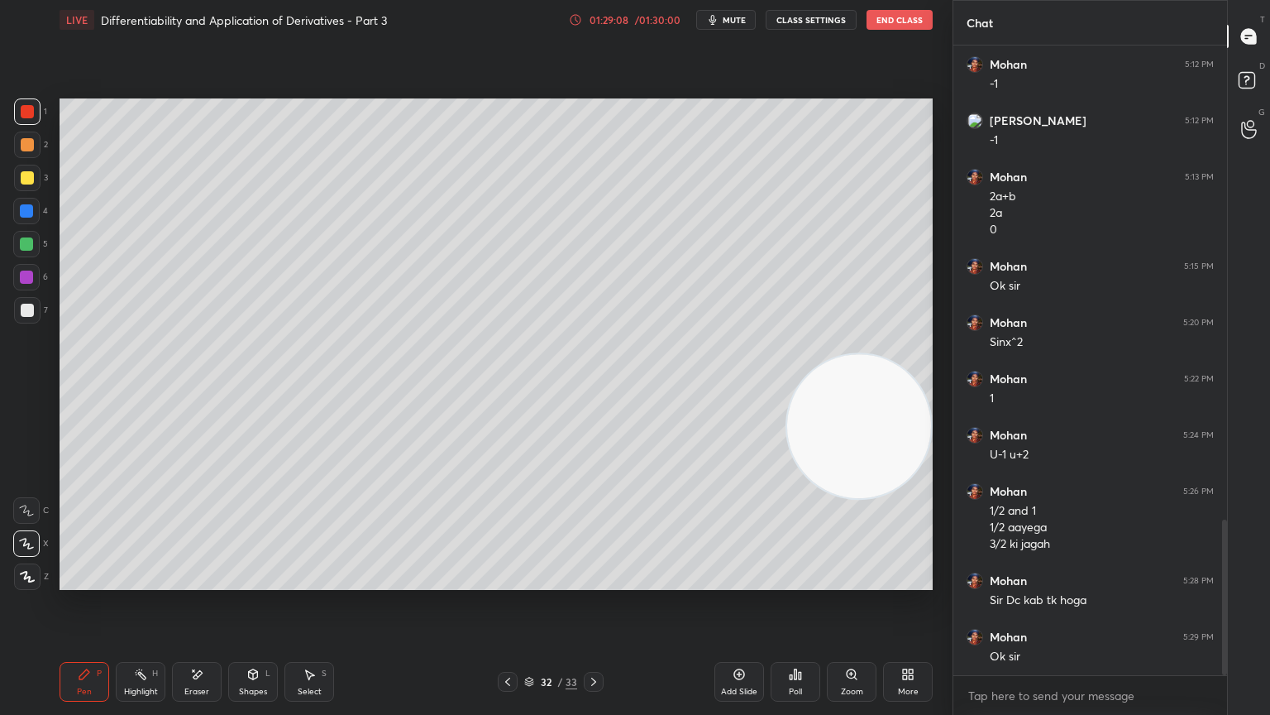
click at [888, 18] on button "End Class" at bounding box center [900, 20] width 66 height 20
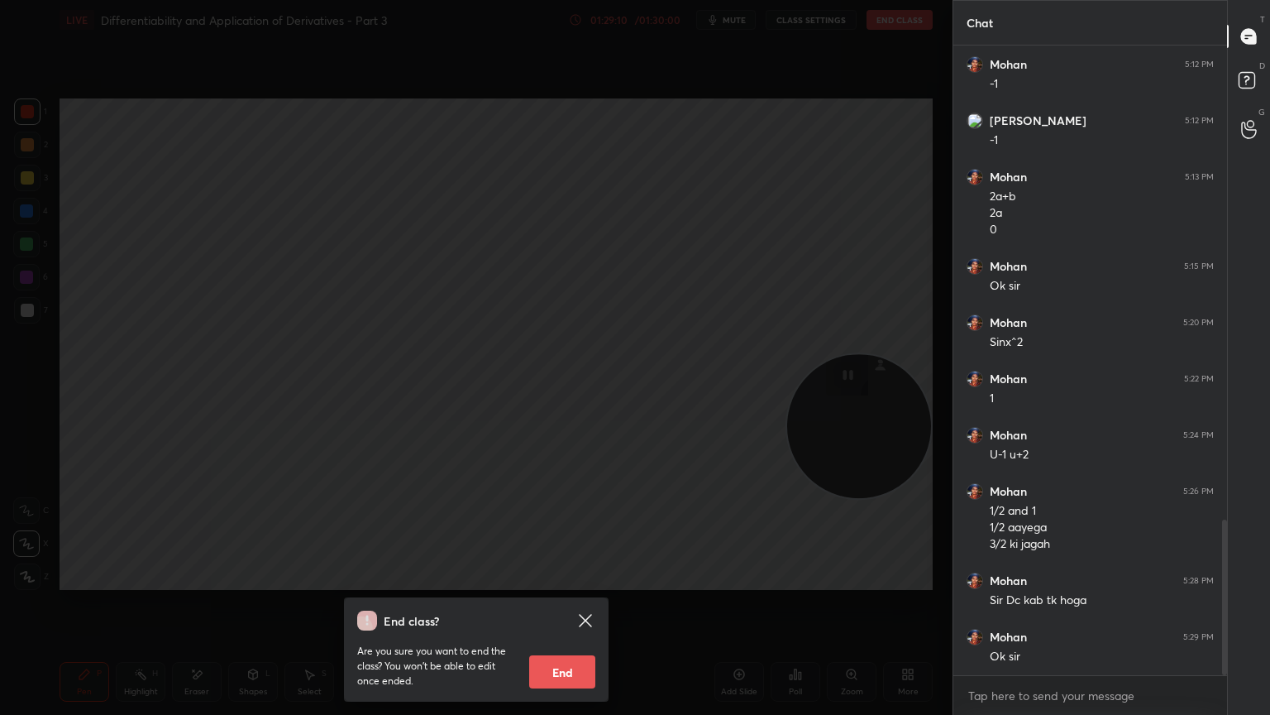
click at [566, 581] on button "End" at bounding box center [562, 671] width 66 height 33
type textarea "x"
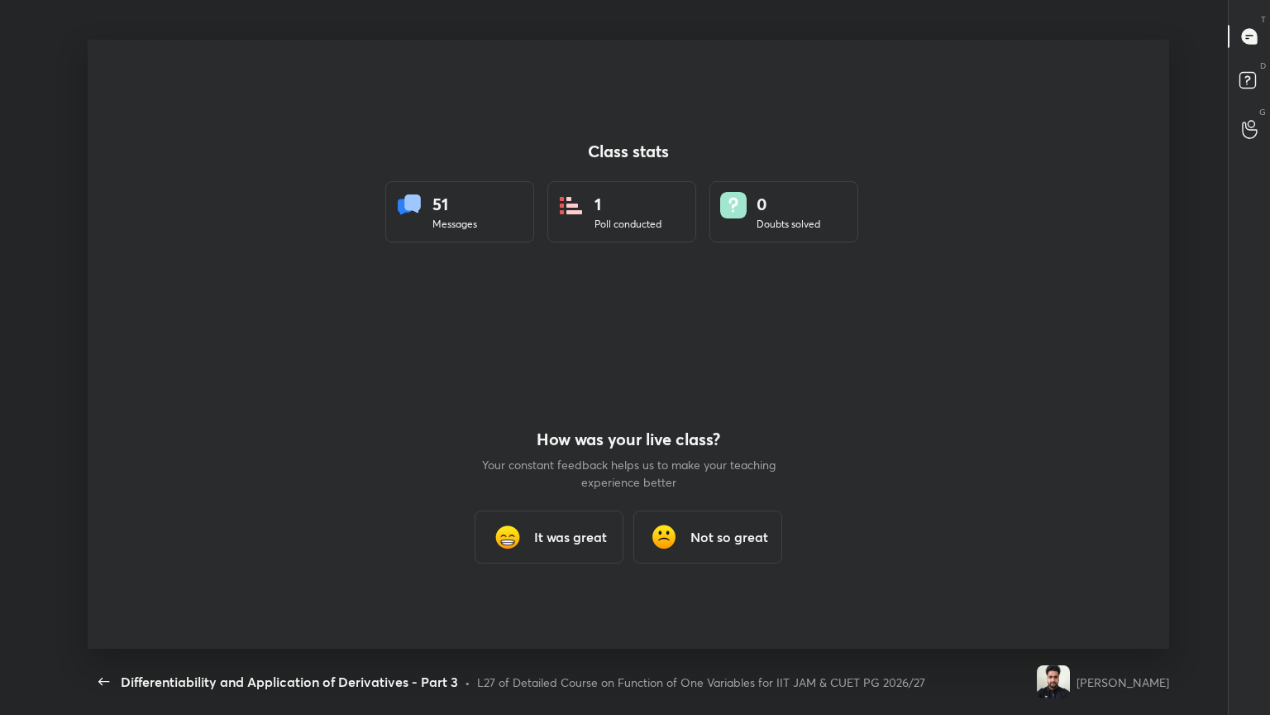
scroll to position [0, 0]
